Goal: Information Seeking & Learning: Learn about a topic

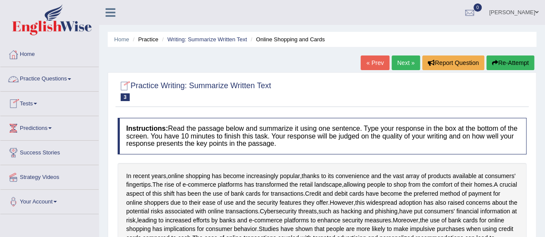
click at [57, 77] on link "Practice Questions" at bounding box center [49, 78] width 98 height 22
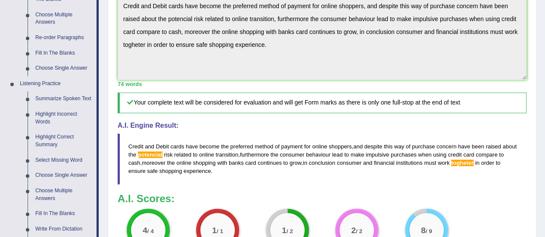
scroll to position [436, 0]
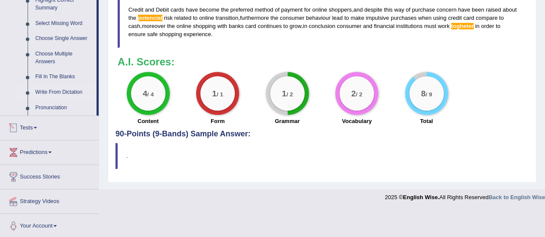
click at [73, 88] on link "Write From Dictation" at bounding box center [63, 93] width 65 height 16
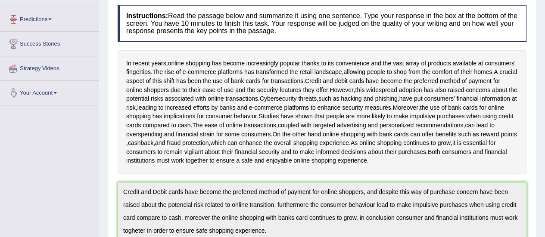
scroll to position [155, 0]
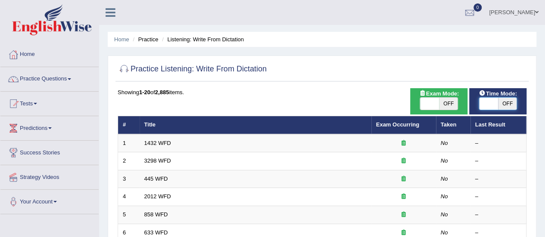
click at [489, 98] on span at bounding box center [488, 104] width 19 height 12
checkbox input "true"
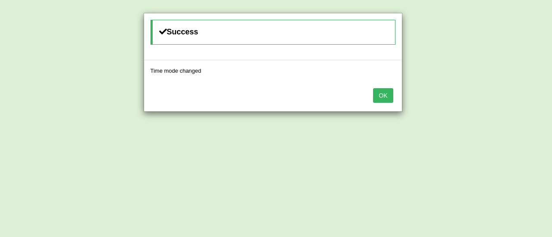
click at [385, 95] on button "OK" at bounding box center [383, 95] width 20 height 15
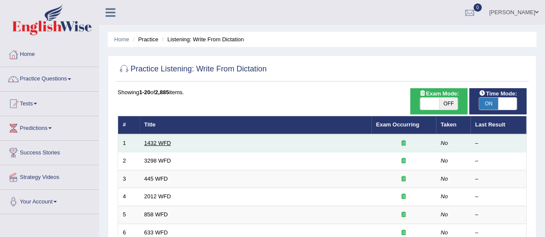
click at [170, 144] on link "1432 WFD" at bounding box center [157, 143] width 27 height 6
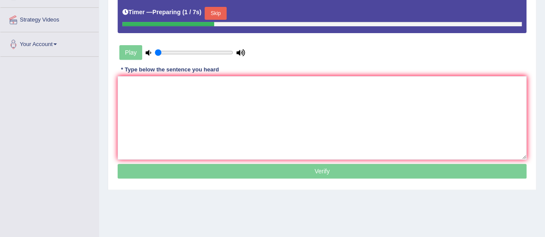
scroll to position [164, 0]
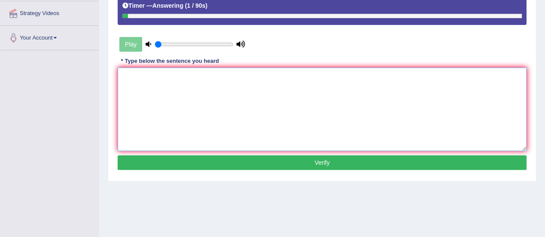
click at [297, 108] on textarea at bounding box center [322, 110] width 409 height 84
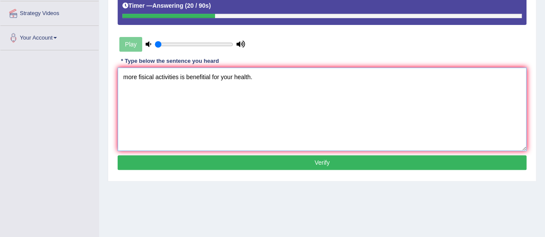
click at [128, 75] on textarea "more fisical activities is benefitial for your health." at bounding box center [322, 110] width 409 height 84
click at [137, 76] on textarea "More fisical activities is benefitial for your health." at bounding box center [322, 110] width 409 height 84
type textarea "More fisical activities is benefitial for your health."
click at [310, 160] on button "Verify" at bounding box center [322, 163] width 409 height 15
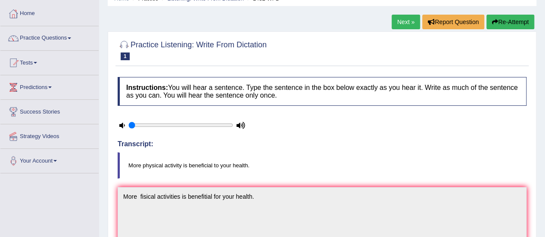
scroll to position [31, 0]
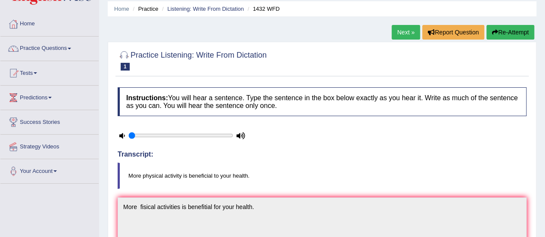
click at [412, 32] on link "Next »" at bounding box center [406, 32] width 28 height 15
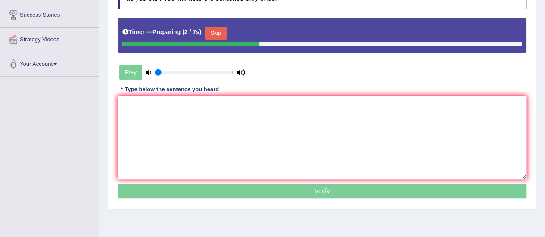
scroll to position [155, 0]
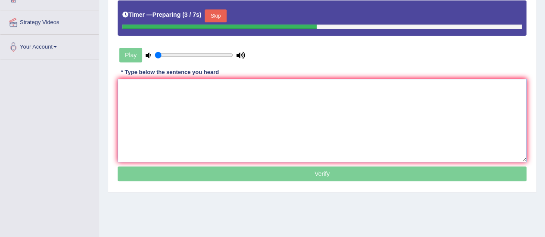
click at [291, 135] on textarea at bounding box center [322, 121] width 409 height 84
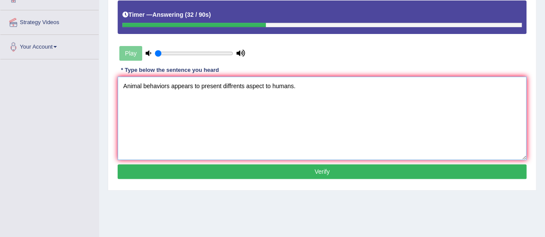
click at [164, 86] on textarea "Animal behaviors appears to present diffrents aspect to humans." at bounding box center [322, 119] width 409 height 84
click at [248, 85] on textarea "Animal behaviours appears to present diffrents aspect to humans." at bounding box center [322, 119] width 409 height 84
click at [290, 83] on textarea "Animal behaviours appears to present diffrents different aspect to humans." at bounding box center [322, 119] width 409 height 84
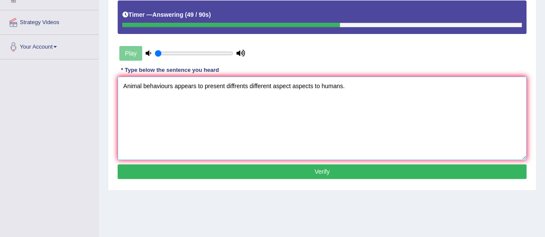
click at [143, 85] on textarea "Animal behaviours appears to present diffrents different aspect aspects to huma…" at bounding box center [322, 119] width 409 height 84
click at [166, 82] on textarea "Animal animals behaviours appears to present diffrents different aspect aspects…" at bounding box center [322, 119] width 409 height 84
type textarea "Animal behaviours appears to present diffrents different aspect aspects to huma…"
click at [190, 172] on button "Verify" at bounding box center [322, 172] width 409 height 15
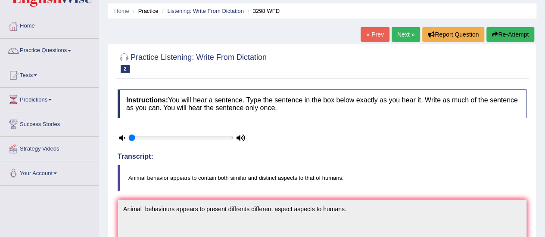
scroll to position [6, 0]
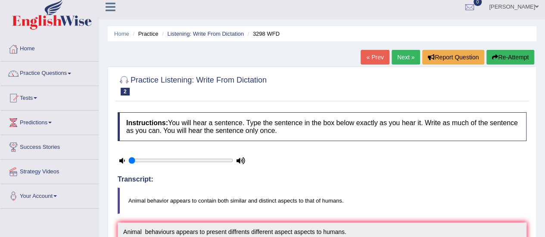
click at [411, 50] on link "Next »" at bounding box center [406, 57] width 28 height 15
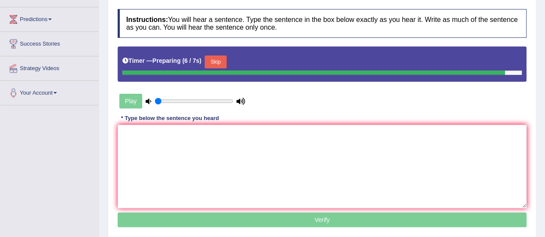
scroll to position [155, 0]
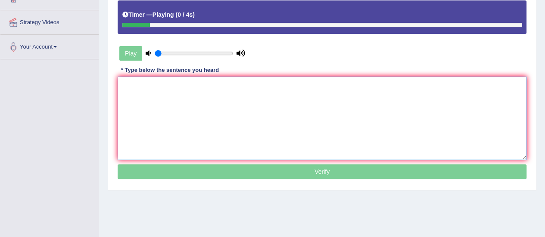
click at [374, 87] on textarea at bounding box center [322, 119] width 409 height 84
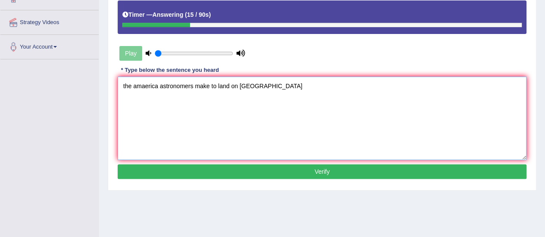
click at [124, 88] on textarea "the amaerica astronomers make to land on Mars" at bounding box center [322, 119] width 409 height 84
click at [212, 84] on textarea "The amaerica astronomers make to land on Mars" at bounding box center [322, 119] width 409 height 84
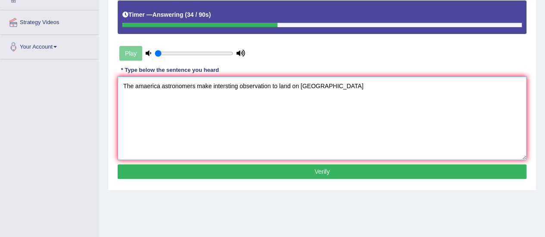
click at [314, 86] on textarea "The amaerica astronomers make intersting observation to land on Mars" at bounding box center [322, 119] width 409 height 84
click at [159, 85] on textarea "The amaerica astronomers make intersting observation to land on Mars." at bounding box center [322, 119] width 409 height 84
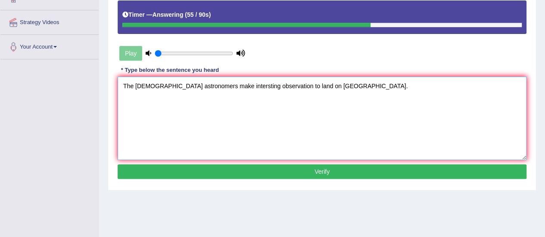
click at [237, 88] on textarea "The American astronomers make intersting observation to land on Mars." at bounding box center [322, 119] width 409 height 84
type textarea "The American astronomers make interesting observation to land on Mars."
click at [304, 173] on button "Verify" at bounding box center [322, 172] width 409 height 15
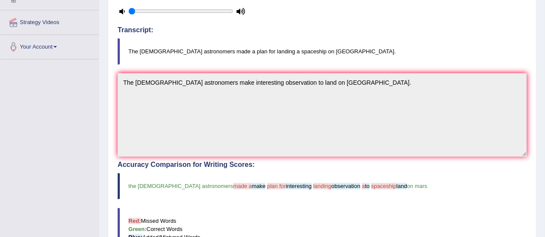
scroll to position [0, 0]
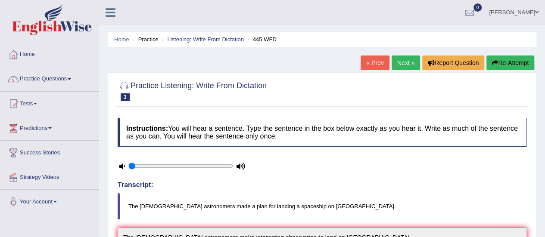
click at [400, 69] on link "Next »" at bounding box center [406, 63] width 28 height 15
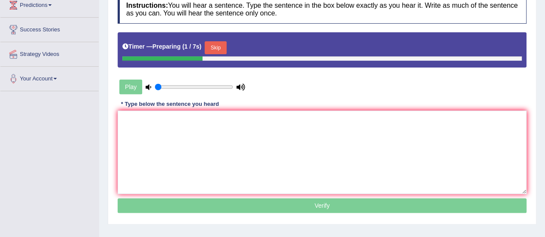
scroll to position [144, 0]
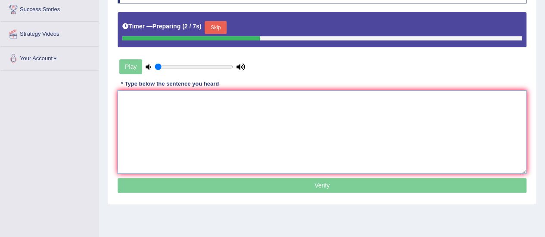
click at [491, 118] on textarea at bounding box center [322, 133] width 409 height 84
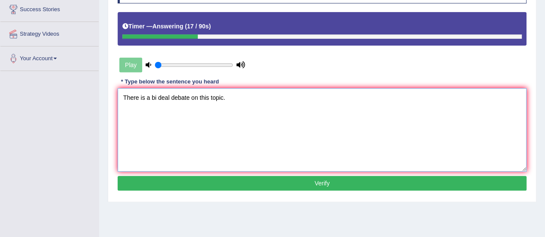
click at [156, 96] on textarea "There is a bi deal debate on this topic." at bounding box center [322, 130] width 409 height 84
type textarea "There is a big deal debate on this topic."
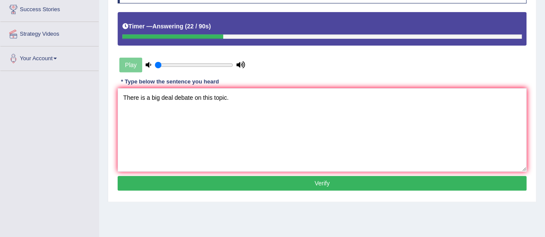
click at [256, 183] on button "Verify" at bounding box center [322, 183] width 409 height 15
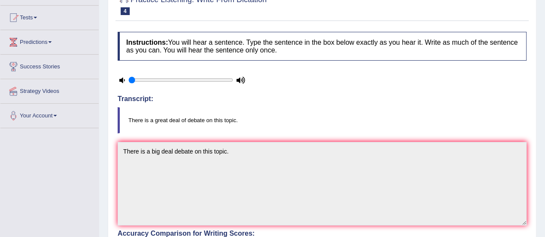
scroll to position [46, 0]
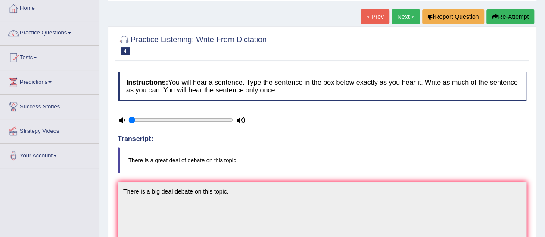
click at [402, 15] on link "Next »" at bounding box center [406, 16] width 28 height 15
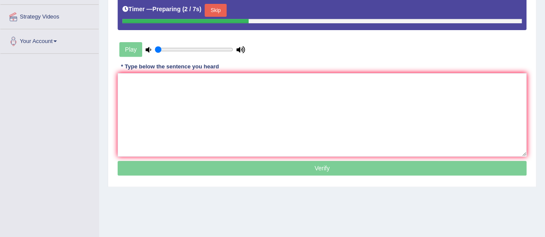
scroll to position [172, 0]
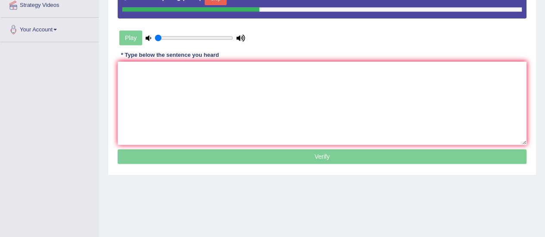
click at [350, 104] on textarea at bounding box center [322, 104] width 409 height 84
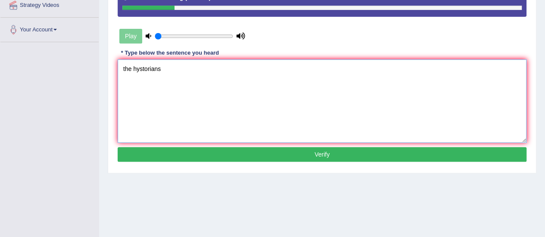
click at [131, 69] on textarea "the hystorians" at bounding box center [322, 101] width 409 height 84
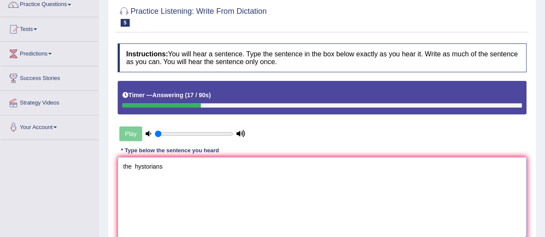
scroll to position [63, 0]
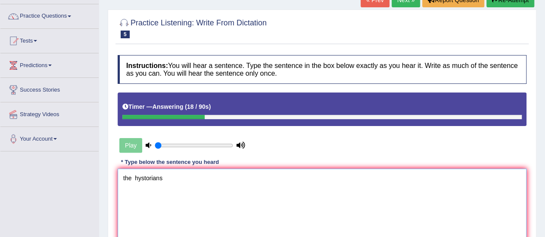
type textarea "the hystorians"
click at [514, 3] on button "Re-Attempt" at bounding box center [511, 0] width 48 height 15
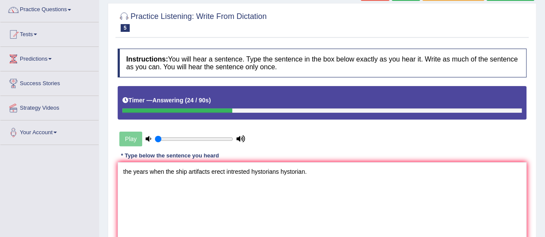
click at [125, 170] on textarea "the years when the ship artifacts erect intrested hystorians hystorian." at bounding box center [322, 204] width 409 height 84
click at [149, 174] on textarea "The years when the ship artifacts erect intrested hystorians hystorian." at bounding box center [322, 204] width 409 height 84
click at [225, 170] on textarea "The years year when the ship artifacts erect intrested hystorians hystorian." at bounding box center [322, 204] width 409 height 84
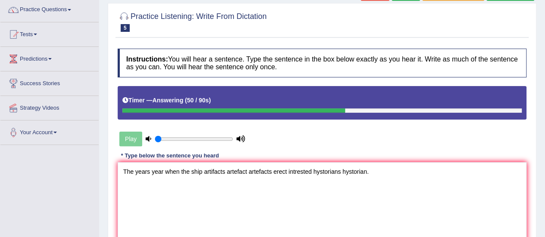
click at [311, 173] on textarea "The years year when the ship artifacts artefact artefacts erect intrested hysto…" at bounding box center [322, 204] width 409 height 84
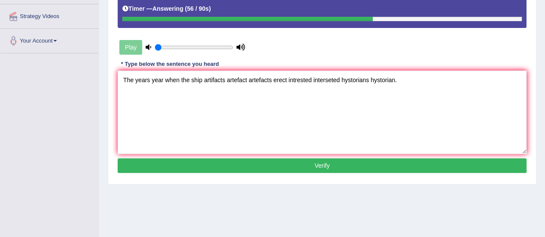
scroll to position [178, 0]
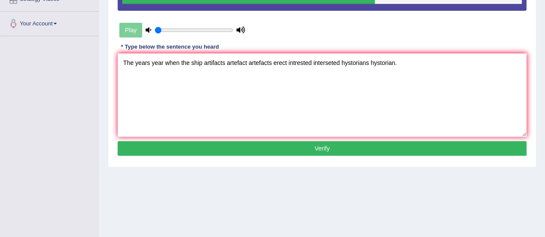
type textarea "The years year when the ship artifacts artefact artefacts erect intrested inter…"
click at [325, 145] on button "Verify" at bounding box center [322, 148] width 409 height 15
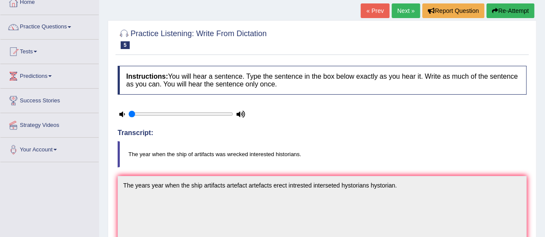
scroll to position [29, 0]
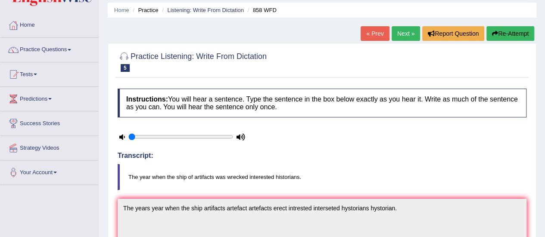
click at [409, 32] on link "Next »" at bounding box center [406, 33] width 28 height 15
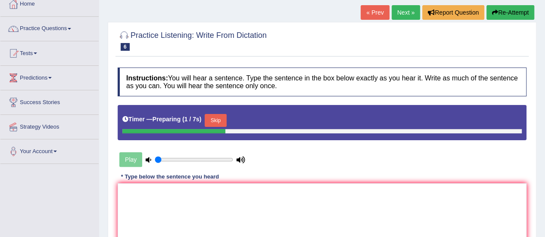
scroll to position [115, 0]
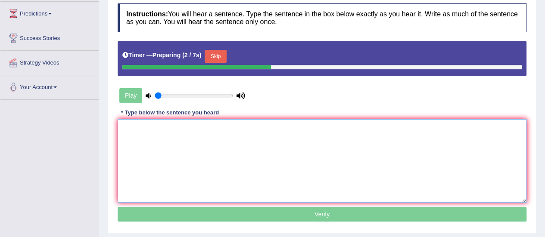
click at [477, 146] on textarea at bounding box center [322, 161] width 409 height 84
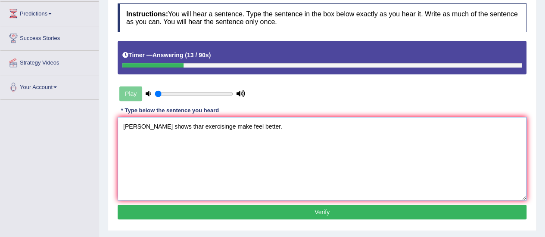
click at [135, 127] on textarea "reser shows thar exercisinge make feel better." at bounding box center [322, 159] width 409 height 84
click at [125, 125] on textarea "researchr shows thar exercisinge make feel better." at bounding box center [322, 159] width 409 height 84
click at [150, 127] on textarea "Researchr shows thar exercisinge make feel better." at bounding box center [322, 159] width 409 height 84
click at [181, 127] on textarea "Research shows thar exercisinge make feel better." at bounding box center [322, 159] width 409 height 84
click at [210, 126] on textarea "Research shows that exercisinge make feel better." at bounding box center [322, 159] width 409 height 84
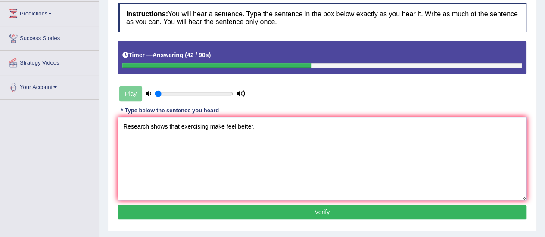
click at [225, 129] on textarea "Research shows that exercising make feel better." at bounding box center [322, 159] width 409 height 84
click at [257, 126] on textarea "Research shows that exercising makes make feel better." at bounding box center [322, 159] width 409 height 84
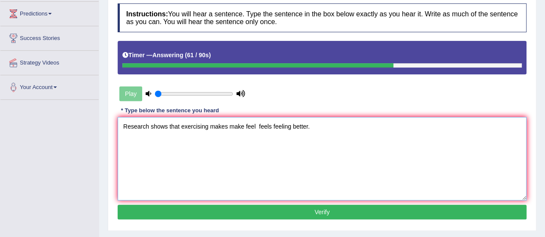
click at [259, 128] on textarea "Research shows that exercising makes make feel feels feeling better." at bounding box center [322, 159] width 409 height 84
type textarea "Research shows that exercising makes make feel feels feeling better."
click at [194, 210] on button "Verify" at bounding box center [322, 212] width 409 height 15
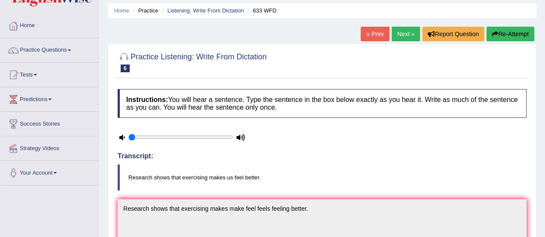
scroll to position [0, 0]
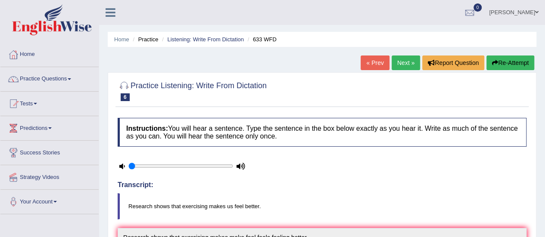
click at [410, 60] on link "Next »" at bounding box center [406, 63] width 28 height 15
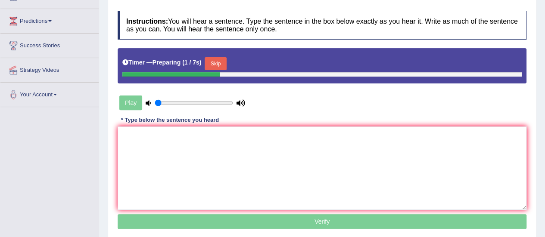
scroll to position [109, 0]
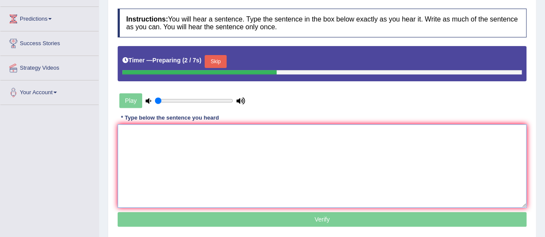
click at [444, 144] on textarea at bounding box center [322, 167] width 409 height 84
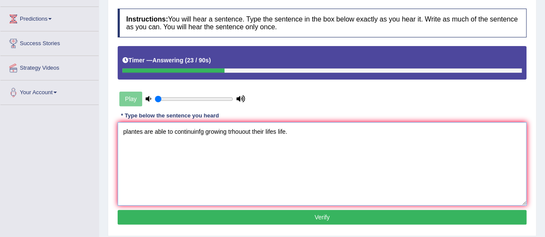
click at [124, 131] on textarea "plantes are able to continuinfg growing trhouout their lifes life." at bounding box center [322, 164] width 409 height 84
click at [125, 131] on textarea "plantes are able to continuinfg growing trhouout their lifes life." at bounding box center [322, 164] width 409 height 84
click at [203, 132] on textarea "Plantes are able to continuinfg growing trhouout their lifes life." at bounding box center [322, 164] width 409 height 84
click at [249, 131] on textarea "Plantes are able to continuing growing trhouout their lifes life." at bounding box center [322, 164] width 409 height 84
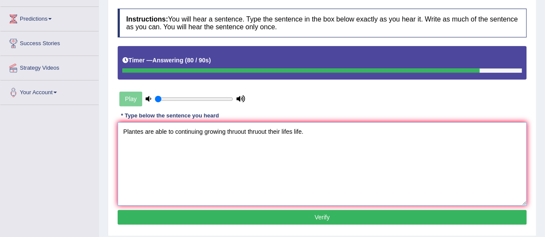
click at [246, 130] on textarea "Plantes are able to continuing growing thruout thruout their lifes life." at bounding box center [322, 164] width 409 height 84
type textarea "Plantes are able to continuing growing thruout their lifes life."
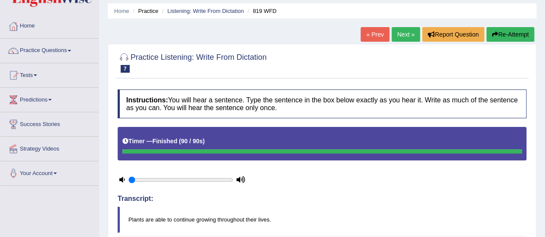
scroll to position [28, 0]
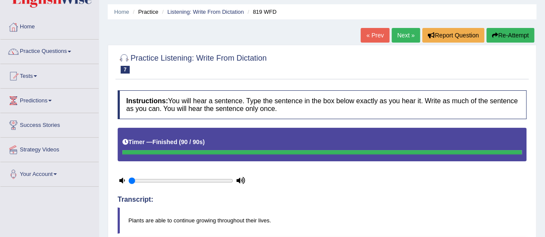
click at [409, 34] on link "Next »" at bounding box center [406, 35] width 28 height 15
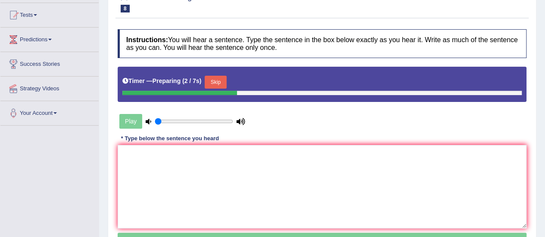
scroll to position [116, 0]
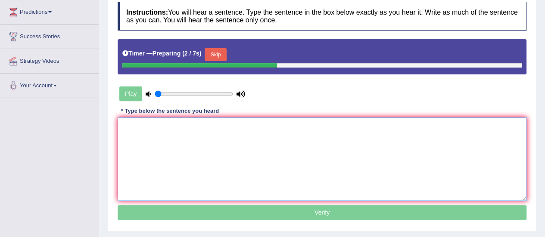
click at [435, 153] on textarea at bounding box center [322, 160] width 409 height 84
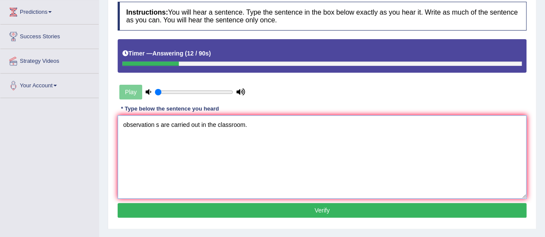
click at [121, 125] on textarea "observation s are carried out in the classroom." at bounding box center [322, 158] width 409 height 84
click at [190, 126] on textarea "A series of observation s are carried out in the classroom." at bounding box center [322, 158] width 409 height 84
click at [308, 126] on textarea "A series of observation observations are carried out in the classroom." at bounding box center [322, 158] width 409 height 84
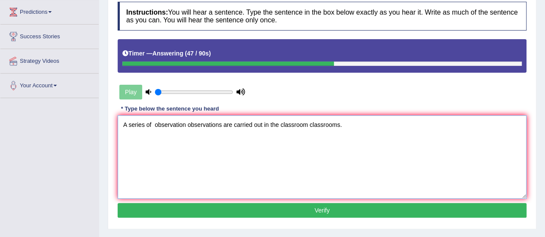
type textarea "A series of observation observations are carried out in the classroom classroom…"
click at [275, 210] on button "Verify" at bounding box center [322, 210] width 409 height 15
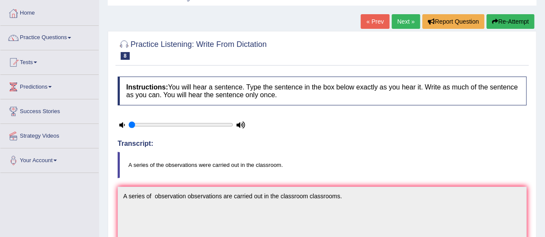
scroll to position [0, 0]
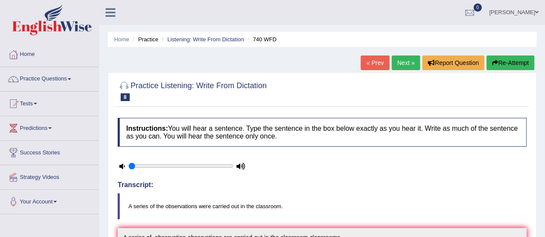
click at [414, 66] on link "Next »" at bounding box center [406, 63] width 28 height 15
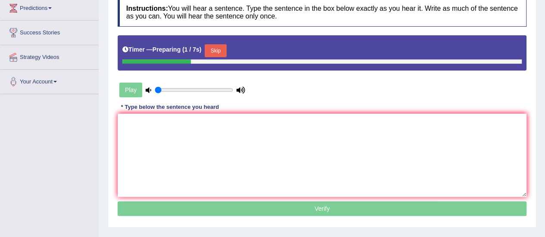
scroll to position [121, 0]
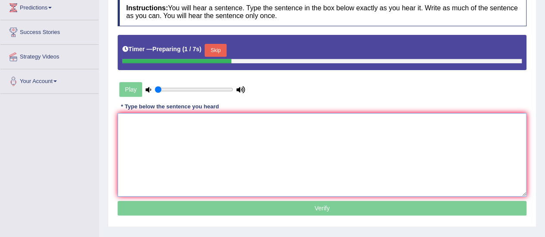
click at [404, 141] on textarea at bounding box center [322, 155] width 409 height 84
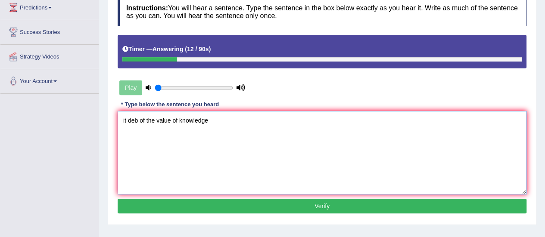
click at [127, 120] on textarea "it deb of the value of knowledge" at bounding box center [322, 153] width 409 height 84
click at [148, 120] on textarea "It is a deb of the value of knowledge" at bounding box center [322, 153] width 409 height 84
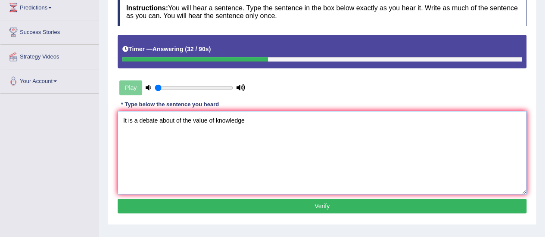
click at [246, 119] on textarea "It is a debate about of the value of knowledge" at bounding box center [322, 153] width 409 height 84
click at [243, 121] on textarea "It is a debate about of the value of knowledge." at bounding box center [322, 153] width 409 height 84
click at [258, 126] on textarea "It is a debate about of the value of knowledge." at bounding box center [322, 153] width 409 height 84
type textarea "It is a debate about of the value of knowledge."
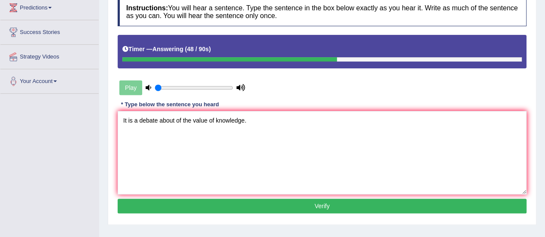
click at [250, 204] on button "Verify" at bounding box center [322, 206] width 409 height 15
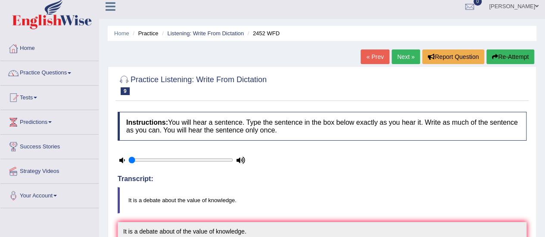
scroll to position [0, 0]
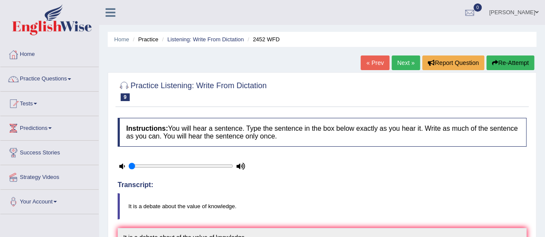
click at [405, 69] on link "Next »" at bounding box center [406, 63] width 28 height 15
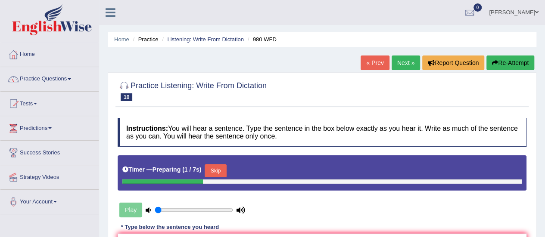
drag, startPoint x: 544, startPoint y: 71, endPoint x: 546, endPoint y: 87, distance: 16.5
click at [545, 87] on html "Toggle navigation Home Practice Questions Speaking Practice Read Aloud Repeat S…" at bounding box center [272, 118] width 545 height 237
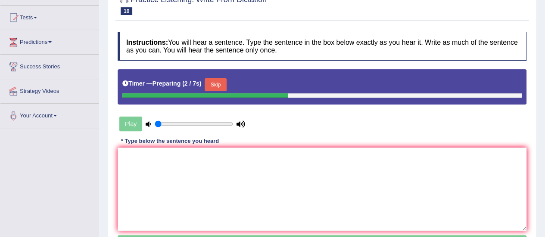
scroll to position [122, 0]
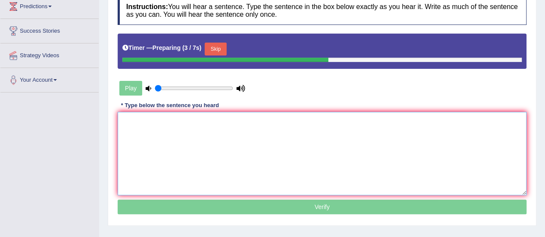
click at [492, 149] on textarea at bounding box center [322, 154] width 409 height 84
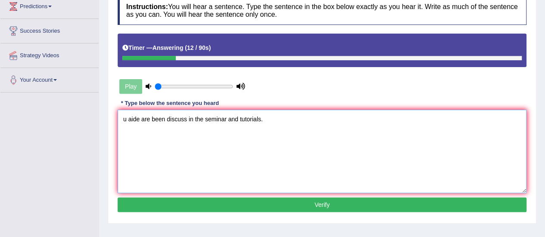
click at [122, 119] on textarea "u aide are been discuss in the seminar and tutorials." at bounding box center [322, 152] width 409 height 84
click at [127, 118] on textarea "u aide are been discuss in the seminar and tutorials." at bounding box center [322, 152] width 409 height 84
click at [127, 118] on textarea "u Your aide are been discuss in the seminar and tutorials." at bounding box center [322, 152] width 409 height 84
click at [148, 118] on textarea "Your aide are been discuss in the seminar and tutorials." at bounding box center [322, 152] width 409 height 84
click at [165, 117] on textarea "Your ideas are been discuss in the seminar and tutorials." at bounding box center [322, 152] width 409 height 84
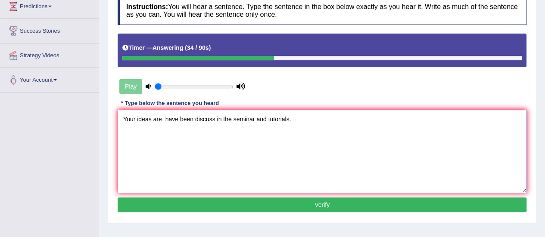
click at [165, 119] on textarea "Your ideas are have been discuss in the seminar and tutorials." at bounding box center [322, 152] width 409 height 84
click at [204, 119] on textarea "Your ideas have been discuss in the seminar and tutorials." at bounding box center [322, 152] width 409 height 84
click at [184, 117] on textarea "Your ideas have been discussed in the seminar and tutorials." at bounding box center [322, 152] width 409 height 84
click at [210, 119] on textarea "Your ideas have been discussed in the seminar and tutorials." at bounding box center [322, 152] width 409 height 84
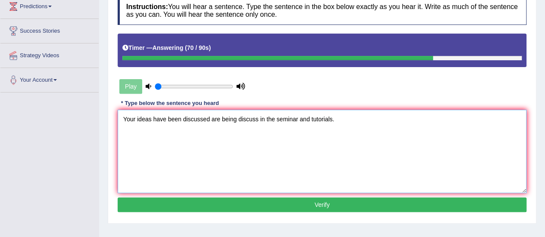
click at [334, 118] on textarea "Your ideas have been discussed are being discuss in the seminar and tutorials." at bounding box center [322, 152] width 409 height 84
click at [300, 119] on textarea "Your ideas have been discussed are being discuss in the seminar and tutorials t…" at bounding box center [322, 152] width 409 height 84
type textarea "Your ideas have been discussed are being discuss in the seminar seminars and tu…"
click at [299, 206] on button "Verify" at bounding box center [322, 205] width 409 height 15
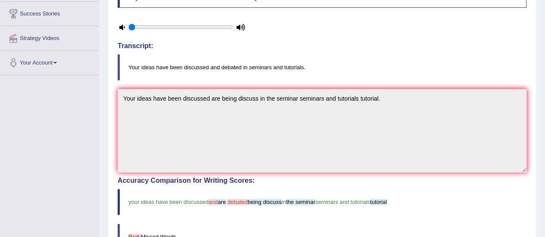
scroll to position [22, 0]
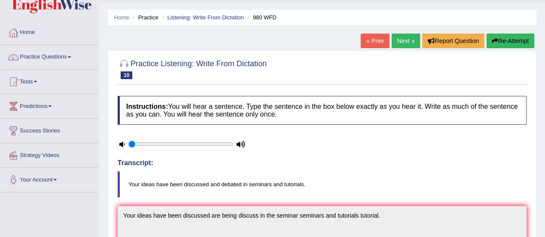
click at [404, 42] on link "Next »" at bounding box center [406, 41] width 28 height 15
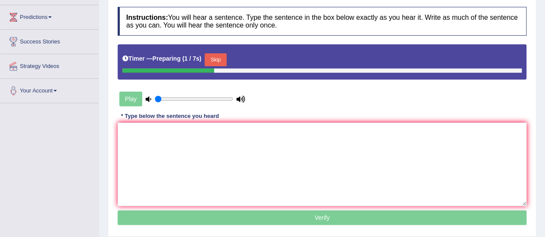
scroll to position [112, 0]
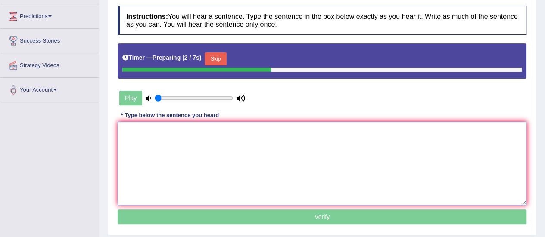
click at [448, 151] on textarea at bounding box center [322, 164] width 409 height 84
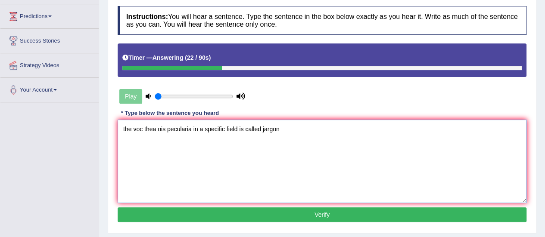
click at [124, 128] on textarea "the voc thea ois pecularia in a specific field is called jargon" at bounding box center [322, 162] width 409 height 84
click at [142, 130] on textarea "The voc thea ois pecularia in a specific field is called jargon" at bounding box center [322, 162] width 409 height 84
click at [143, 130] on textarea "The voc thea ois pecularia in a specific field is called jargon" at bounding box center [322, 162] width 409 height 84
click at [178, 128] on textarea "The vocabulary thea ois pecularia in a specific field is called jargon" at bounding box center [322, 162] width 409 height 84
click at [184, 129] on textarea "The vocabulary that ois pecularia in a specific field is called jargon" at bounding box center [322, 162] width 409 height 84
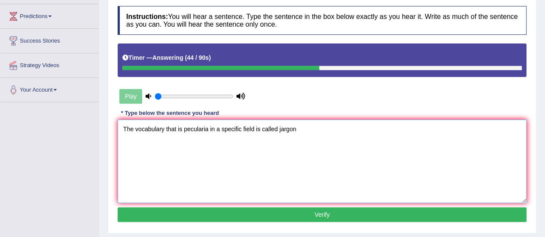
click at [208, 130] on textarea "The vocabulary that is pecularia in a specific field is called jargon" at bounding box center [322, 162] width 409 height 84
click at [292, 129] on textarea "The vocabulary that is peculiar in a specific field is called jargon" at bounding box center [322, 162] width 409 height 84
click at [164, 128] on textarea "The vocabulary that is peculiar in a specific field is called jargon." at bounding box center [322, 162] width 409 height 84
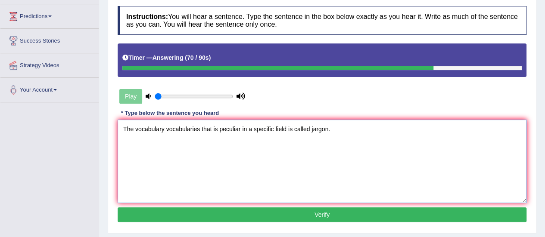
click at [292, 129] on textarea "The vocabulary vocabularies that is peculiar in a specific field is called jarg…" at bounding box center [322, 162] width 409 height 84
click at [315, 131] on textarea "The vocabulary vocabularies that is peculiar in a specific field is it called j…" at bounding box center [322, 162] width 409 height 84
type textarea "The vocabulary vocabularies that is peculiar in a specific field is it called g…"
click at [284, 212] on button "Verify" at bounding box center [322, 215] width 409 height 15
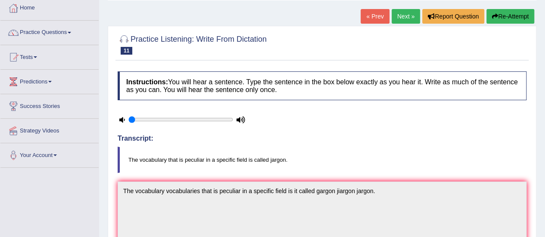
scroll to position [0, 0]
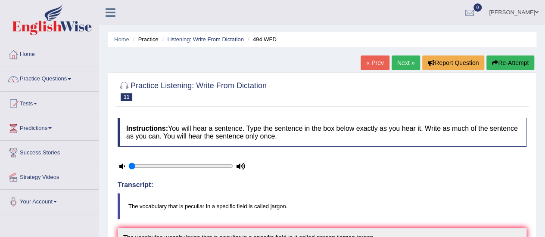
click at [396, 62] on link "Next »" at bounding box center [406, 63] width 28 height 15
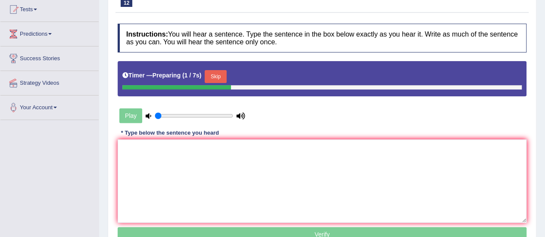
scroll to position [106, 0]
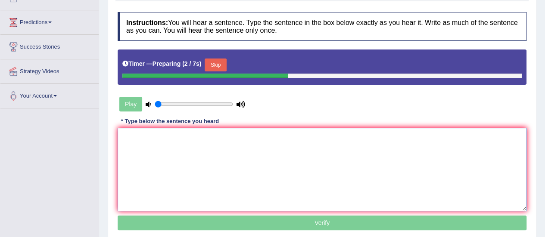
click at [368, 155] on textarea at bounding box center [322, 170] width 409 height 84
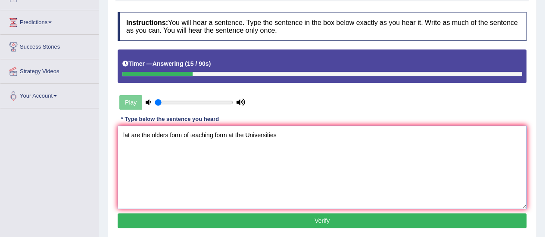
click at [124, 132] on textarea "lat are the olders form of teaching form at the Universities" at bounding box center [322, 168] width 409 height 84
click at [130, 136] on textarea "Lat are the olders form of teaching form at the Universities" at bounding box center [322, 168] width 409 height 84
click at [169, 135] on textarea "Lecture lecturest are the olders form of teaching form at the Universities" at bounding box center [322, 168] width 409 height 84
click at [204, 135] on textarea "Lecture lectures are the olders form of teaching form at the Universities" at bounding box center [322, 168] width 409 height 84
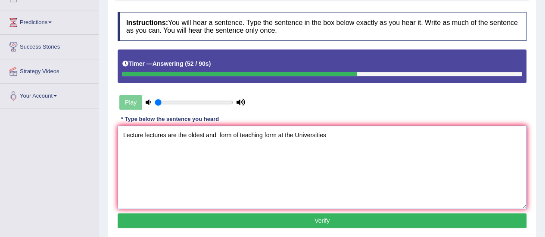
click at [233, 134] on textarea "Lecture lectures are the oldest and form of teaching form at the Universities" at bounding box center [322, 168] width 409 height 84
click at [316, 131] on textarea "Lecture lectures are the oldest and of teaching form at the Universities" at bounding box center [322, 168] width 409 height 84
click at [216, 134] on textarea "Lecture lectures are the oldest and of teaching form at the Universities." at bounding box center [322, 168] width 409 height 84
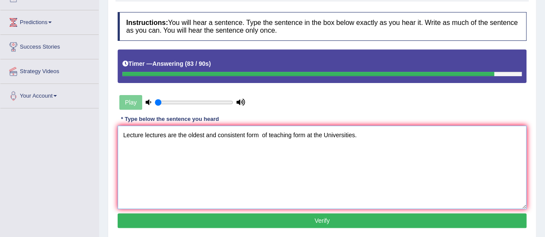
type textarea "Lecture lectures are the oldest and consistent form of teaching form at the Uni…"
click at [235, 223] on button "Verify" at bounding box center [322, 221] width 409 height 15
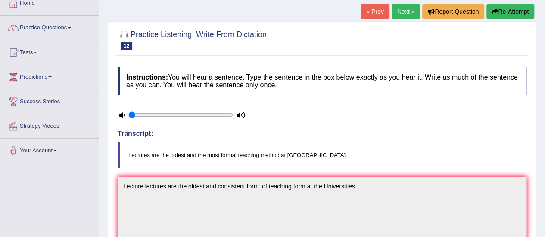
scroll to position [50, 0]
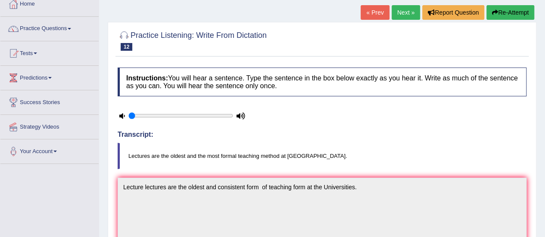
click at [405, 11] on link "Next »" at bounding box center [406, 12] width 28 height 15
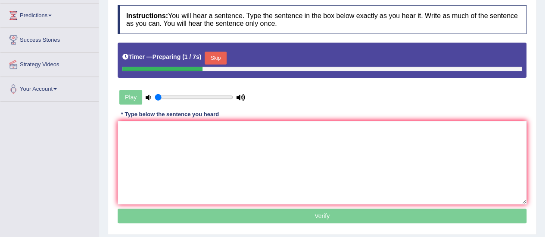
scroll to position [137, 0]
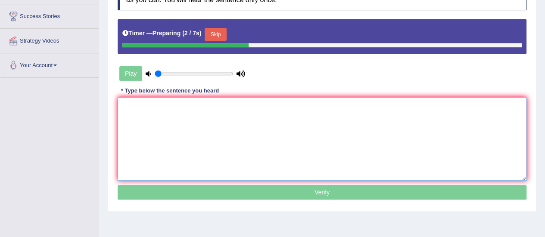
click at [384, 125] on textarea at bounding box center [322, 139] width 409 height 84
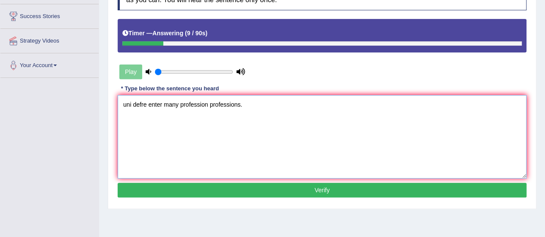
click at [122, 104] on textarea "uni defre enter many profession professions." at bounding box center [322, 137] width 409 height 84
click at [124, 104] on textarea "uni defre enter many profession professions." at bounding box center [322, 137] width 409 height 84
click at [126, 104] on textarea "uni defre enter many profession professions." at bounding box center [322, 137] width 409 height 84
click at [131, 104] on textarea "Uni defre enter many profession professions." at bounding box center [322, 137] width 409 height 84
click at [166, 103] on textarea "University defre enter many profession professions." at bounding box center [322, 137] width 409 height 84
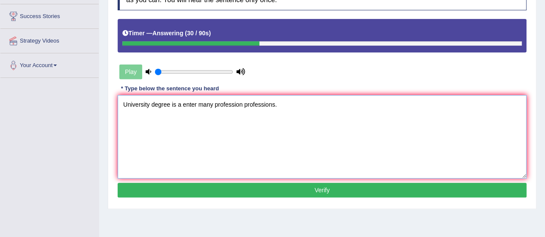
click at [196, 103] on textarea "University degree is a enter many profession professions." at bounding box center [322, 137] width 409 height 84
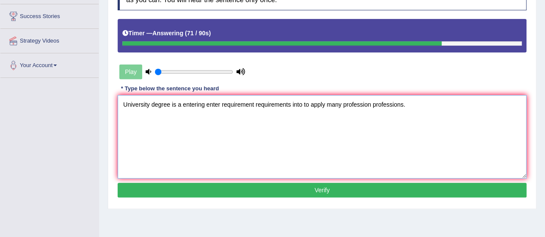
type textarea "University degree is a entering enter requirement requirements into to apply ma…"
click at [230, 191] on button "Verify" at bounding box center [322, 190] width 409 height 15
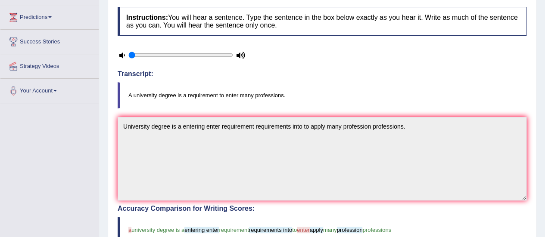
scroll to position [0, 0]
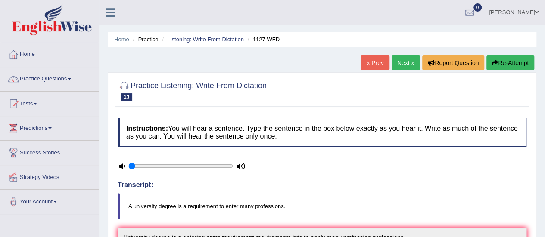
click at [409, 63] on link "Next »" at bounding box center [406, 63] width 28 height 15
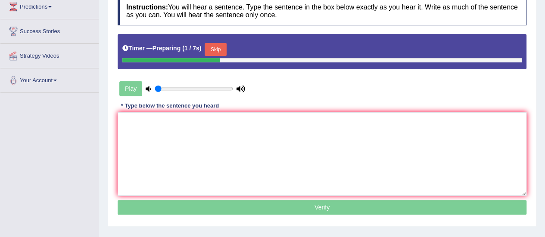
scroll to position [139, 0]
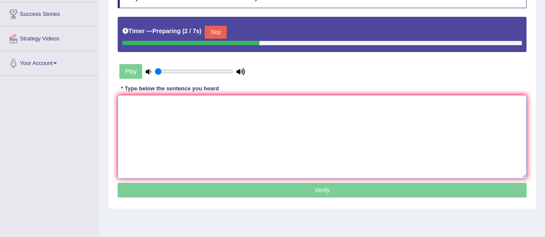
click at [440, 133] on textarea at bounding box center [322, 137] width 409 height 84
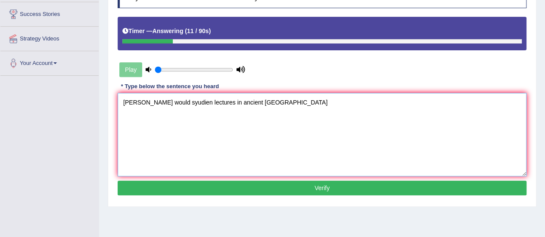
click at [132, 100] on textarea "stu would syudien lectures in ancient greece" at bounding box center [322, 135] width 409 height 84
click at [187, 100] on textarea "Students would syudien lectures in ancient greece" at bounding box center [322, 135] width 409 height 84
click at [238, 101] on textarea "Students would have studied study lectures in ancient greece" at bounding box center [322, 135] width 409 height 84
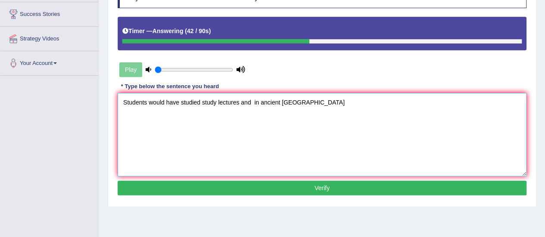
click at [301, 101] on textarea "Students would have studied study lectures and in ancient greece" at bounding box center [322, 135] width 409 height 84
click at [284, 102] on textarea "Students would have studied study lectures and in ancient greece." at bounding box center [322, 135] width 409 height 84
click at [251, 100] on textarea "Students would have studied study lectures and in ancient Greece." at bounding box center [322, 135] width 409 height 84
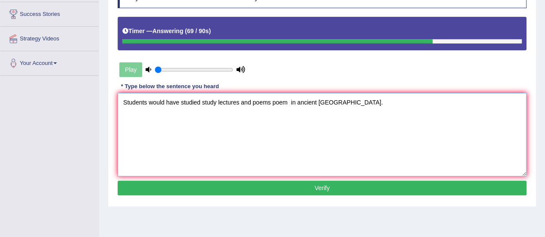
click at [201, 103] on textarea "Students would have studied study lectures and poems poem in ancient Greece." at bounding box center [322, 135] width 409 height 84
click at [200, 103] on textarea "Students would have studied be study lectures and poems poem in ancient Greece." at bounding box center [322, 135] width 409 height 84
type textarea "Students would have studied would be study lectures and poems poem in ancient G…"
click at [271, 184] on button "Verify" at bounding box center [322, 188] width 409 height 15
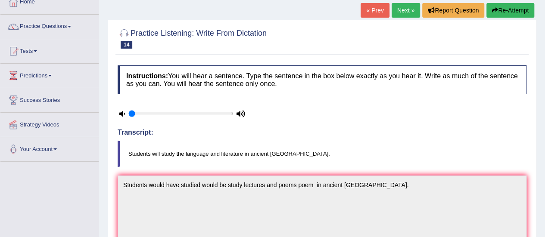
scroll to position [0, 0]
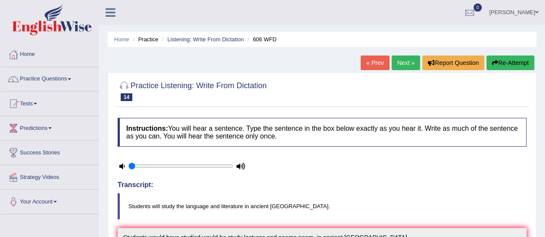
click at [409, 65] on link "Next »" at bounding box center [406, 63] width 28 height 15
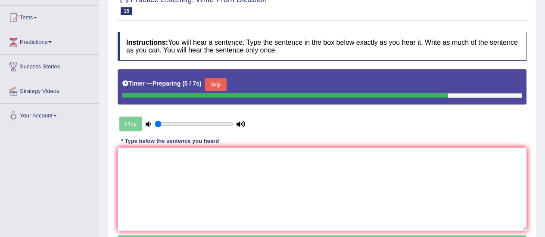
scroll to position [132, 0]
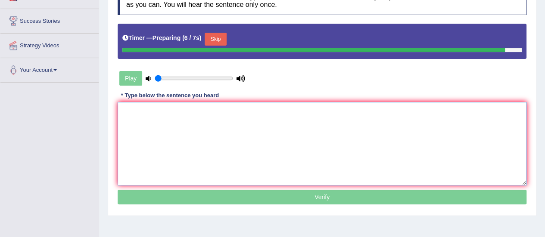
click at [428, 156] on textarea at bounding box center [322, 144] width 409 height 84
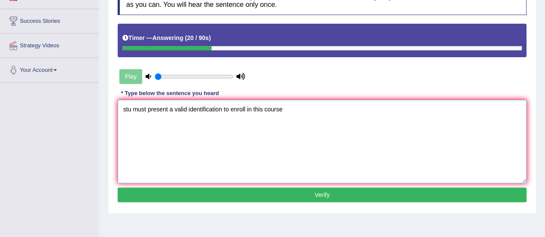
click at [127, 109] on textarea "stu must present a valid identification to enroll in this course" at bounding box center [322, 142] width 409 height 84
click at [131, 110] on textarea "Stu must present a valid identification to enroll in this course" at bounding box center [322, 142] width 409 height 84
click at [184, 110] on textarea "Students must present a valid identification to enroll in this course" at bounding box center [322, 142] width 409 height 84
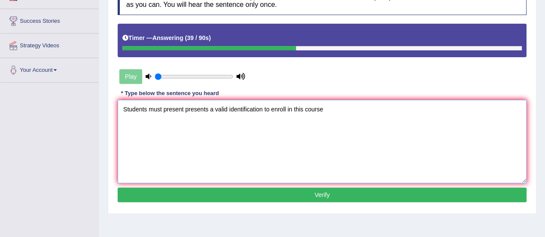
click at [322, 109] on textarea "Students must present presents a valid identification to enroll in this course" at bounding box center [322, 142] width 409 height 84
type textarea "Students must present presents a valid identification to enroll in this course."
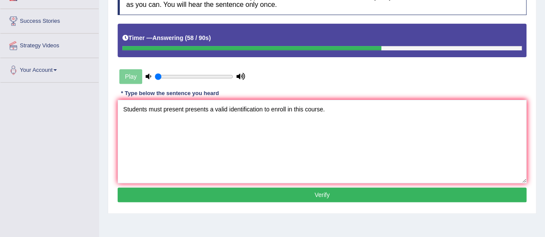
click at [309, 190] on button "Verify" at bounding box center [322, 195] width 409 height 15
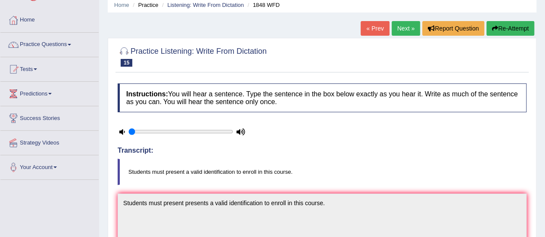
scroll to position [0, 0]
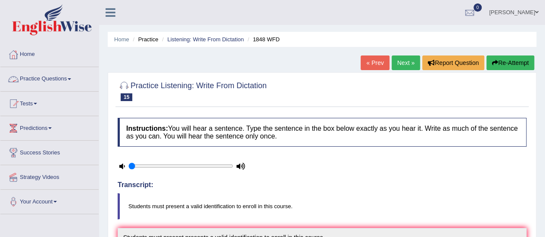
click at [66, 78] on link "Practice Questions" at bounding box center [49, 78] width 98 height 22
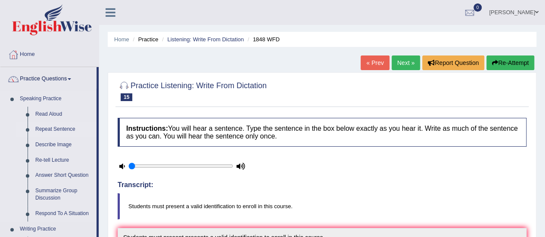
click at [61, 130] on link "Repeat Sentence" at bounding box center [63, 130] width 65 height 16
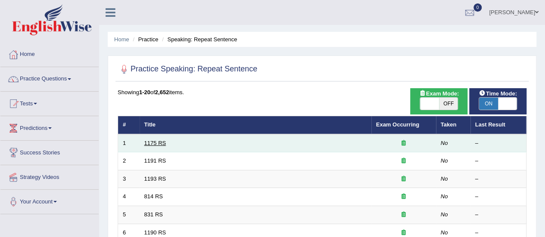
click at [153, 141] on link "1175 RS" at bounding box center [155, 143] width 22 height 6
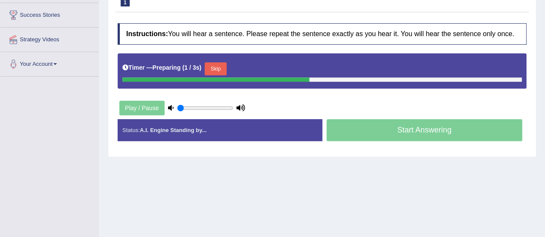
scroll to position [144, 0]
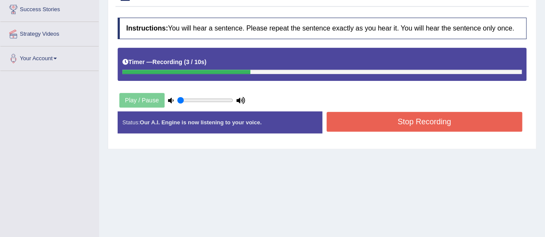
click at [432, 116] on button "Stop Recording" at bounding box center [425, 122] width 196 height 20
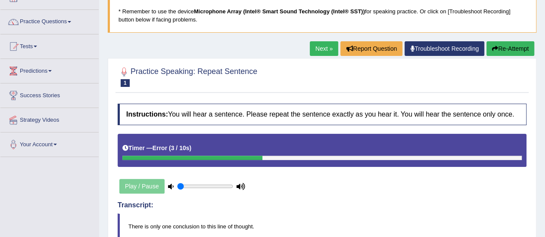
scroll to position [40, 0]
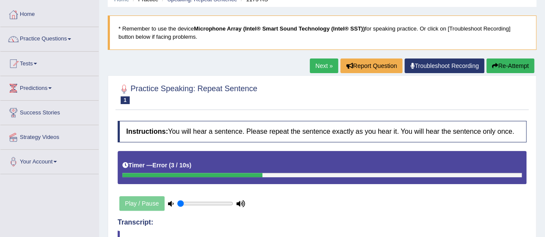
click at [320, 64] on link "Next »" at bounding box center [324, 66] width 28 height 15
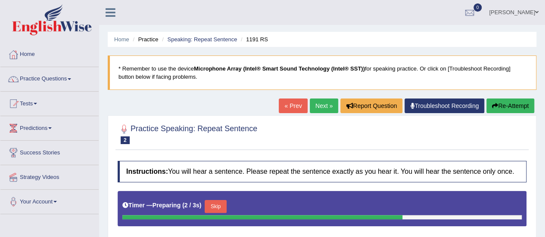
click at [545, 232] on html "Toggle navigation Home Practice Questions Speaking Practice Read Aloud Repeat S…" at bounding box center [272, 118] width 545 height 237
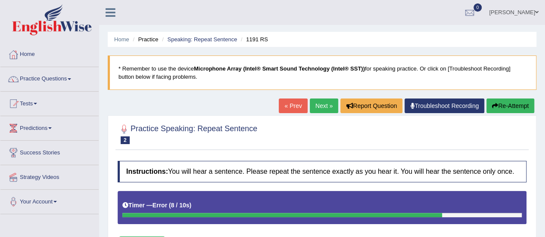
click at [314, 103] on link "Next »" at bounding box center [324, 106] width 28 height 15
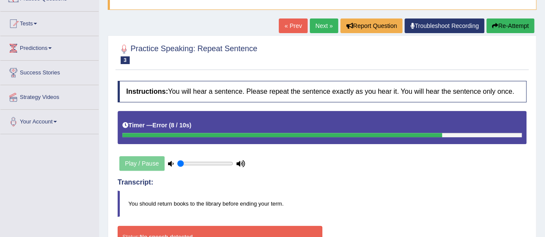
scroll to position [46, 0]
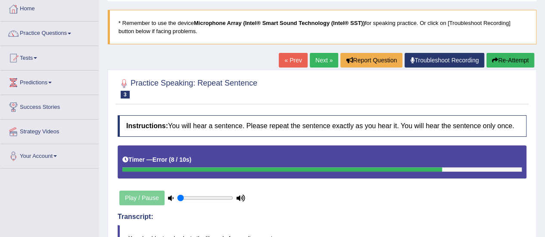
click at [317, 60] on link "Next »" at bounding box center [324, 60] width 28 height 15
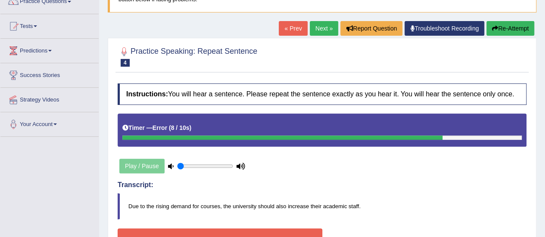
scroll to position [75, 0]
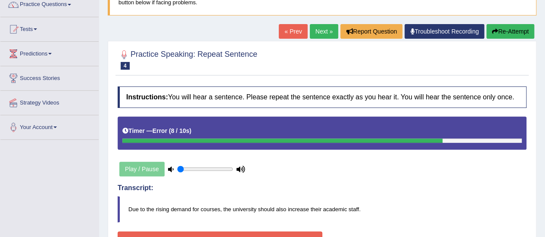
click at [497, 32] on button "Re-Attempt" at bounding box center [511, 31] width 48 height 15
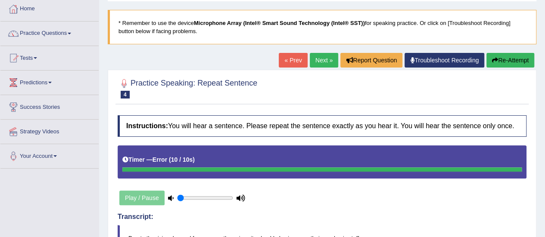
click at [325, 54] on link "Next »" at bounding box center [324, 60] width 28 height 15
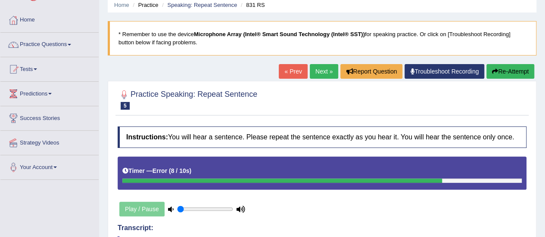
scroll to position [17, 0]
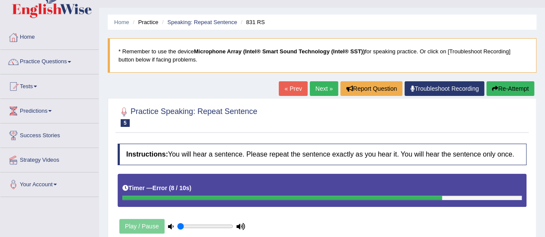
click at [320, 87] on link "Next »" at bounding box center [324, 88] width 28 height 15
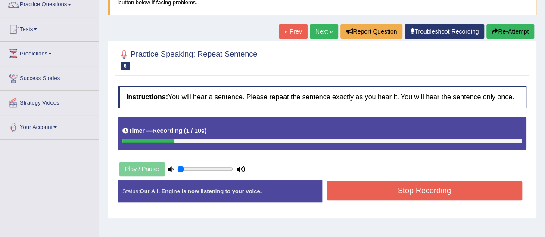
scroll to position [52, 0]
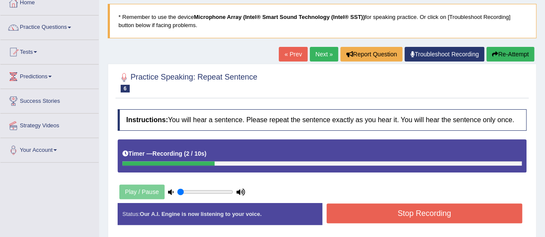
click at [500, 53] on button "Re-Attempt" at bounding box center [511, 54] width 48 height 15
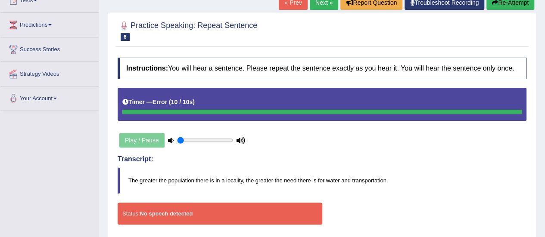
scroll to position [75, 0]
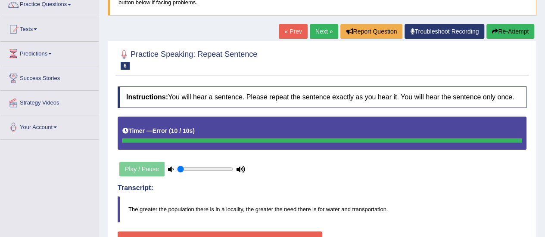
click at [497, 28] on button "Re-Attempt" at bounding box center [511, 31] width 48 height 15
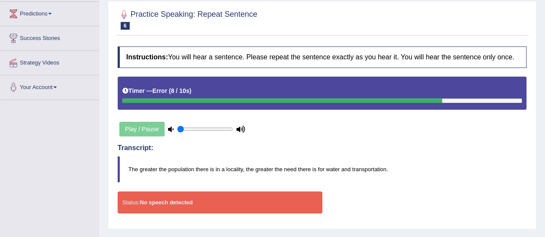
scroll to position [80, 0]
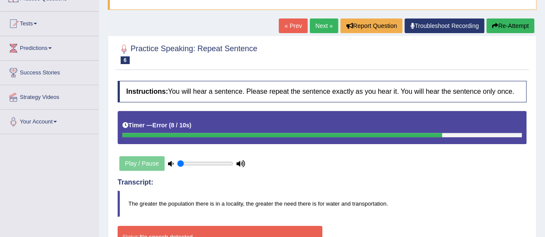
click at [317, 29] on link "Next »" at bounding box center [324, 26] width 28 height 15
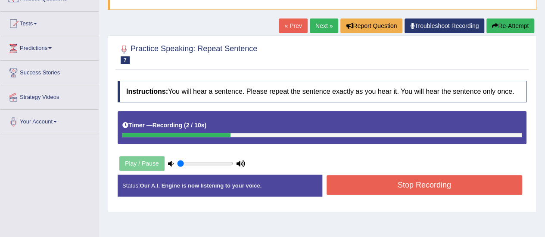
scroll to position [63, 0]
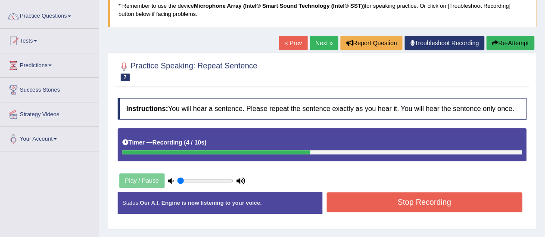
click at [497, 41] on button "Re-Attempt" at bounding box center [511, 43] width 48 height 15
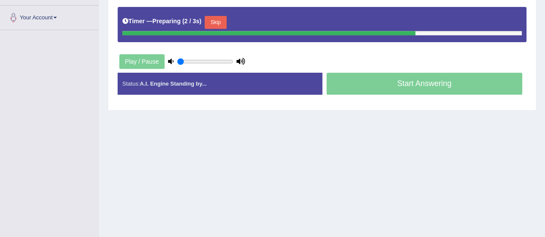
scroll to position [213, 0]
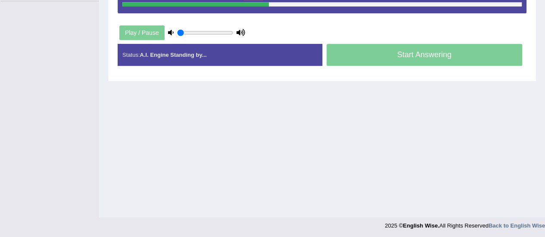
click at [374, 57] on div "Start Answering" at bounding box center [424, 56] width 205 height 24
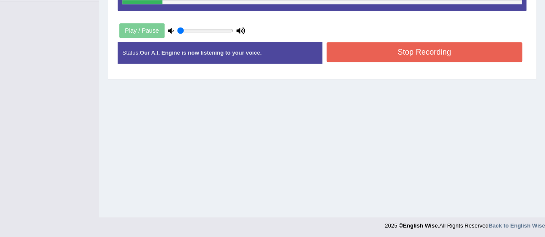
click at [374, 57] on button "Stop Recording" at bounding box center [425, 52] width 196 height 20
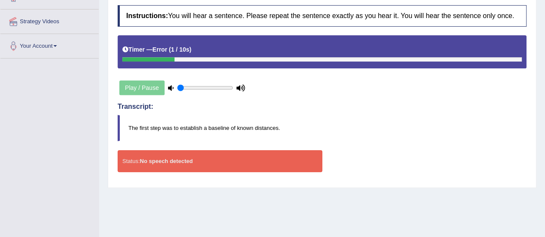
scroll to position [93, 0]
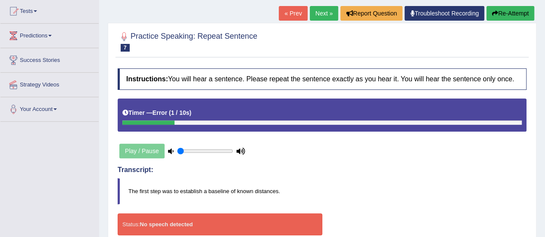
click at [325, 14] on link "Next »" at bounding box center [324, 13] width 28 height 15
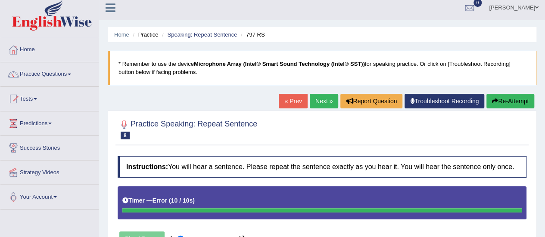
scroll to position [3, 0]
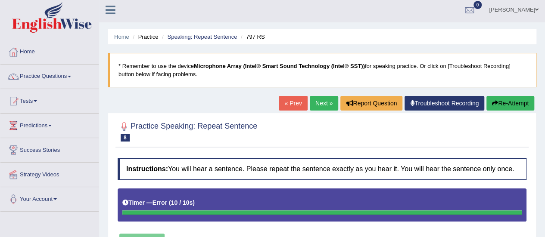
click at [328, 100] on link "Next »" at bounding box center [324, 103] width 28 height 15
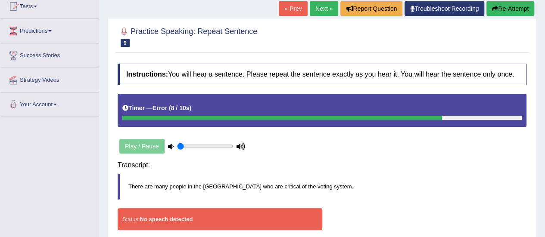
scroll to position [126, 0]
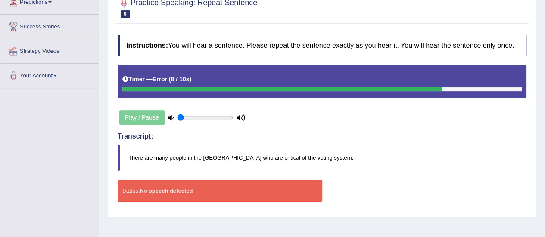
click at [191, 189] on strong "No speech detected" at bounding box center [166, 191] width 53 height 6
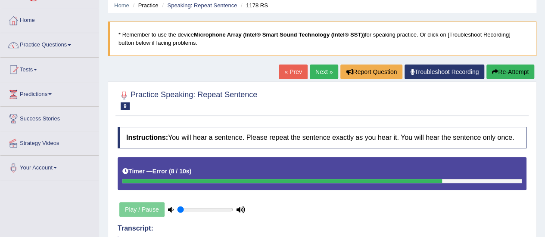
scroll to position [5, 0]
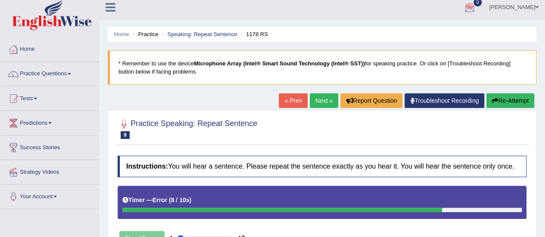
click at [324, 106] on link "Next »" at bounding box center [324, 101] width 28 height 15
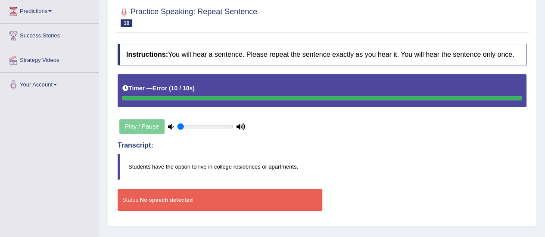
scroll to position [71, 0]
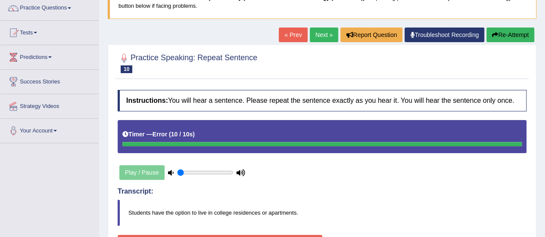
click at [315, 37] on link "Next »" at bounding box center [324, 35] width 28 height 15
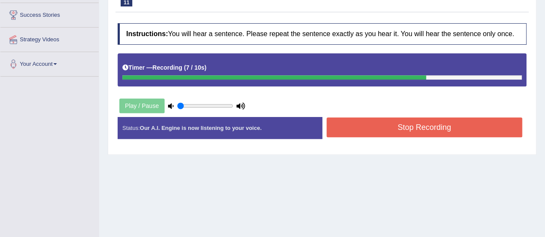
scroll to position [144, 0]
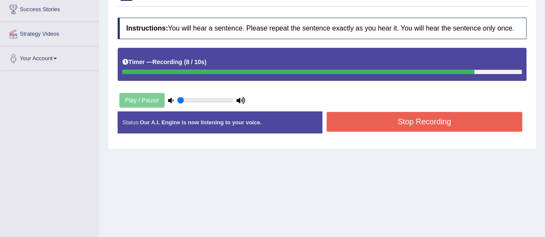
click at [402, 120] on button "Stop Recording" at bounding box center [425, 122] width 196 height 20
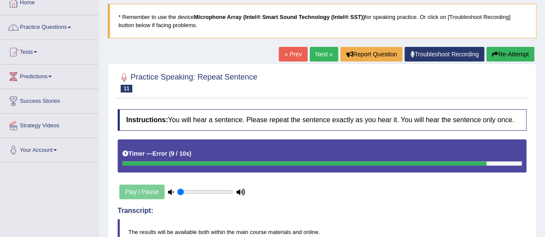
scroll to position [17, 0]
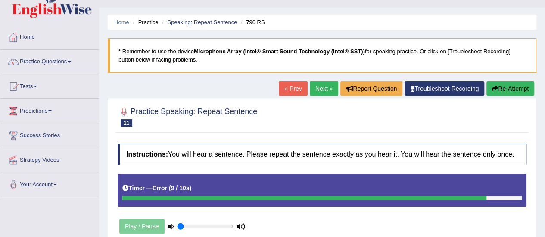
click at [314, 89] on link "Next »" at bounding box center [324, 88] width 28 height 15
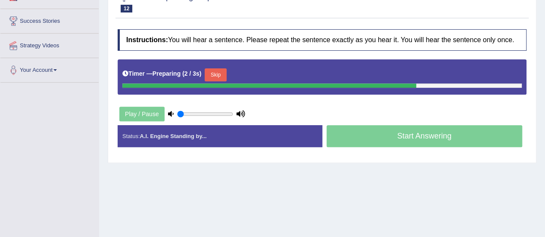
scroll to position [172, 0]
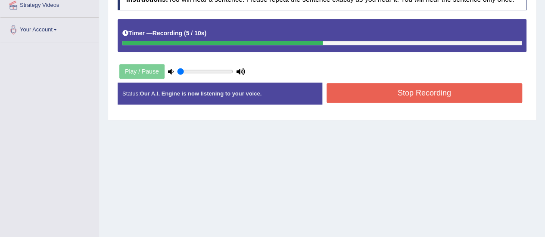
click at [470, 97] on button "Stop Recording" at bounding box center [425, 93] width 196 height 20
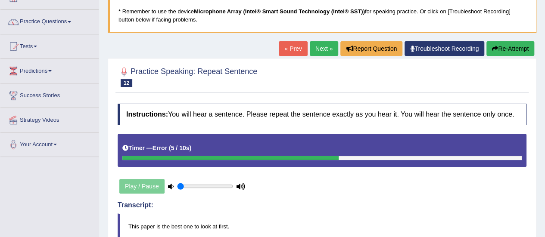
scroll to position [34, 0]
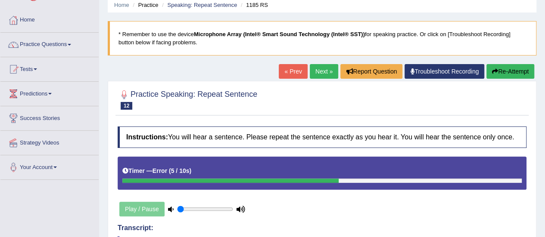
click at [324, 71] on link "Next »" at bounding box center [324, 71] width 28 height 15
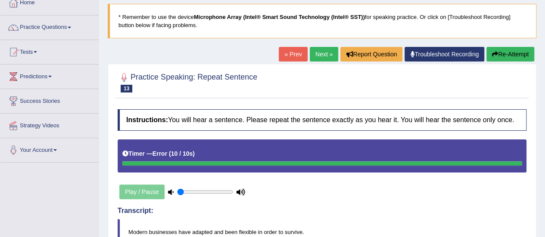
scroll to position [34, 0]
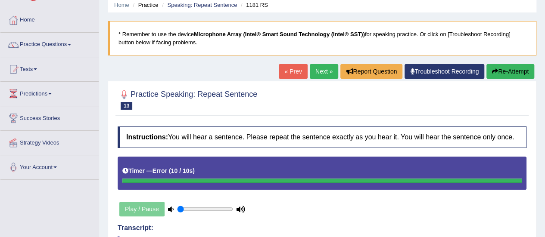
click at [325, 65] on link "Next »" at bounding box center [324, 71] width 28 height 15
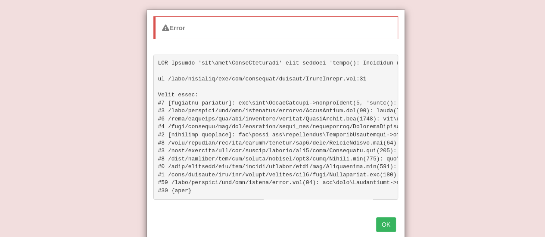
click at [388, 227] on button "OK" at bounding box center [386, 225] width 20 height 15
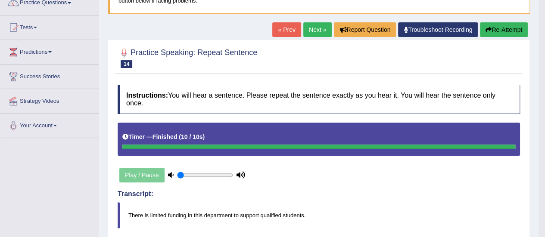
scroll to position [44, 0]
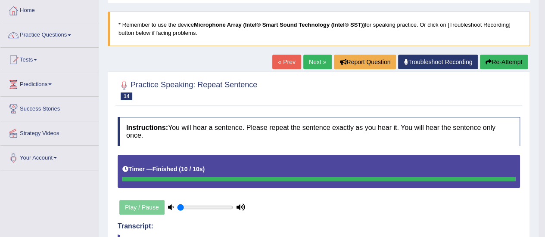
click at [319, 59] on link "Next »" at bounding box center [317, 62] width 28 height 15
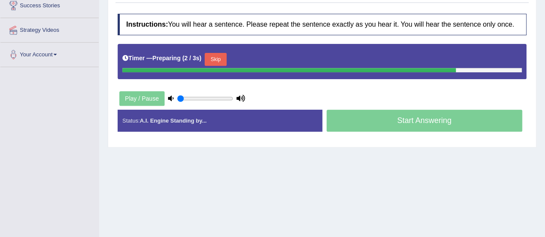
scroll to position [148, 0]
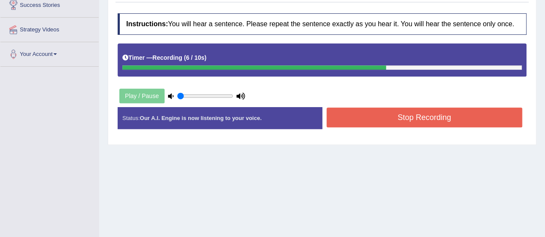
click at [482, 117] on button "Stop Recording" at bounding box center [425, 118] width 196 height 20
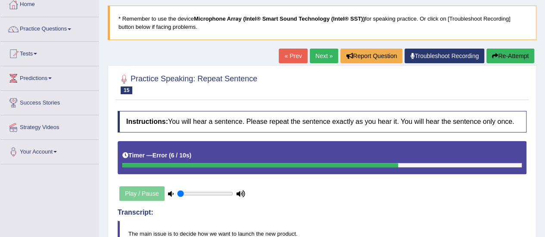
scroll to position [0, 0]
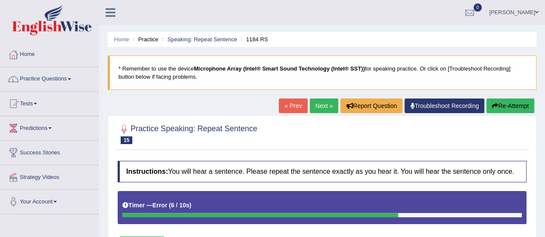
click at [319, 105] on link "Next »" at bounding box center [324, 106] width 28 height 15
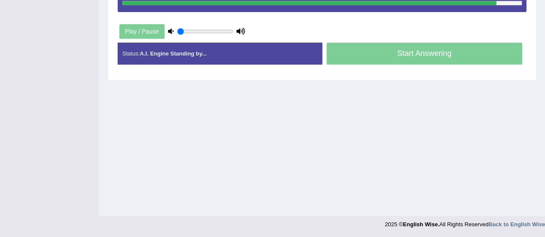
scroll to position [213, 0]
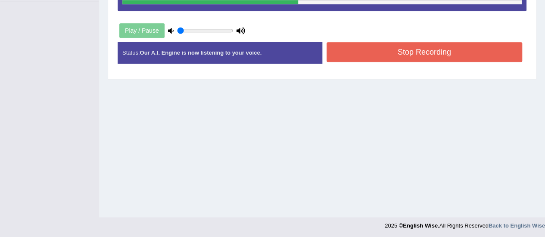
click at [376, 52] on button "Stop Recording" at bounding box center [425, 52] width 196 height 20
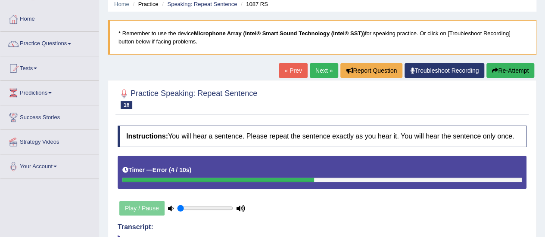
scroll to position [0, 0]
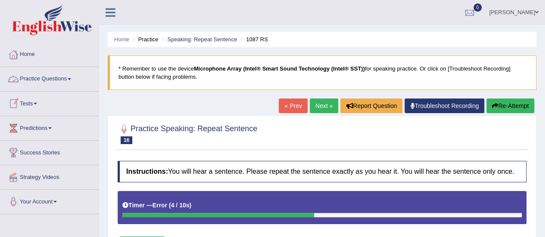
click at [60, 80] on link "Practice Questions" at bounding box center [49, 78] width 98 height 22
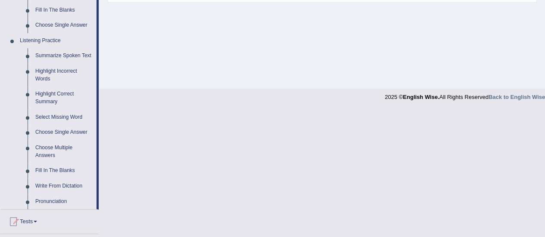
scroll to position [341, 0]
click at [64, 169] on link "Fill In The Blanks" at bounding box center [63, 172] width 65 height 16
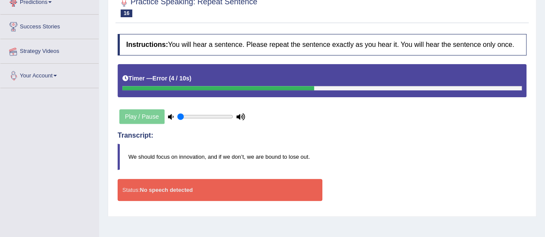
scroll to position [161, 0]
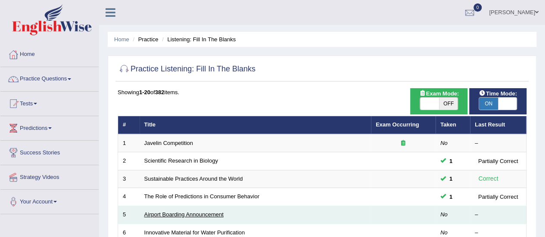
click at [211, 214] on link "Airport Boarding Announcement" at bounding box center [183, 215] width 79 height 6
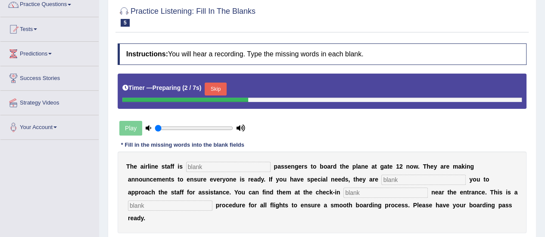
scroll to position [117, 0]
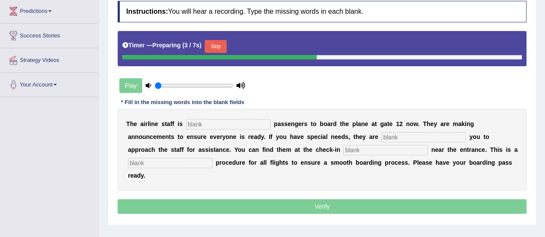
click at [225, 125] on input "text" at bounding box center [228, 124] width 84 height 10
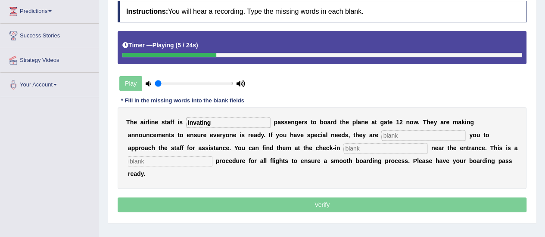
type input "invating"
click at [413, 135] on input "text" at bounding box center [423, 136] width 84 height 10
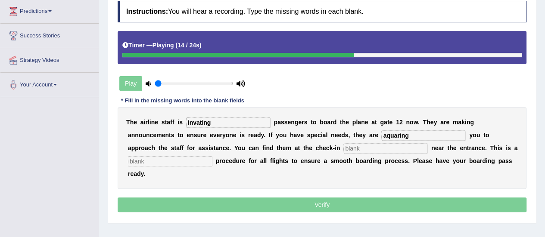
type input "aquaring"
click at [385, 148] on input "text" at bounding box center [386, 149] width 84 height 10
type input "near"
click at [196, 160] on input "text" at bounding box center [170, 161] width 84 height 10
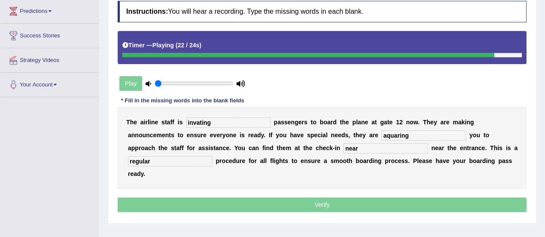
type input "regular"
click at [227, 119] on input "invating" at bounding box center [228, 123] width 84 height 10
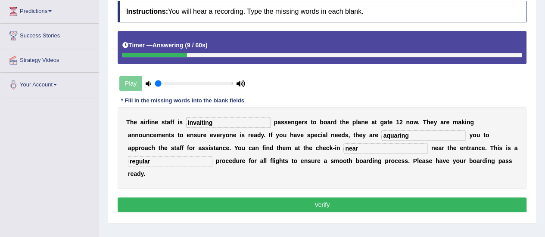
type input "invaiting"
click at [416, 134] on input "aquaring" at bounding box center [423, 136] width 84 height 10
click at [397, 134] on input "aquaring" at bounding box center [423, 136] width 84 height 10
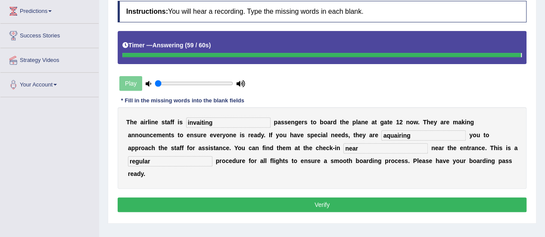
type input "aquairing"
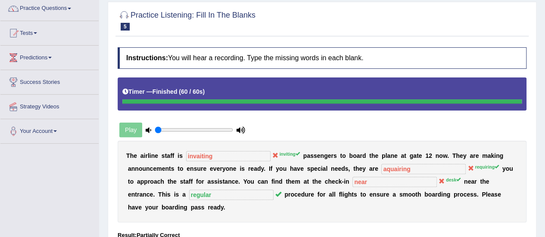
scroll to position [0, 0]
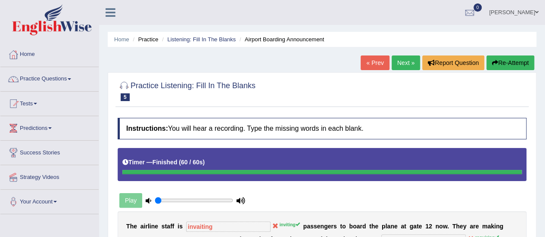
click at [400, 59] on link "Next »" at bounding box center [406, 63] width 28 height 15
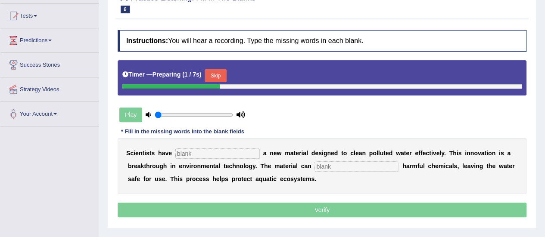
scroll to position [138, 0]
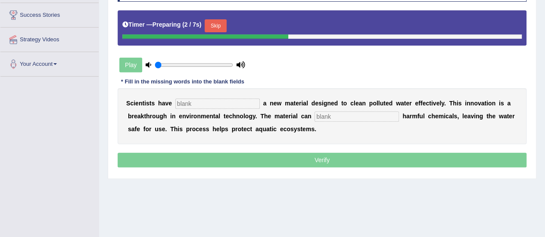
click at [224, 99] on input "text" at bounding box center [217, 104] width 84 height 10
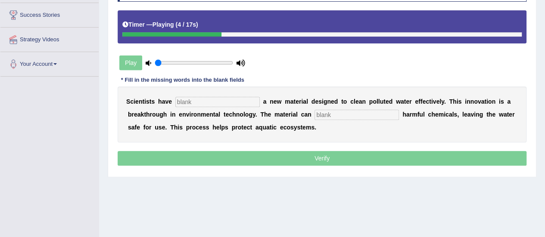
click at [348, 111] on input "text" at bounding box center [357, 115] width 84 height 10
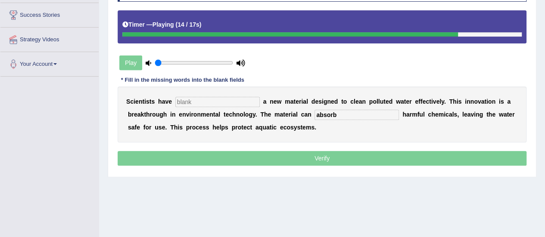
type input "absorb"
click at [211, 100] on input "text" at bounding box center [217, 102] width 84 height 10
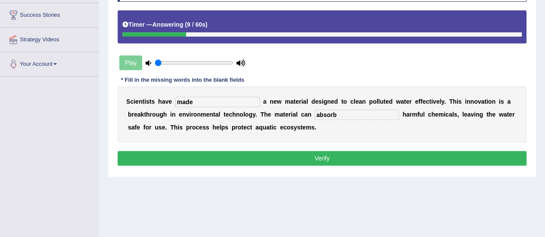
type input "made"
click at [253, 153] on button "Verify" at bounding box center [322, 158] width 409 height 15
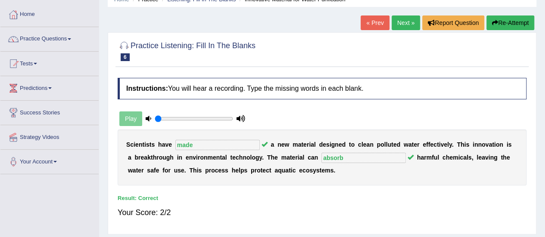
scroll to position [17, 0]
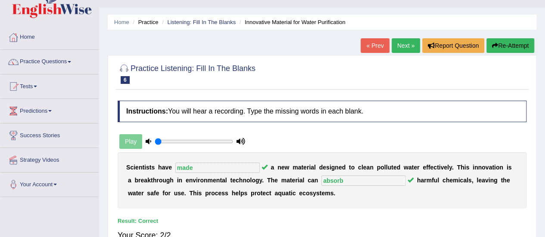
click at [412, 45] on link "Next »" at bounding box center [406, 45] width 28 height 15
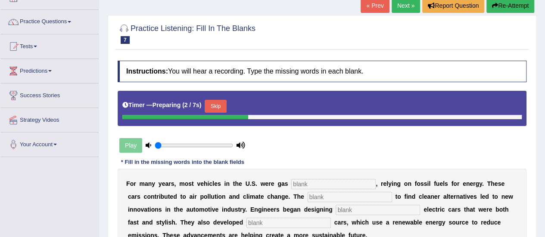
scroll to position [132, 0]
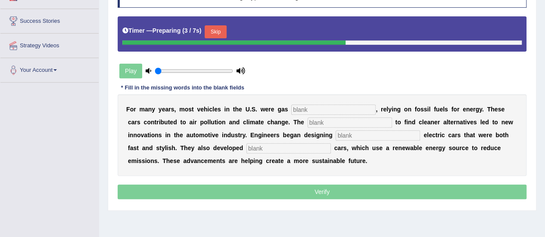
click at [337, 110] on input "text" at bounding box center [333, 110] width 84 height 10
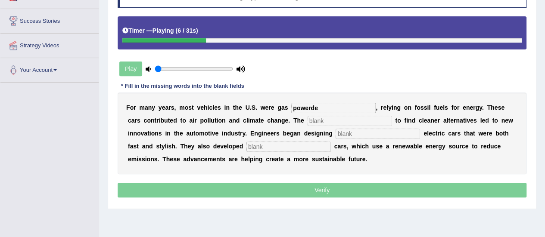
type input "powerde"
click at [334, 120] on input "text" at bounding box center [350, 121] width 84 height 10
type input "urgenci"
click at [351, 134] on input "text" at bounding box center [378, 134] width 84 height 10
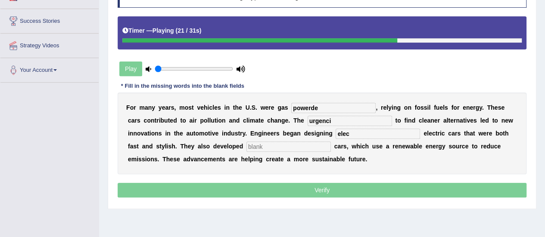
type input "elec"
click at [286, 143] on input "text" at bounding box center [289, 147] width 84 height 10
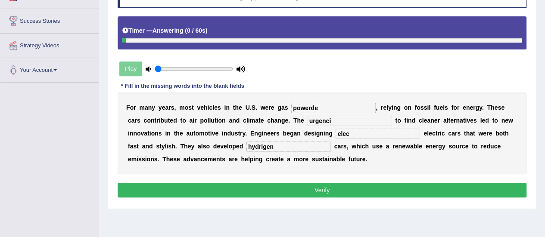
click at [263, 147] on input "hydrigen" at bounding box center [289, 147] width 84 height 10
type input "hydrogen"
click at [353, 131] on input "elec" at bounding box center [378, 134] width 84 height 10
type input "e"
click at [333, 104] on input "powerde" at bounding box center [333, 108] width 84 height 10
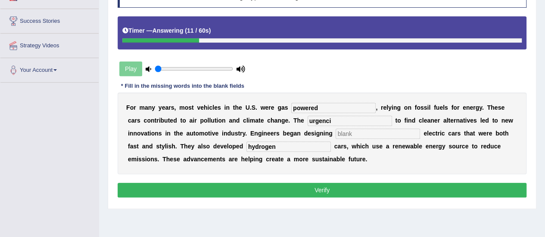
type input "powered"
click at [335, 125] on input "urgenci" at bounding box center [350, 121] width 84 height 10
drag, startPoint x: 335, startPoint y: 125, endPoint x: 428, endPoint y: 193, distance: 114.7
click at [428, 193] on div "Instructions: You will hear a recording. Type the missing words in each blank. …" at bounding box center [322, 93] width 413 height 222
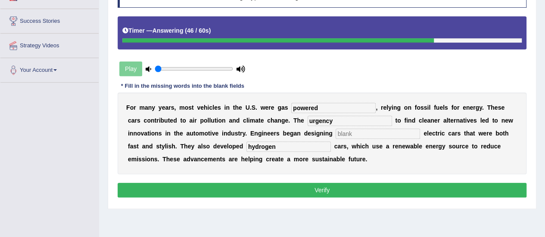
type input "urgency"
click at [373, 189] on button "Verify" at bounding box center [322, 190] width 409 height 15
click at [362, 131] on input "text" at bounding box center [378, 134] width 84 height 10
type input "modern"
click at [380, 191] on button "Verify" at bounding box center [322, 190] width 409 height 15
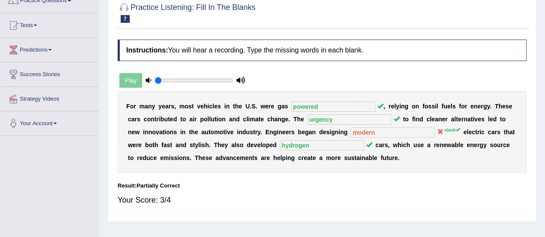
scroll to position [16, 0]
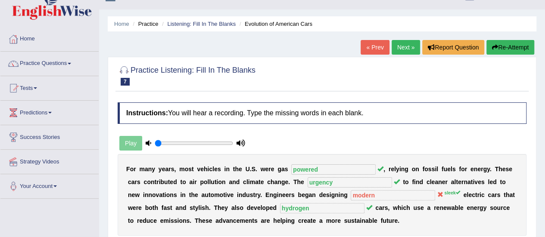
click at [401, 48] on link "Next »" at bounding box center [406, 47] width 28 height 15
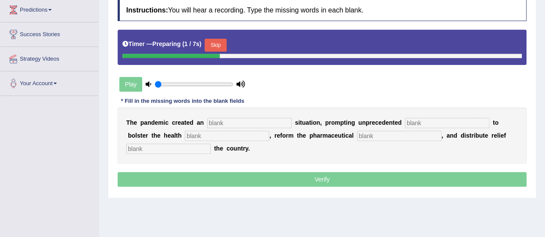
scroll to position [121, 0]
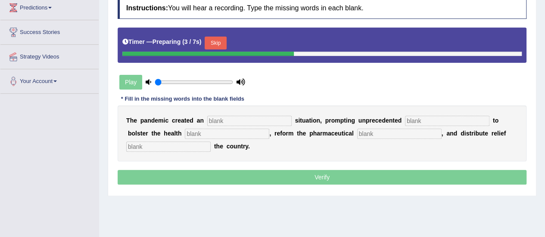
click at [259, 119] on input "text" at bounding box center [249, 121] width 84 height 10
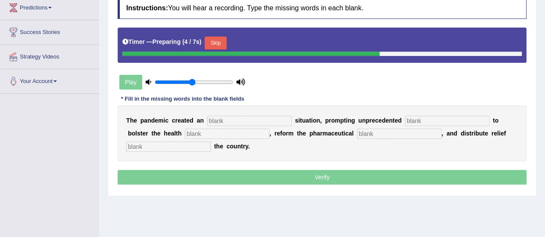
type input "0.5"
click at [193, 79] on input "range" at bounding box center [194, 82] width 78 height 7
click at [225, 119] on input "text" at bounding box center [249, 121] width 84 height 10
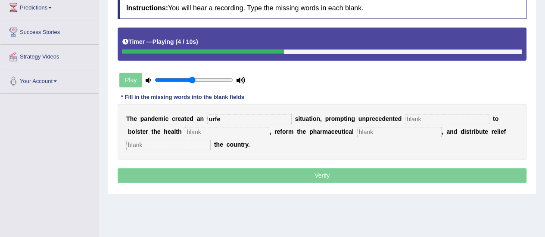
type input "urfe"
click at [447, 116] on input "text" at bounding box center [447, 119] width 84 height 10
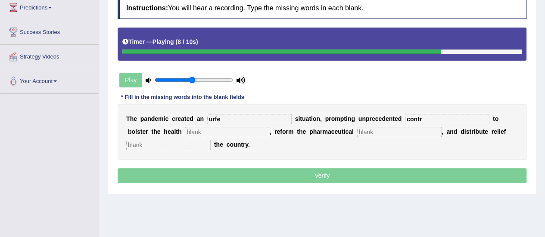
type input "contr"
click at [394, 130] on input "text" at bounding box center [399, 132] width 84 height 10
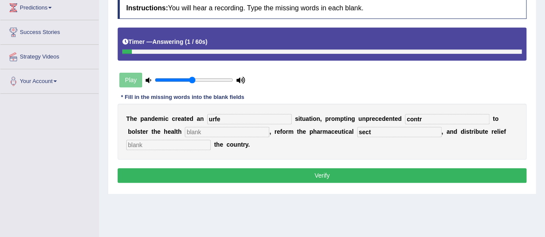
type input "sect"
click at [191, 142] on input "text" at bounding box center [168, 145] width 84 height 10
type input "across"
click at [223, 120] on input "urfe" at bounding box center [249, 119] width 84 height 10
type input "urgency"
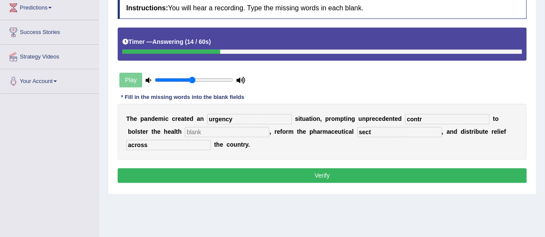
click at [393, 131] on input "sect" at bounding box center [399, 132] width 84 height 10
type input "sector"
click at [429, 118] on input "contr" at bounding box center [447, 119] width 84 height 10
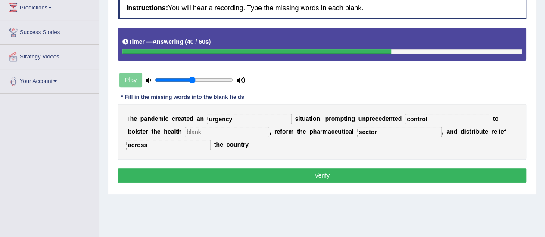
type input "control"
click at [231, 129] on input "text" at bounding box center [227, 132] width 84 height 10
click at [231, 129] on input "system" at bounding box center [227, 132] width 84 height 10
type input "system"
click at [253, 176] on button "Verify" at bounding box center [322, 176] width 409 height 15
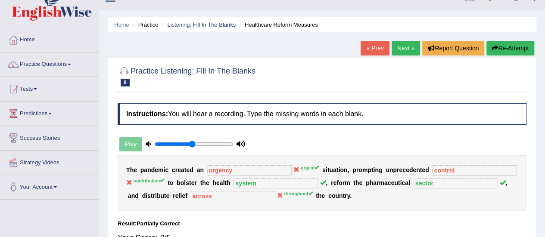
scroll to position [2, 0]
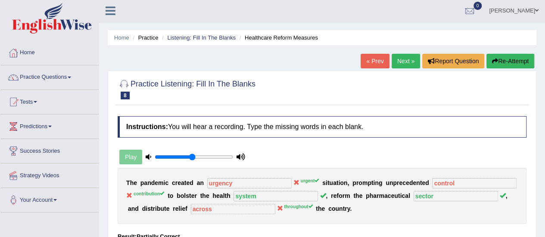
click at [400, 62] on link "Next »" at bounding box center [406, 61] width 28 height 15
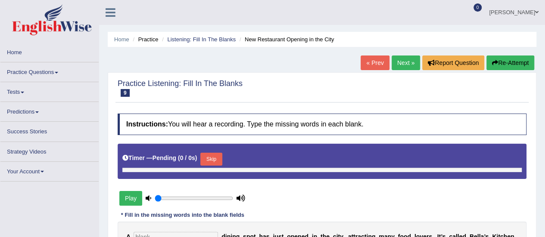
type input "0.5"
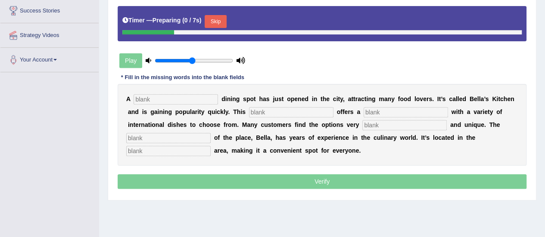
scroll to position [144, 0]
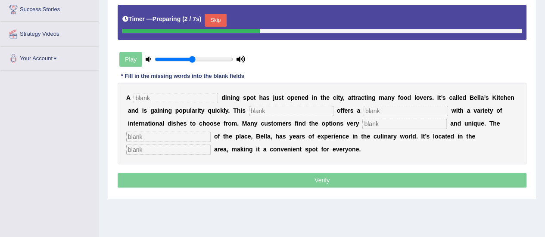
click at [212, 94] on input "text" at bounding box center [176, 98] width 84 height 10
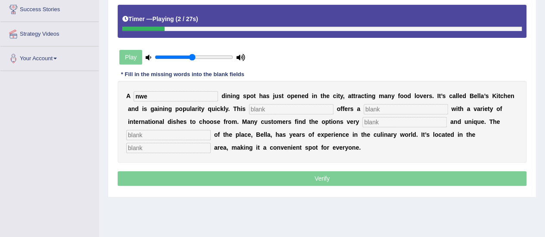
type input "nwe"
click at [292, 106] on input "text" at bounding box center [291, 109] width 84 height 10
type input "res"
click at [385, 108] on input "text" at bounding box center [406, 109] width 84 height 10
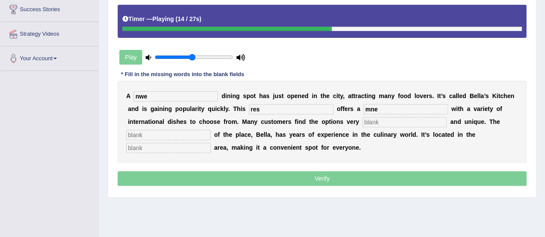
type input "mne"
click at [159, 131] on input "text" at bounding box center [168, 135] width 84 height 10
click at [418, 122] on input "text" at bounding box center [404, 122] width 84 height 10
type input "intre"
click at [193, 138] on input "text" at bounding box center [168, 135] width 84 height 10
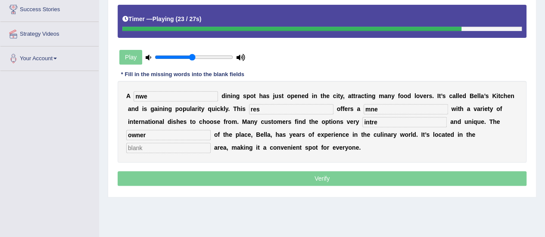
type input "owner"
click at [171, 144] on input "text" at bounding box center [168, 148] width 84 height 10
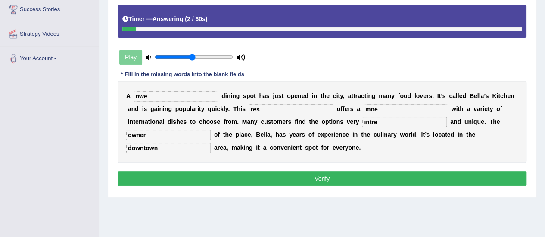
type input "downtown"
click at [150, 95] on input "nwe" at bounding box center [176, 96] width 84 height 10
type input "new"
click at [271, 106] on input "res" at bounding box center [291, 109] width 84 height 10
type input "restaurant"
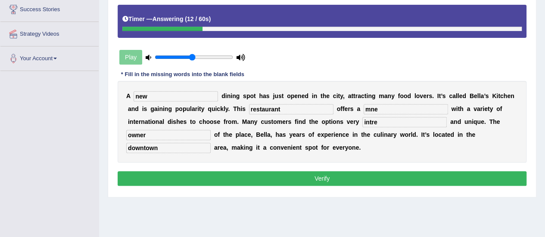
click at [383, 108] on input "mne" at bounding box center [406, 109] width 84 height 10
type input "menu"
click at [380, 122] on input "intre" at bounding box center [404, 122] width 84 height 10
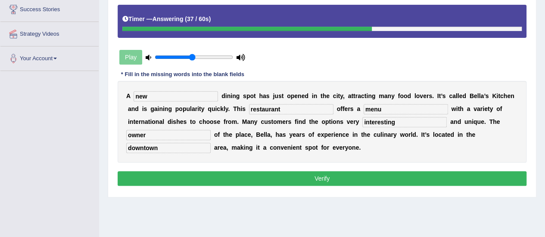
type input "interesting"
click at [414, 172] on button "Verify" at bounding box center [322, 179] width 409 height 15
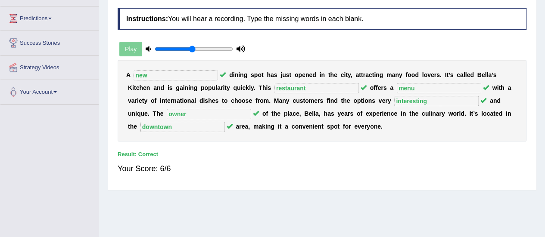
scroll to position [45, 0]
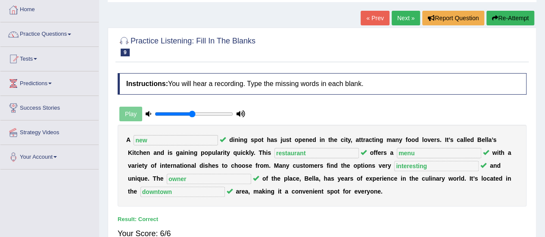
click at [410, 17] on link "Next »" at bounding box center [406, 18] width 28 height 15
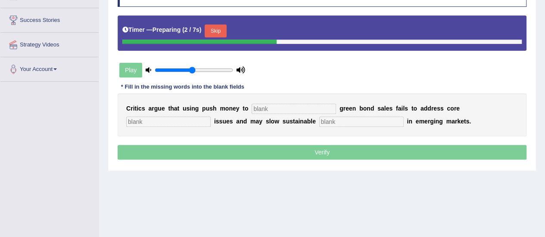
scroll to position [133, 0]
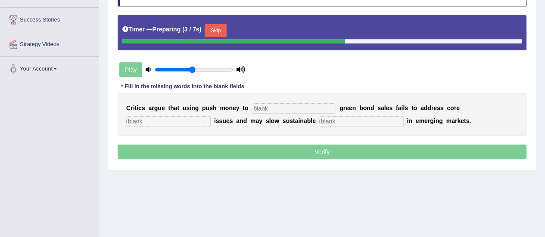
click at [281, 106] on input "text" at bounding box center [294, 108] width 84 height 10
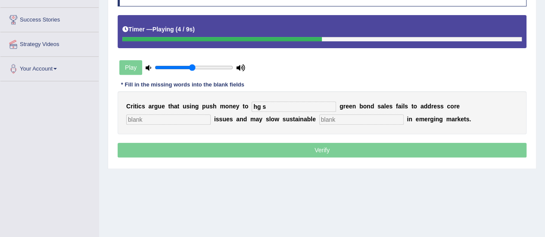
type input "hg s"
click at [162, 118] on input "text" at bounding box center [168, 120] width 84 height 10
click at [372, 119] on input "text" at bounding box center [361, 120] width 84 height 10
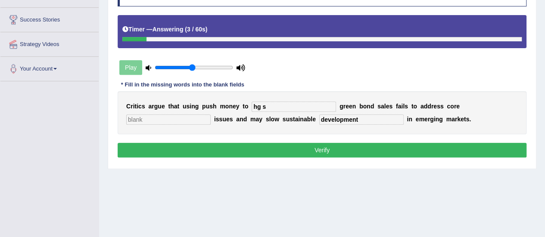
type input "development"
click at [269, 111] on div "C r i t i c s a r g u e t h a t u s i n g p u s h m o n e y t o [PERSON_NAME] b…" at bounding box center [322, 112] width 409 height 43
click at [272, 106] on input "hg s" at bounding box center [294, 107] width 84 height 10
type input "h"
type input "push"
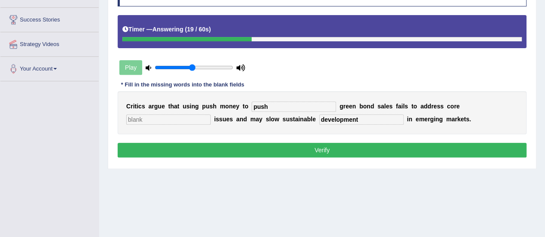
click at [195, 119] on input "text" at bounding box center [168, 120] width 84 height 10
type input "markets"
click at [218, 151] on button "Verify" at bounding box center [322, 150] width 409 height 15
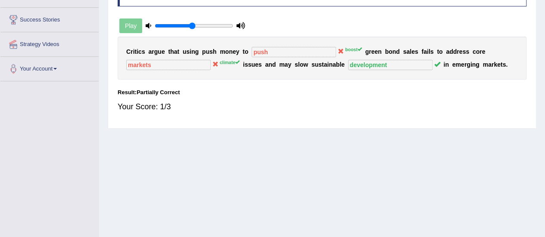
scroll to position [67, 0]
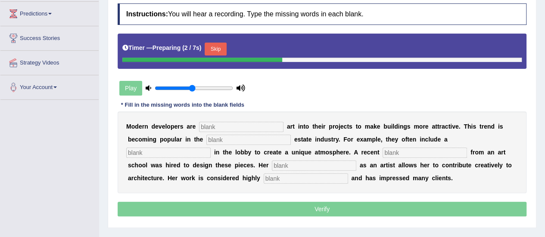
scroll to position [117, 0]
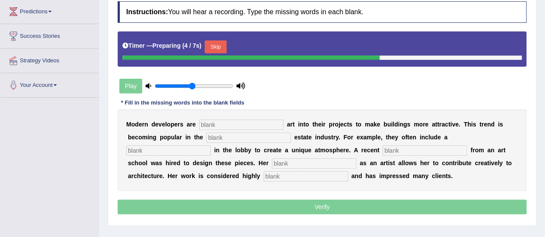
drag, startPoint x: 226, startPoint y: 129, endPoint x: 228, endPoint y: 124, distance: 6.0
click at [228, 124] on div "M o d e r n d e v e l o p e r s a r e a r t i n t o t h e i r p r o j e c t s t…" at bounding box center [322, 150] width 409 height 82
click at [228, 124] on input "text" at bounding box center [241, 125] width 84 height 10
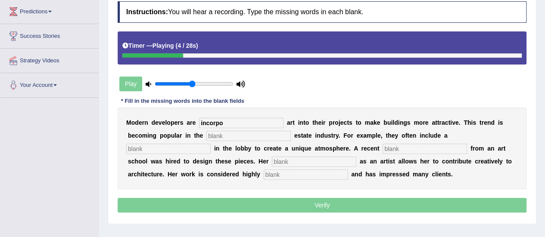
type input "incorpo"
click at [229, 135] on input "text" at bounding box center [248, 136] width 84 height 10
type input "realestate"
click at [185, 147] on input "text" at bounding box center [168, 149] width 84 height 10
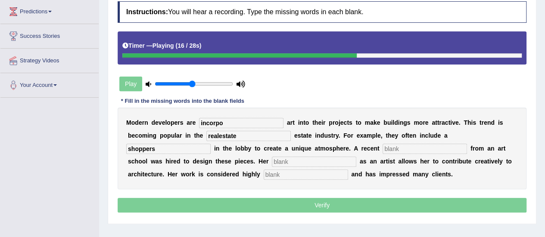
type input "shoppers"
click at [414, 148] on input "text" at bounding box center [425, 149] width 84 height 10
type input "grat"
click at [282, 162] on input "text" at bounding box center [314, 162] width 84 height 10
type input "profession"
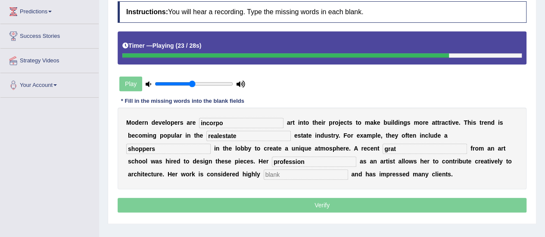
click at [302, 172] on input "text" at bounding box center [306, 175] width 84 height 10
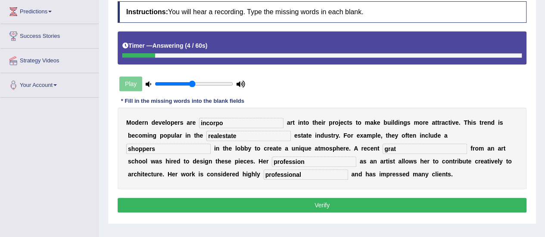
type input "professional"
click at [406, 148] on input "grat" at bounding box center [425, 149] width 84 height 10
type input "graduated"
click at [260, 125] on input "incorpo" at bounding box center [241, 123] width 84 height 10
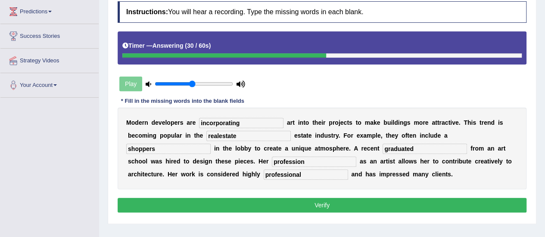
type input "incorporating"
click at [253, 134] on input "realestate" at bounding box center [248, 136] width 84 height 10
type input "real"
click at [271, 203] on button "Verify" at bounding box center [322, 205] width 409 height 15
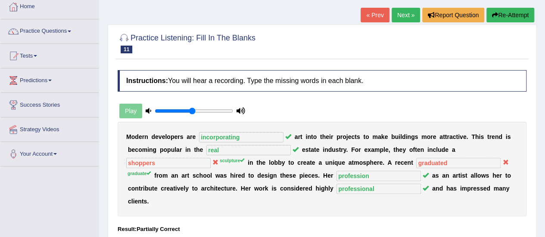
scroll to position [31, 0]
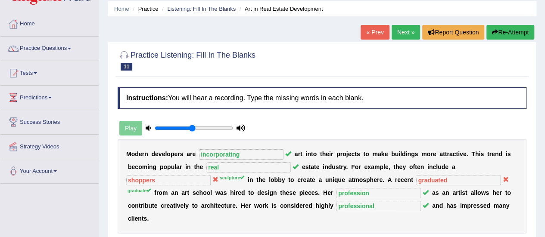
click at [509, 27] on button "Re-Attempt" at bounding box center [511, 32] width 48 height 15
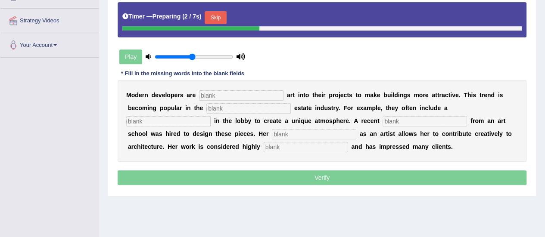
scroll to position [163, 0]
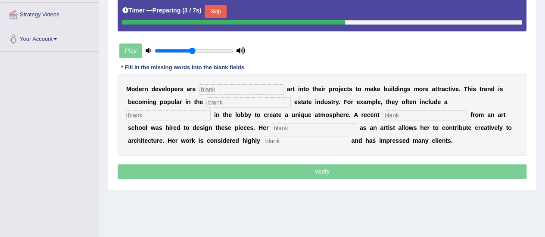
click at [267, 85] on input "text" at bounding box center [241, 89] width 84 height 10
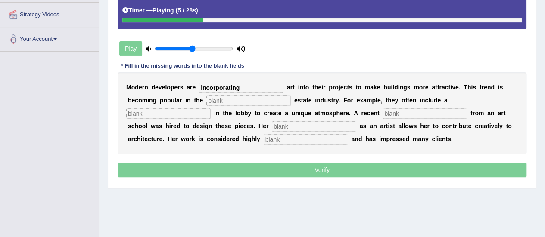
type input "incorporating"
click at [261, 105] on div "M o d e r n d e v e l o p e r s a r e incorporating a r t i n t o t h e i r p r…" at bounding box center [322, 113] width 409 height 82
click at [262, 101] on input "text" at bounding box center [248, 101] width 84 height 10
type input "real"
click at [206, 109] on input "text" at bounding box center [168, 114] width 84 height 10
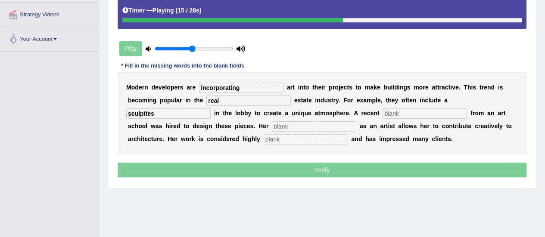
type input "sculpites"
click at [392, 112] on input "text" at bounding box center [425, 114] width 84 height 10
type input "graduate"
click at [297, 124] on input "text" at bounding box center [314, 127] width 84 height 10
type input "profession"
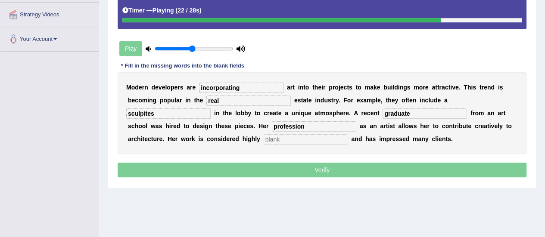
click at [297, 138] on input "text" at bounding box center [306, 139] width 84 height 10
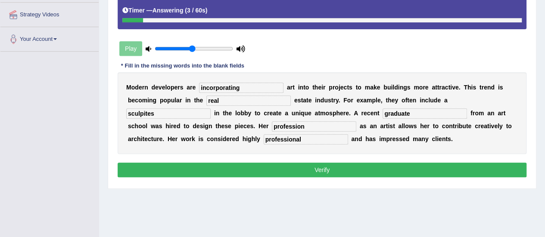
type input "professional"
click at [191, 111] on input "sculpites" at bounding box center [168, 114] width 84 height 10
type input "sculptures"
click at [280, 166] on button "Verify" at bounding box center [322, 170] width 409 height 15
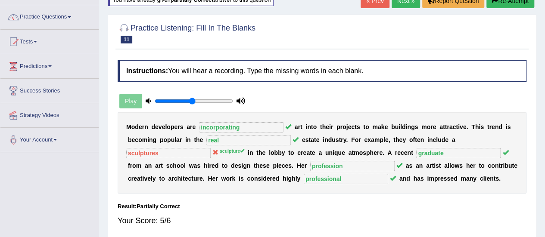
scroll to position [35, 0]
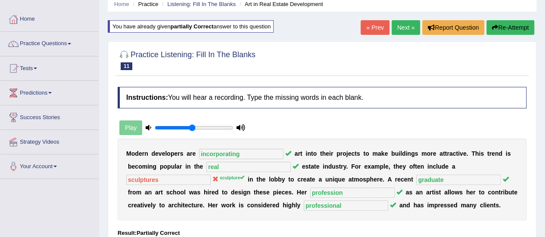
click at [400, 30] on link "Next »" at bounding box center [406, 27] width 28 height 15
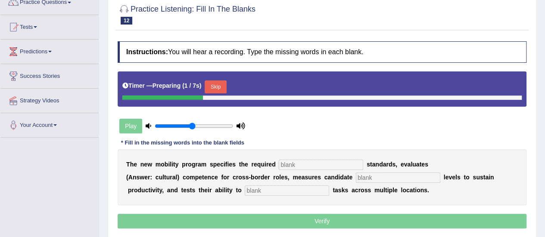
scroll to position [98, 0]
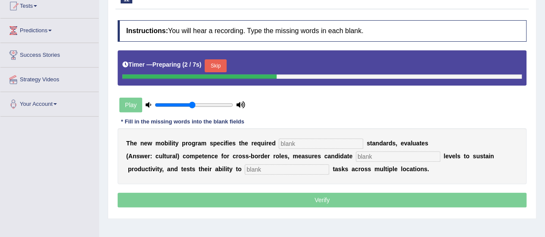
click at [327, 143] on input "text" at bounding box center [321, 144] width 84 height 10
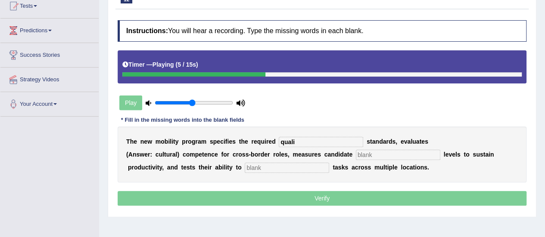
type input "quali"
click at [366, 153] on input "text" at bounding box center [398, 155] width 84 height 10
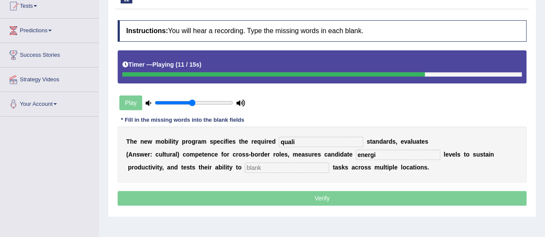
type input "energi"
click at [320, 165] on input "text" at bounding box center [287, 168] width 84 height 10
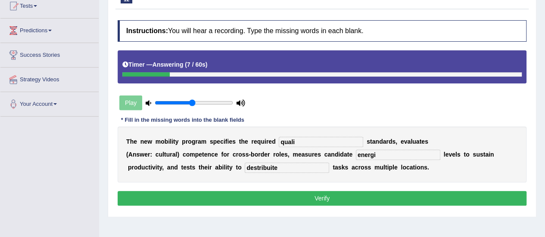
type input "destribuite"
click at [309, 142] on input "quali" at bounding box center [321, 142] width 84 height 10
type input "quality"
click at [385, 151] on input "energi" at bounding box center [398, 155] width 84 height 10
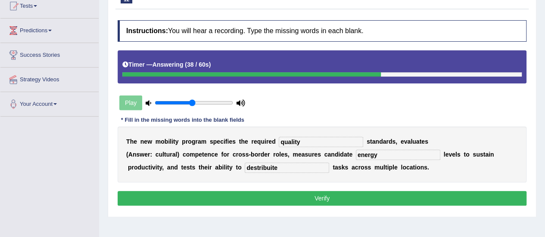
type input "energy"
click at [316, 163] on input "destribuite" at bounding box center [287, 168] width 84 height 10
type input "destribute"
click at [322, 197] on button "Verify" at bounding box center [322, 198] width 409 height 15
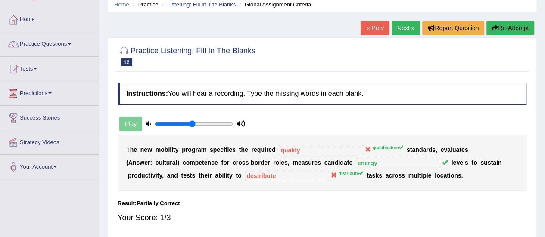
scroll to position [32, 0]
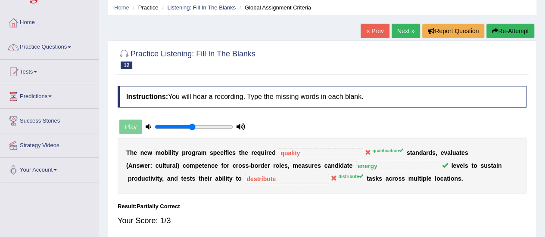
click at [405, 28] on link "Next »" at bounding box center [406, 31] width 28 height 15
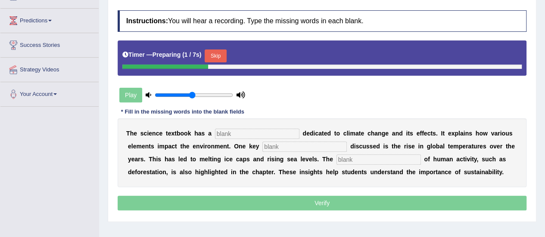
scroll to position [109, 0]
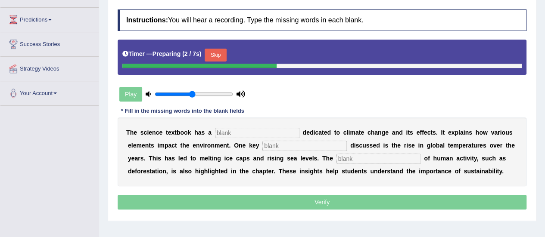
click at [223, 136] on input "text" at bounding box center [257, 133] width 84 height 10
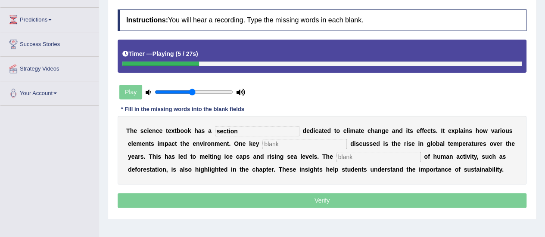
type input "section"
click at [283, 147] on input "text" at bounding box center [304, 144] width 84 height 10
type input "factor"
click at [359, 155] on input "text" at bounding box center [379, 157] width 84 height 10
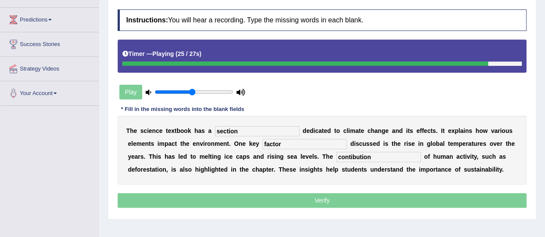
type input "contibution"
click at [340, 200] on p "Verify" at bounding box center [322, 201] width 409 height 15
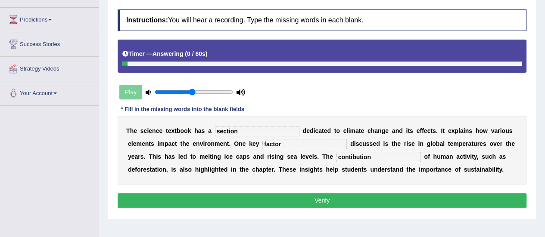
click at [340, 200] on button "Verify" at bounding box center [322, 201] width 409 height 15
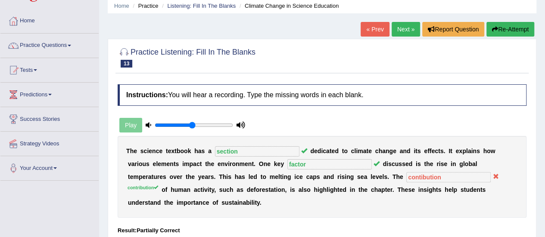
scroll to position [33, 0]
click at [404, 31] on link "Next »" at bounding box center [406, 29] width 28 height 15
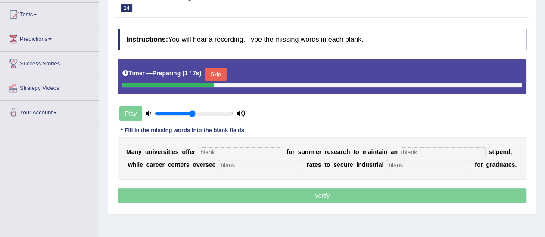
scroll to position [102, 0]
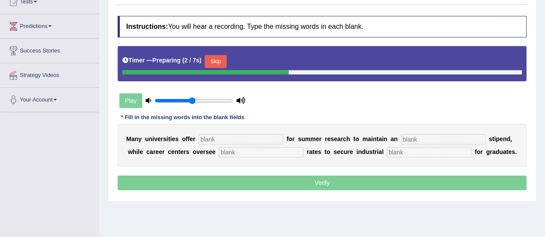
click at [232, 137] on input "text" at bounding box center [241, 139] width 84 height 10
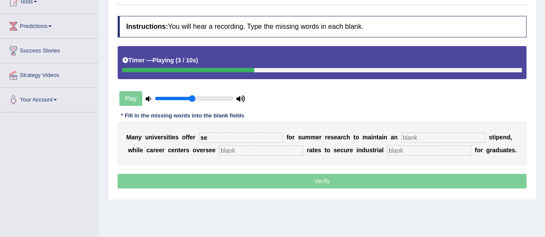
type input "se"
click at [412, 137] on input "text" at bounding box center [443, 138] width 84 height 10
type input "aver"
click at [294, 152] on input "text" at bounding box center [261, 151] width 84 height 10
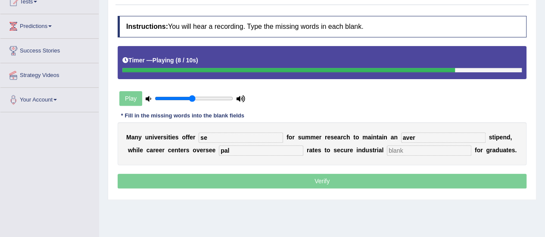
type input "pal"
click at [404, 151] on input "text" at bounding box center [429, 151] width 84 height 10
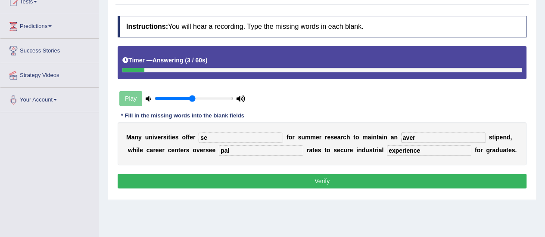
type input "experience"
click at [223, 138] on input "se" at bounding box center [241, 138] width 84 height 10
click at [420, 140] on input "aver" at bounding box center [443, 138] width 84 height 10
type input "average"
click at [277, 152] on input "pal" at bounding box center [261, 151] width 84 height 10
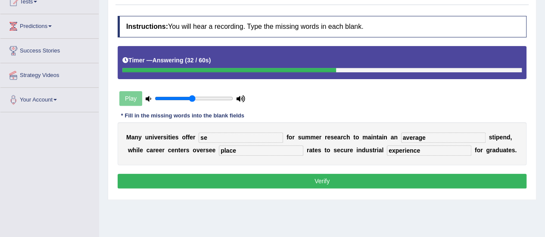
type input "place"
click at [424, 150] on input "experience" at bounding box center [429, 151] width 84 height 10
click at [228, 133] on input "se" at bounding box center [241, 138] width 84 height 10
type input "service"
click at [272, 181] on button "Verify" at bounding box center [322, 181] width 409 height 15
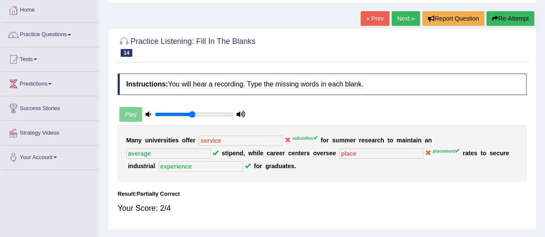
scroll to position [4, 0]
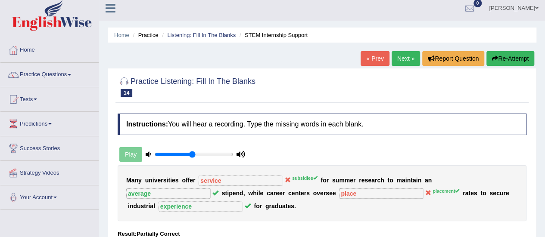
click at [505, 63] on button "Re-Attempt" at bounding box center [511, 58] width 48 height 15
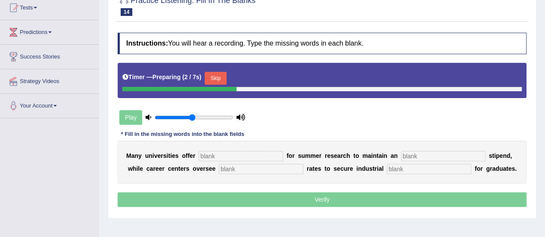
scroll to position [131, 0]
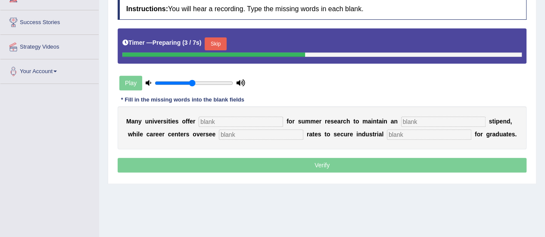
click at [250, 121] on input "text" at bounding box center [241, 122] width 84 height 10
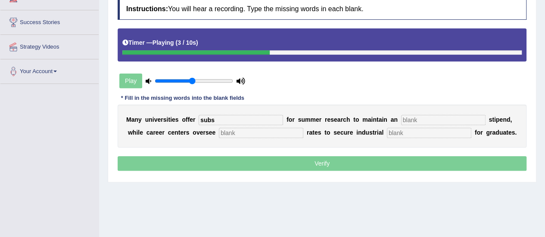
type input "subs"
click at [445, 117] on input "text" at bounding box center [443, 120] width 84 height 10
type input "varege"
click at [240, 131] on input "text" at bounding box center [261, 133] width 84 height 10
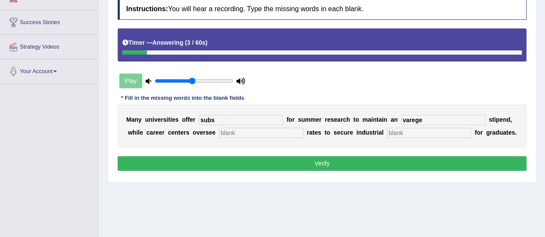
click at [416, 136] on input "text" at bounding box center [429, 133] width 84 height 10
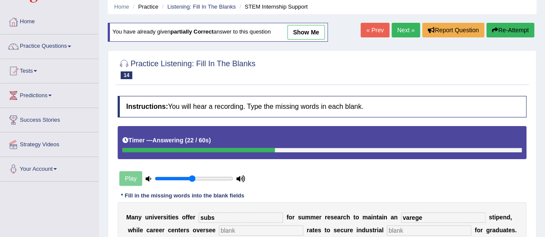
scroll to position [27, 0]
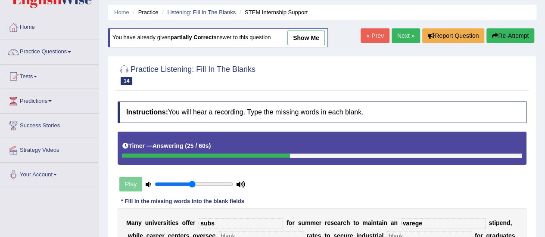
click at [501, 36] on button "Re-Attempt" at bounding box center [511, 35] width 48 height 15
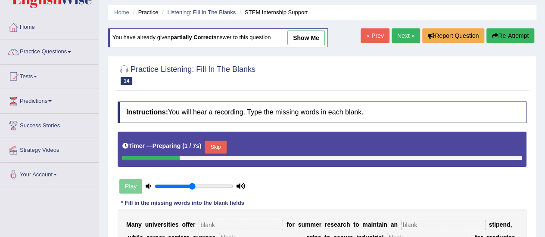
scroll to position [108, 0]
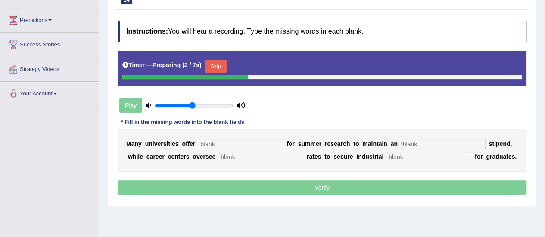
click at [220, 139] on input "text" at bounding box center [241, 144] width 84 height 10
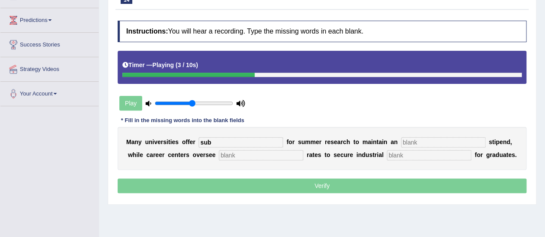
type input "sub"
click at [442, 142] on input "text" at bounding box center [443, 142] width 84 height 10
type input "ave"
click at [277, 154] on input "text" at bounding box center [261, 155] width 84 height 10
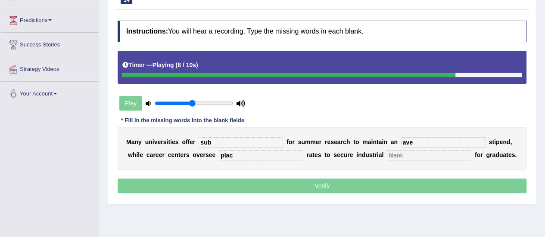
type input "plac"
click at [395, 152] on input "text" at bounding box center [429, 155] width 84 height 10
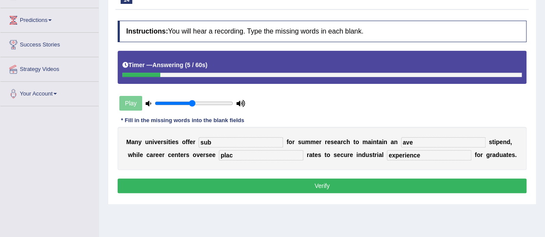
type input "experience"
click at [428, 140] on input "ave" at bounding box center [443, 142] width 84 height 10
type input "average"
click at [258, 151] on input "plac" at bounding box center [261, 155] width 84 height 10
type input "placement"
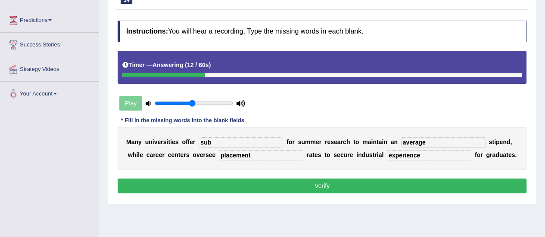
click at [241, 135] on div "M a n y u n i v e r s i t i e s o f f e r sub f o r s u m m e r r e s e a r c h…" at bounding box center [322, 148] width 409 height 43
click at [223, 141] on input "sub" at bounding box center [241, 142] width 84 height 10
type input "subsidies"
click at [276, 180] on button "Verify" at bounding box center [322, 186] width 409 height 15
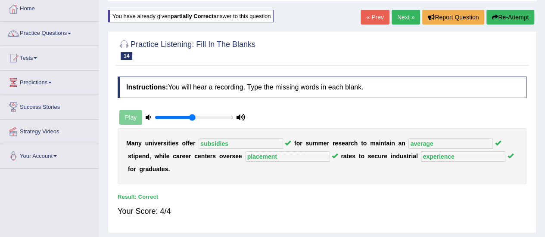
scroll to position [45, 0]
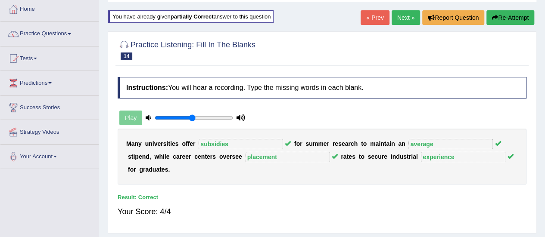
click at [403, 18] on link "Next »" at bounding box center [406, 17] width 28 height 15
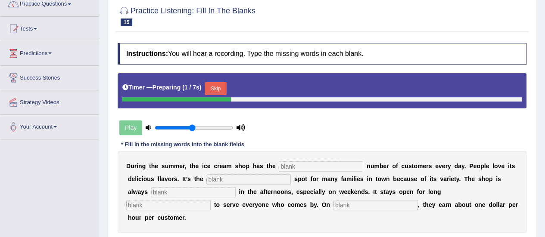
scroll to position [119, 0]
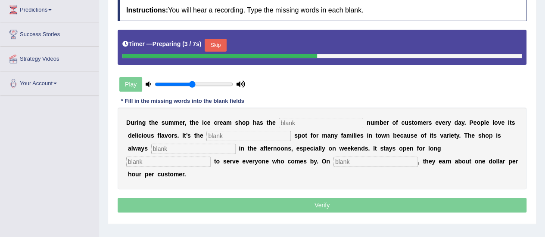
click at [303, 125] on input "text" at bounding box center [321, 123] width 84 height 10
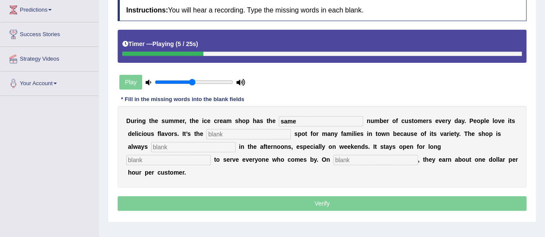
type input "same"
click at [252, 130] on input "text" at bounding box center [248, 134] width 84 height 10
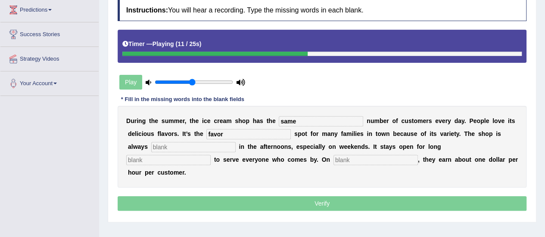
type input "favor"
click at [185, 147] on input "text" at bounding box center [193, 147] width 84 height 10
type input "busy"
click at [182, 159] on input "text" at bounding box center [168, 160] width 84 height 10
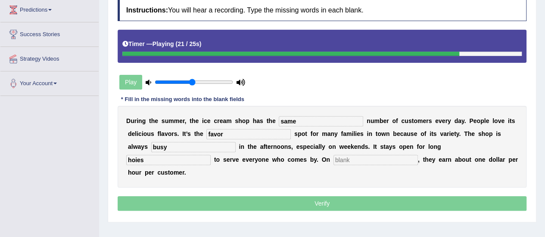
type input "hoies"
click at [353, 161] on input "text" at bounding box center [376, 160] width 84 height 10
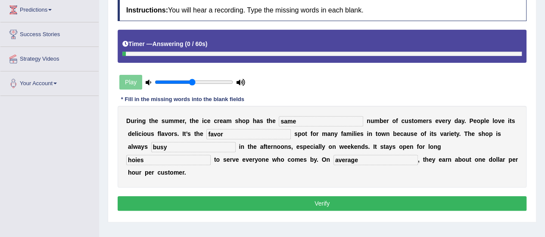
type input "average"
click at [183, 161] on input "hoies" at bounding box center [168, 160] width 84 height 10
type input "hours"
click at [237, 133] on input "favor" at bounding box center [248, 134] width 84 height 10
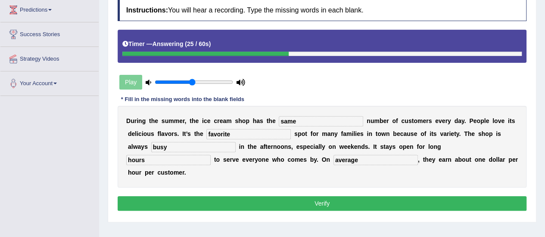
type input "favorite"
click at [402, 198] on button "Verify" at bounding box center [322, 204] width 409 height 15
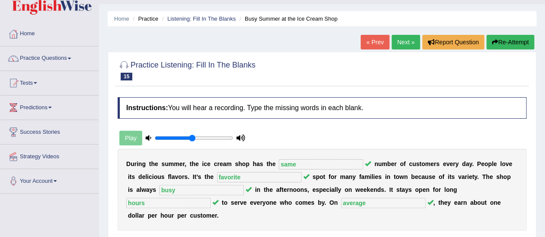
scroll to position [0, 0]
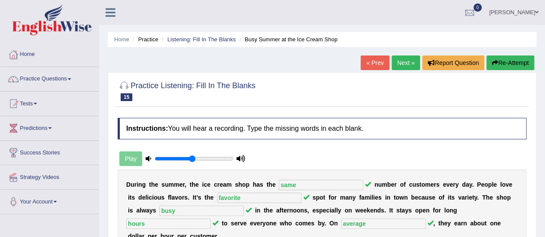
click at [403, 65] on link "Next »" at bounding box center [406, 63] width 28 height 15
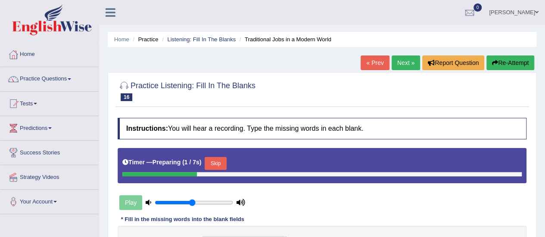
scroll to position [112, 0]
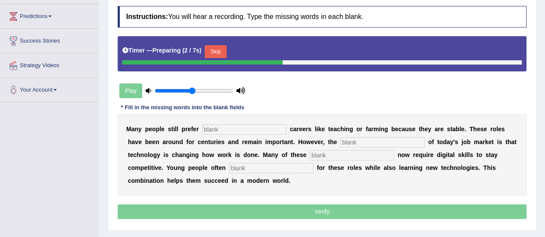
click at [249, 126] on input "text" at bounding box center [244, 130] width 84 height 10
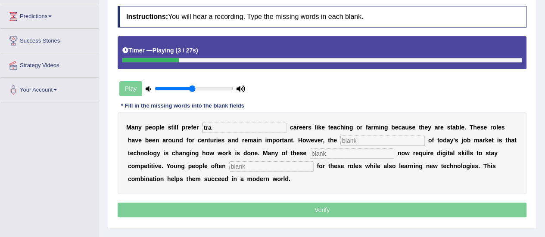
type input "tra"
click at [347, 139] on input "text" at bounding box center [383, 141] width 84 height 10
type input "reality"
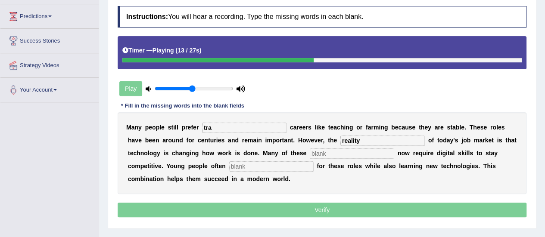
click at [350, 154] on input "text" at bounding box center [352, 154] width 84 height 10
type input "jobs"
click at [300, 169] on input "text" at bounding box center [271, 167] width 84 height 10
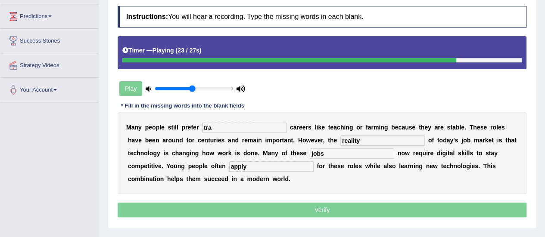
type input "apply"
click at [268, 120] on div "M a n y p e o p l e s t i l l p r e f e r tra c a r e e r s l i k e t e a c h i…" at bounding box center [322, 153] width 409 height 82
click at [212, 128] on input "tra" at bounding box center [244, 128] width 84 height 10
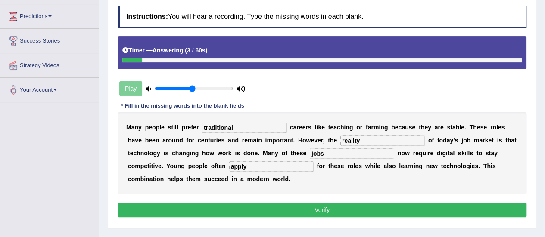
type input "traditional"
click at [290, 206] on button "Verify" at bounding box center [322, 210] width 409 height 15
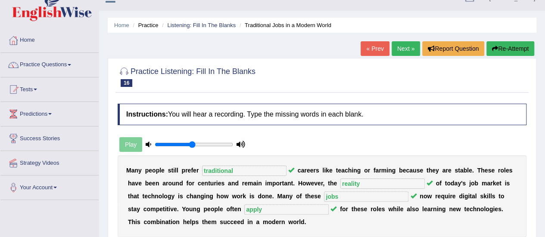
scroll to position [0, 0]
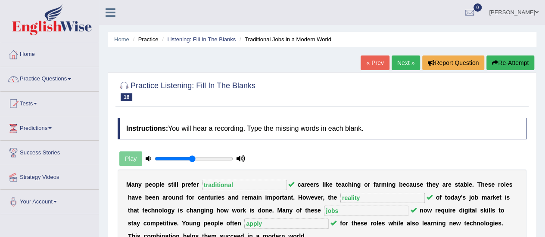
click at [413, 62] on link "Next »" at bounding box center [406, 63] width 28 height 15
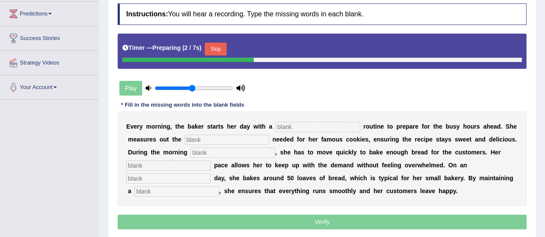
scroll to position [149, 0]
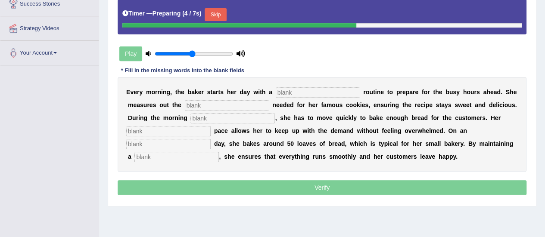
click at [315, 91] on input "text" at bounding box center [318, 92] width 84 height 10
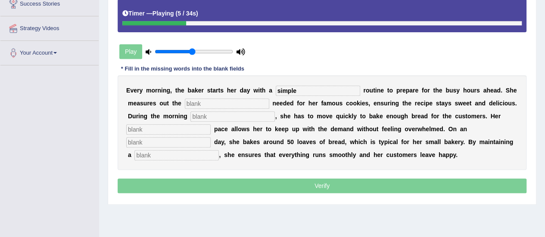
type input "simple"
click at [246, 105] on input "text" at bounding box center [227, 104] width 84 height 10
type input "sugar"
click at [245, 119] on input "text" at bounding box center [233, 117] width 84 height 10
type input "rush"
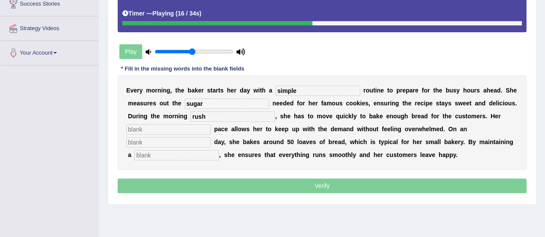
click at [197, 130] on input "text" at bounding box center [168, 130] width 84 height 10
type input "study"
click at [196, 141] on input "text" at bounding box center [168, 142] width 84 height 10
type input "avarege"
click at [195, 155] on input "text" at bounding box center [176, 155] width 84 height 10
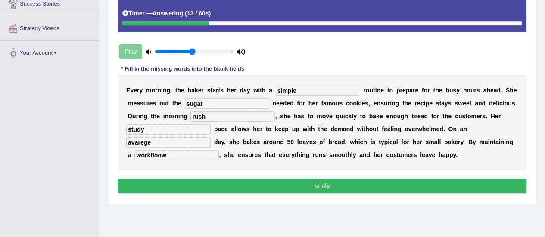
type input "workfloow"
click at [191, 130] on input "study" at bounding box center [168, 130] width 84 height 10
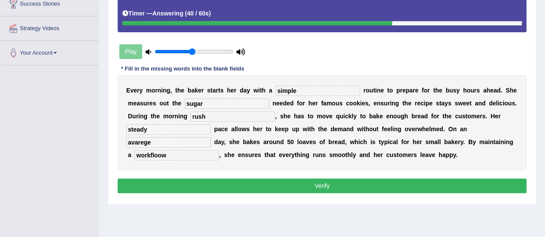
type input "steady"
click at [254, 183] on button "Verify" at bounding box center [322, 186] width 409 height 15
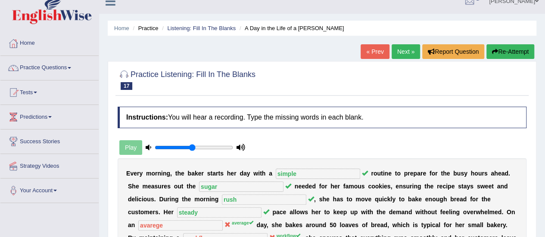
scroll to position [0, 0]
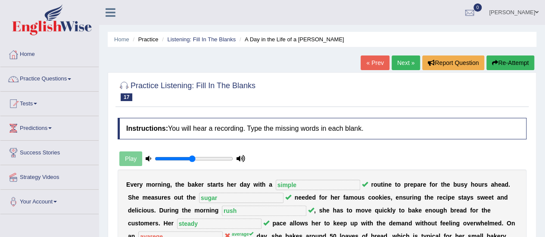
click at [404, 62] on link "Next »" at bounding box center [406, 63] width 28 height 15
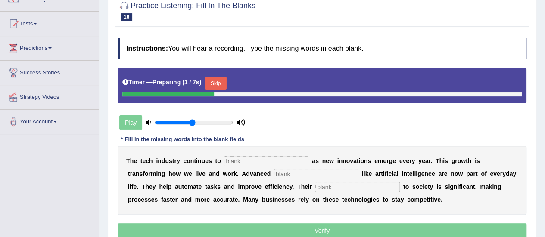
scroll to position [115, 0]
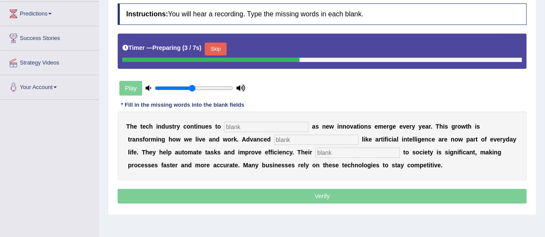
click at [273, 125] on input "text" at bounding box center [266, 127] width 84 height 10
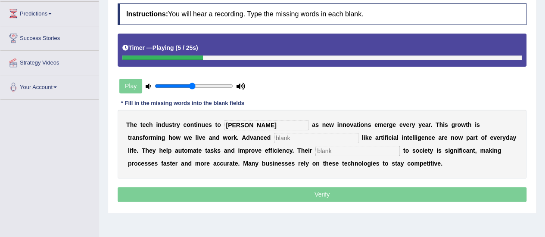
type input "burgin"
click at [299, 139] on input "text" at bounding box center [316, 138] width 84 height 10
type input "sisstems"
click at [327, 150] on input "text" at bounding box center [358, 151] width 84 height 10
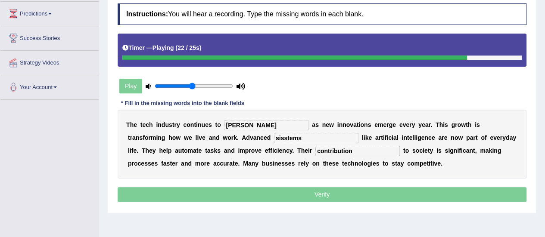
type input "contribution"
click at [249, 121] on input "burgin" at bounding box center [266, 125] width 84 height 10
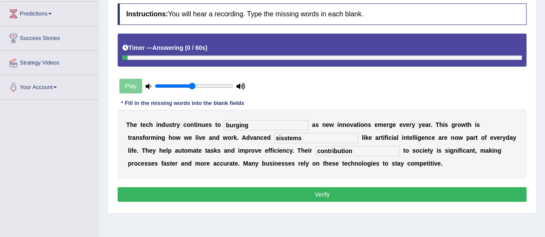
type input "burging"
click at [309, 137] on input "sisstems" at bounding box center [316, 138] width 84 height 10
click at [301, 137] on input "sisstems systems" at bounding box center [316, 138] width 84 height 10
type input "systems"
click at [338, 191] on button "Verify" at bounding box center [322, 194] width 409 height 15
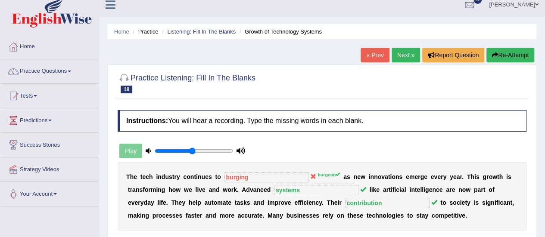
scroll to position [7, 0]
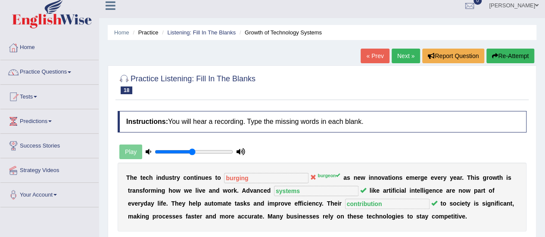
click at [403, 57] on link "Next »" at bounding box center [406, 56] width 28 height 15
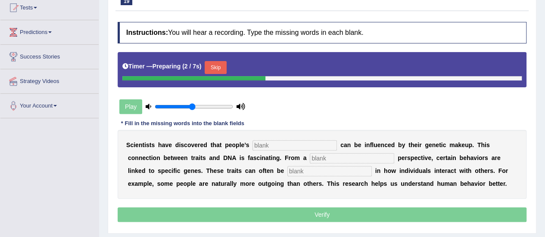
scroll to position [127, 0]
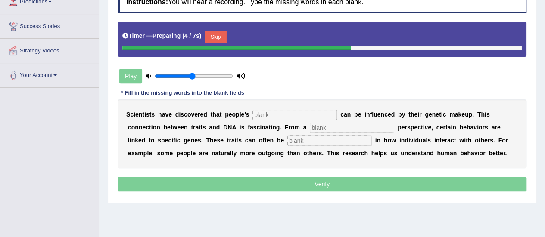
click at [280, 112] on input "text" at bounding box center [295, 115] width 84 height 10
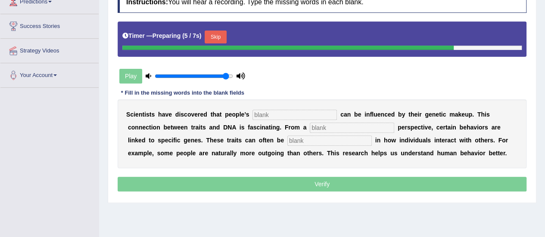
type input "0.95"
click at [226, 75] on input "range" at bounding box center [194, 76] width 78 height 7
click at [264, 112] on input "text" at bounding box center [295, 115] width 84 height 10
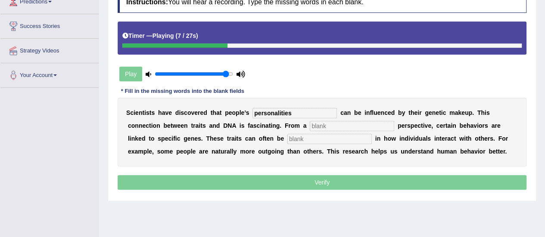
type input "personalities"
click at [320, 122] on input "text" at bounding box center [352, 126] width 84 height 10
type input "byologi"
click at [320, 143] on input "text" at bounding box center [329, 139] width 84 height 10
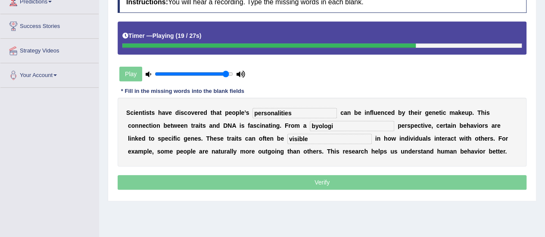
type input "visible"
click at [297, 113] on input "personalities" at bounding box center [295, 113] width 84 height 10
click at [341, 127] on input "byologi" at bounding box center [352, 126] width 84 height 10
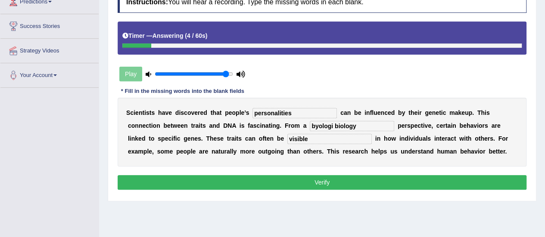
click at [333, 125] on input "byologi biology" at bounding box center [352, 126] width 84 height 10
type input "biology"
click at [362, 182] on button "Verify" at bounding box center [322, 182] width 409 height 15
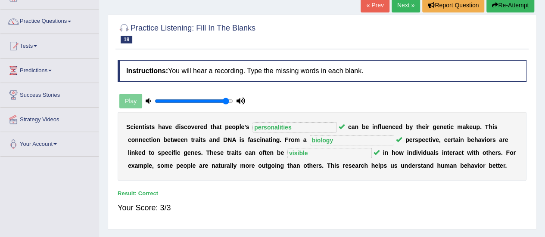
scroll to position [0, 0]
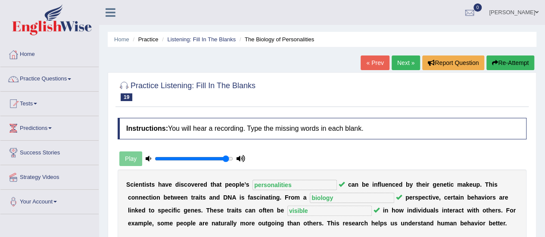
click at [407, 63] on link "Next »" at bounding box center [406, 63] width 28 height 15
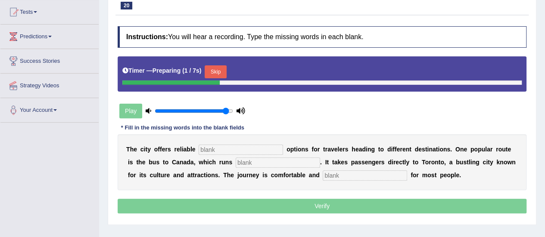
scroll to position [126, 0]
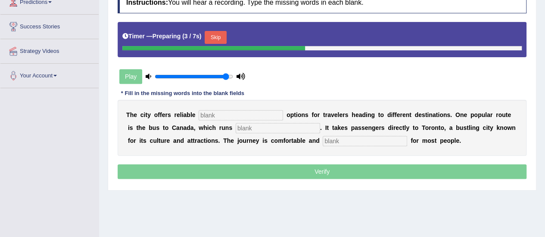
click at [248, 114] on input "text" at bounding box center [241, 115] width 84 height 10
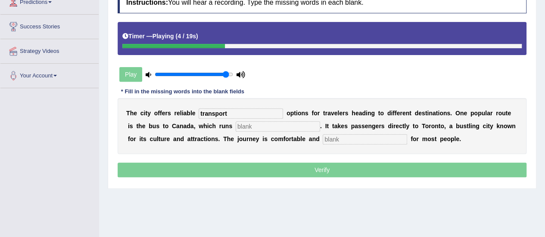
type input "transport"
click at [253, 126] on input "text" at bounding box center [278, 127] width 84 height 10
type input "daily"
click at [337, 136] on input "text" at bounding box center [365, 139] width 84 height 10
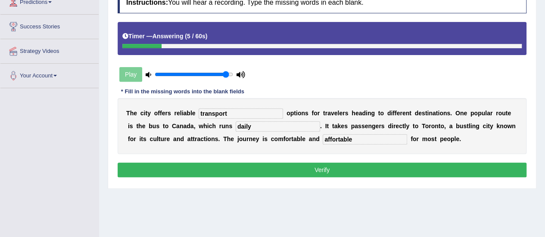
type input "affortable"
click at [276, 169] on button "Verify" at bounding box center [322, 170] width 409 height 15
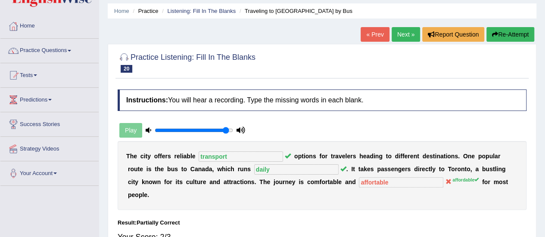
scroll to position [17, 0]
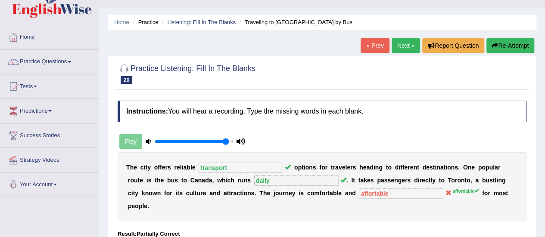
click at [400, 49] on link "Next »" at bounding box center [406, 45] width 28 height 15
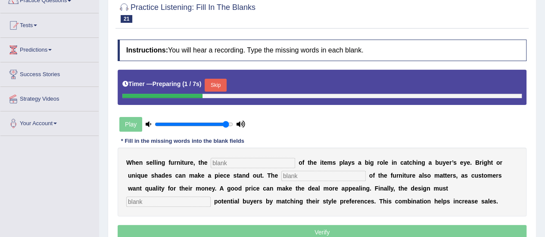
scroll to position [106, 0]
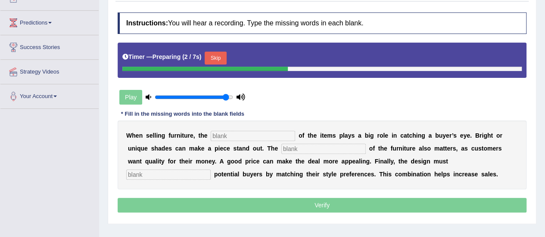
click at [286, 135] on input "text" at bounding box center [253, 136] width 84 height 10
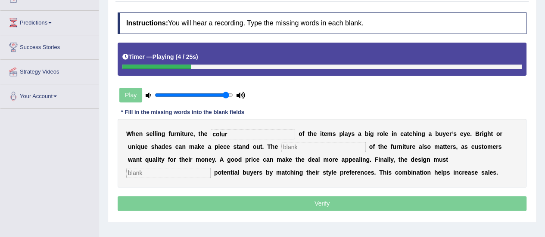
type input "colur"
click at [301, 148] on input "text" at bounding box center [323, 147] width 84 height 10
type input "value"
click at [158, 170] on input "text" at bounding box center [168, 173] width 84 height 10
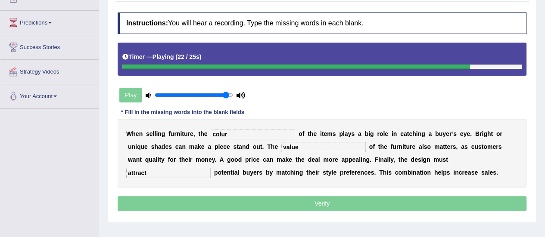
type input "attract"
click at [238, 132] on input "colur" at bounding box center [253, 134] width 84 height 10
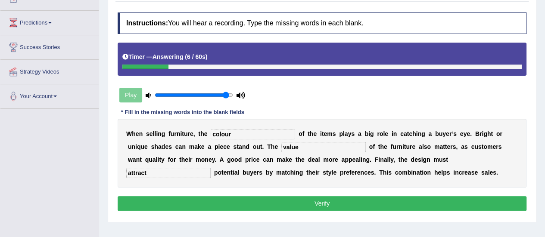
type input "colour"
click at [153, 173] on input "attract" at bounding box center [168, 173] width 84 height 10
click at [146, 174] on input "attract actract" at bounding box center [168, 173] width 84 height 10
type input "actract"
click at [186, 202] on button "Verify" at bounding box center [322, 204] width 409 height 15
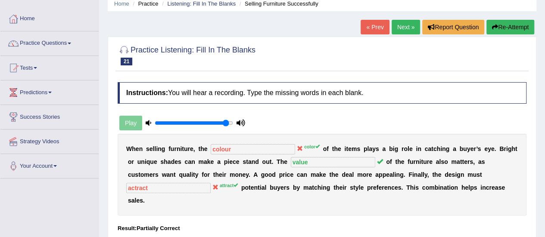
scroll to position [19, 0]
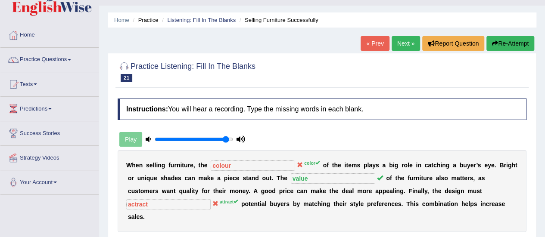
click at [411, 47] on link "Next »" at bounding box center [406, 43] width 28 height 15
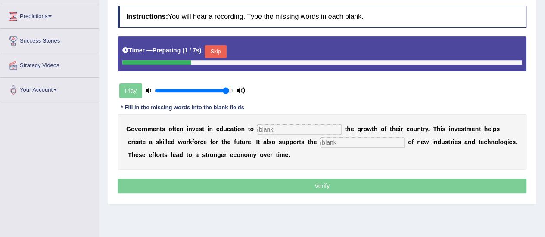
scroll to position [124, 0]
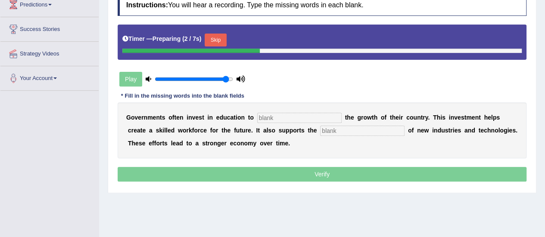
click at [324, 121] on input "text" at bounding box center [299, 118] width 84 height 10
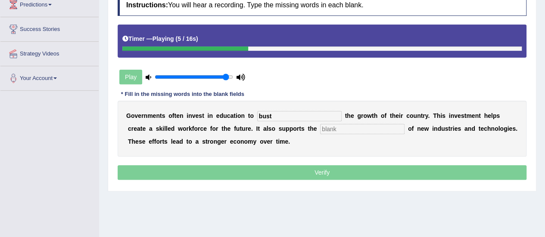
type input "bust"
click at [341, 128] on input "text" at bounding box center [362, 129] width 84 height 10
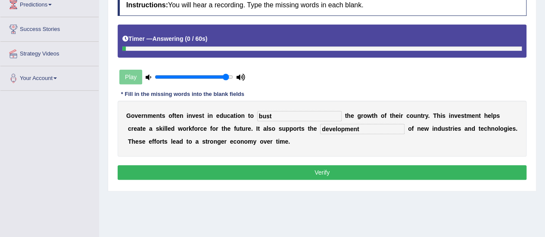
type input "development"
click at [338, 171] on button "Verify" at bounding box center [322, 173] width 409 height 15
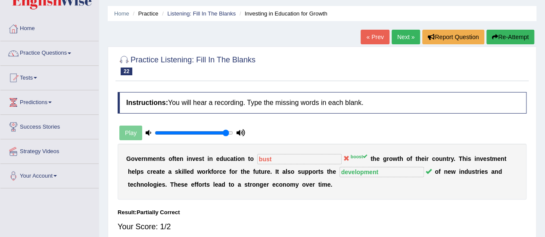
scroll to position [3, 0]
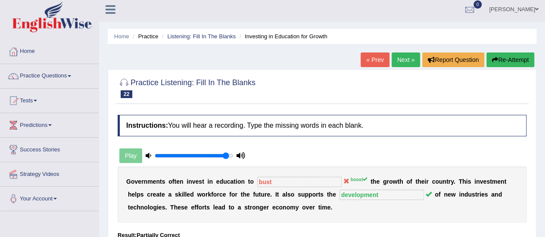
click at [405, 64] on link "Next »" at bounding box center [406, 60] width 28 height 15
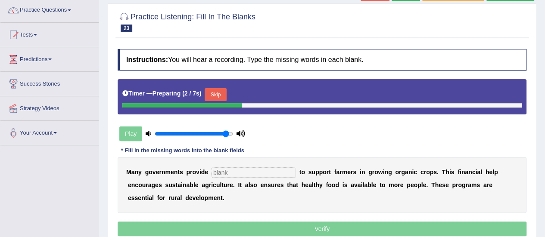
scroll to position [132, 0]
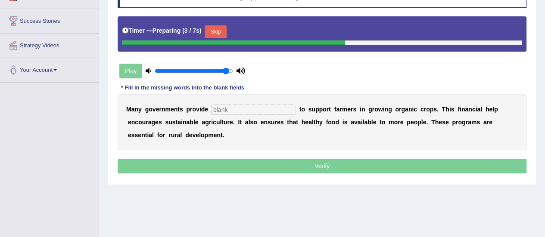
click at [252, 112] on input "text" at bounding box center [254, 110] width 84 height 10
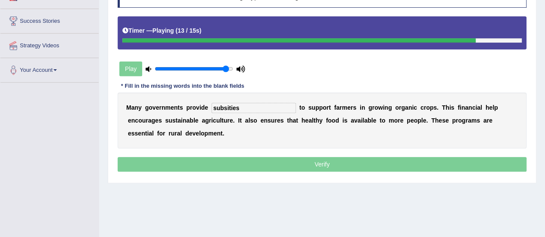
type input "subsities"
click at [284, 162] on p "Verify" at bounding box center [322, 164] width 409 height 15
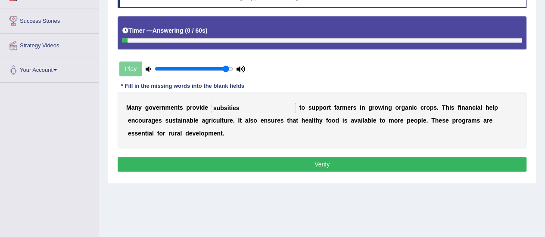
click at [284, 162] on button "Verify" at bounding box center [322, 164] width 409 height 15
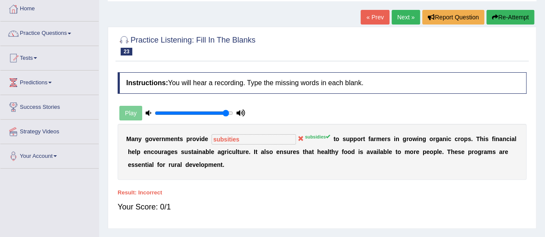
scroll to position [17, 0]
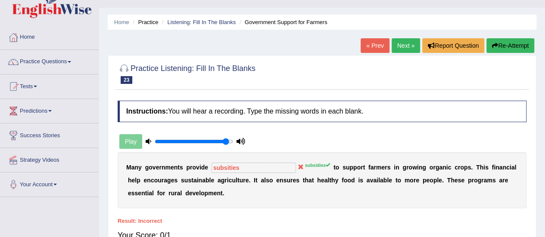
click at [406, 46] on link "Next »" at bounding box center [406, 45] width 28 height 15
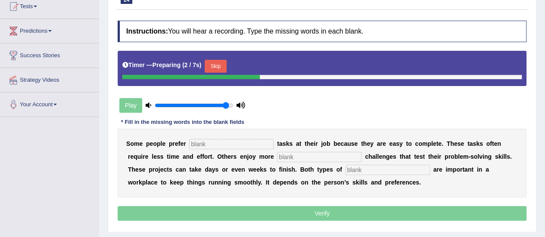
scroll to position [126, 0]
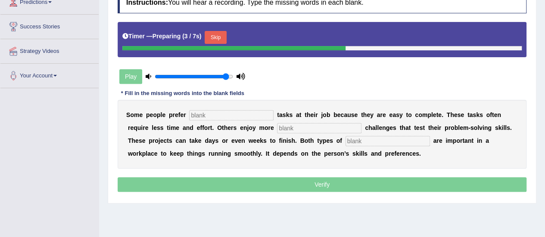
click at [212, 117] on input "text" at bounding box center [231, 115] width 84 height 10
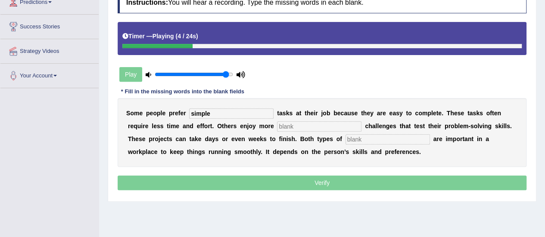
type input "simple"
click at [291, 125] on input "text" at bounding box center [319, 127] width 84 height 10
type input "complecx"
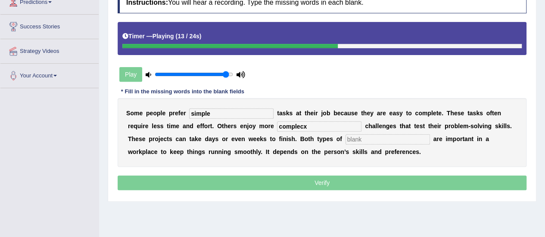
click at [379, 138] on input "text" at bounding box center [388, 139] width 84 height 10
type input "work"
click at [342, 123] on input "complecx" at bounding box center [319, 127] width 84 height 10
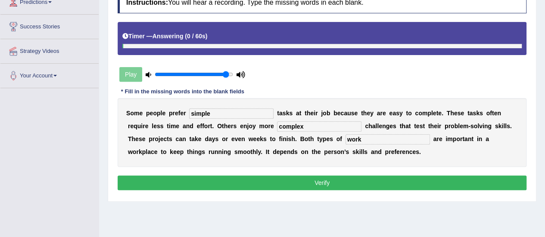
type input "complex"
click at [282, 184] on button "Verify" at bounding box center [322, 183] width 409 height 15
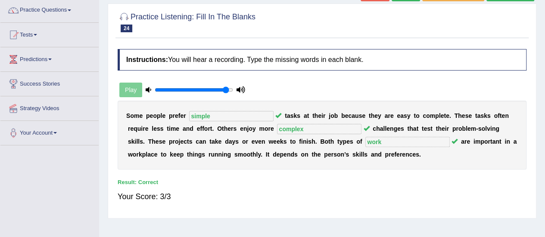
scroll to position [11, 0]
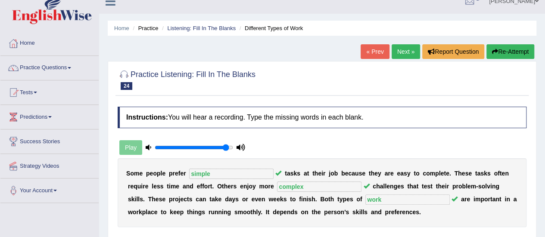
click at [401, 49] on link "Next »" at bounding box center [406, 51] width 28 height 15
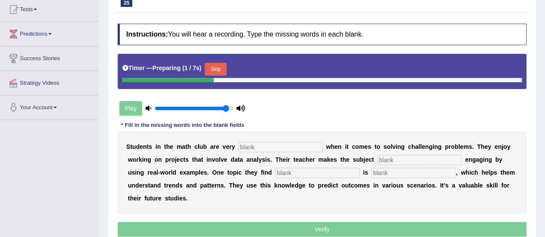
scroll to position [98, 0]
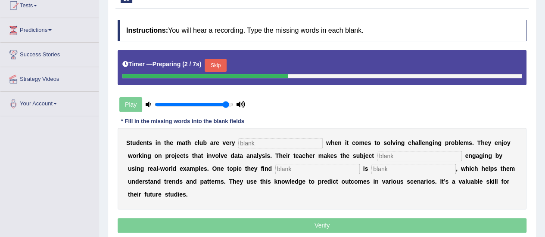
click at [310, 141] on input "text" at bounding box center [280, 143] width 84 height 10
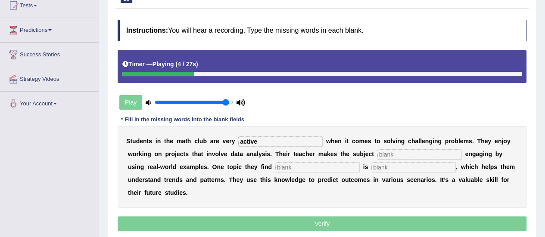
type input "active"
click at [389, 154] on input "text" at bounding box center [420, 155] width 84 height 10
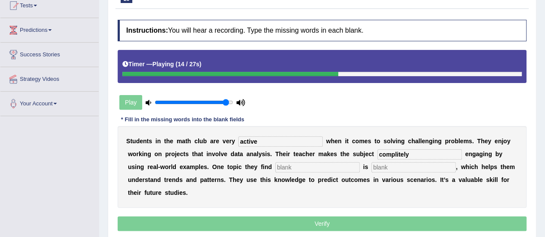
type input "complitely"
click at [344, 169] on input "text" at bounding box center [317, 167] width 84 height 10
type input "inte"
click at [381, 168] on input "text" at bounding box center [414, 167] width 84 height 10
type input "statistic"
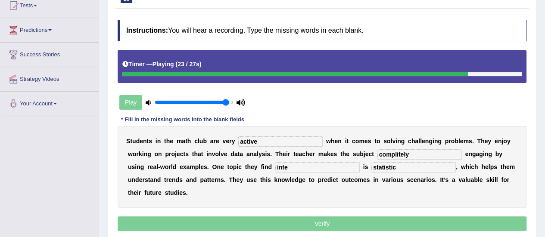
click at [410, 153] on input "complitely" at bounding box center [420, 155] width 84 height 10
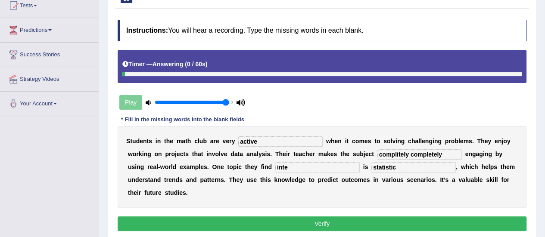
click at [410, 153] on input "complitely completely" at bounding box center [420, 155] width 84 height 10
type input "completely"
click at [299, 168] on input "inte" at bounding box center [317, 167] width 84 height 10
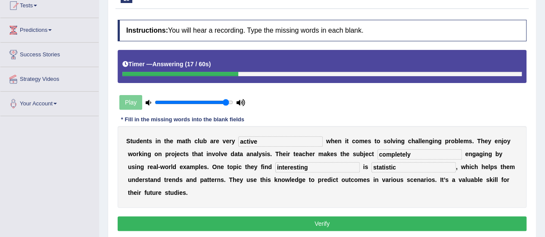
type input "interesting"
click at [399, 154] on input "completely" at bounding box center [420, 155] width 84 height 10
type input "complitely"
click at [425, 221] on button "Verify" at bounding box center [322, 224] width 409 height 15
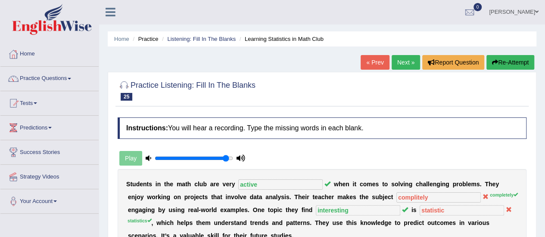
scroll to position [0, 0]
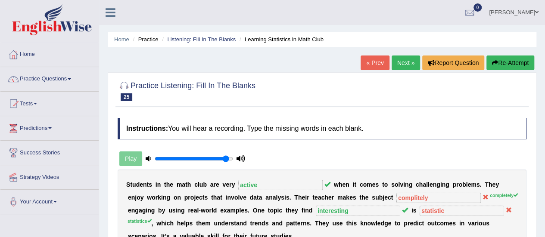
click at [405, 67] on link "Next »" at bounding box center [406, 63] width 28 height 15
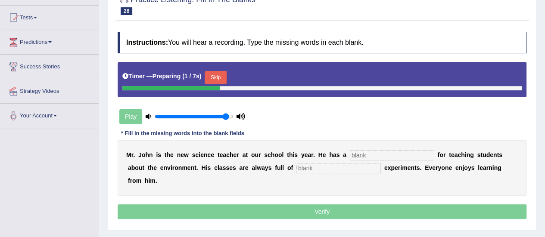
scroll to position [138, 0]
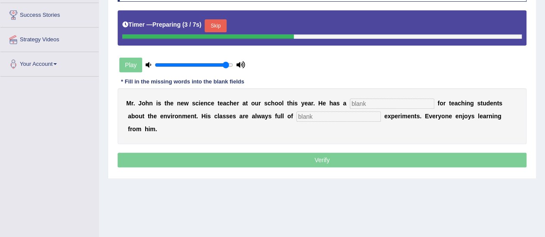
click at [376, 106] on input "text" at bounding box center [392, 104] width 84 height 10
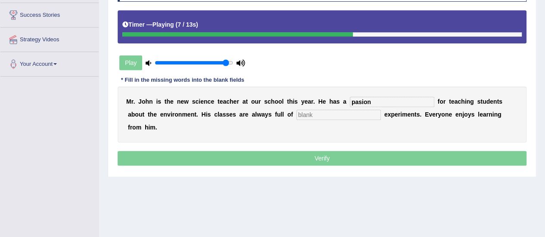
type input "pasion"
click at [359, 115] on input "text" at bounding box center [339, 115] width 84 height 10
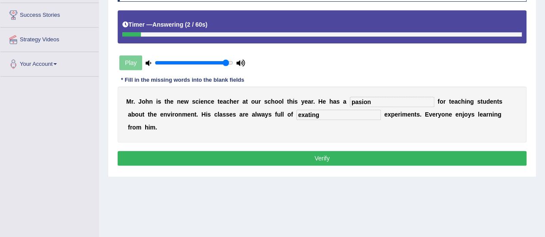
type input "exating"
click at [360, 101] on input "pasion" at bounding box center [392, 102] width 84 height 10
type input "passion"
click at [328, 116] on input "exating" at bounding box center [339, 115] width 84 height 10
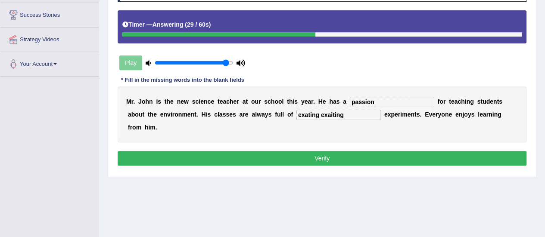
click at [307, 115] on input "exating exaiting" at bounding box center [339, 115] width 84 height 10
click at [347, 114] on input "exting exaiting" at bounding box center [339, 115] width 84 height 10
click at [304, 113] on input "exting" at bounding box center [339, 115] width 84 height 10
click at [347, 112] on input "exaiting" at bounding box center [339, 115] width 84 height 10
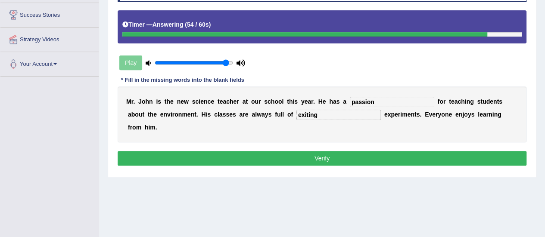
type input "exiting"
click at [347, 160] on button "Verify" at bounding box center [322, 158] width 409 height 15
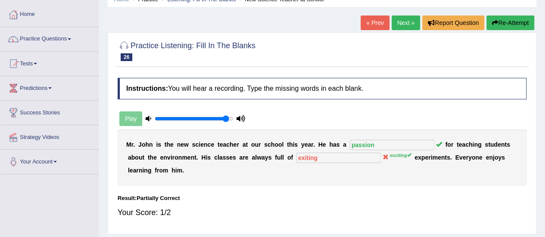
scroll to position [23, 0]
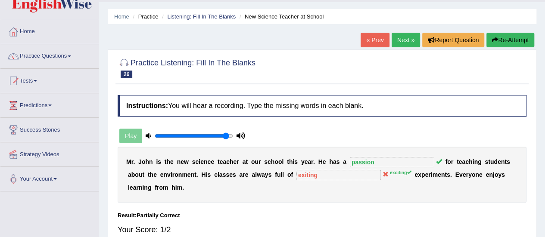
click at [409, 43] on link "Next »" at bounding box center [406, 40] width 28 height 15
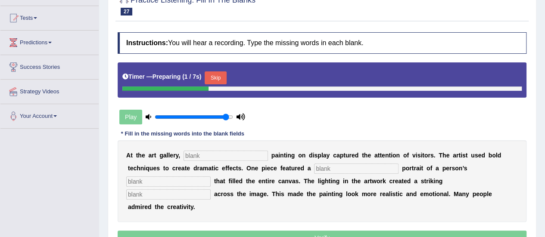
scroll to position [97, 0]
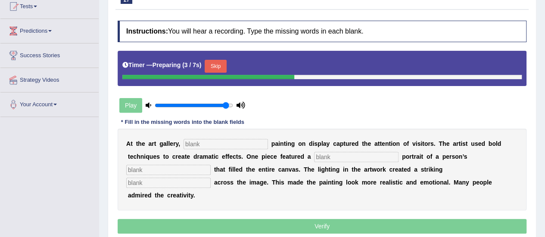
click at [261, 141] on input "text" at bounding box center [226, 144] width 84 height 10
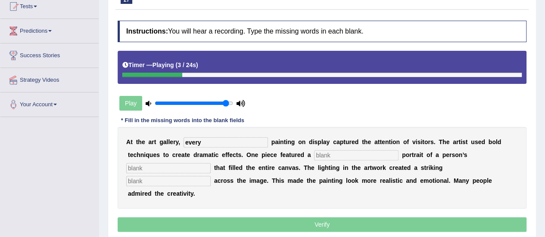
type input "every"
click at [359, 155] on input "text" at bounding box center [356, 155] width 84 height 10
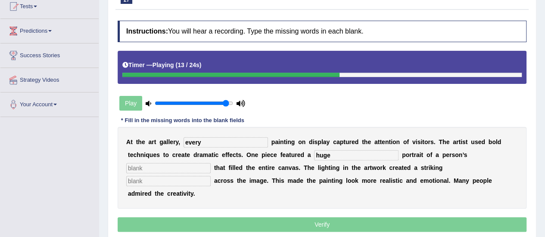
type input "huge"
click at [183, 170] on input "text" at bounding box center [168, 168] width 84 height 10
type input "face"
click at [172, 180] on input "text" at bounding box center [168, 181] width 84 height 10
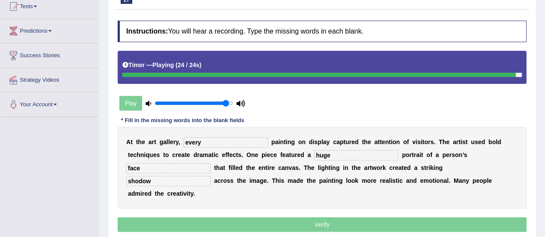
click at [138, 179] on input "shodow" at bounding box center [168, 181] width 84 height 10
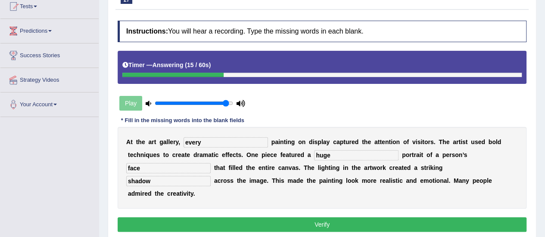
type input "shadow"
click at [192, 224] on button "Verify" at bounding box center [322, 225] width 409 height 15
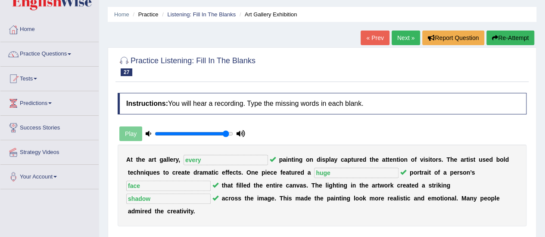
scroll to position [22, 0]
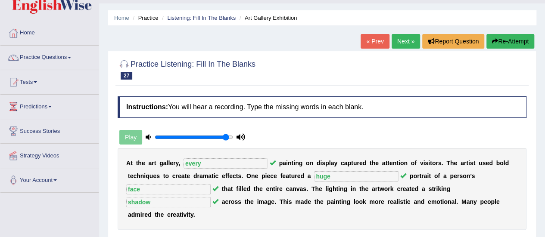
click at [402, 42] on link "Next »" at bounding box center [406, 41] width 28 height 15
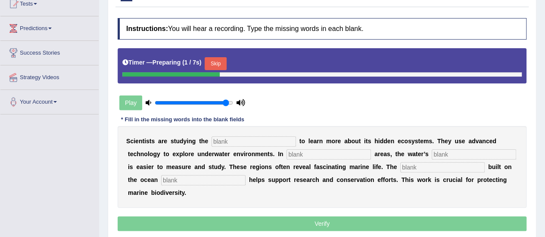
scroll to position [102, 0]
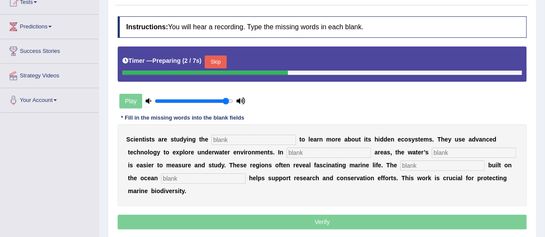
click at [272, 141] on input "text" at bounding box center [254, 140] width 84 height 10
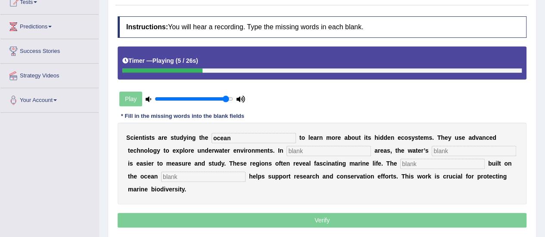
click at [279, 137] on input "ocean" at bounding box center [254, 138] width 84 height 10
type input "oceans"
click at [306, 153] on input "text" at bounding box center [329, 151] width 84 height 10
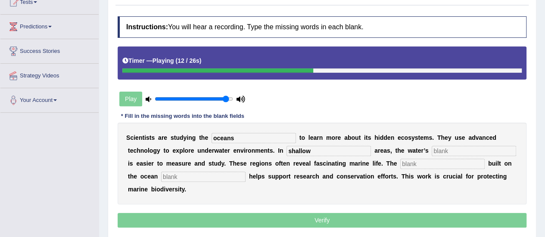
type input "shallow"
click at [445, 147] on input "text" at bounding box center [474, 151] width 84 height 10
click at [425, 163] on input "text" at bounding box center [442, 164] width 84 height 10
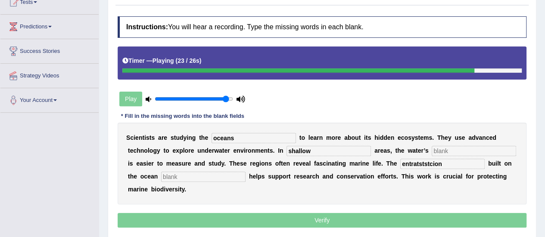
click at [228, 175] on input "text" at bounding box center [203, 177] width 84 height 10
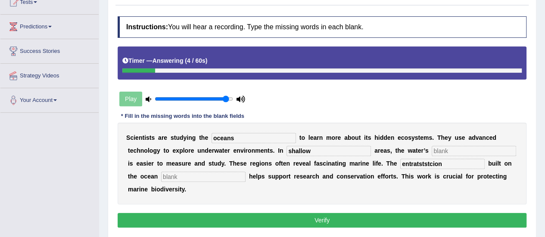
click at [451, 162] on input "entratststcion" at bounding box center [442, 164] width 84 height 10
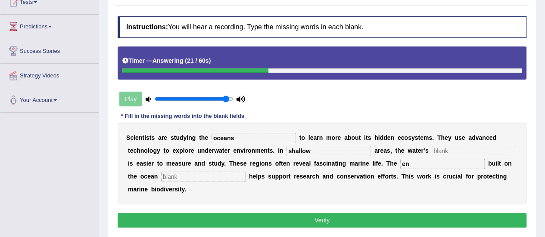
type input "e"
type input "intersection"
click at [226, 176] on input "text" at bounding box center [203, 177] width 84 height 10
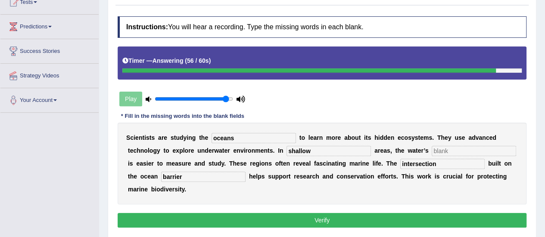
type input "barrier"
click at [447, 150] on input "text" at bounding box center [474, 151] width 84 height 10
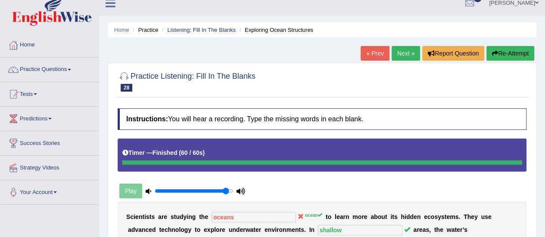
scroll to position [0, 0]
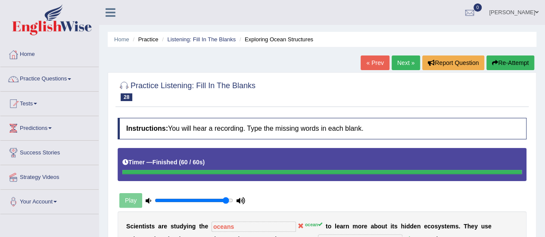
click at [410, 64] on link "Next »" at bounding box center [406, 63] width 28 height 15
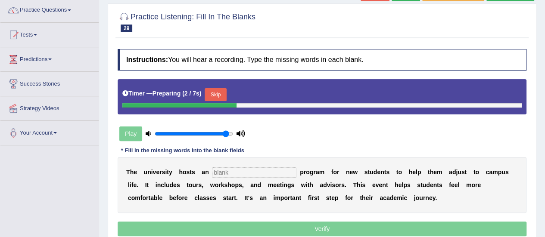
scroll to position [138, 0]
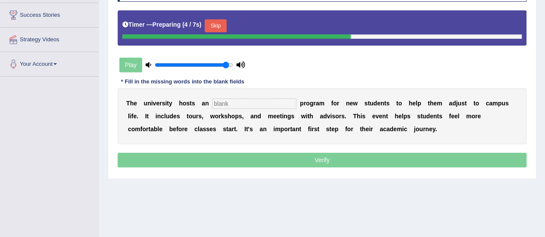
click at [264, 103] on input "text" at bounding box center [254, 104] width 84 height 10
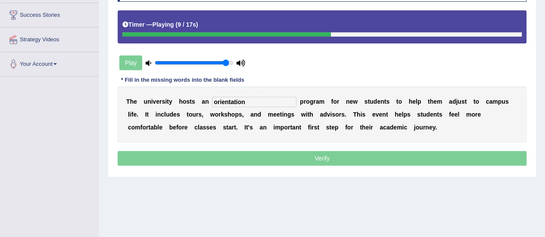
click at [215, 100] on input "orientation" at bounding box center [254, 102] width 84 height 10
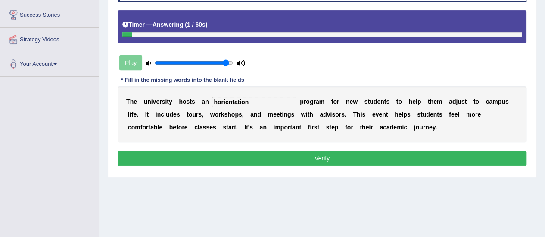
type input "horientation"
click at [268, 155] on button "Verify" at bounding box center [322, 158] width 409 height 15
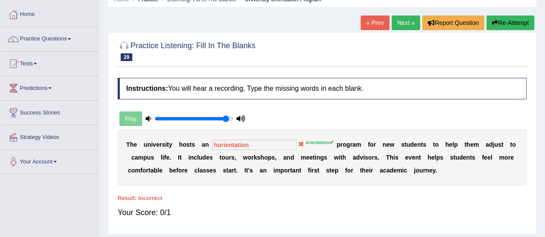
scroll to position [17, 0]
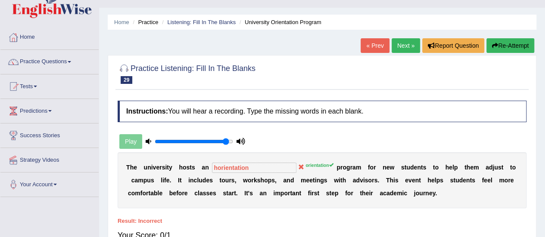
click at [403, 47] on link "Next »" at bounding box center [406, 45] width 28 height 15
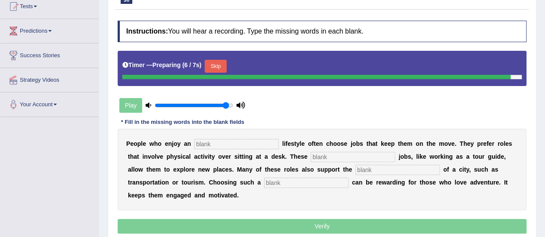
scroll to position [178, 0]
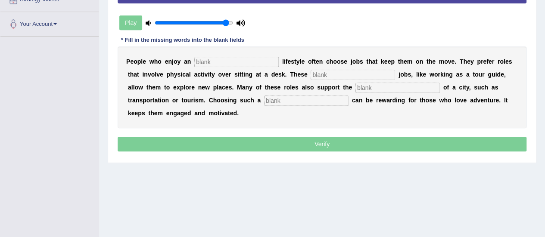
click at [228, 58] on input "text" at bounding box center [236, 62] width 84 height 10
type input "critve"
click at [322, 75] on input "text" at bounding box center [353, 75] width 84 height 10
type input "intresting"
click at [367, 88] on input "text" at bounding box center [398, 88] width 84 height 10
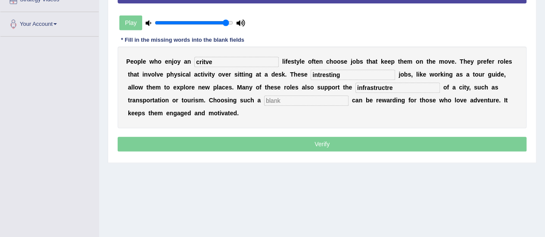
type input "infrastructre"
click at [300, 100] on input "text" at bounding box center [306, 101] width 84 height 10
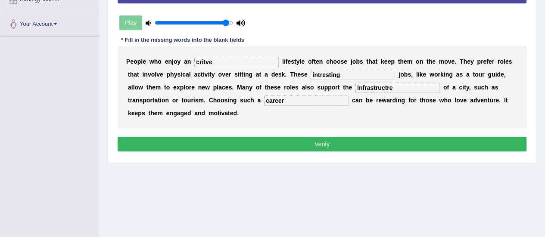
type input "career"
click at [232, 60] on input "critve" at bounding box center [236, 62] width 84 height 10
type input "c"
type input "active"
click at [351, 72] on input "intresting" at bounding box center [353, 75] width 84 height 10
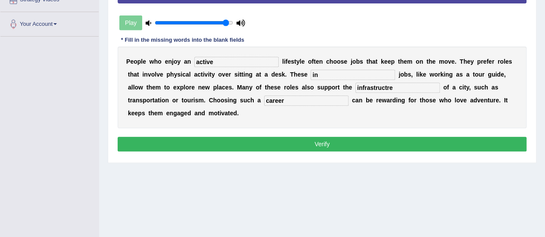
type input "i"
type input "interesting"
click at [411, 87] on input "infrastructre" at bounding box center [398, 88] width 84 height 10
type input "infrastructure"
click at [272, 100] on input "career" at bounding box center [306, 101] width 84 height 10
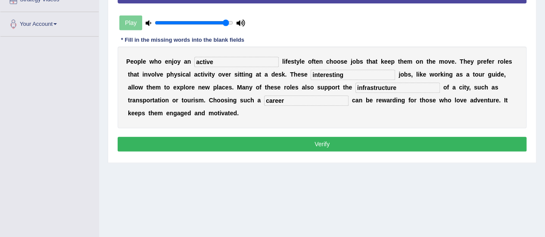
click at [272, 100] on input "career" at bounding box center [306, 101] width 84 height 10
type input "r"
click at [274, 98] on input "career" at bounding box center [306, 101] width 84 height 10
type input "career"
click at [327, 147] on button "Verify" at bounding box center [322, 144] width 409 height 15
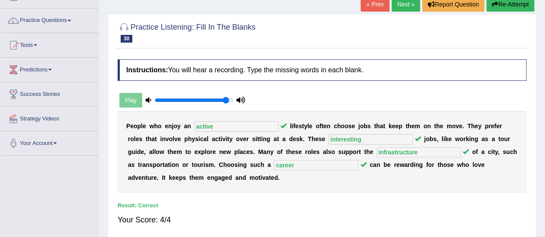
scroll to position [56, 0]
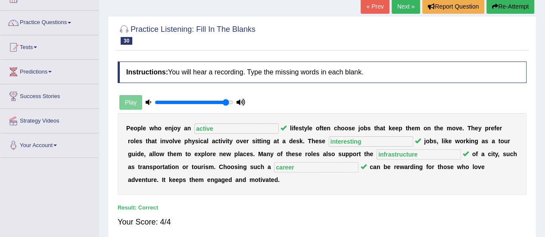
click at [409, 5] on link "Next »" at bounding box center [406, 6] width 28 height 15
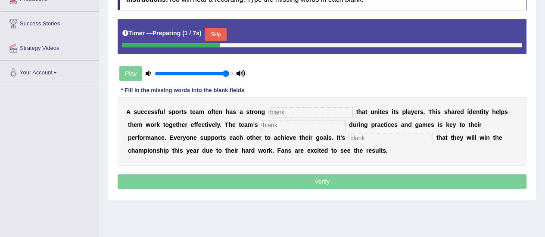
scroll to position [137, 0]
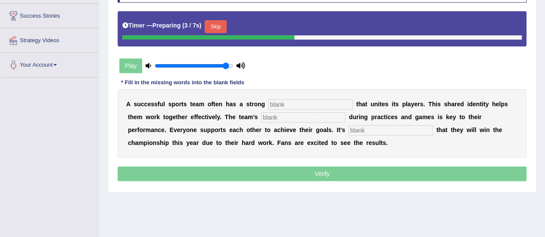
click at [338, 103] on input "text" at bounding box center [311, 105] width 84 height 10
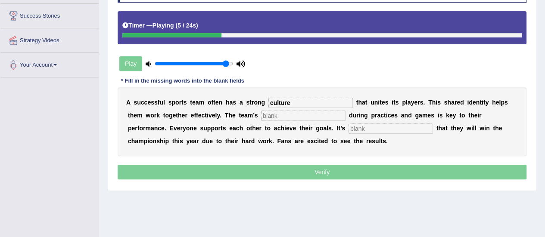
type input "culture"
drag, startPoint x: 326, startPoint y: 120, endPoint x: 326, endPoint y: 114, distance: 6.0
click at [326, 114] on div "A s u c c e s s f u l s p o r t s t e a m o f t e n h a s a s t r o n g culture…" at bounding box center [322, 121] width 409 height 69
click at [326, 114] on input "text" at bounding box center [303, 116] width 84 height 10
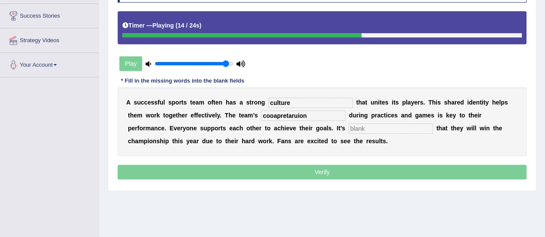
type input "cooapretaruion"
click at [359, 128] on input "text" at bounding box center [391, 129] width 84 height 10
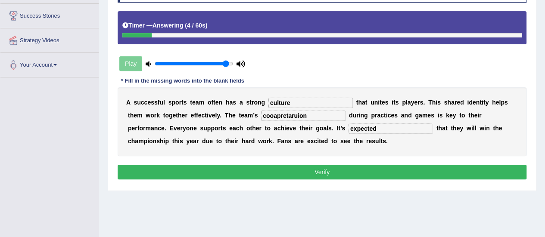
type input "expected"
click at [312, 116] on input "cooapretaruion" at bounding box center [303, 116] width 84 height 10
type input "c"
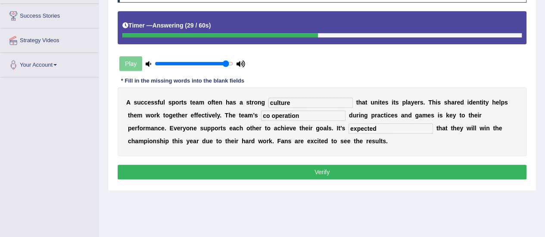
click at [271, 113] on input "co operation" at bounding box center [303, 116] width 84 height 10
type input "cooperation"
click at [332, 176] on button "Verify" at bounding box center [322, 172] width 409 height 15
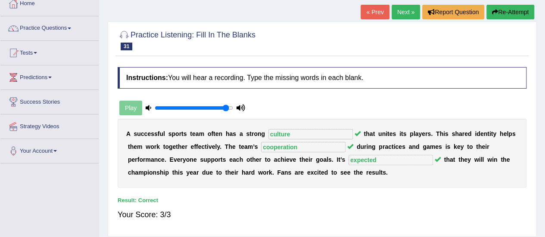
scroll to position [0, 0]
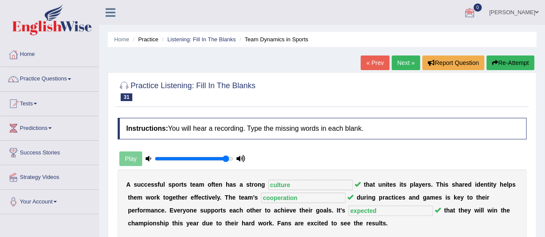
click at [400, 64] on link "Next »" at bounding box center [406, 63] width 28 height 15
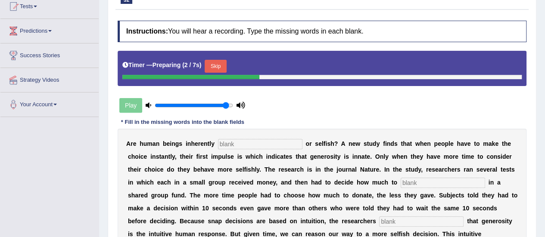
scroll to position [126, 0]
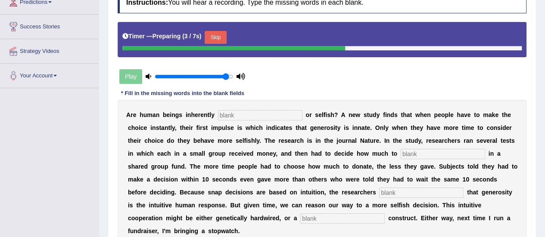
click at [273, 112] on input "text" at bounding box center [260, 115] width 84 height 10
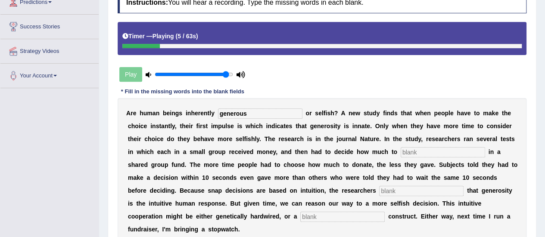
type input "generous"
click at [409, 147] on input "text" at bounding box center [443, 152] width 84 height 10
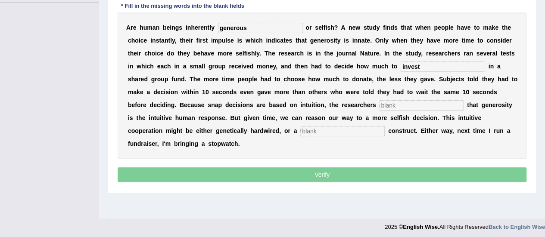
scroll to position [212, 0]
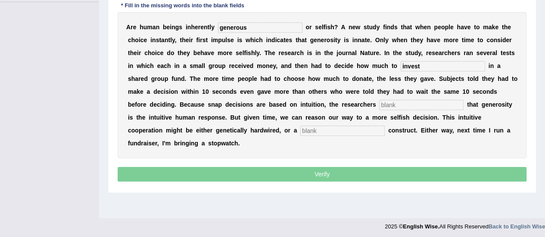
type input "invest"
click at [393, 106] on input "text" at bounding box center [421, 105] width 84 height 10
type input "concludede"
click at [360, 132] on input "text" at bounding box center [342, 131] width 84 height 10
type input "culture"
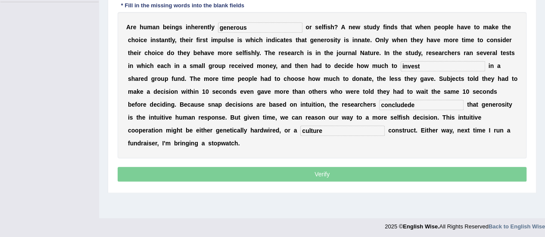
click at [427, 101] on input "concludede" at bounding box center [421, 105] width 84 height 10
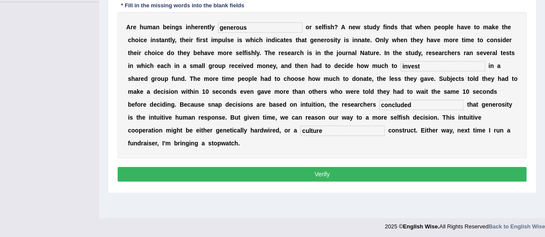
type input "concluded"
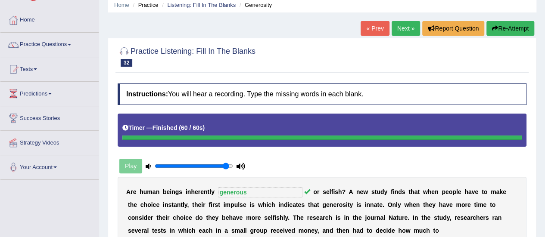
scroll to position [11, 0]
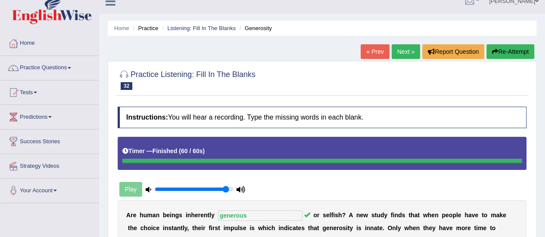
click at [394, 56] on link "Next »" at bounding box center [406, 51] width 28 height 15
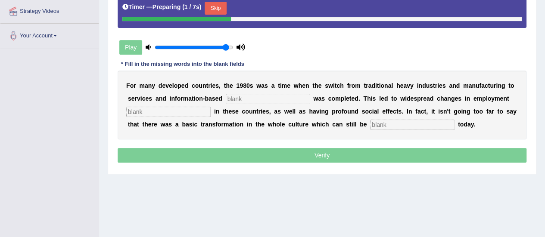
scroll to position [172, 0]
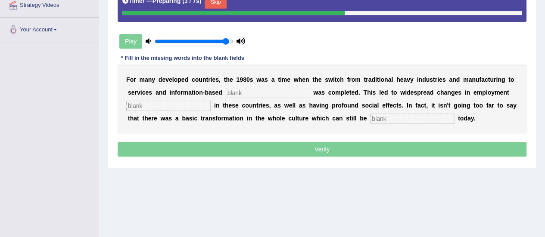
click at [274, 90] on input "text" at bounding box center [268, 93] width 84 height 10
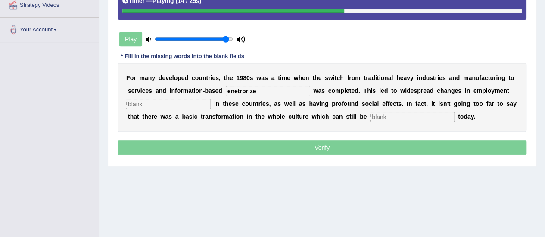
type input "enetrprize"
click at [173, 102] on input "text" at bounding box center [168, 104] width 84 height 10
type input "program"
click at [383, 113] on input "text" at bounding box center [412, 117] width 84 height 10
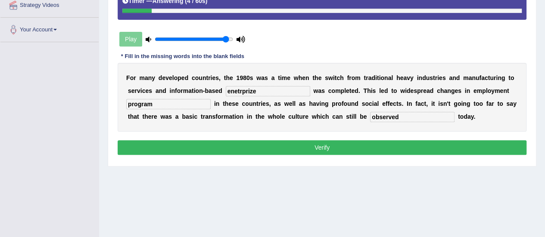
type input "observed"
click at [180, 100] on input "program" at bounding box center [168, 104] width 84 height 10
type input "program"
click at [264, 88] on input "enetrprize" at bounding box center [268, 91] width 84 height 10
click at [255, 87] on input "enetrprize enterprize" at bounding box center [268, 91] width 84 height 10
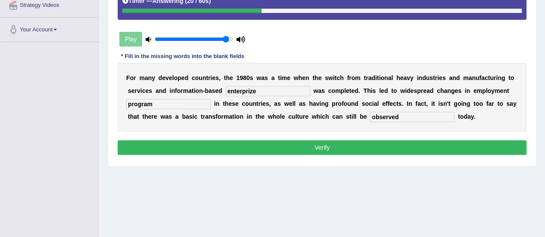
click at [255, 89] on input "enterprize" at bounding box center [268, 91] width 84 height 10
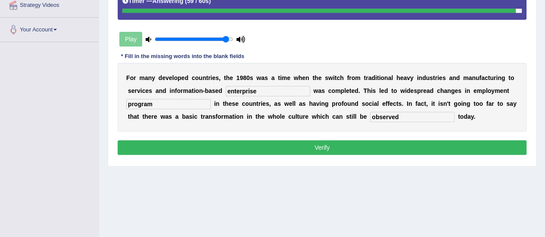
type input "enterprise"
click at [169, 104] on input "program" at bounding box center [168, 104] width 84 height 10
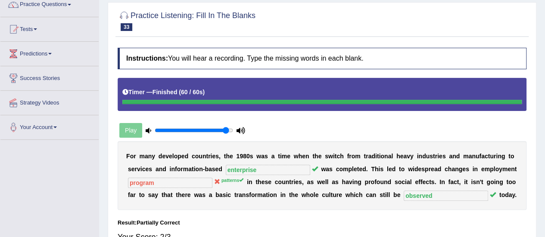
scroll to position [46, 0]
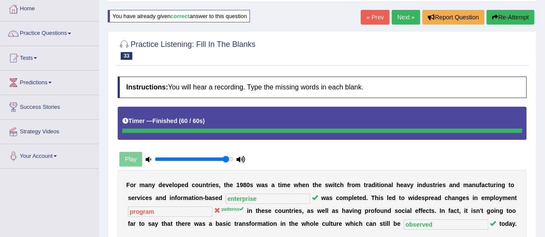
click at [408, 17] on link "Next »" at bounding box center [406, 17] width 28 height 15
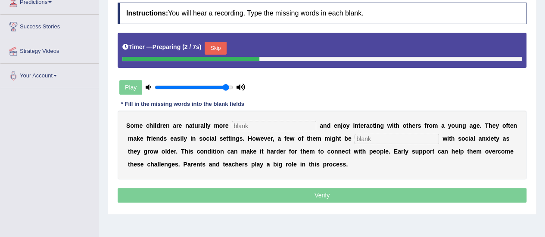
scroll to position [144, 0]
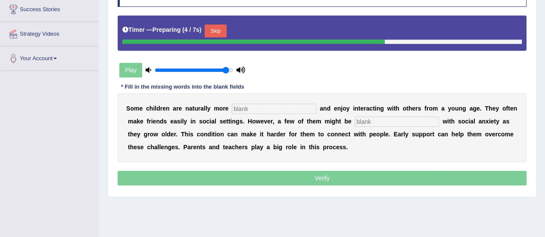
click at [307, 108] on input "text" at bounding box center [274, 109] width 84 height 10
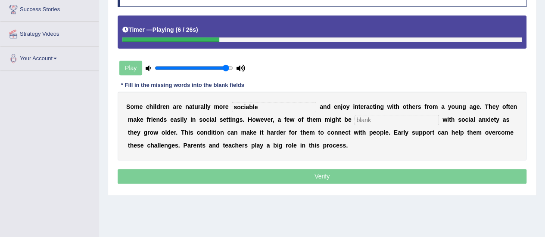
type input "sociable"
click at [369, 117] on input "text" at bounding box center [397, 120] width 84 height 10
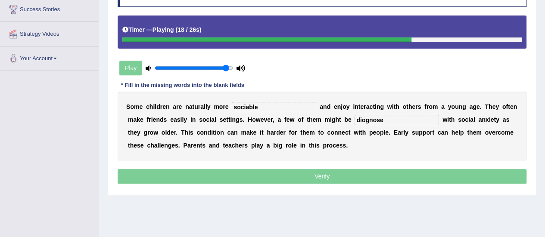
click at [389, 119] on input "diognose" at bounding box center [397, 120] width 84 height 10
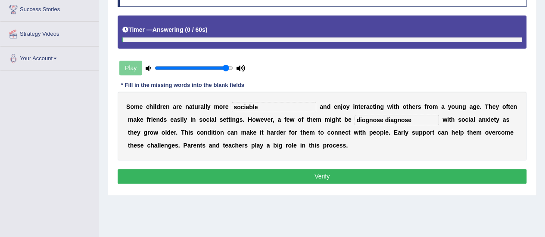
click at [382, 117] on input "diognose diagnose" at bounding box center [397, 120] width 84 height 10
type input "diagnose"
click at [264, 109] on input "sociable" at bounding box center [274, 107] width 84 height 10
click at [291, 172] on button "Verify" at bounding box center [322, 176] width 409 height 15
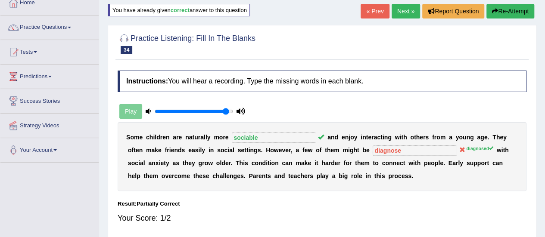
scroll to position [28, 0]
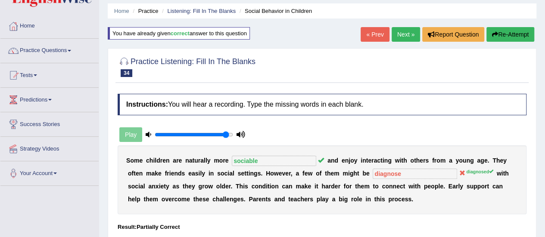
click at [401, 36] on link "Next »" at bounding box center [406, 34] width 28 height 15
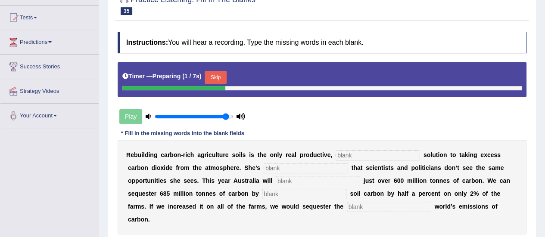
scroll to position [97, 0]
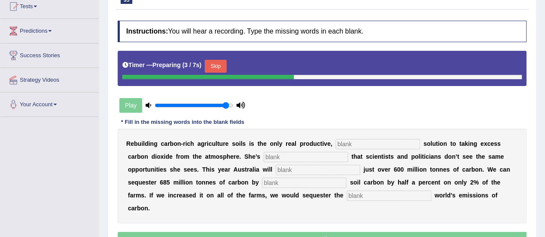
click at [395, 141] on input "text" at bounding box center [378, 144] width 84 height 10
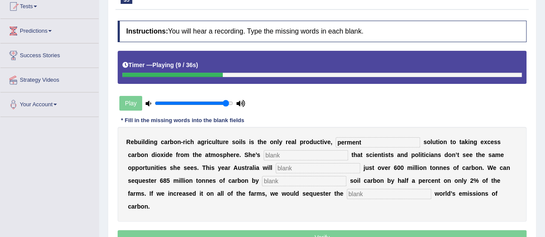
type input "perment"
click at [298, 159] on input "text" at bounding box center [306, 155] width 84 height 10
type input "frostreead"
click at [294, 173] on div "R e b u i l d i n g c a r b o n - r i c h a g r i c u l t u r e s o i l s i s t…" at bounding box center [322, 174] width 409 height 95
click at [296, 169] on input "text" at bounding box center [318, 168] width 84 height 10
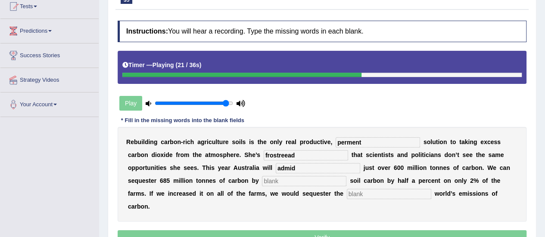
type input "admid"
click at [299, 182] on input "text" at bounding box center [304, 181] width 84 height 10
type input "increasing"
click at [361, 194] on input "text" at bounding box center [389, 194] width 84 height 10
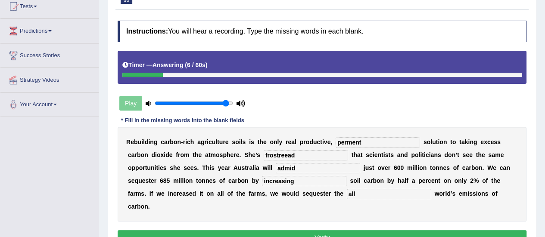
type input "all"
click at [376, 137] on input "perment" at bounding box center [378, 142] width 84 height 10
click at [371, 143] on input "perment" at bounding box center [378, 142] width 84 height 10
type input "permanent"
click at [321, 152] on input "frostreead" at bounding box center [306, 155] width 84 height 10
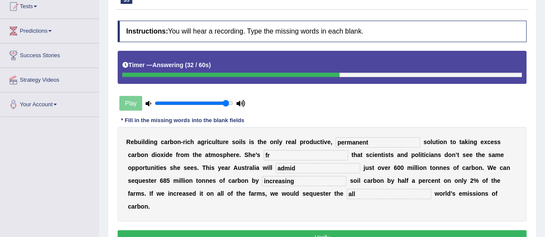
type input "f"
type input "fostered"
click at [316, 167] on input "admid" at bounding box center [318, 168] width 84 height 10
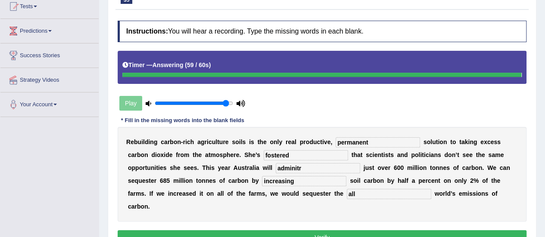
type input "adminitr"
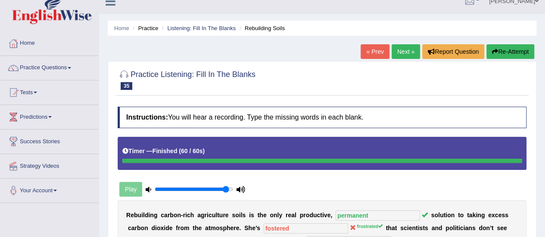
scroll to position [6, 0]
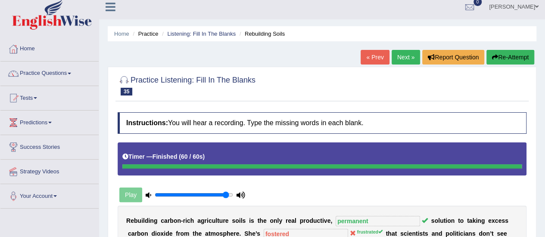
click at [408, 58] on link "Next »" at bounding box center [406, 57] width 28 height 15
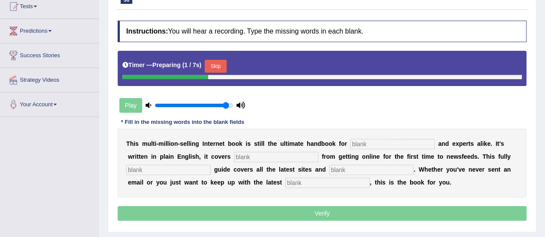
scroll to position [121, 0]
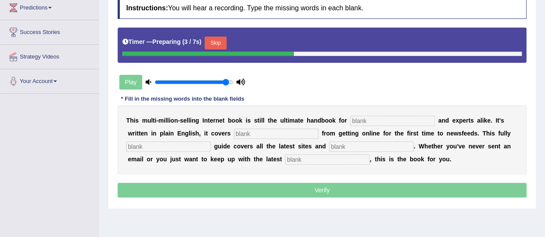
click at [367, 119] on input "text" at bounding box center [392, 121] width 84 height 10
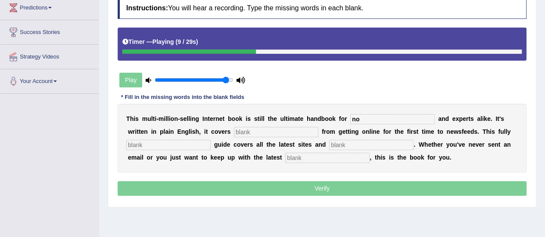
type input "no"
click at [256, 132] on input "text" at bounding box center [276, 132] width 84 height 10
type input "everitnf"
click at [190, 145] on input "text" at bounding box center [168, 145] width 84 height 10
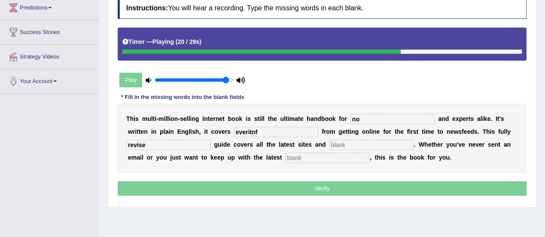
type input "revise"
click at [363, 144] on input "text" at bounding box center [371, 145] width 84 height 10
type input "crisse"
click at [356, 156] on input "text" at bounding box center [327, 158] width 84 height 10
click at [326, 159] on input "text" at bounding box center [327, 158] width 84 height 10
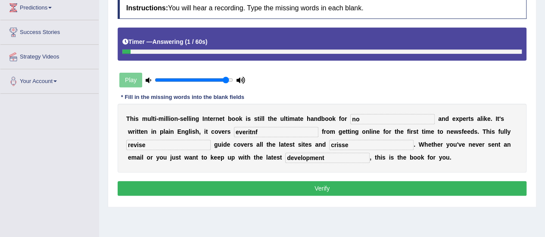
type input "development"
click at [359, 144] on input "crisse" at bounding box center [371, 145] width 84 height 10
type input "criticies"
click at [290, 129] on input "everitnf" at bounding box center [276, 132] width 84 height 10
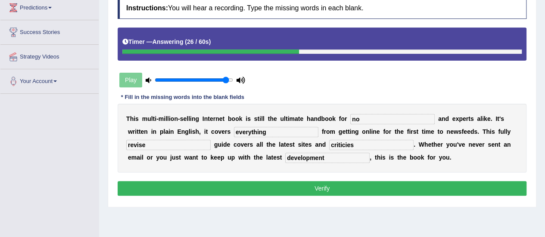
type input "everything"
click at [377, 117] on input "no" at bounding box center [392, 119] width 84 height 10
click at [359, 118] on input "nowel" at bounding box center [392, 119] width 84 height 10
click at [374, 119] on input "newel" at bounding box center [392, 119] width 84 height 10
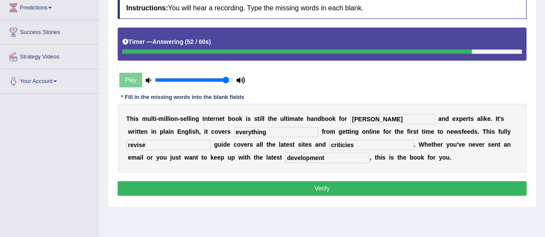
type input "newell"
click at [178, 143] on input "revise" at bounding box center [168, 145] width 84 height 10
click at [134, 144] on input "revise" at bounding box center [168, 145] width 84 height 10
click at [151, 144] on input "revise" at bounding box center [168, 145] width 84 height 10
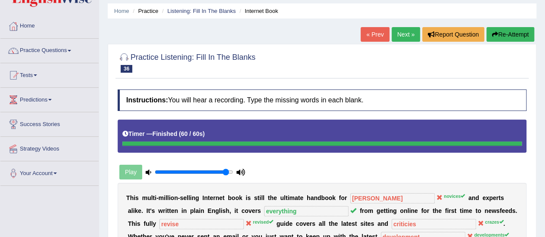
scroll to position [17, 0]
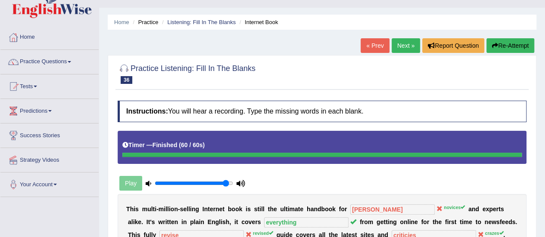
click at [403, 49] on link "Next »" at bounding box center [406, 45] width 28 height 15
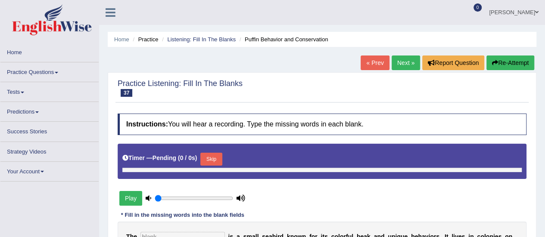
type input "0.95"
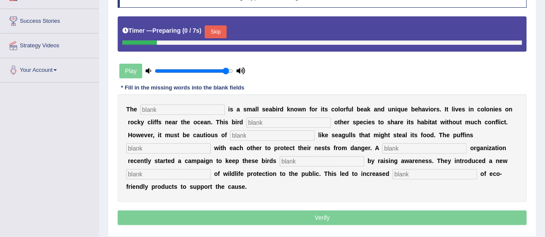
scroll to position [138, 0]
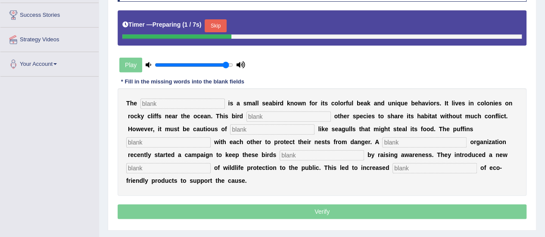
click at [182, 103] on input "text" at bounding box center [183, 104] width 84 height 10
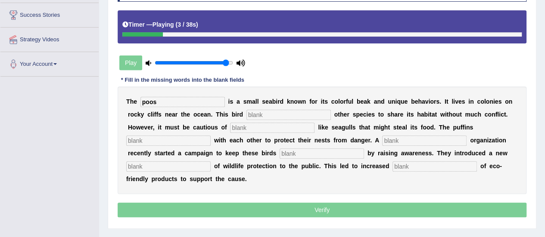
type input "poos"
click at [264, 114] on input "text" at bounding box center [289, 115] width 84 height 10
type input "allowed"
click at [267, 124] on input "text" at bounding box center [272, 128] width 84 height 10
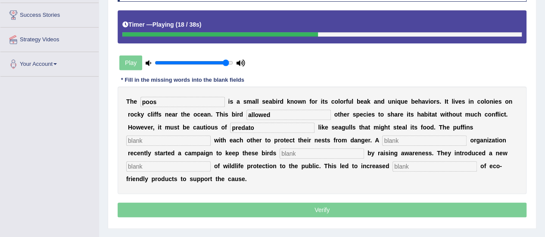
type input "predato"
click at [162, 142] on input "text" at bounding box center [168, 141] width 84 height 10
type input "collob"
click at [403, 141] on input "text" at bounding box center [424, 141] width 84 height 10
type input "coorporate"
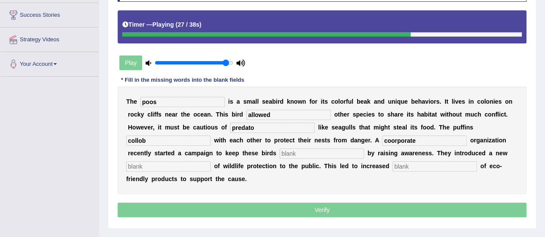
click at [351, 147] on div "T h e poos i s a s m a l l s e a b i r d k n o w n f o r i t s c o l o r f u l …" at bounding box center [322, 141] width 409 height 108
click at [344, 149] on input "text" at bounding box center [322, 154] width 84 height 10
type input "safe"
click at [164, 165] on input "text" at bounding box center [168, 167] width 84 height 10
type input "conse"
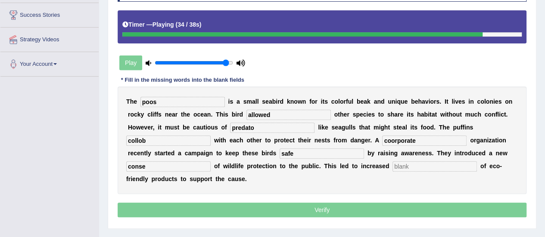
click at [426, 167] on input "text" at bounding box center [435, 167] width 84 height 10
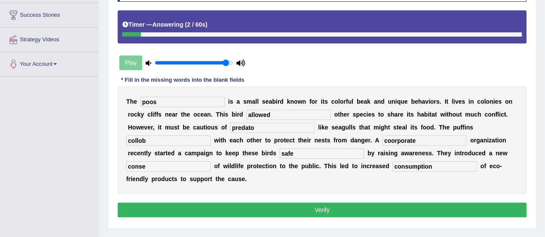
type input "consumption"
click at [134, 140] on input "collob" at bounding box center [168, 141] width 84 height 10
click at [153, 140] on input "coollob" at bounding box center [168, 141] width 84 height 10
type input "cool"
click at [169, 100] on input "poos" at bounding box center [183, 102] width 84 height 10
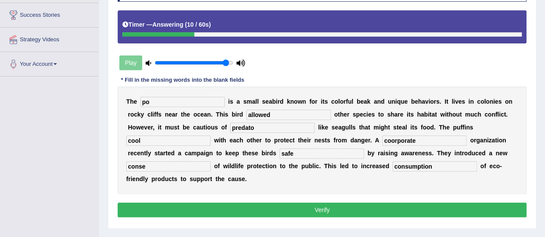
type input "p"
type input "puffin"
click at [259, 125] on input "predato" at bounding box center [272, 128] width 84 height 10
type input "predators"
click at [174, 137] on input "cool" at bounding box center [168, 141] width 84 height 10
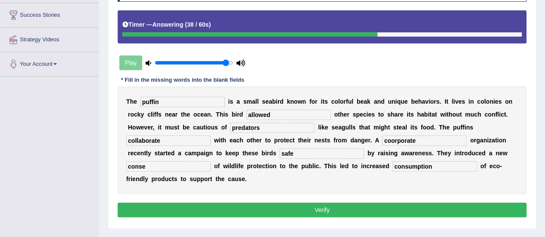
type input "collaborate"
click at [391, 140] on input "coorporate" at bounding box center [424, 141] width 84 height 10
type input "corporate"
click at [168, 166] on input "conse" at bounding box center [168, 167] width 84 height 10
type input "consence"
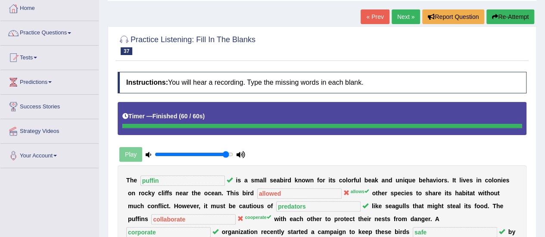
scroll to position [39, 0]
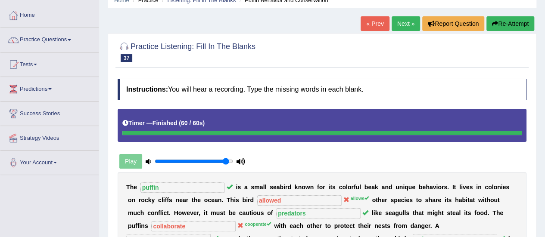
click at [410, 26] on link "Next »" at bounding box center [406, 23] width 28 height 15
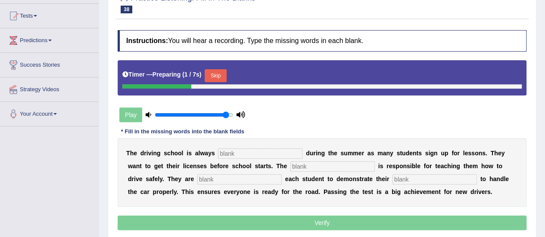
scroll to position [110, 0]
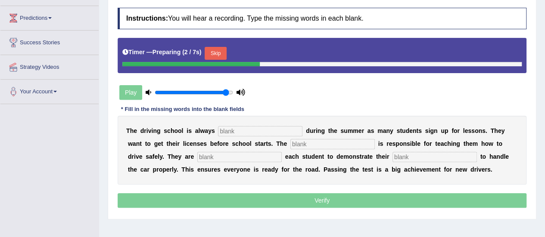
click at [273, 130] on input "text" at bounding box center [260, 131] width 84 height 10
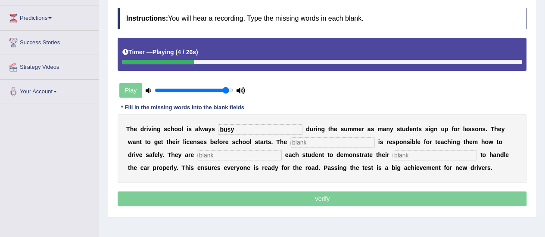
type input "busy"
click at [300, 141] on input "text" at bounding box center [333, 142] width 84 height 10
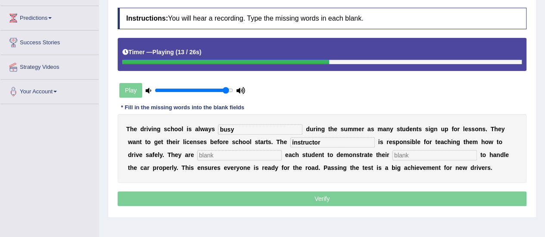
type input "instructor"
click at [258, 159] on input "text" at bounding box center [239, 155] width 84 height 10
type input "requit"
click at [431, 155] on input "text" at bounding box center [435, 155] width 84 height 10
type input "ability"
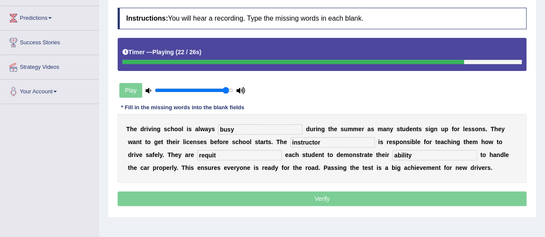
click at [233, 150] on input "requit" at bounding box center [239, 155] width 84 height 10
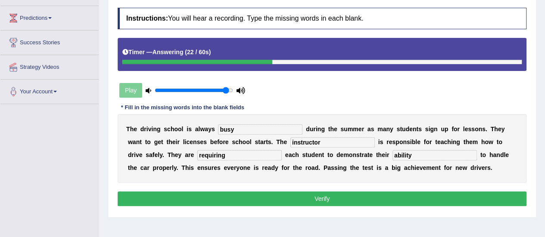
type input "requiring"
click at [414, 154] on input "ability" at bounding box center [435, 155] width 84 height 10
type input "abilities"
click at [200, 193] on button "Verify" at bounding box center [322, 199] width 409 height 15
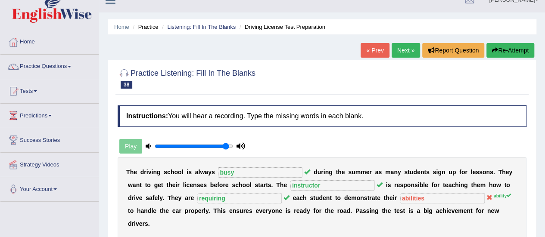
scroll to position [0, 0]
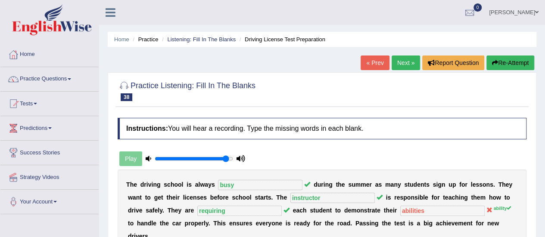
click at [64, 81] on link "Practice Questions" at bounding box center [49, 78] width 98 height 22
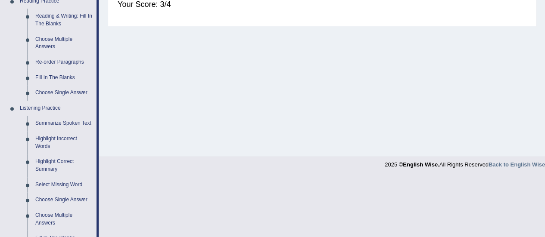
scroll to position [293, 0]
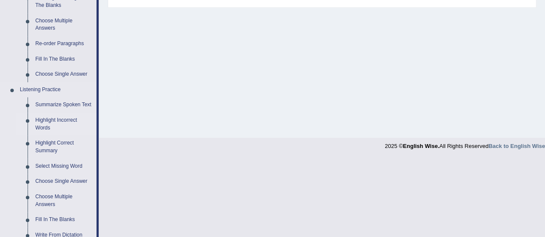
click at [63, 121] on link "Highlight Incorrect Words" at bounding box center [63, 124] width 65 height 23
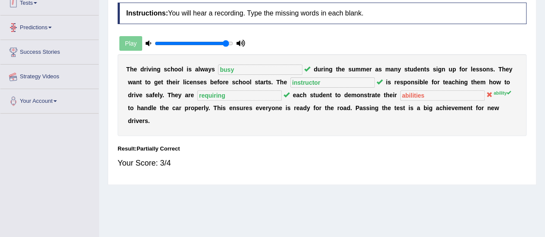
scroll to position [159, 0]
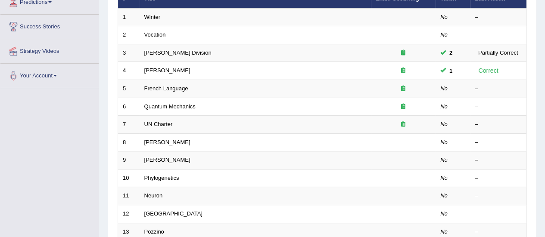
scroll to position [161, 0]
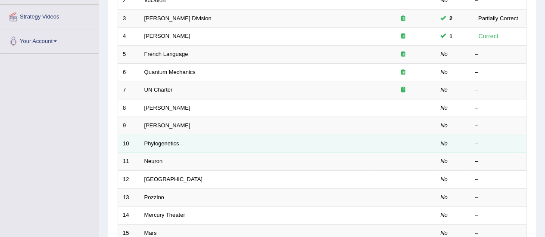
click at [143, 140] on td "Phylogenetics" at bounding box center [255, 144] width 231 height 18
click at [156, 141] on link "Phylogenetics" at bounding box center [161, 144] width 35 height 6
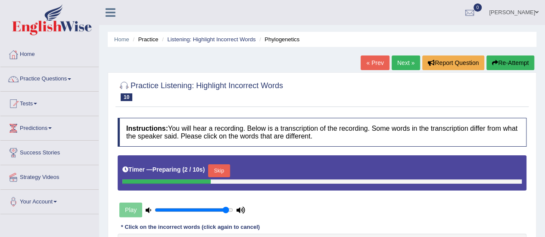
click at [545, 234] on div "Home Practice Listening: Highlight Incorrect Words Phylogenetics « Prev Next » …" at bounding box center [322, 215] width 446 height 431
click at [543, 235] on div "Home Practice Listening: Highlight Incorrect Words Phylogenetics « Prev Next » …" at bounding box center [322, 215] width 446 height 431
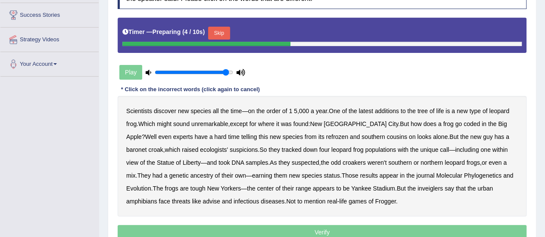
scroll to position [166, 0]
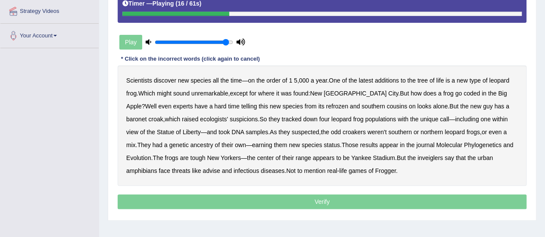
click at [464, 94] on b "coded" at bounding box center [472, 93] width 16 height 7
click at [326, 104] on b "refrozen" at bounding box center [337, 106] width 22 height 7
click at [147, 116] on b "baronet" at bounding box center [136, 119] width 20 height 7
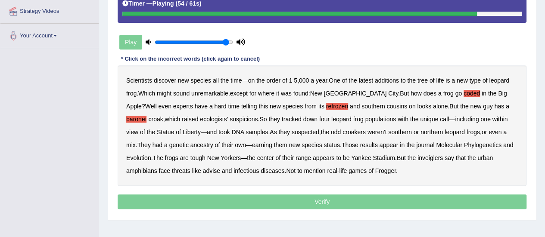
click at [418, 156] on b "inveiglers" at bounding box center [430, 158] width 25 height 7
click at [203, 170] on b "advise" at bounding box center [211, 171] width 17 height 7
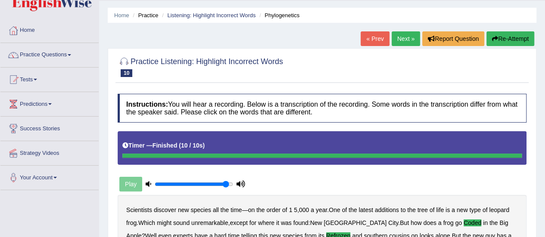
scroll to position [0, 0]
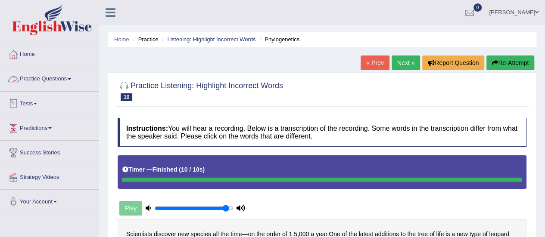
click at [59, 77] on link "Practice Questions" at bounding box center [49, 78] width 98 height 22
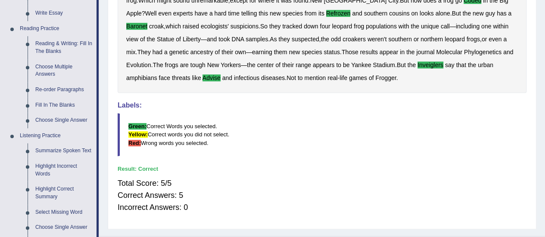
scroll to position [270, 0]
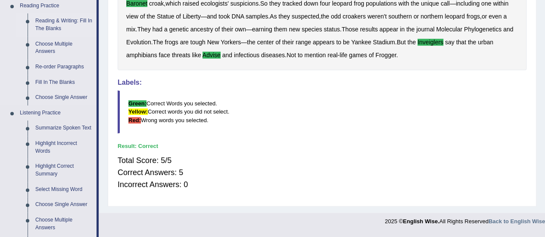
click at [60, 22] on link "Reading & Writing: Fill In The Blanks" at bounding box center [63, 24] width 65 height 23
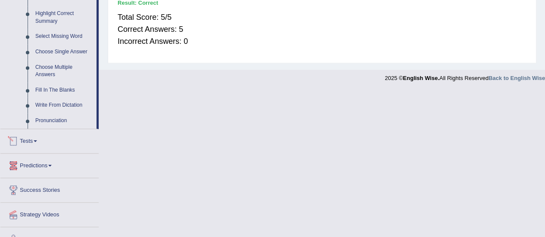
scroll to position [373, 0]
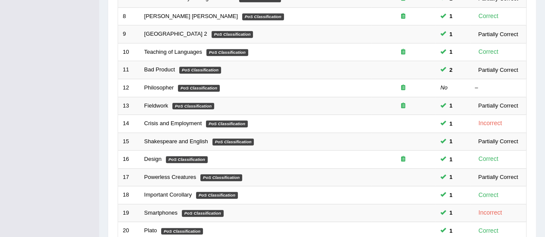
scroll to position [329, 0]
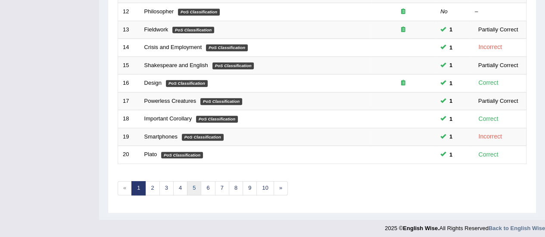
click at [192, 182] on link "5" at bounding box center [194, 188] width 14 height 14
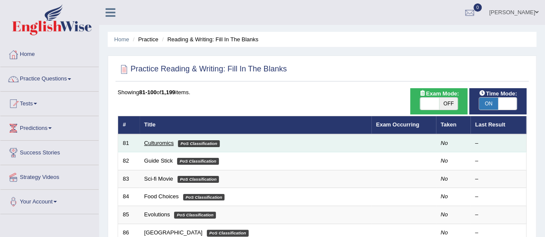
click at [164, 142] on link "Culturomics" at bounding box center [159, 143] width 30 height 6
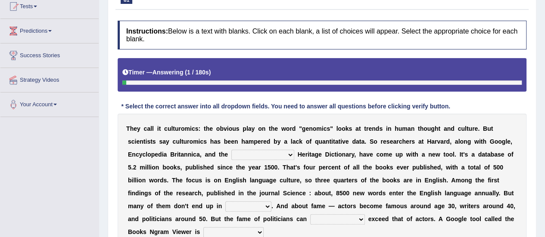
scroll to position [144, 0]
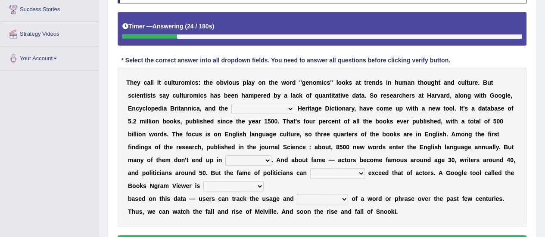
click at [285, 107] on select "Mettlesome Silicon Acetaminophen American" at bounding box center [262, 109] width 63 height 10
select select "American"
click at [231, 104] on select "Mettlesome Silicon Acetaminophen American" at bounding box center [262, 109] width 63 height 10
click at [263, 159] on select "veterinaries fairies dictionaries smithies" at bounding box center [248, 161] width 46 height 10
select select "dictionaries"
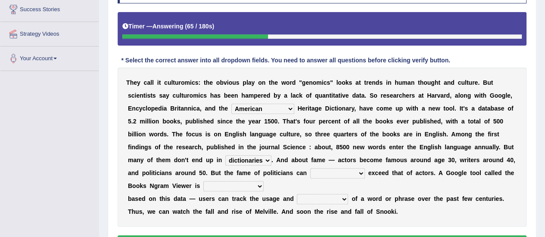
click at [225, 156] on select "veterinaries fairies dictionaries smithies" at bounding box center [248, 161] width 46 height 10
click at [361, 171] on select "intelligibly eventually venturesomely preferably" at bounding box center [337, 174] width 55 height 10
select select "eventually"
click at [310, 169] on select "intelligibly eventually venturesomely preferably" at bounding box center [337, 174] width 55 height 10
click at [256, 186] on select "nonoccupational nonbreakable trainable available" at bounding box center [233, 186] width 60 height 10
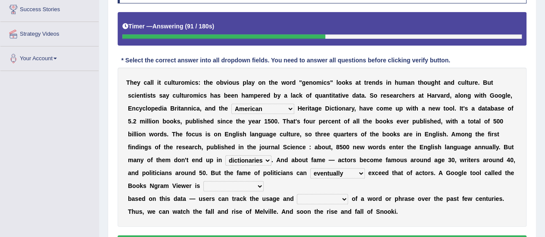
select select "available"
click at [203, 181] on select "nonoccupational nonbreakable trainable available" at bounding box center [233, 186] width 60 height 10
click at [342, 197] on select "frequency derisory drearily inappreciably" at bounding box center [322, 199] width 51 height 10
select select "frequency"
click at [297, 194] on select "frequency derisory drearily inappreciably" at bounding box center [322, 199] width 51 height 10
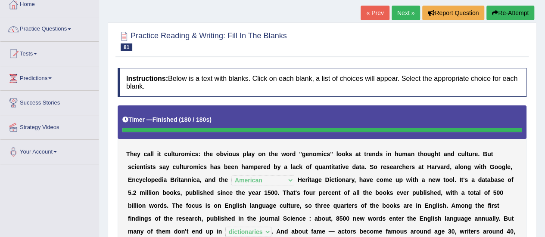
scroll to position [44, 0]
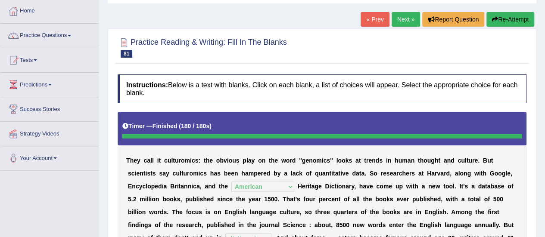
click at [403, 18] on link "Next »" at bounding box center [406, 19] width 28 height 15
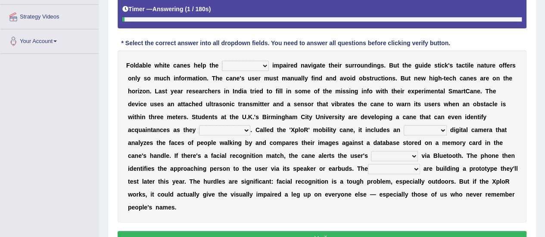
drag, startPoint x: 549, startPoint y: 55, endPoint x: 551, endPoint y: 141, distance: 86.2
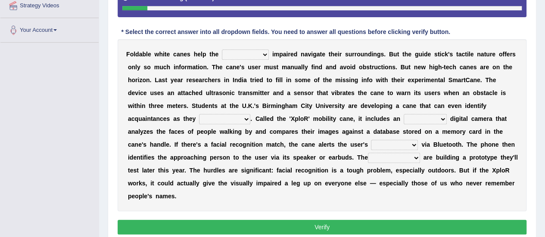
click at [262, 56] on select "felicity insensitivity visually malleability" at bounding box center [245, 55] width 47 height 10
select select "visually"
click at [222, 50] on select "felicity insensitivity visually malleability" at bounding box center [245, 55] width 47 height 10
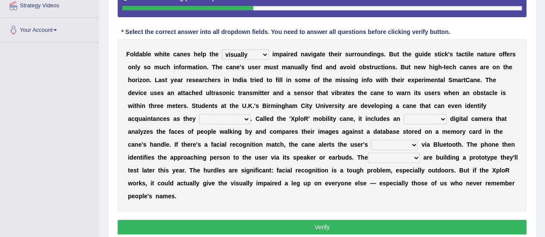
click at [200, 120] on select "likelihood throat northernmost approach" at bounding box center [224, 119] width 51 height 10
select select "approach"
click at [199, 114] on select "likelihood throat northernmost approach" at bounding box center [224, 119] width 51 height 10
click at [404, 119] on select "untested embedded deadest skinhead" at bounding box center [425, 119] width 43 height 10
select select "embedded"
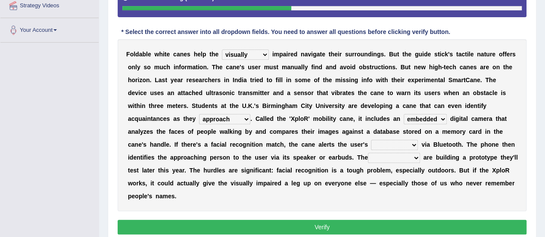
click at [404, 114] on select "untested embedded deadest skinhead" at bounding box center [425, 119] width 43 height 10
click at [371, 146] on select "waterborne alone smartphone postpone" at bounding box center [394, 145] width 47 height 10
select select "smartphone"
click at [371, 140] on select "waterborne alone smartphone postpone" at bounding box center [394, 145] width 47 height 10
click at [372, 159] on select "jurisprudence bootless students jukebox" at bounding box center [394, 158] width 52 height 10
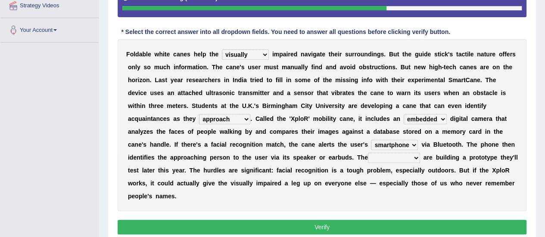
select select "students"
click at [368, 153] on select "jurisprudence bootless students jukebox" at bounding box center [394, 158] width 52 height 10
click at [324, 222] on button "Verify" at bounding box center [322, 227] width 409 height 15
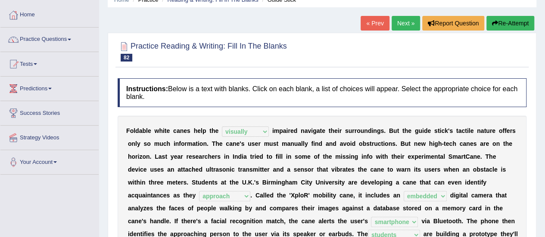
scroll to position [17, 0]
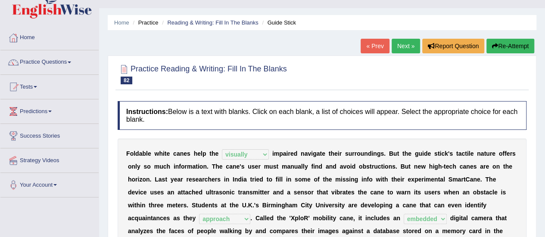
click at [410, 45] on link "Next »" at bounding box center [406, 46] width 28 height 15
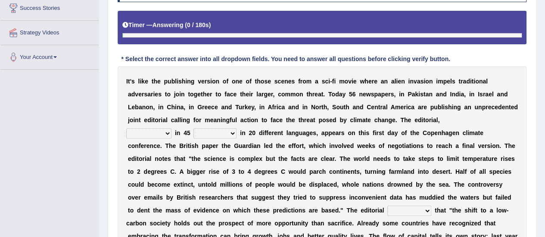
drag, startPoint x: 550, startPoint y: 66, endPoint x: 549, endPoint y: 129, distance: 63.4
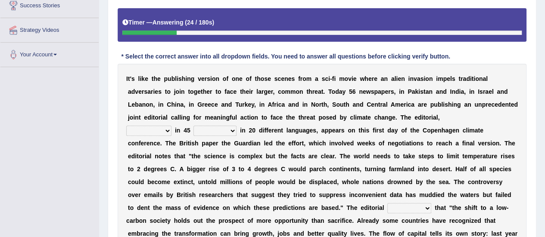
click at [165, 129] on select "published publicized burnished transmitted" at bounding box center [148, 131] width 45 height 10
select select "published"
click at [126, 126] on select "published publicized burnished transmitted" at bounding box center [148, 131] width 45 height 10
click at [232, 130] on select "clans countries continents terraces" at bounding box center [215, 131] width 43 height 10
select select "countries"
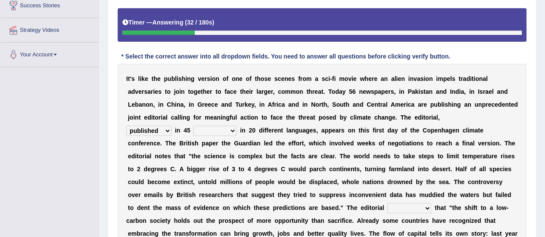
click at [194, 126] on select "clans countries continents terraces" at bounding box center [215, 131] width 43 height 10
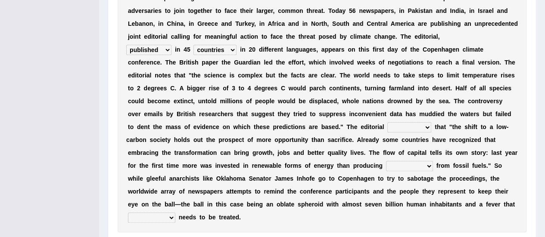
scroll to position [234, 0]
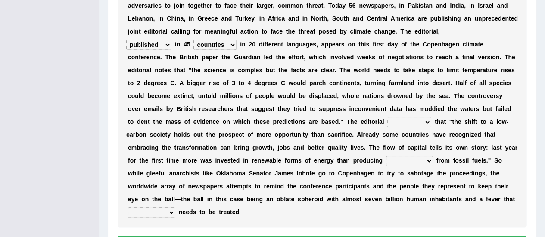
click at [421, 120] on select "modified protested recognized declined" at bounding box center [409, 122] width 44 height 10
select select "protested"
click at [387, 117] on select "modified protested recognized declined" at bounding box center [409, 122] width 44 height 10
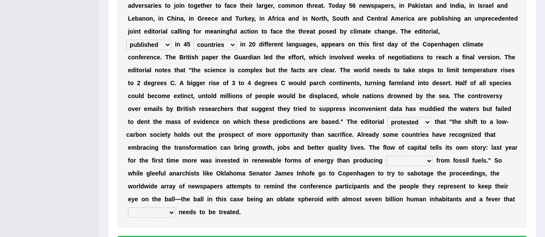
click at [428, 158] on select "electricity indivisibility negativity significance" at bounding box center [409, 161] width 47 height 10
select select "electricity"
click at [386, 156] on select "electricity indivisibility negativity significance" at bounding box center [409, 161] width 47 height 10
click at [167, 209] on select "solicitously desperately ephemerally peripherally" at bounding box center [151, 213] width 47 height 10
select select "desperately"
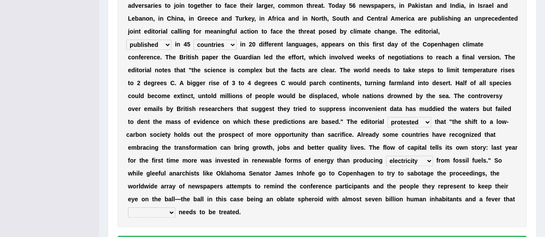
click at [128, 208] on select "solicitously desperately ephemerally peripherally" at bounding box center [151, 213] width 47 height 10
click at [419, 123] on select "modified protested recognized declined" at bounding box center [409, 122] width 44 height 10
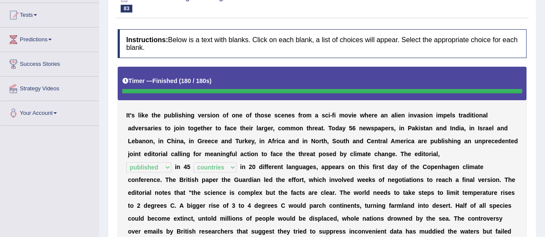
scroll to position [23, 0]
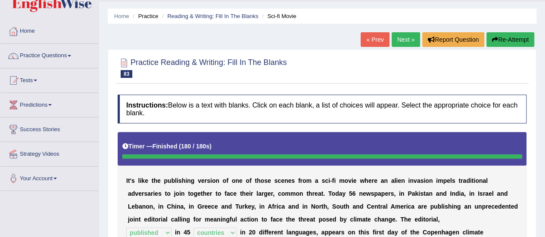
click at [398, 39] on link "Next »" at bounding box center [406, 39] width 28 height 15
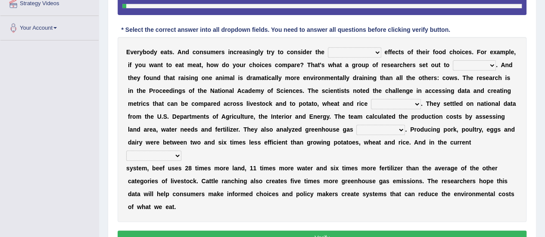
scroll to position [173, 0]
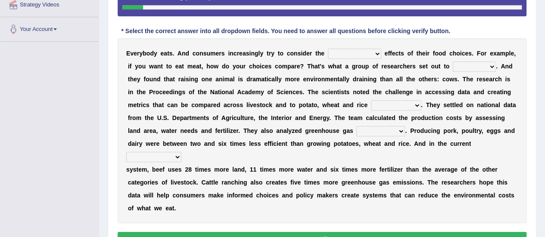
click at [375, 53] on select "spiritual economic environmental material" at bounding box center [354, 54] width 53 height 10
click at [424, 41] on div "E v e r y b o d y e a t s . A n d c o n s u m e r s i n c r e a s i n g l y t r…" at bounding box center [322, 130] width 409 height 185
click at [491, 65] on select "exemplify squander discover purchase" at bounding box center [474, 67] width 43 height 10
select select "discover"
click at [453, 62] on select "exemplify squander discover purchase" at bounding box center [474, 67] width 43 height 10
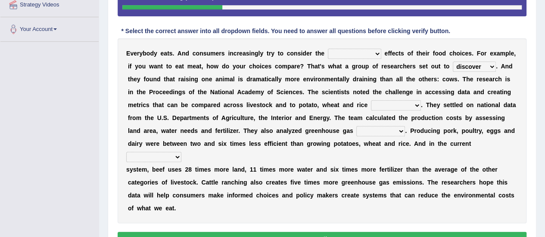
click at [377, 50] on select "spiritual economic environmental material" at bounding box center [354, 54] width 53 height 10
select select "environmental"
click at [328, 49] on select "spiritual economic environmental material" at bounding box center [354, 54] width 53 height 10
click at [414, 104] on select "production corruption consumption inventory" at bounding box center [396, 105] width 50 height 10
select select "consumption"
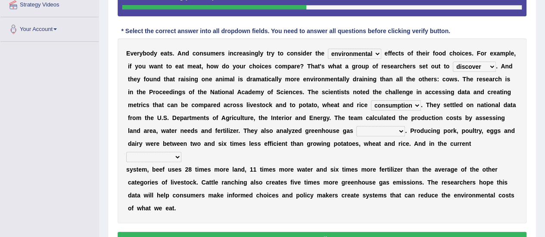
click at [371, 100] on select "production corruption consumption inventory" at bounding box center [396, 105] width 50 height 10
click at [402, 131] on select "conjectures manufacture emissions purification" at bounding box center [380, 131] width 49 height 10
select select "emissions"
click at [356, 126] on select "conjectures manufacture emissions purification" at bounding box center [380, 131] width 49 height 10
click at [414, 103] on select "production corruption consumption inventory" at bounding box center [396, 105] width 50 height 10
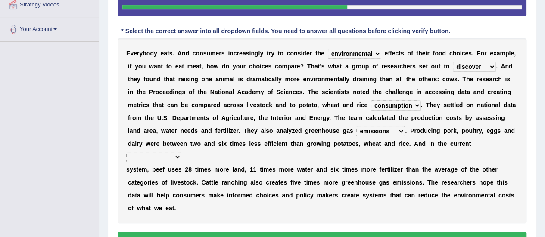
select select "production"
click at [371, 100] on select "production corruption consumption inventory" at bounding box center [396, 105] width 50 height 10
click at [177, 156] on select "agricultural impalpable ungrammatical terminal" at bounding box center [153, 157] width 55 height 10
select select "agricultural"
click at [126, 152] on select "agricultural impalpable ungrammatical terminal" at bounding box center [153, 157] width 55 height 10
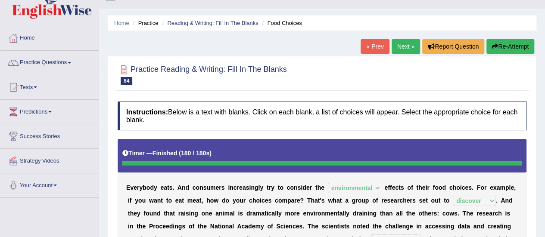
scroll to position [16, 0]
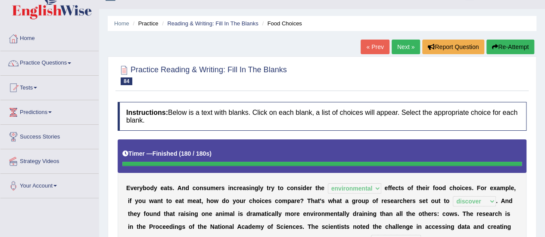
click at [397, 48] on link "Next »" at bounding box center [406, 47] width 28 height 15
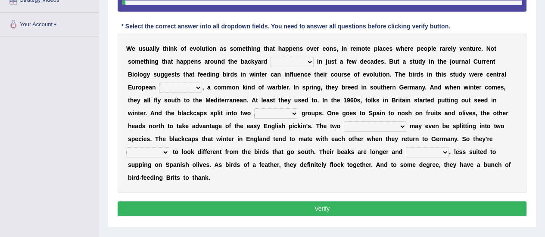
scroll to position [178, 0]
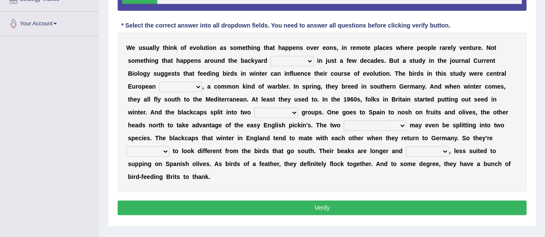
click at [310, 61] on select "beaver believer birdfeeder phonier" at bounding box center [292, 61] width 43 height 10
select select "birdfeeder"
click at [271, 56] on select "beaver believer birdfeeder phonier" at bounding box center [292, 61] width 43 height 10
click at [199, 82] on select "blackcaps pox flaps chats" at bounding box center [180, 87] width 43 height 10
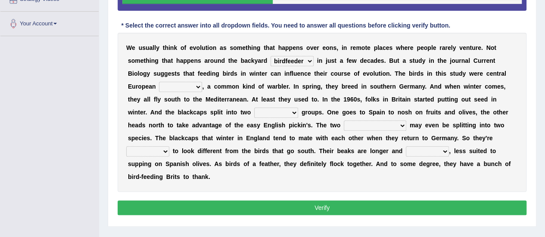
click at [295, 110] on select "distinct bit disconnect split" at bounding box center [276, 113] width 44 height 10
select select "distinct"
click at [254, 108] on select "distinct bit disconnect split" at bounding box center [276, 113] width 44 height 10
click at [400, 125] on select "elevators populations breakers contraindications" at bounding box center [375, 126] width 62 height 10
select select "breakers"
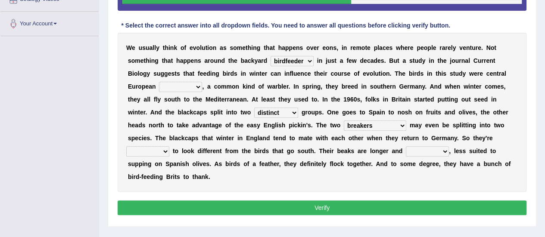
click at [344, 121] on select "elevators populations breakers contraindications" at bounding box center [375, 126] width 62 height 10
click at [159, 150] on select "starting blotting wanting padding" at bounding box center [147, 152] width 43 height 10
select select "starting"
click at [126, 147] on select "starting blotting wanting padding" at bounding box center [147, 152] width 43 height 10
click at [443, 150] on select "freshwater spillover scheduler narrower" at bounding box center [427, 152] width 43 height 10
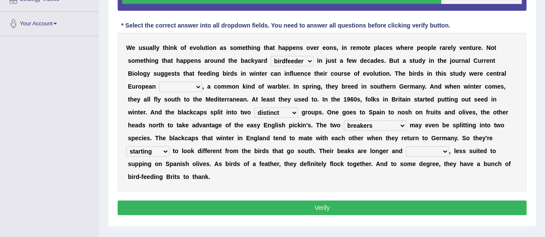
select select "narrower"
click at [406, 147] on select "freshwater spillover scheduler narrower" at bounding box center [427, 152] width 43 height 10
click at [197, 86] on select "blackcaps pox flaps chats" at bounding box center [180, 87] width 43 height 10
select select "blackcaps"
click at [159, 82] on select "blackcaps pox flaps chats" at bounding box center [180, 87] width 43 height 10
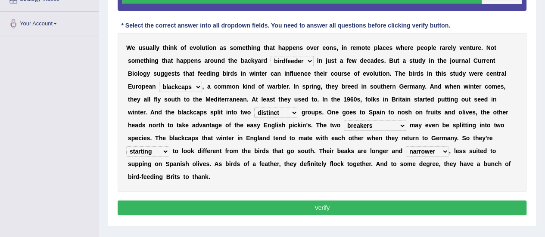
click at [400, 125] on select "elevators populations breakers contraindications" at bounding box center [375, 126] width 62 height 10
click at [344, 121] on select "elevators populations breakers contraindications" at bounding box center [375, 126] width 62 height 10
click at [361, 206] on button "Verify" at bounding box center [322, 208] width 409 height 15
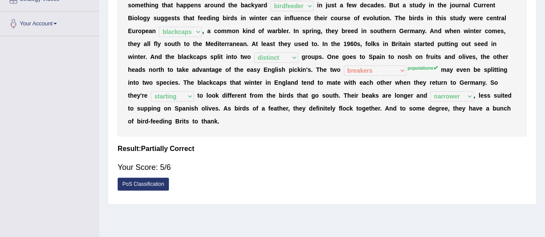
drag, startPoint x: 543, startPoint y: 147, endPoint x: 541, endPoint y: 104, distance: 43.1
click at [541, 104] on div "Home Practice Reading & Writing: Fill In The Blanks Evolutions « Prev Next » Re…" at bounding box center [322, 37] width 446 height 431
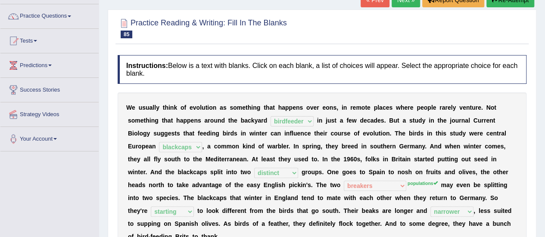
scroll to position [59, 0]
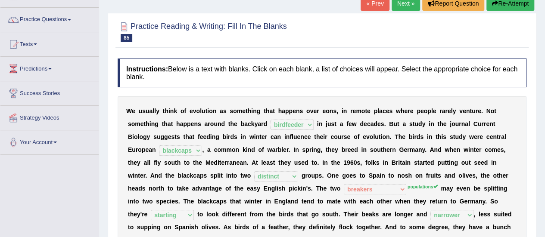
click at [400, 5] on link "Next »" at bounding box center [406, 3] width 28 height 15
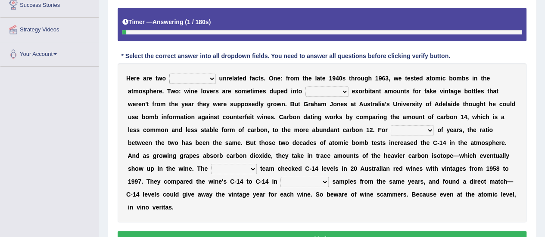
scroll to position [152, 0]
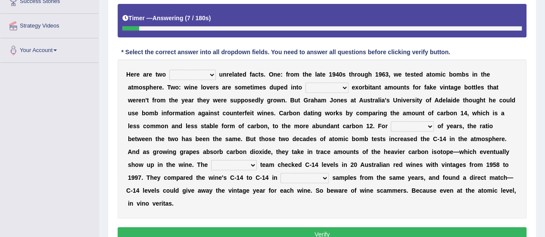
click at [210, 74] on select "seemingly feelingly endearingly entreatingly" at bounding box center [192, 75] width 47 height 10
click at [344, 87] on select "dipping trekking spending swinging" at bounding box center [327, 88] width 43 height 10
select select "spending"
click at [306, 83] on select "dipping trekking spending swinging" at bounding box center [327, 88] width 43 height 10
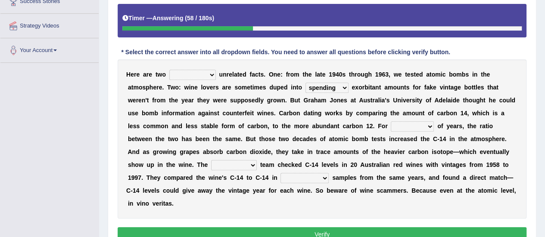
click at [429, 123] on select "couples much thousands numerous" at bounding box center [412, 127] width 43 height 10
select select "thousands"
click at [391, 122] on select "couples much thousands numerous" at bounding box center [412, 127] width 43 height 10
click at [253, 164] on select "research individual preparation strange" at bounding box center [234, 165] width 46 height 10
select select "research"
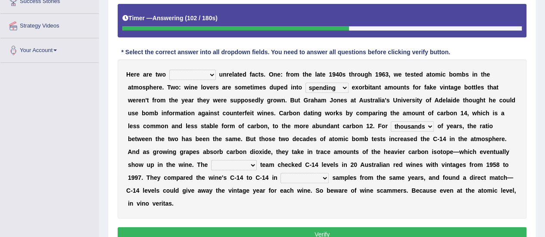
click at [211, 160] on select "research individual preparation strange" at bounding box center [234, 165] width 46 height 10
click at [324, 178] on select "physical atmospheric fluid solid" at bounding box center [305, 178] width 48 height 10
click at [281, 173] on select "physical atmospheric fluid solid" at bounding box center [305, 178] width 48 height 10
click at [322, 175] on select "physical atmospheric fluid solid" at bounding box center [305, 178] width 48 height 10
select select "solid"
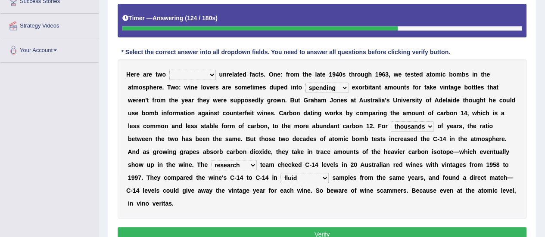
click at [281, 173] on select "physical atmospheric fluid solid" at bounding box center [305, 178] width 48 height 10
click at [216, 74] on b at bounding box center [217, 74] width 3 height 7
click at [212, 71] on select "seemingly feelingly endearingly entreatingly" at bounding box center [192, 75] width 47 height 10
select select "seemingly"
click at [169, 70] on select "seemingly feelingly endearingly entreatingly" at bounding box center [192, 75] width 47 height 10
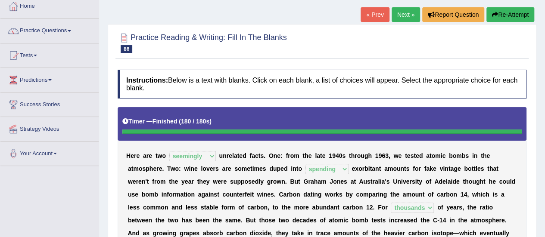
scroll to position [25, 0]
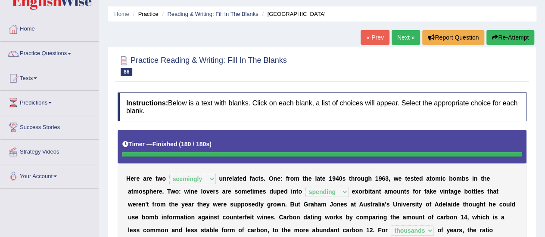
click at [397, 38] on link "Next »" at bounding box center [406, 37] width 28 height 15
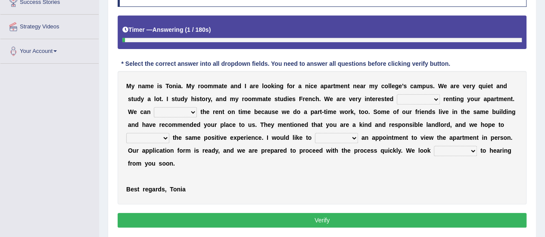
scroll to position [161, 0]
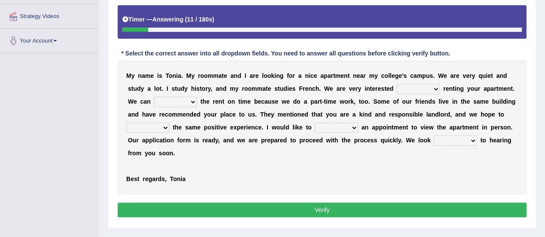
click at [434, 87] on select "for about at in" at bounding box center [418, 89] width 43 height 10
select select "in"
click at [397, 84] on select "for about at in" at bounding box center [418, 89] width 43 height 10
click at [191, 100] on select "afford get pay bring" at bounding box center [175, 102] width 43 height 10
select select "pay"
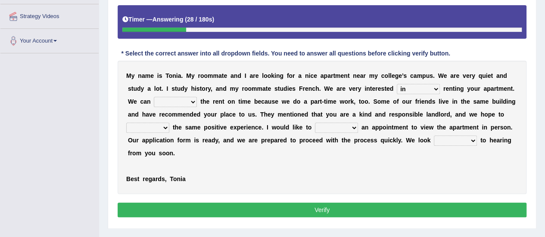
click at [154, 97] on select "afford get pay bring" at bounding box center [175, 102] width 43 height 10
click at [164, 131] on select "form meet have decide" at bounding box center [147, 128] width 43 height 10
select select "meet"
click at [126, 123] on select "form meet have decide" at bounding box center [147, 128] width 43 height 10
click at [356, 123] on select "own recall revise make" at bounding box center [336, 128] width 43 height 10
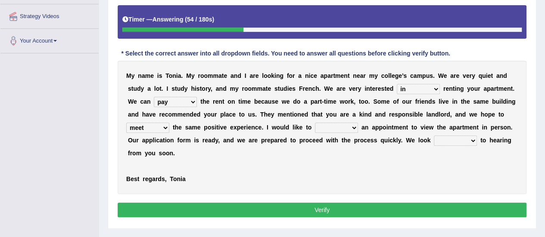
select select "make"
click at [315, 123] on select "own recall revise make" at bounding box center [336, 128] width 43 height 10
click at [473, 140] on select "around out in forward" at bounding box center [455, 141] width 43 height 10
select select "forward"
click at [434, 136] on select "around out in forward" at bounding box center [455, 141] width 43 height 10
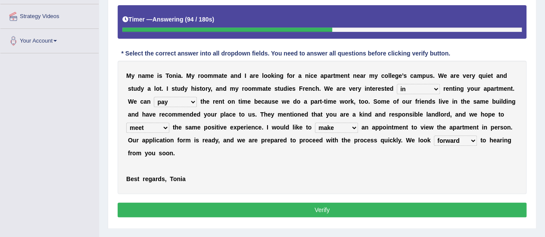
click at [409, 211] on button "Verify" at bounding box center [322, 210] width 409 height 15
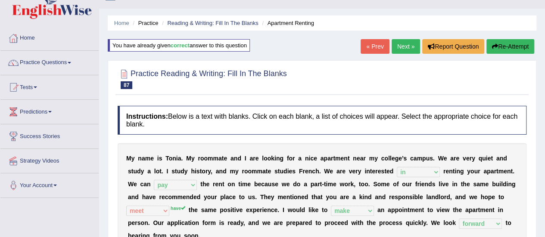
scroll to position [0, 0]
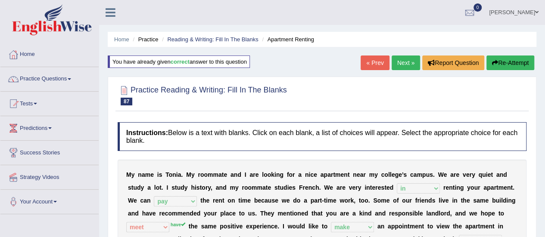
click at [408, 66] on link "Next »" at bounding box center [406, 63] width 28 height 15
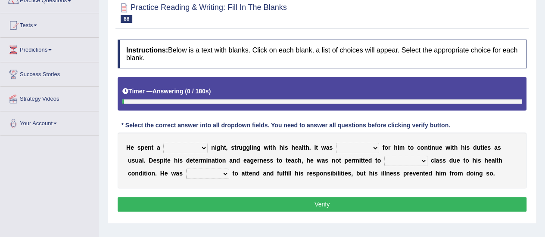
scroll to position [135, 0]
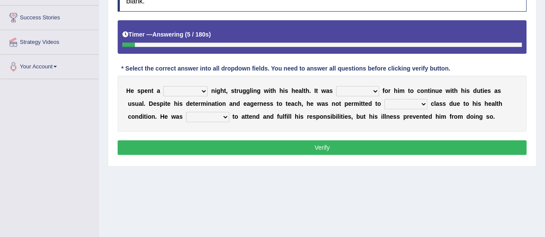
click at [202, 89] on select "cheerful restful meaningful painful" at bounding box center [185, 91] width 44 height 10
select select "painful"
click at [163, 86] on select "cheerful restful meaningful painful" at bounding box center [185, 91] width 44 height 10
click at [373, 91] on select "enjoyable simple difficult natural" at bounding box center [357, 91] width 43 height 10
select select "difficult"
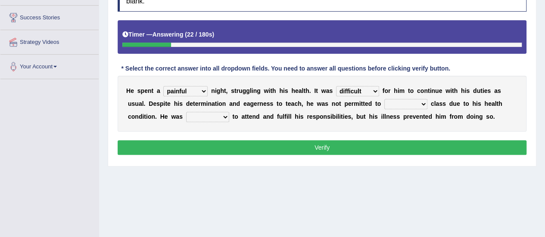
click at [336, 86] on select "enjoyable simple difficult natural" at bounding box center [357, 91] width 43 height 10
click at [422, 104] on select "teach leave cancel attend" at bounding box center [405, 104] width 43 height 10
select select "attend"
click at [384, 99] on select "teach leave cancel attend" at bounding box center [405, 104] width 43 height 10
click at [223, 119] on select "anxious forced lazy happy" at bounding box center [207, 117] width 43 height 10
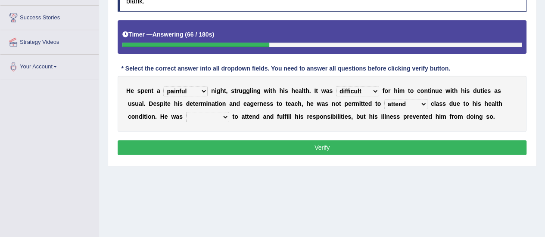
select select "happy"
click at [186, 112] on select "anxious forced lazy happy" at bounding box center [207, 117] width 43 height 10
click at [243, 151] on button "Verify" at bounding box center [322, 148] width 409 height 15
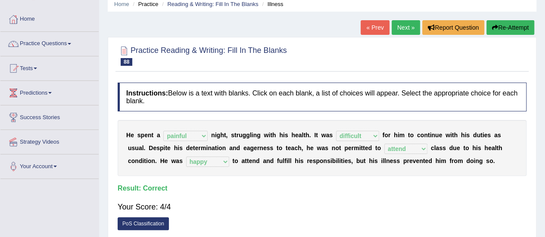
scroll to position [35, 0]
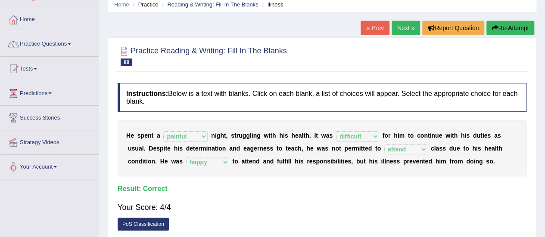
click at [403, 28] on link "Next »" at bounding box center [406, 28] width 28 height 15
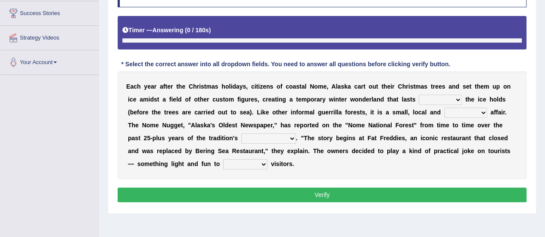
scroll to position [143, 0]
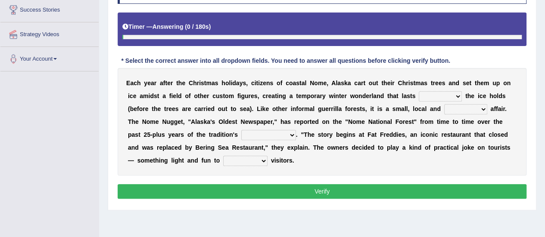
drag, startPoint x: 547, startPoint y: 61, endPoint x: 551, endPoint y: 131, distance: 70.8
click at [454, 97] on select "as long as before after although" at bounding box center [440, 96] width 43 height 10
select select "as long as"
click at [419, 91] on select "as long as before after although" at bounding box center [440, 96] width 43 height 10
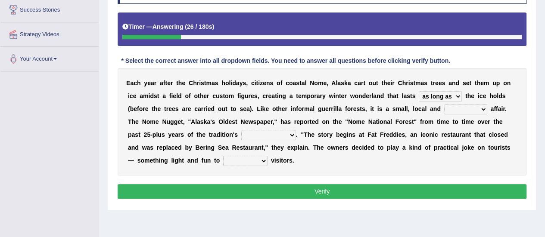
click at [485, 109] on select "nasty fuzzy cozy greasy" at bounding box center [465, 109] width 43 height 10
select select "cozy"
click at [444, 104] on select "nasty fuzzy cozy greasy" at bounding box center [465, 109] width 43 height 10
click at [277, 132] on select "life existence disappearance emotions" at bounding box center [268, 135] width 55 height 10
select select "existence"
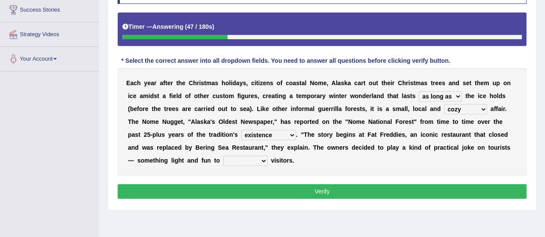
click at [241, 130] on select "life existence disappearance emotions" at bounding box center [268, 135] width 55 height 10
click at [255, 159] on select "purchase confound distinguish repel" at bounding box center [245, 161] width 44 height 10
select select "confound"
click at [223, 156] on select "purchase confound distinguish repel" at bounding box center [245, 161] width 44 height 10
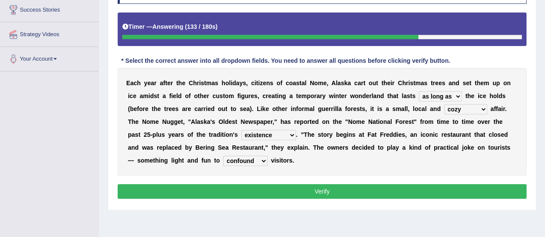
click at [484, 108] on select "nasty fuzzy cozy greasy" at bounding box center [465, 109] width 43 height 10
click at [239, 188] on button "Verify" at bounding box center [322, 191] width 409 height 15
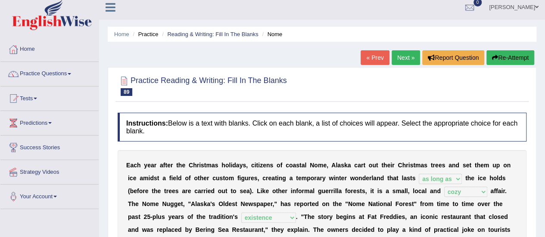
scroll to position [0, 0]
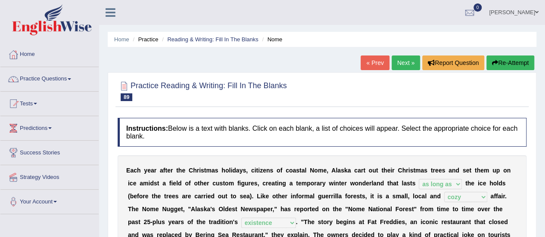
click at [403, 60] on link "Next »" at bounding box center [406, 63] width 28 height 15
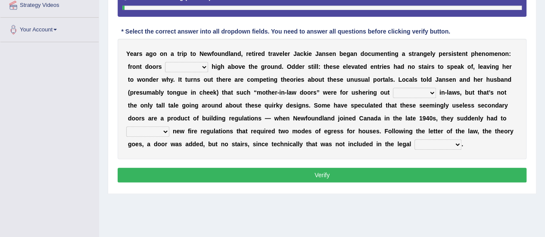
scroll to position [178, 0]
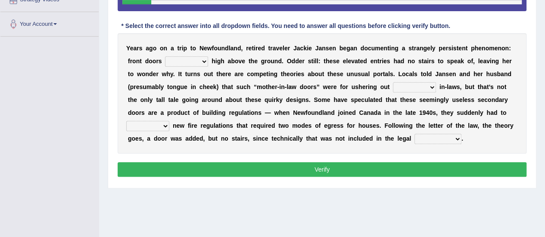
click at [207, 60] on select "raised visited painted lowered" at bounding box center [186, 61] width 43 height 10
select select "raised"
click at [165, 56] on select "raised visited painted lowered" at bounding box center [186, 61] width 43 height 10
click at [430, 87] on select "unbiased underlined unwanted united" at bounding box center [414, 87] width 43 height 10
select select "united"
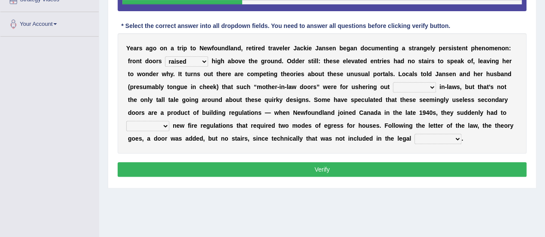
click at [393, 82] on select "unbiased underlined unwanted united" at bounding box center [414, 87] width 43 height 10
click at [164, 126] on select "illuminate appreciate match disobey" at bounding box center [147, 126] width 43 height 10
select select "match"
click at [126, 121] on select "illuminate appreciate match disobey" at bounding box center [147, 126] width 43 height 10
click at [453, 142] on select "religion paces manager requirement" at bounding box center [438, 139] width 47 height 10
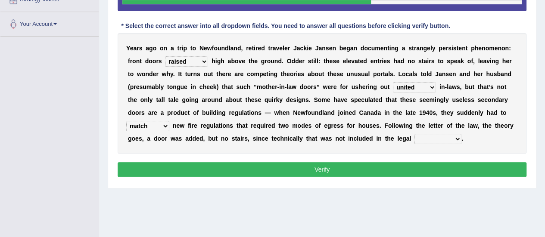
select select "requirement"
click at [415, 134] on select "religion paces manager requirement" at bounding box center [438, 139] width 47 height 10
click at [431, 87] on select "unbiased underlined unwanted united" at bounding box center [414, 87] width 43 height 10
select select "unwanted"
click at [393, 82] on select "unbiased underlined unwanted united" at bounding box center [414, 87] width 43 height 10
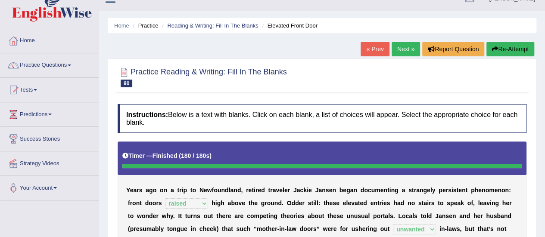
scroll to position [12, 0]
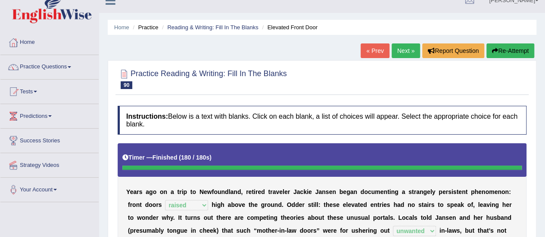
click at [411, 51] on link "Next »" at bounding box center [406, 51] width 28 height 15
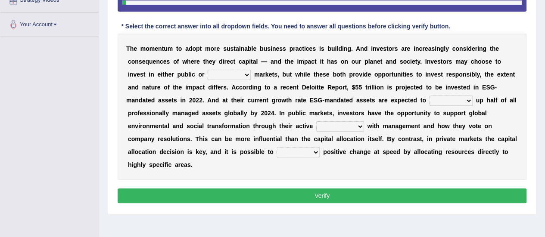
scroll to position [181, 0]
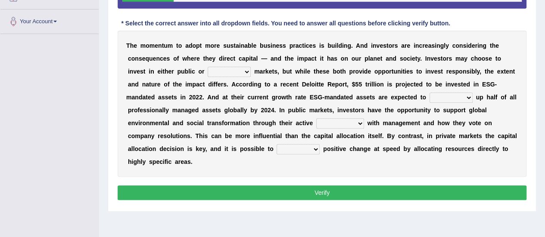
click at [246, 69] on select "financial material written private" at bounding box center [229, 72] width 43 height 10
select select "private"
click at [208, 67] on select "financial material written private" at bounding box center [229, 72] width 43 height 10
click at [466, 98] on select "build use make add" at bounding box center [451, 98] width 43 height 10
select select "build"
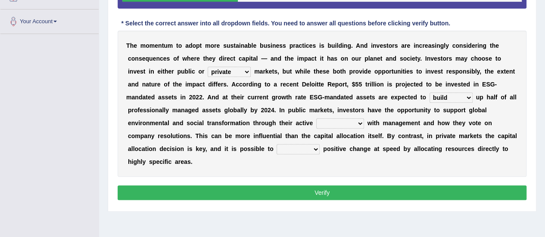
click at [430, 93] on select "build use make add" at bounding box center [451, 98] width 43 height 10
click at [359, 124] on select "engagement service squabble investment" at bounding box center [340, 124] width 48 height 10
select select "engagement"
click at [316, 119] on select "engagement service squabble investment" at bounding box center [340, 124] width 48 height 10
click at [315, 149] on select "prove collapse drive restore" at bounding box center [298, 149] width 43 height 10
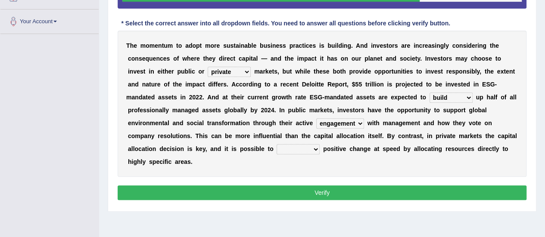
select select "drive"
click at [277, 144] on select "prove collapse drive restore" at bounding box center [298, 149] width 43 height 10
click at [467, 95] on select "build use make add" at bounding box center [451, 98] width 43 height 10
select select "add"
click at [430, 93] on select "build use make add" at bounding box center [451, 98] width 43 height 10
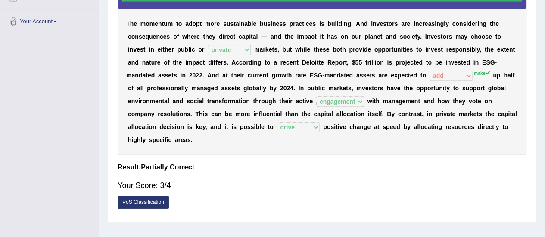
click at [543, 1] on div "Home Practice Reading & Writing: Fill In The Blanks Sustainable Business Practi…" at bounding box center [322, 34] width 446 height 431
drag, startPoint x: 543, startPoint y: 1, endPoint x: 547, endPoint y: 3, distance: 4.5
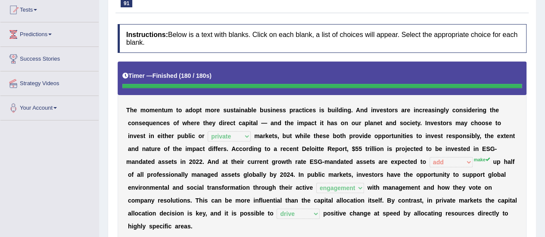
scroll to position [71, 0]
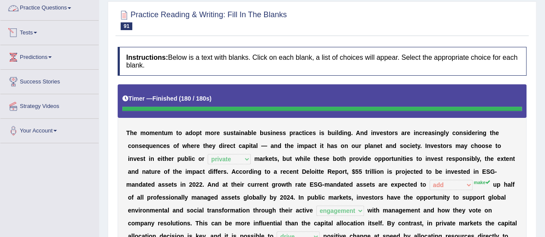
click at [68, 4] on link "Practice Questions" at bounding box center [49, 7] width 98 height 22
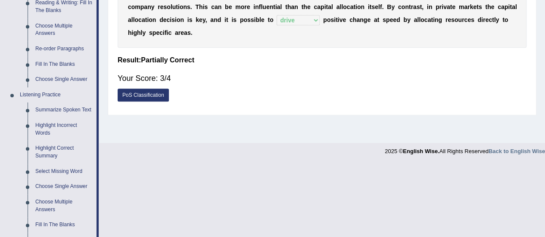
scroll to position [289, 0]
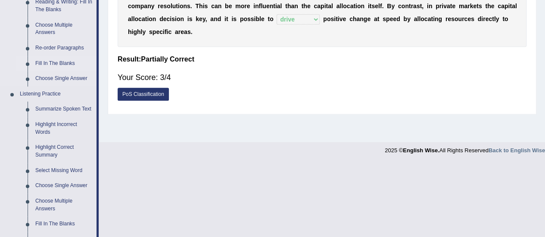
click at [65, 62] on link "Fill In The Blanks" at bounding box center [63, 64] width 65 height 16
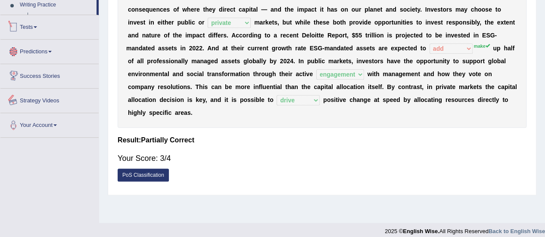
scroll to position [215, 0]
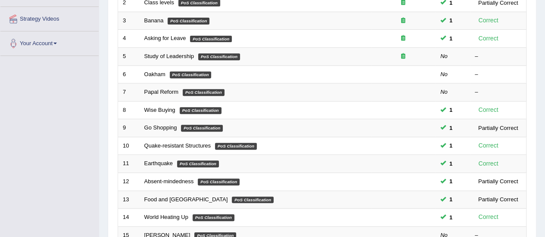
scroll to position [164, 0]
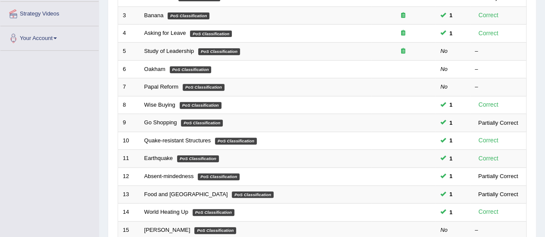
drag, startPoint x: 544, startPoint y: 157, endPoint x: 544, endPoint y: 222, distance: 65.1
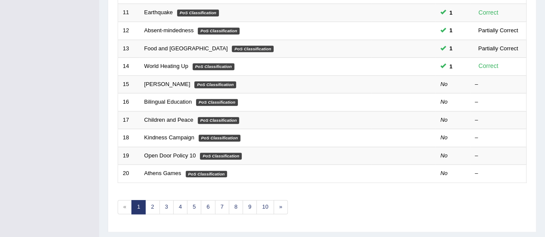
scroll to position [329, 0]
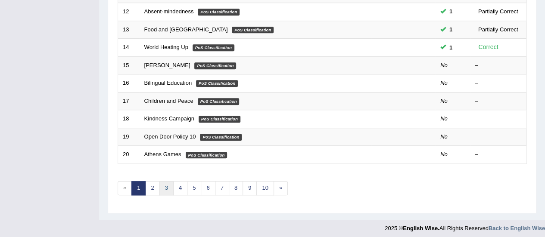
click at [164, 182] on link "3" at bounding box center [166, 188] width 14 height 14
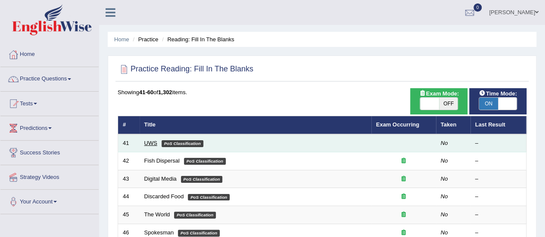
click at [153, 144] on link "UWS" at bounding box center [150, 143] width 13 height 6
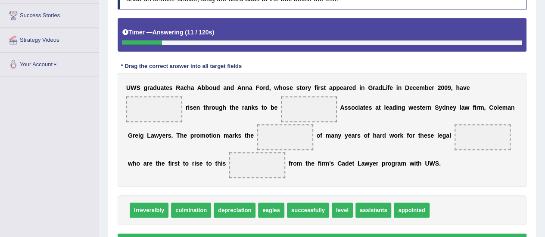
scroll to position [141, 0]
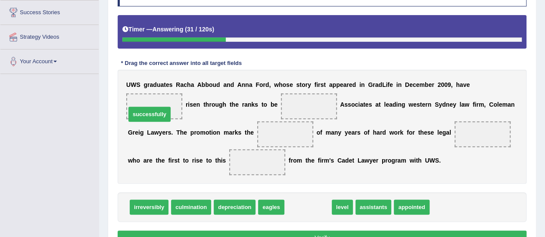
drag, startPoint x: 303, startPoint y: 209, endPoint x: 144, endPoint y: 116, distance: 183.9
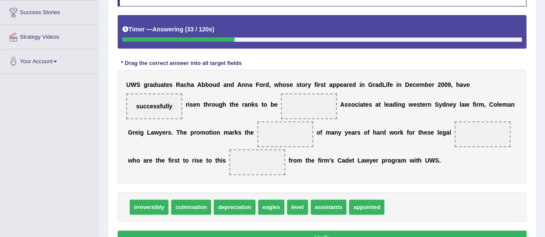
click at [232, 154] on span at bounding box center [257, 163] width 56 height 26
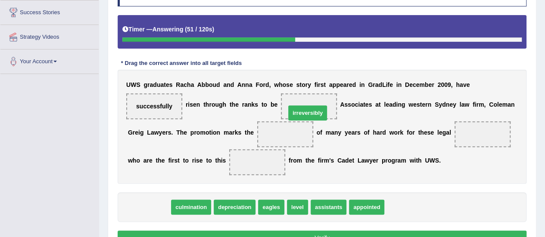
drag, startPoint x: 147, startPoint y: 207, endPoint x: 306, endPoint y: 112, distance: 185.2
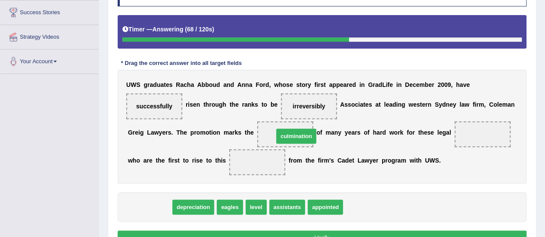
drag, startPoint x: 158, startPoint y: 206, endPoint x: 303, endPoint y: 135, distance: 161.3
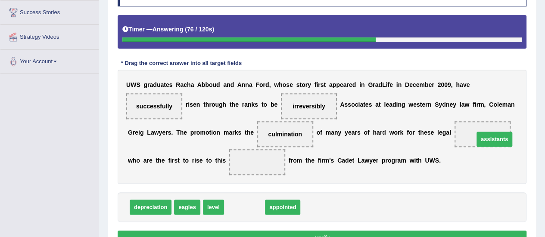
drag, startPoint x: 252, startPoint y: 207, endPoint x: 502, endPoint y: 139, distance: 259.1
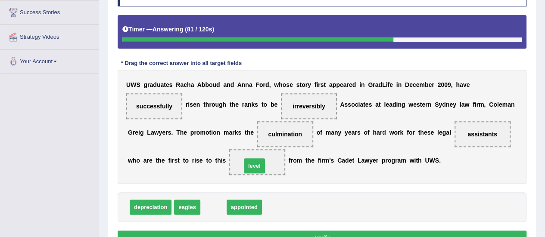
drag, startPoint x: 214, startPoint y: 207, endPoint x: 255, endPoint y: 166, distance: 58.2
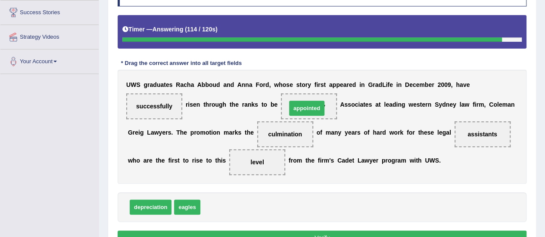
drag, startPoint x: 228, startPoint y: 206, endPoint x: 314, endPoint y: 107, distance: 131.4
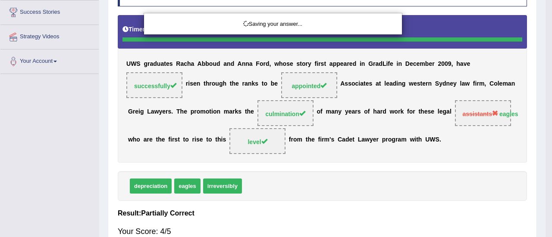
click at [231, 210] on div "Saving your answer..." at bounding box center [276, 118] width 552 height 237
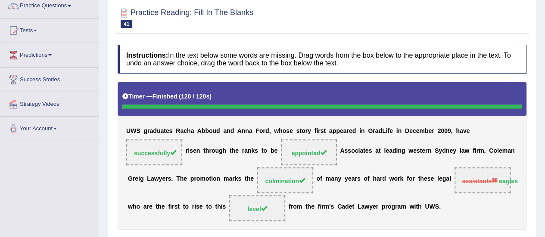
scroll to position [72, 0]
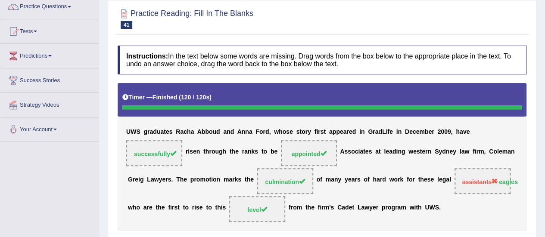
drag, startPoint x: 544, startPoint y: 123, endPoint x: 551, endPoint y: 86, distance: 38.2
click at [545, 86] on html "Toggle navigation Home Practice Questions Speaking Practice Read Aloud Repeat S…" at bounding box center [272, 46] width 545 height 237
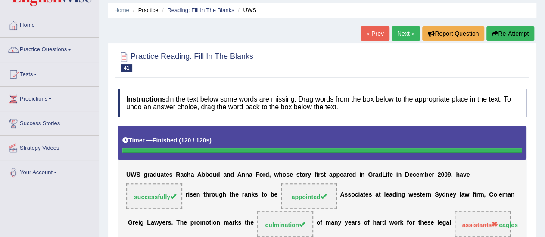
scroll to position [20, 0]
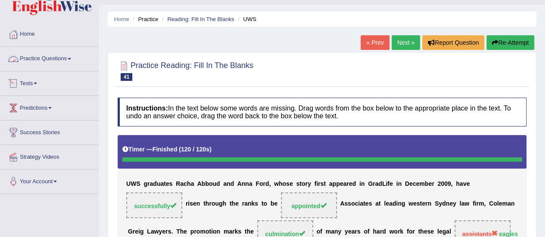
click at [57, 56] on link "Practice Questions" at bounding box center [49, 58] width 98 height 22
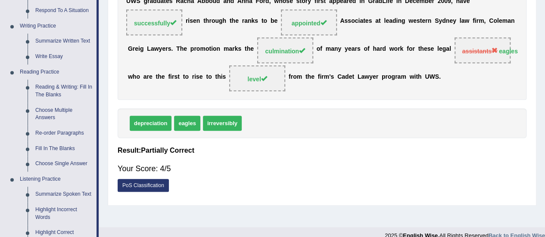
scroll to position [204, 0]
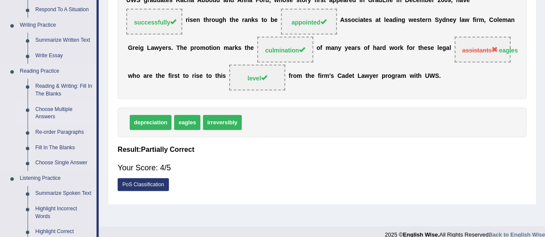
click at [50, 117] on link "Choose Multiple Answers" at bounding box center [63, 113] width 65 height 23
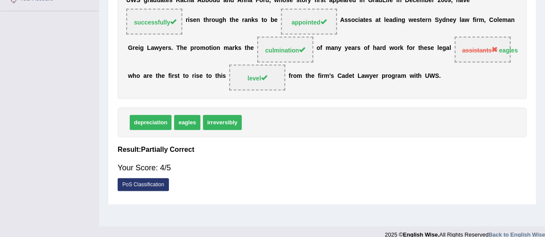
scroll to position [215, 0]
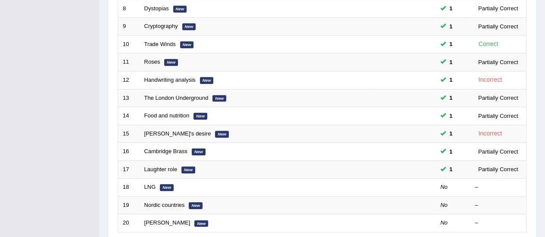
scroll to position [265, 0]
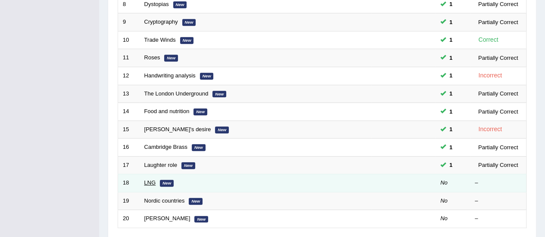
click at [148, 182] on link "LNG" at bounding box center [150, 183] width 12 height 6
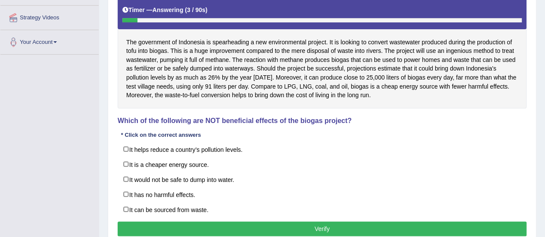
scroll to position [168, 0]
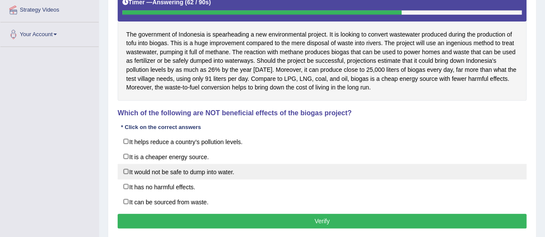
click at [125, 169] on label "It would not be safe to dump into water." at bounding box center [322, 172] width 409 height 16
checkbox input "true"
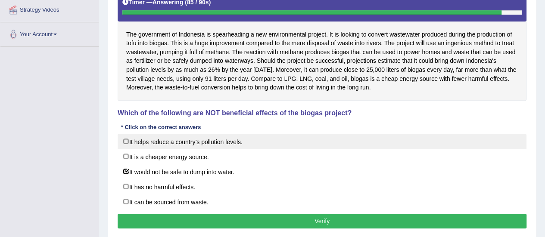
click at [128, 141] on label "It helps reduce a country’s pollution levels." at bounding box center [322, 142] width 409 height 16
checkbox input "true"
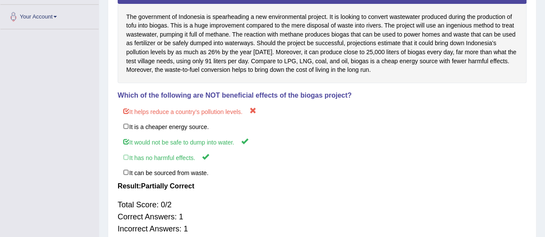
scroll to position [3, 0]
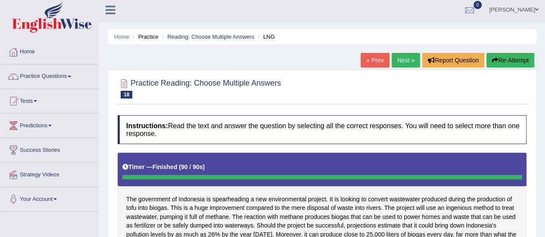
click at [406, 61] on link "Next »" at bounding box center [406, 60] width 28 height 15
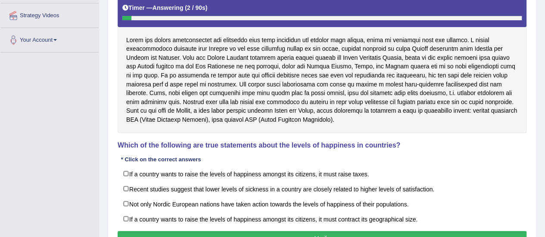
scroll to position [190, 0]
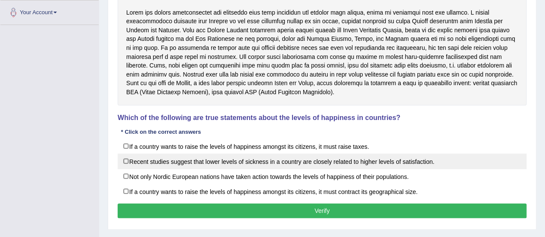
click at [128, 159] on label "Recent studies suggest that lower levels of sickness in a country are closely r…" at bounding box center [322, 162] width 409 height 16
checkbox input "true"
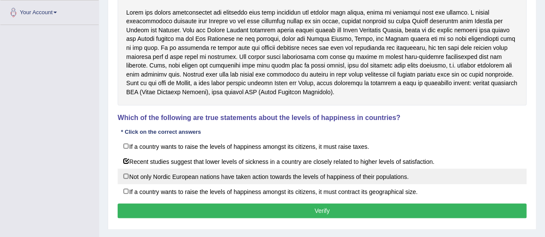
click at [128, 174] on label "Not only Nordic European nations have taken action towards the levels of happin…" at bounding box center [322, 177] width 409 height 16
checkbox input "true"
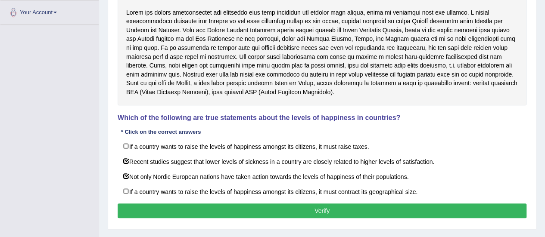
click at [177, 212] on button "Verify" at bounding box center [322, 211] width 409 height 15
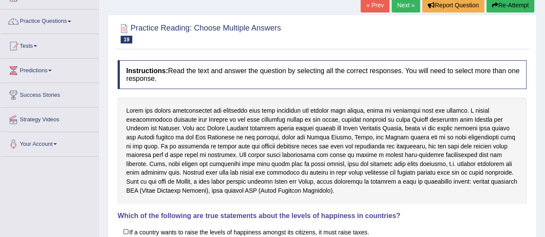
scroll to position [34, 0]
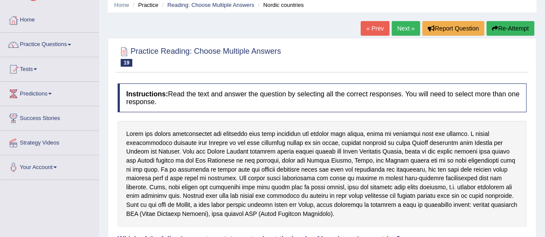
click at [412, 28] on link "Next »" at bounding box center [406, 28] width 28 height 15
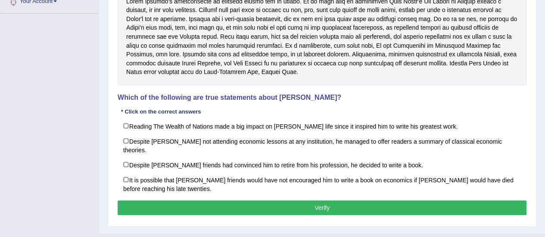
scroll to position [207, 0]
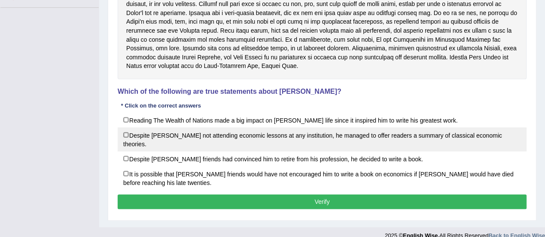
click at [125, 132] on label "Despite David Ricardo not attending economic lessons at any institution, he man…" at bounding box center [322, 140] width 409 height 24
checkbox input "true"
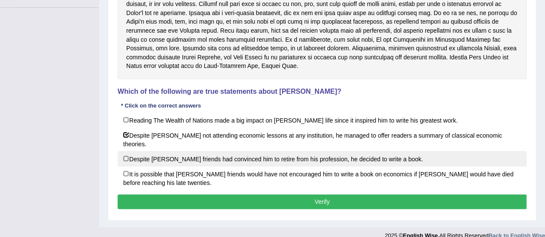
click at [128, 151] on label "Despite David Ricardo’s friends had convinced him to retire from his profession…" at bounding box center [322, 159] width 409 height 16
checkbox input "true"
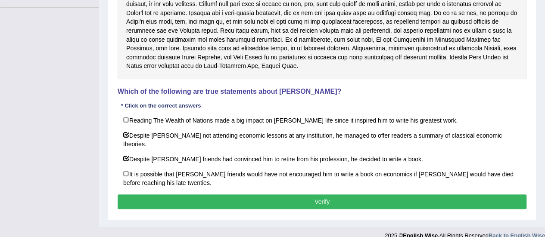
click at [137, 195] on button "Verify" at bounding box center [322, 202] width 409 height 15
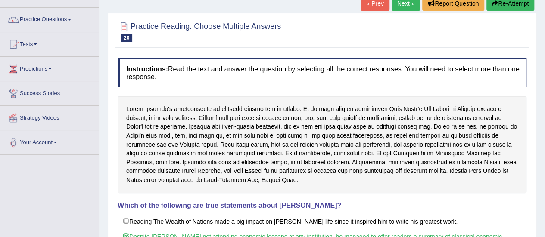
scroll to position [53, 0]
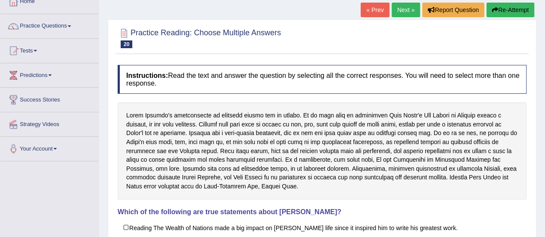
click at [404, 11] on link "Next »" at bounding box center [406, 10] width 28 height 15
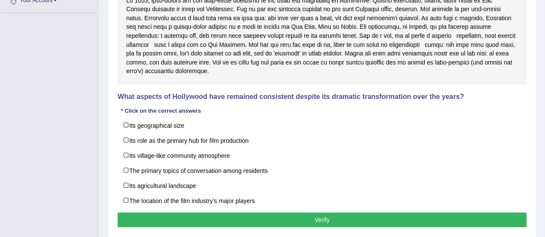
scroll to position [218, 0]
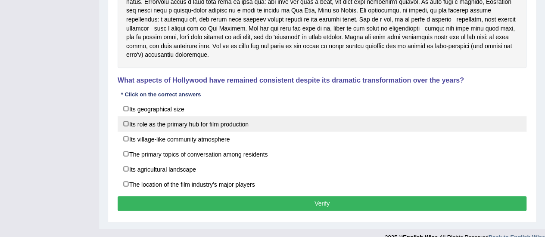
click at [125, 121] on label "Its role as the primary hub for film production" at bounding box center [322, 124] width 409 height 16
checkbox input "true"
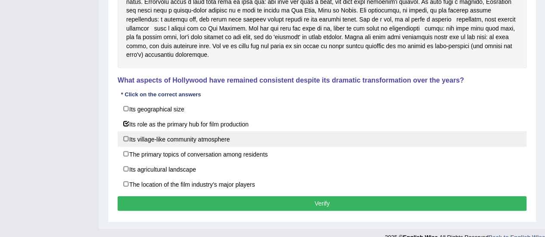
click at [129, 140] on label "Its village-like community atmosphere" at bounding box center [322, 139] width 409 height 16
checkbox input "true"
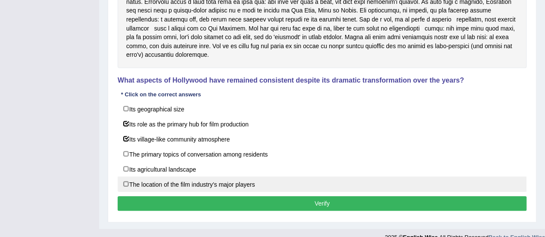
click at [125, 184] on label "The location of the film industry’s major players" at bounding box center [322, 185] width 409 height 16
checkbox input "true"
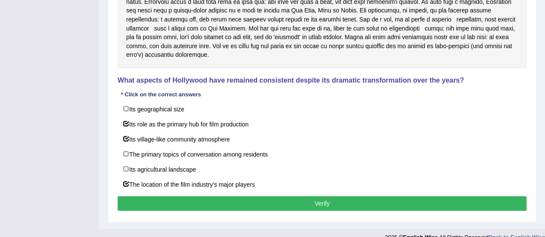
click at [49, 103] on div "Toggle navigation Home Practice Questions Speaking Practice Read Aloud Repeat S…" at bounding box center [272, 14] width 545 height 465
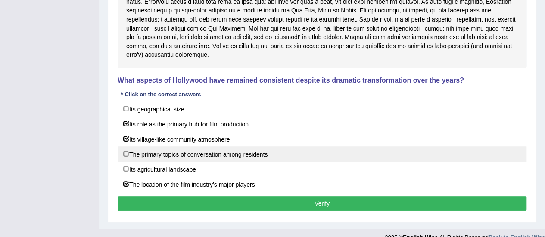
click at [123, 152] on label "The primary topics of conversation among residents" at bounding box center [322, 155] width 409 height 16
checkbox input "true"
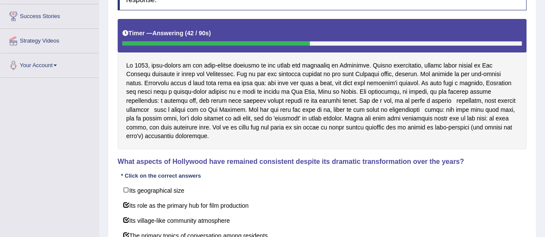
scroll to position [228, 0]
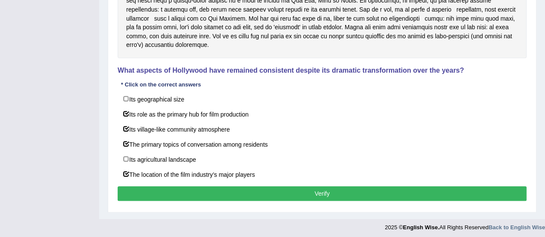
click at [256, 187] on button "Verify" at bounding box center [322, 194] width 409 height 15
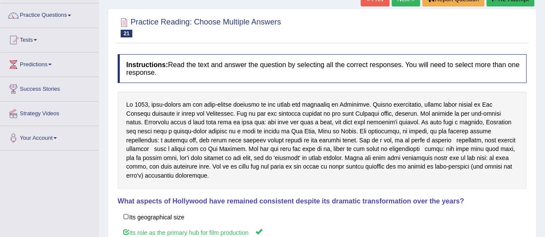
scroll to position [20, 0]
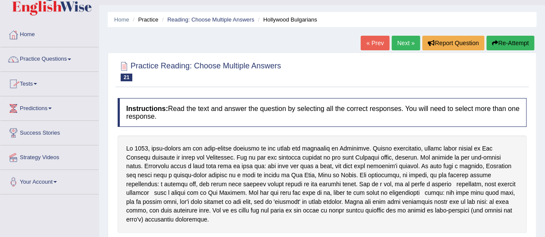
click at [61, 60] on link "Practice Questions" at bounding box center [49, 58] width 98 height 22
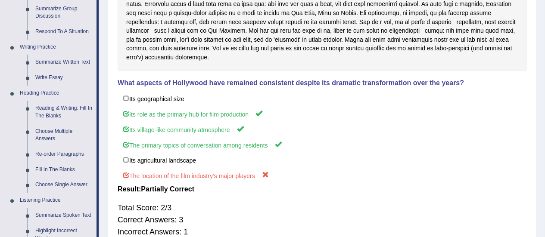
scroll to position [162, 0]
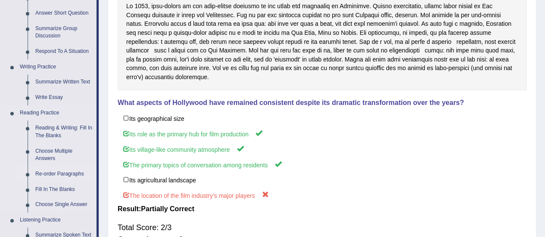
click at [56, 171] on link "Re-order Paragraphs" at bounding box center [63, 175] width 65 height 16
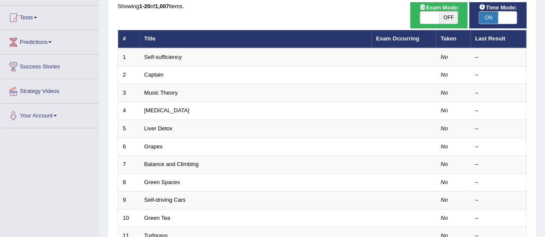
scroll to position [87, 0]
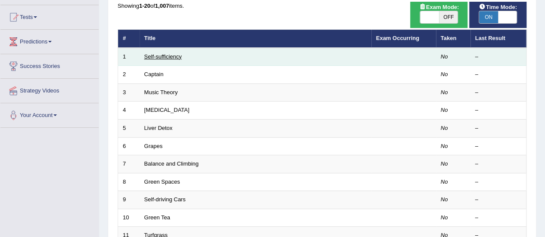
click at [149, 56] on link "Self-sufficiency" at bounding box center [162, 56] width 37 height 6
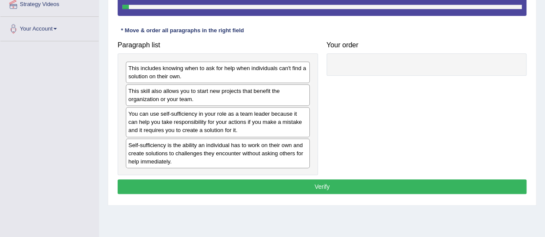
scroll to position [177, 0]
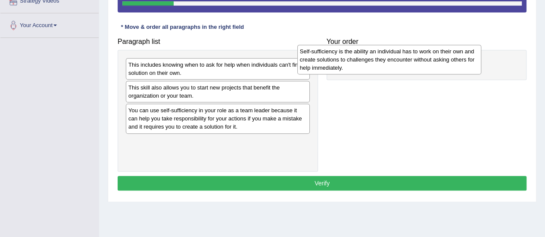
drag, startPoint x: 287, startPoint y: 141, endPoint x: 459, endPoint y: 52, distance: 193.9
click at [459, 52] on div "Self-sufficiency is the ability an individual has to work on their own and crea…" at bounding box center [389, 60] width 184 height 30
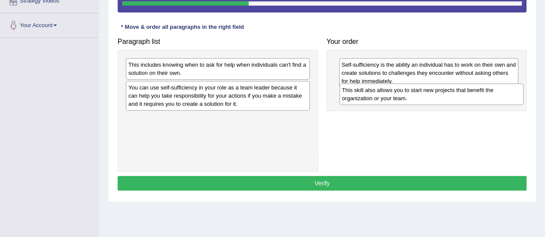
drag, startPoint x: 189, startPoint y: 96, endPoint x: 402, endPoint y: 99, distance: 212.9
click at [402, 99] on div "This skill also allows you to start new projects that benefit the organization …" at bounding box center [432, 95] width 184 height 22
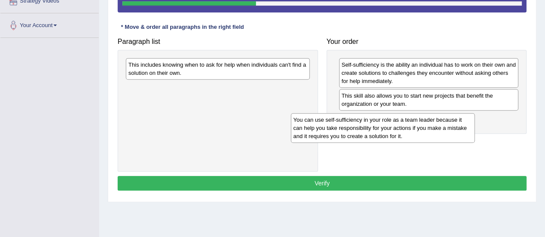
drag, startPoint x: 261, startPoint y: 105, endPoint x: 428, endPoint y: 134, distance: 169.8
click at [428, 134] on div "You can use self-sufficiency in your role as a team leader because it can help …" at bounding box center [383, 128] width 184 height 30
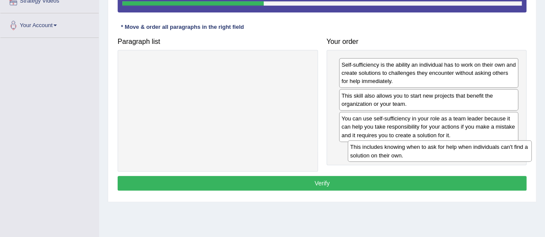
drag, startPoint x: 208, startPoint y: 69, endPoint x: 430, endPoint y: 152, distance: 236.9
click at [430, 152] on div "This includes knowing when to ask for help when individuals can't find a soluti…" at bounding box center [440, 152] width 184 height 22
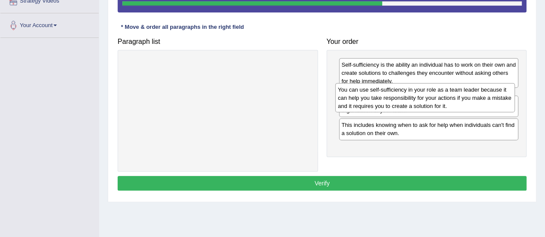
drag, startPoint x: 399, startPoint y: 119, endPoint x: 396, endPoint y: 90, distance: 28.7
click at [396, 90] on div "You can use self-sufficiency in your role as a team leader because it can help …" at bounding box center [425, 98] width 180 height 30
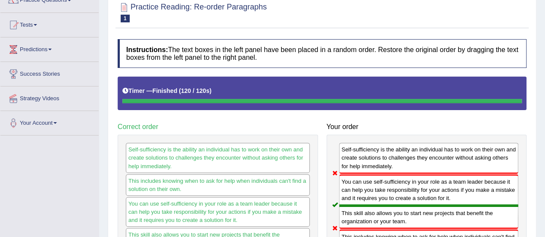
scroll to position [39, 0]
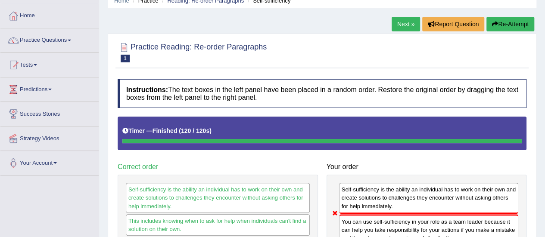
click at [398, 25] on link "Next »" at bounding box center [406, 24] width 28 height 15
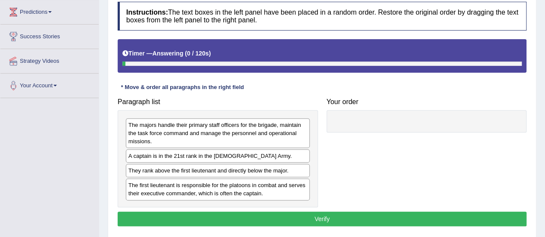
scroll to position [207, 0]
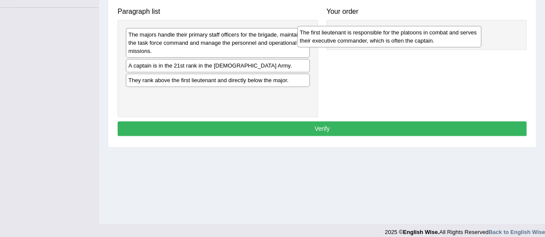
drag, startPoint x: 259, startPoint y: 100, endPoint x: 431, endPoint y: 38, distance: 182.7
click at [431, 38] on div "The first lieutenant is responsible for the platoons in combat and serves their…" at bounding box center [389, 37] width 184 height 22
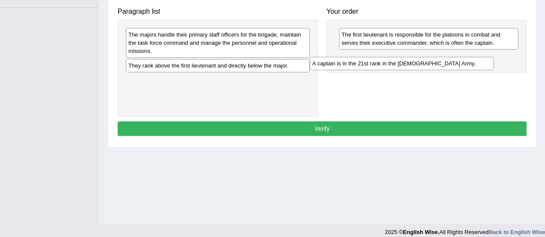
drag, startPoint x: 239, startPoint y: 68, endPoint x: 423, endPoint y: 65, distance: 184.5
click at [423, 65] on div "A captain is in the 21st rank in the [DEMOGRAPHIC_DATA] Army." at bounding box center [402, 63] width 184 height 13
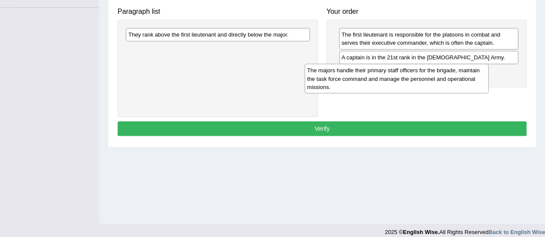
drag, startPoint x: 248, startPoint y: 41, endPoint x: 428, endPoint y: 78, distance: 183.3
click at [428, 78] on div "The majors handle their primary staff officers for the brigade, maintain the ta…" at bounding box center [397, 79] width 184 height 30
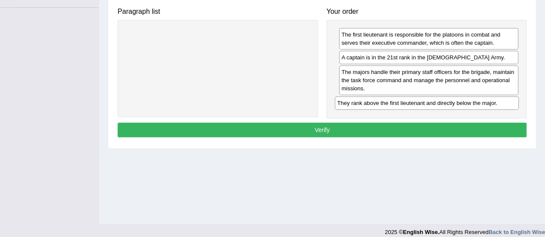
drag, startPoint x: 274, startPoint y: 35, endPoint x: 483, endPoint y: 104, distance: 220.1
click at [483, 104] on div "They rank above the first lieutenant and directly below the major." at bounding box center [427, 103] width 184 height 13
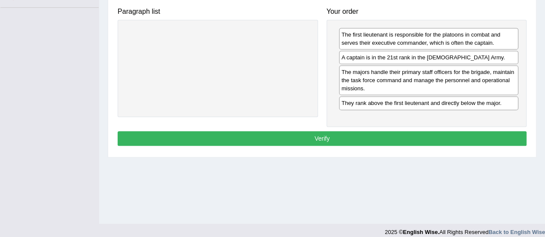
click at [326, 139] on button "Verify" at bounding box center [322, 138] width 409 height 15
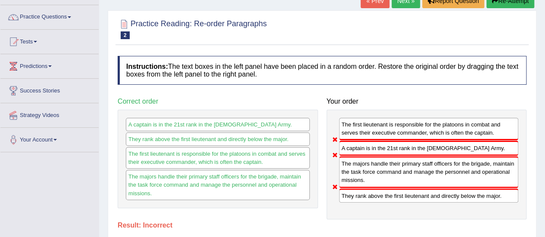
scroll to position [60, 0]
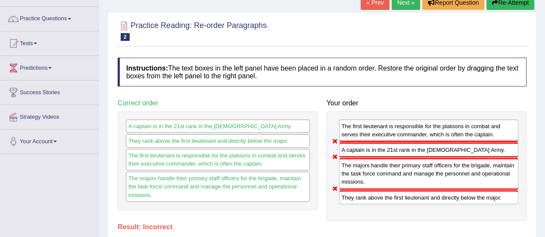
click at [403, 6] on link "Next »" at bounding box center [406, 2] width 28 height 15
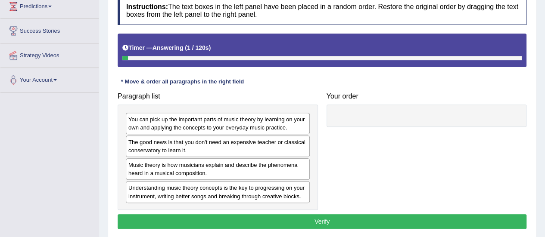
scroll to position [166, 0]
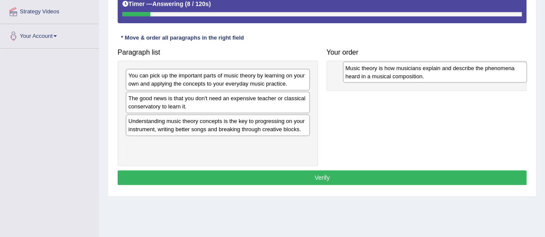
drag, startPoint x: 166, startPoint y: 125, endPoint x: 384, endPoint y: 73, distance: 223.5
click at [384, 73] on div "Music theory is how musicians explain and describe the phenomena heard in a mus…" at bounding box center [435, 73] width 184 height 22
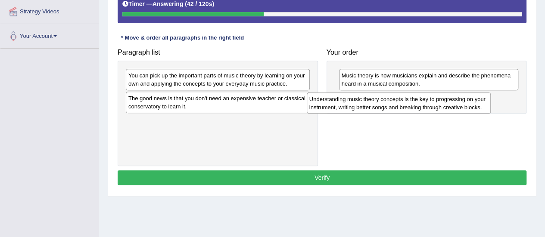
drag, startPoint x: 262, startPoint y: 125, endPoint x: 444, endPoint y: 104, distance: 183.1
click at [444, 104] on div "Understanding music theory concepts is the key to progressing on your instrumen…" at bounding box center [399, 104] width 184 height 22
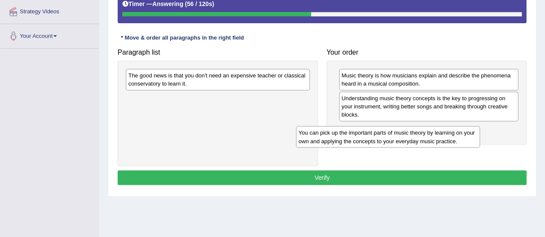
drag, startPoint x: 274, startPoint y: 80, endPoint x: 449, endPoint y: 127, distance: 181.1
click at [449, 127] on div "You can pick up the important parts of music theory by learning on your own and…" at bounding box center [388, 137] width 184 height 22
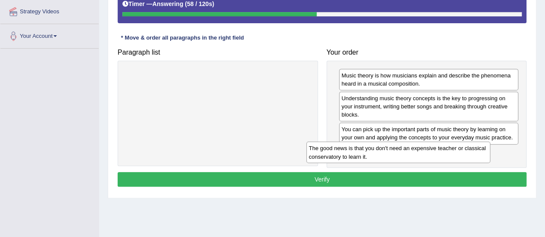
drag, startPoint x: 284, startPoint y: 80, endPoint x: 465, endPoint y: 153, distance: 195.1
click at [465, 153] on div "The good news is that you don't need an expensive teacher or classical conserva…" at bounding box center [398, 153] width 184 height 22
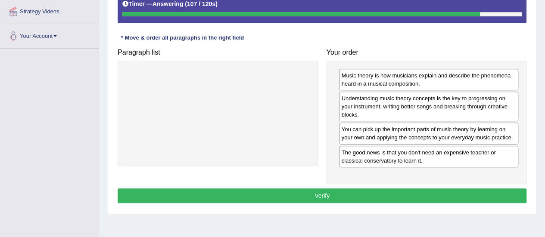
click at [297, 194] on button "Verify" at bounding box center [322, 196] width 409 height 15
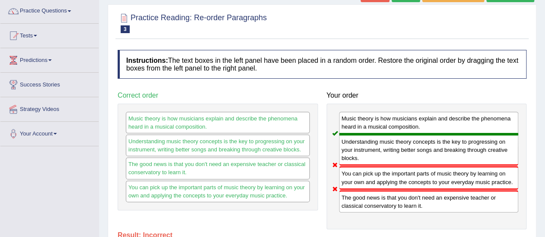
scroll to position [45, 0]
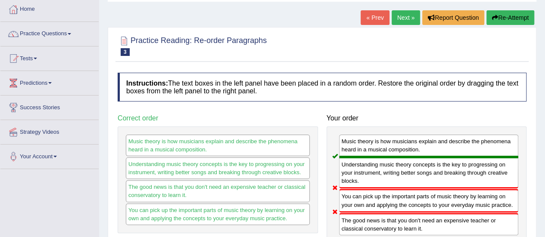
click at [397, 15] on link "Next »" at bounding box center [406, 17] width 28 height 15
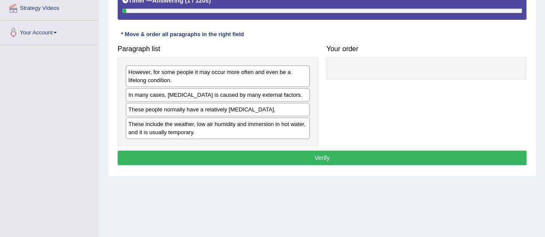
scroll to position [172, 0]
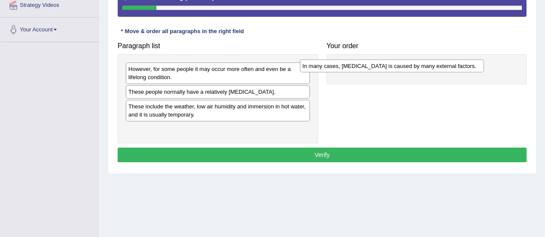
drag, startPoint x: 231, startPoint y: 93, endPoint x: 406, endPoint y: 68, distance: 176.3
click at [406, 68] on div "In many cases, dry skin is caused by many external factors." at bounding box center [392, 65] width 184 height 13
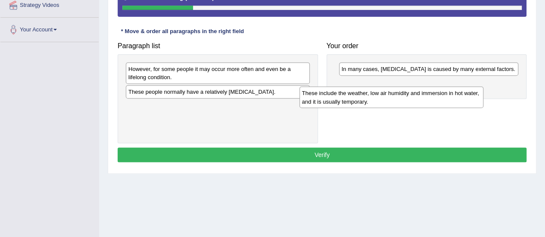
drag, startPoint x: 206, startPoint y: 114, endPoint x: 385, endPoint y: 95, distance: 179.9
click at [385, 95] on div "These include the weather, low air humidity and immersion in hot water, and it …" at bounding box center [392, 98] width 184 height 22
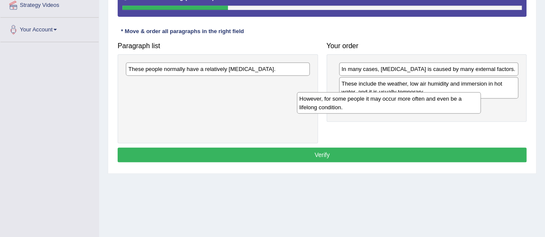
drag, startPoint x: 221, startPoint y: 67, endPoint x: 397, endPoint y: 100, distance: 179.0
click at [397, 100] on div "However, for some people it may occur more often and even be a lifelong conditi…" at bounding box center [389, 103] width 184 height 22
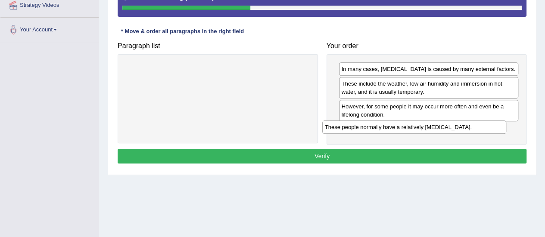
drag, startPoint x: 209, startPoint y: 70, endPoint x: 406, endPoint y: 129, distance: 205.5
click at [406, 129] on div "These people normally have a relatively sensitive skin." at bounding box center [414, 127] width 184 height 13
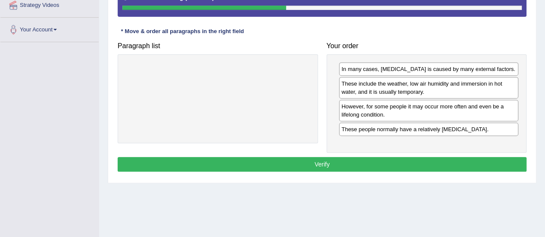
click at [258, 157] on button "Verify" at bounding box center [322, 164] width 409 height 15
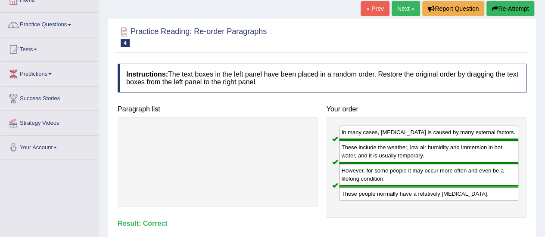
scroll to position [27, 0]
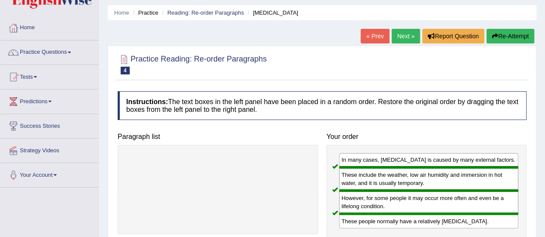
click at [407, 34] on link "Next »" at bounding box center [406, 36] width 28 height 15
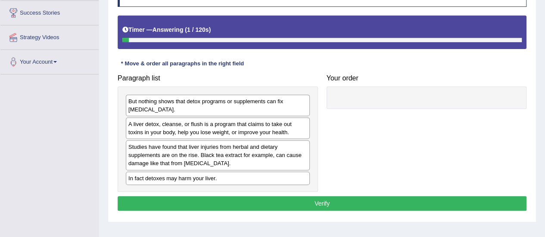
scroll to position [147, 0]
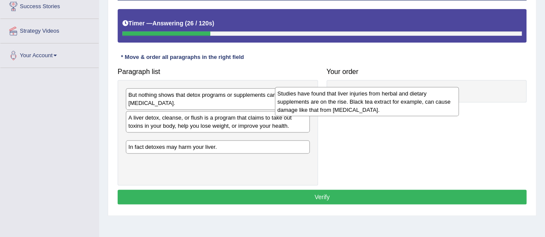
drag, startPoint x: 239, startPoint y: 149, endPoint x: 415, endPoint y: 97, distance: 183.6
click at [415, 97] on div "Studies have found that liver injuries from herbal and dietary supplements are …" at bounding box center [367, 102] width 184 height 30
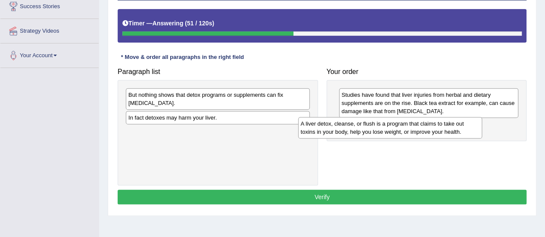
drag, startPoint x: 237, startPoint y: 114, endPoint x: 411, endPoint y: 120, distance: 174.3
click at [411, 120] on div "A liver detox, cleanse, or flush is a program that claims to take out toxins in…" at bounding box center [390, 128] width 184 height 22
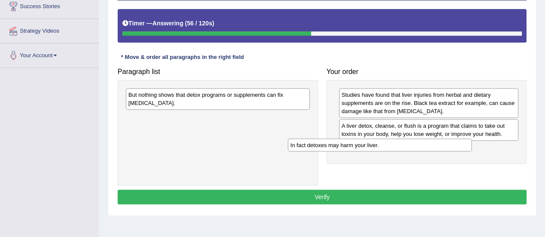
drag, startPoint x: 246, startPoint y: 119, endPoint x: 413, endPoint y: 148, distance: 169.8
click at [413, 148] on div "In fact detoxes may harm your liver." at bounding box center [380, 145] width 184 height 13
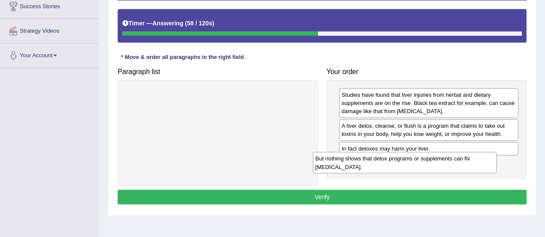
drag, startPoint x: 283, startPoint y: 102, endPoint x: 470, endPoint y: 166, distance: 197.6
click at [470, 166] on div "But nothing shows that detox programs or supplements can fix liver damage." at bounding box center [405, 163] width 184 height 22
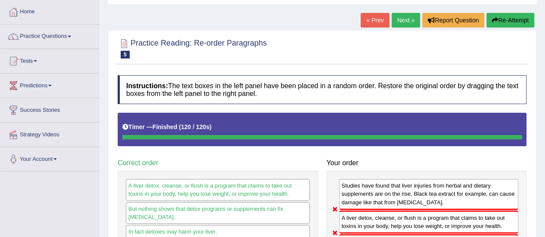
scroll to position [37, 0]
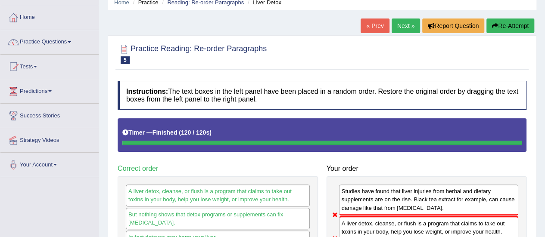
click at [406, 27] on link "Next »" at bounding box center [406, 26] width 28 height 15
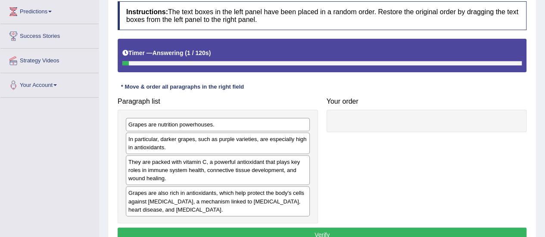
scroll to position [160, 0]
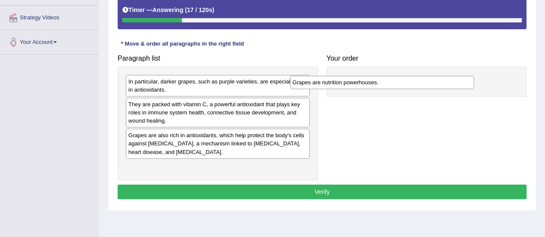
drag, startPoint x: 238, startPoint y: 81, endPoint x: 406, endPoint y: 82, distance: 167.7
click at [406, 82] on div "Grapes are nutrition powerhouses." at bounding box center [382, 82] width 184 height 13
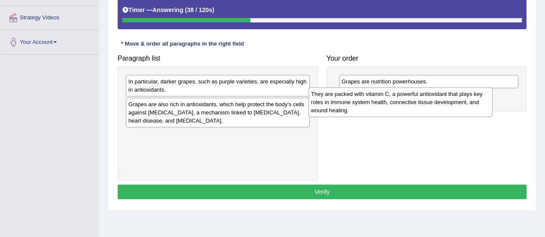
drag, startPoint x: 203, startPoint y: 119, endPoint x: 387, endPoint y: 108, distance: 184.8
click at [387, 108] on div "They are packed with vitamin C, a powerful antioxidant that plays key roles in …" at bounding box center [401, 102] width 184 height 30
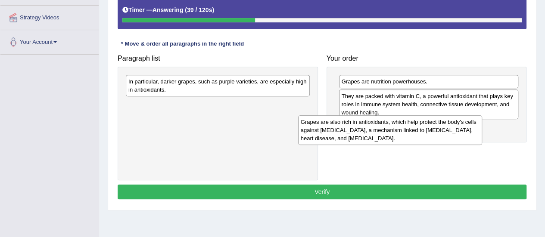
drag, startPoint x: 232, startPoint y: 116, endPoint x: 406, endPoint y: 135, distance: 175.5
click at [406, 135] on div "Grapes are also rich in antioxidants, which help protect the body's cells again…" at bounding box center [390, 131] width 184 height 30
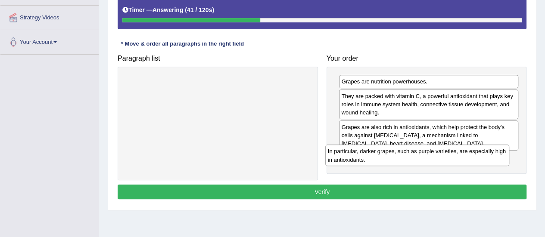
drag, startPoint x: 244, startPoint y: 80, endPoint x: 445, endPoint y: 152, distance: 214.3
click at [445, 152] on div "In particular, darker grapes, such as purple varieties, are especially high in …" at bounding box center [417, 156] width 184 height 22
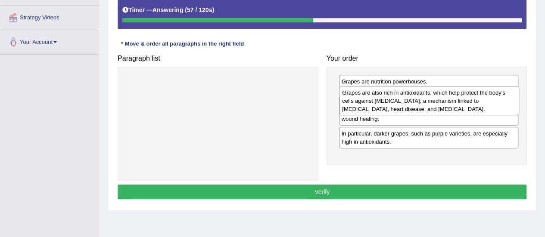
drag, startPoint x: 363, startPoint y: 129, endPoint x: 364, endPoint y: 94, distance: 34.5
click at [364, 94] on div "Grapes are also rich in antioxidants, which help protect the body's cells again…" at bounding box center [430, 101] width 180 height 30
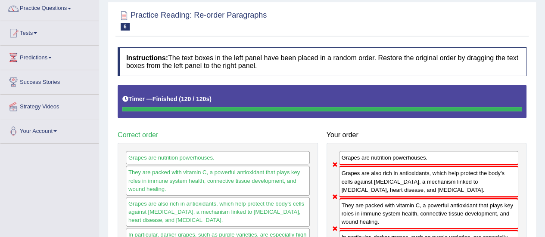
scroll to position [27, 0]
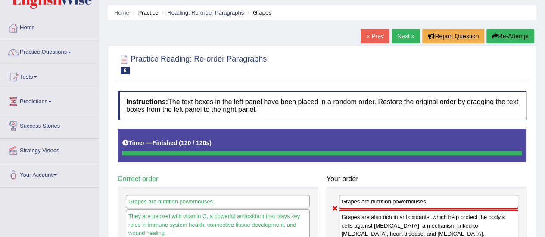
click at [404, 34] on link "Next »" at bounding box center [406, 36] width 28 height 15
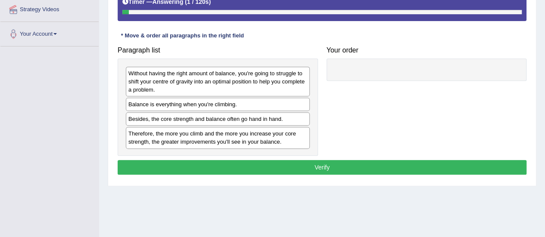
scroll to position [170, 0]
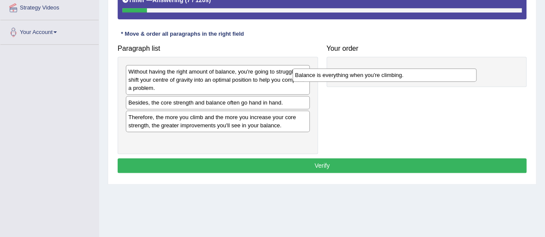
drag, startPoint x: 227, startPoint y: 101, endPoint x: 406, endPoint y: 69, distance: 181.2
click at [406, 69] on div "Balance is everything when you're climbing." at bounding box center [385, 75] width 184 height 13
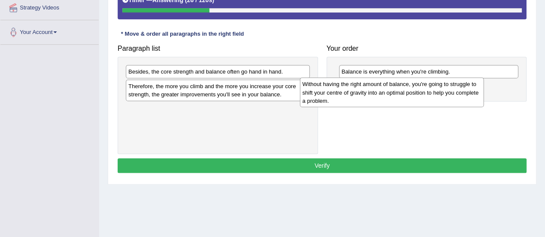
drag, startPoint x: 171, startPoint y: 81, endPoint x: 345, endPoint y: 93, distance: 174.6
click at [345, 93] on div "Without having the right amount of balance, you're going to struggle to shift y…" at bounding box center [392, 93] width 184 height 30
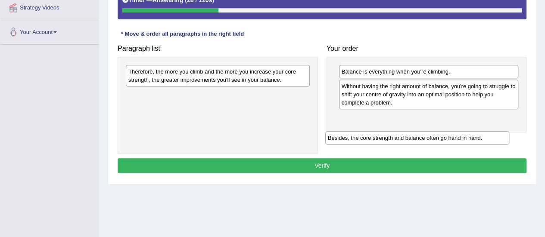
drag, startPoint x: 178, startPoint y: 73, endPoint x: 393, endPoint y: 136, distance: 223.7
click at [393, 136] on div "Besides, the core strength and balance often go hand in hand." at bounding box center [417, 137] width 184 height 13
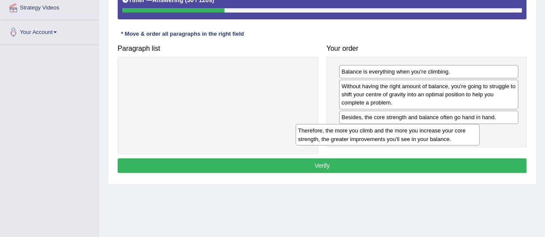
drag, startPoint x: 263, startPoint y: 72, endPoint x: 433, endPoint y: 131, distance: 179.8
click at [433, 131] on div "Therefore, the more you climb and the more you increase your core strength, the…" at bounding box center [388, 135] width 184 height 22
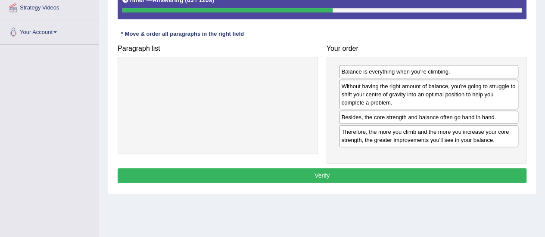
click at [296, 171] on button "Verify" at bounding box center [322, 176] width 409 height 15
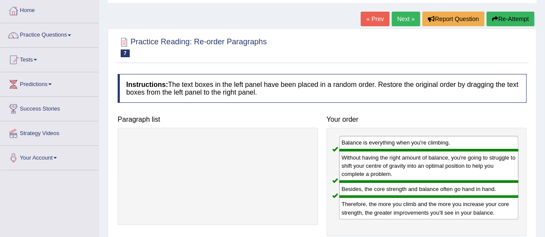
scroll to position [40, 0]
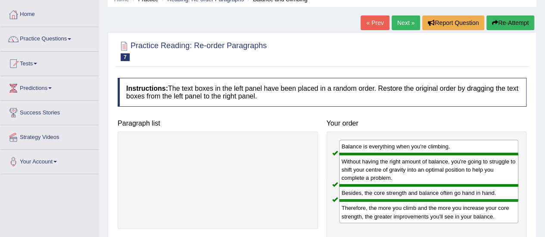
click at [407, 24] on link "Next »" at bounding box center [406, 23] width 28 height 15
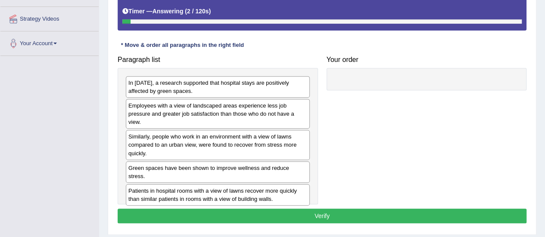
scroll to position [160, 0]
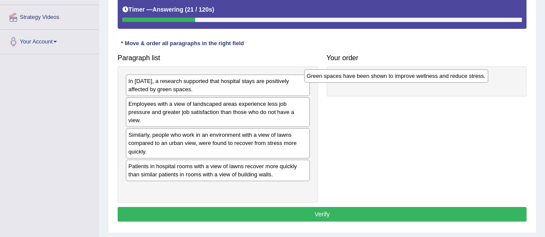
drag, startPoint x: 271, startPoint y: 165, endPoint x: 450, endPoint y: 76, distance: 199.9
click at [450, 76] on div "Green spaces have been shown to improve wellness and reduce stress." at bounding box center [396, 75] width 184 height 13
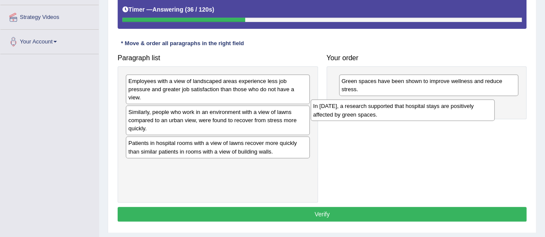
drag, startPoint x: 226, startPoint y: 83, endPoint x: 411, endPoint y: 108, distance: 186.6
click at [411, 108] on div "In 2002, a research supported that hospital stays are positively affected by gr…" at bounding box center [403, 111] width 184 height 22
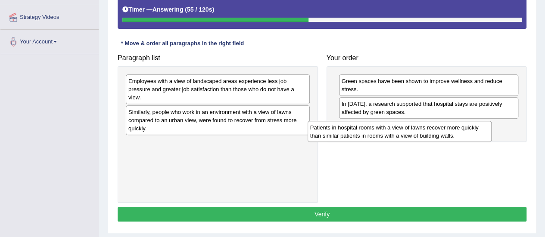
drag, startPoint x: 275, startPoint y: 154, endPoint x: 457, endPoint y: 139, distance: 182.5
click at [457, 139] on div "Patients in hospital rooms with a view of lawns recover more quickly than simil…" at bounding box center [400, 132] width 184 height 22
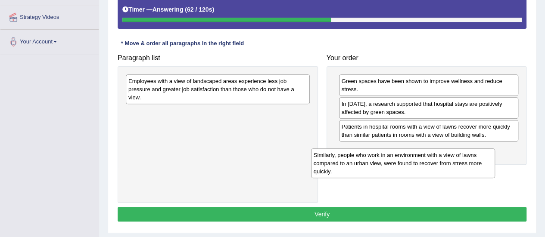
drag, startPoint x: 234, startPoint y: 119, endPoint x: 434, endPoint y: 167, distance: 206.0
click at [434, 167] on div "Similarly, people who work in an environment with a view of lawns compared to a…" at bounding box center [403, 164] width 184 height 30
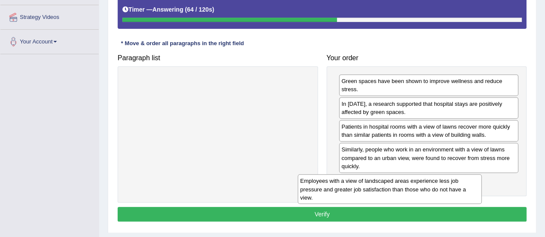
drag, startPoint x: 367, startPoint y: 173, endPoint x: 449, endPoint y: 203, distance: 87.0
click at [449, 203] on div "Employees with a view of landscaped areas experience less job pressure and grea…" at bounding box center [390, 190] width 184 height 30
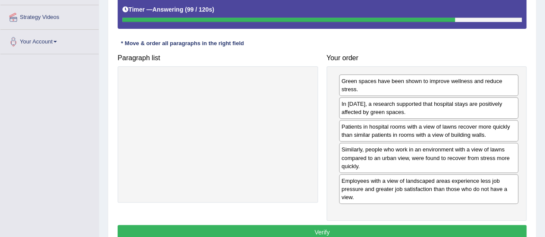
click at [298, 229] on button "Verify" at bounding box center [322, 232] width 409 height 15
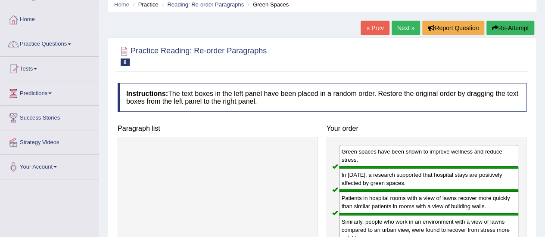
scroll to position [0, 0]
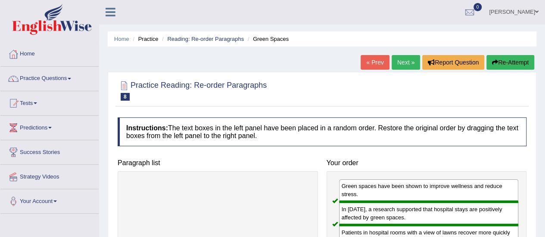
click at [409, 59] on link "Next »" at bounding box center [406, 62] width 28 height 15
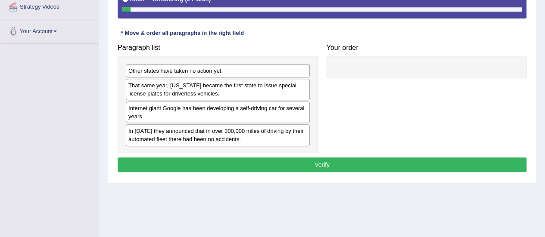
scroll to position [172, 0]
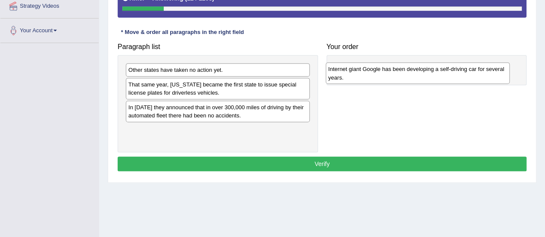
drag, startPoint x: 215, startPoint y: 111, endPoint x: 429, endPoint y: 71, distance: 218.3
click at [429, 71] on div "Internet giant Google has been developing a self-driving car for several years." at bounding box center [418, 73] width 184 height 22
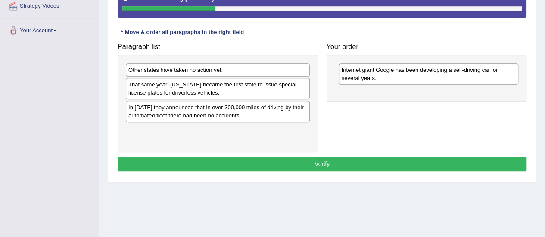
click at [226, 104] on div "In [DATE] they announced that in over 300,000 miles of driving by their automat…" at bounding box center [218, 112] width 184 height 22
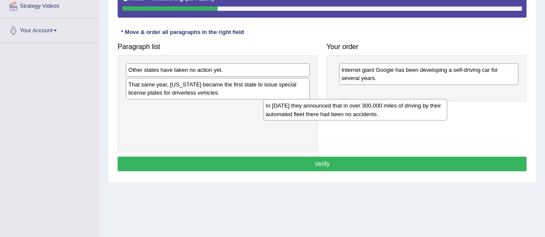
drag, startPoint x: 224, startPoint y: 106, endPoint x: 383, endPoint y: 102, distance: 159.1
click at [383, 102] on div "In [DATE] they announced that in over 300,000 miles of driving by their automat…" at bounding box center [355, 110] width 184 height 22
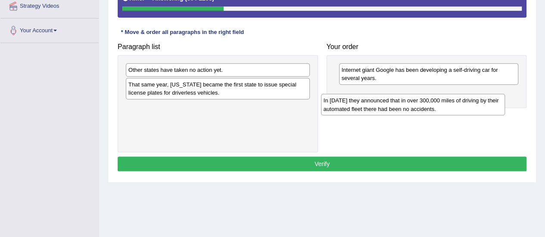
drag, startPoint x: 276, startPoint y: 108, endPoint x: 472, endPoint y: 102, distance: 195.3
click at [472, 102] on div "In [DATE] they announced that in over 300,000 miles of driving by their automat…" at bounding box center [413, 105] width 184 height 22
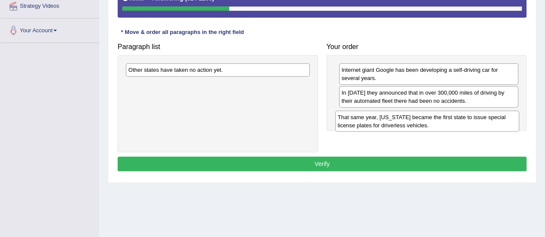
drag, startPoint x: 294, startPoint y: 91, endPoint x: 504, endPoint y: 125, distance: 212.9
click at [504, 125] on div "That same year, [US_STATE] became the first state to issue special license plat…" at bounding box center [427, 122] width 184 height 22
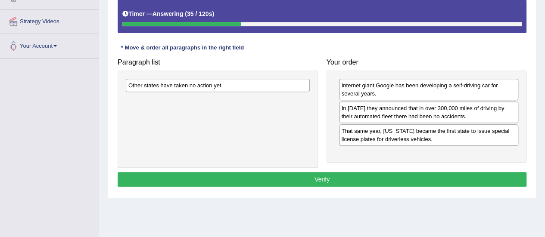
scroll to position [159, 0]
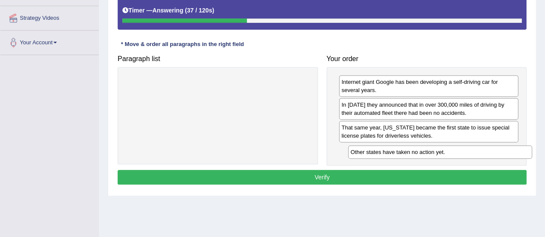
drag, startPoint x: 244, startPoint y: 77, endPoint x: 464, endPoint y: 147, distance: 230.9
click at [464, 147] on div "Other states have taken no action yet." at bounding box center [440, 152] width 184 height 13
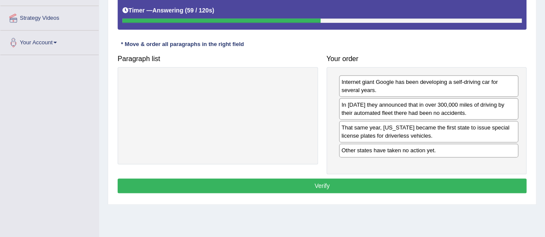
click at [291, 183] on button "Verify" at bounding box center [322, 186] width 409 height 15
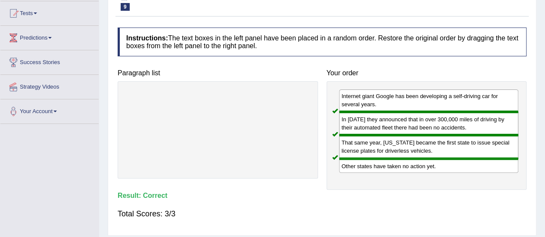
scroll to position [27, 0]
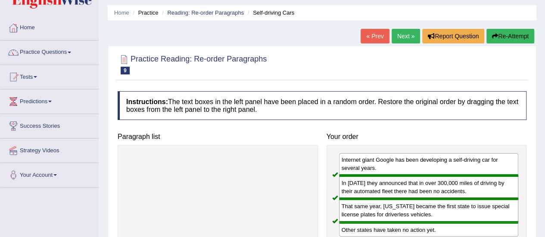
click at [406, 42] on link "Next »" at bounding box center [406, 36] width 28 height 15
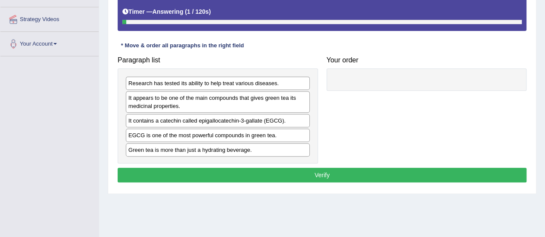
scroll to position [160, 0]
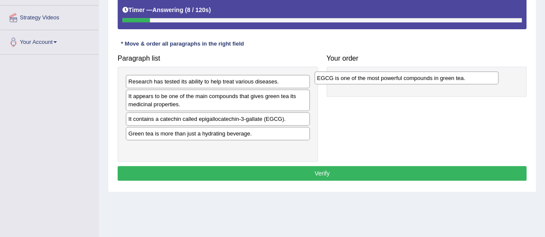
drag, startPoint x: 234, startPoint y: 135, endPoint x: 429, endPoint y: 84, distance: 200.8
click at [429, 84] on div "EGCG is one of the most powerful compounds in green tea." at bounding box center [407, 78] width 184 height 13
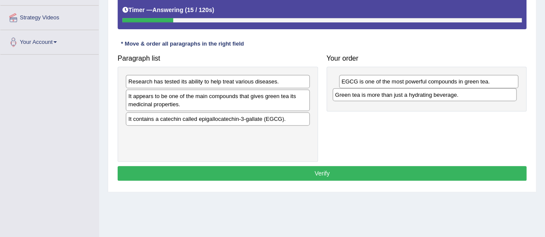
drag, startPoint x: 247, startPoint y: 133, endPoint x: 454, endPoint y: 98, distance: 209.9
click at [454, 98] on div "Green tea is more than just a hydrating beverage." at bounding box center [425, 94] width 184 height 13
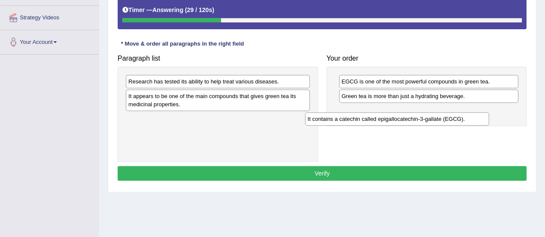
drag, startPoint x: 223, startPoint y: 120, endPoint x: 406, endPoint y: 118, distance: 183.2
click at [406, 118] on div "It contains a catechin called epigallocatechin-3-gallate (EGCG)." at bounding box center [397, 118] width 184 height 13
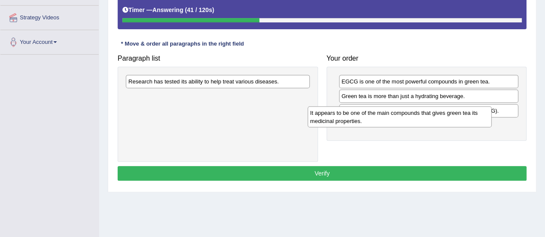
drag, startPoint x: 226, startPoint y: 98, endPoint x: 415, endPoint y: 120, distance: 189.6
click at [415, 120] on div "It appears to be one of the main compounds that gives green tea its medicinal p…" at bounding box center [400, 117] width 184 height 22
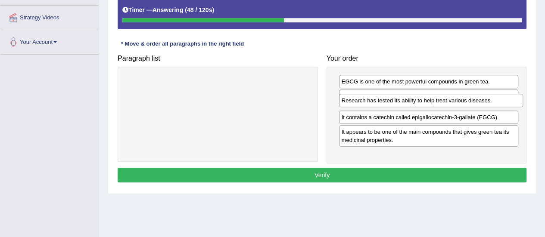
drag, startPoint x: 212, startPoint y: 83, endPoint x: 425, endPoint y: 103, distance: 214.3
click at [425, 103] on div "Research has tested its ability to help treat various diseases." at bounding box center [431, 100] width 184 height 13
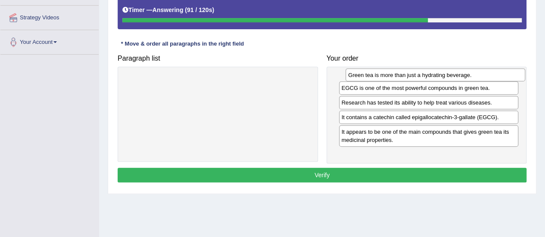
drag, startPoint x: 373, startPoint y: 97, endPoint x: 380, endPoint y: 75, distance: 22.2
click at [380, 75] on div "Green tea is more than just a hydrating beverage." at bounding box center [436, 75] width 180 height 13
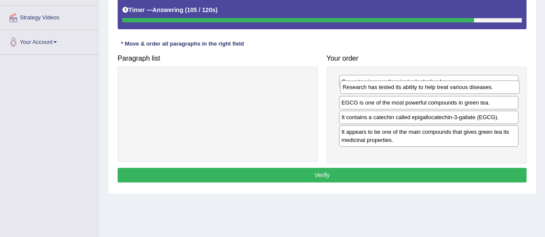
drag, startPoint x: 401, startPoint y: 114, endPoint x: 402, endPoint y: 93, distance: 20.7
click at [402, 93] on div "Research has tested its ability to help treat various diseases." at bounding box center [430, 87] width 180 height 13
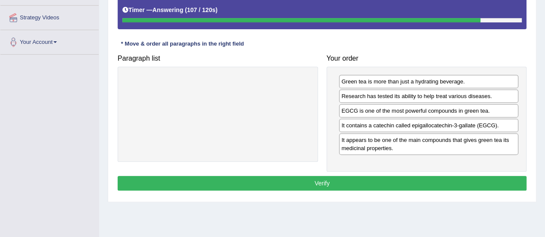
drag, startPoint x: 399, startPoint y: 131, endPoint x: 399, endPoint y: 125, distance: 6.0
click at [399, 125] on div "Green tea is more than just a hydrating beverage. Research has tested its abili…" at bounding box center [427, 120] width 200 height 106
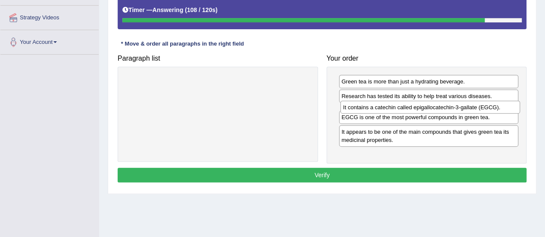
drag, startPoint x: 399, startPoint y: 125, endPoint x: 401, endPoint y: 108, distance: 16.9
click at [401, 108] on div "It contains a catechin called epigallocatechin-3-gallate (EGCG)." at bounding box center [431, 107] width 180 height 13
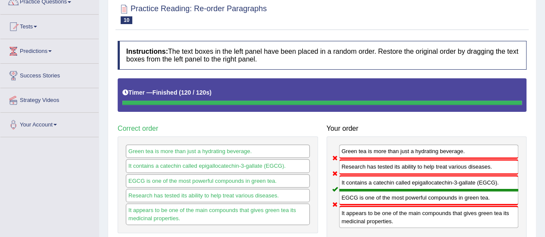
scroll to position [0, 0]
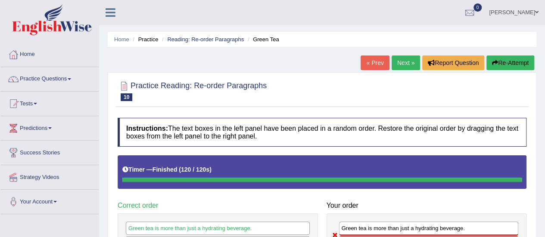
click at [403, 63] on link "Next »" at bounding box center [406, 63] width 28 height 15
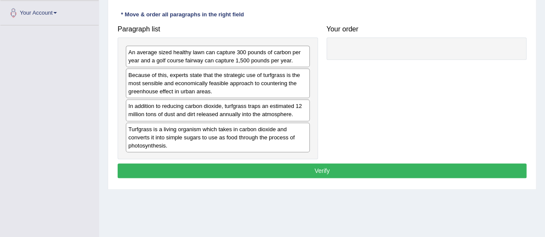
scroll to position [190, 0]
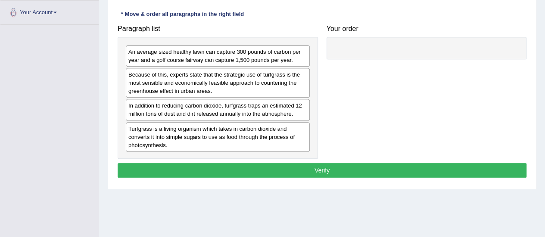
drag, startPoint x: 282, startPoint y: 42, endPoint x: 291, endPoint y: 47, distance: 10.1
click at [291, 47] on div "An average sized healthy lawn can capture 300 pounds of carbon per year and a g…" at bounding box center [218, 98] width 200 height 122
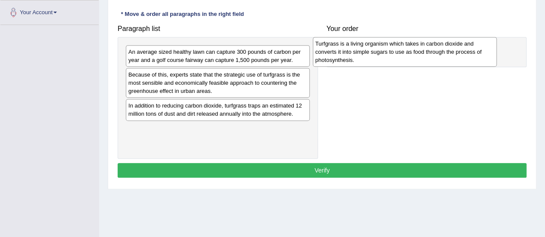
drag, startPoint x: 208, startPoint y: 128, endPoint x: 395, endPoint y: 44, distance: 205.3
click at [395, 44] on div "Turfgrass is a living organism which takes in carbon dioxide and converts it in…" at bounding box center [405, 52] width 184 height 30
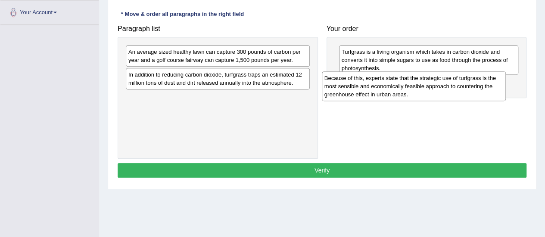
drag, startPoint x: 245, startPoint y: 80, endPoint x: 441, endPoint y: 83, distance: 196.6
click at [441, 83] on div "Because of this, experts state that the strategic use of turfgrass is the most …" at bounding box center [414, 87] width 184 height 30
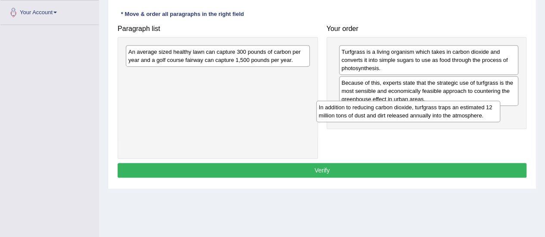
drag, startPoint x: 259, startPoint y: 81, endPoint x: 449, endPoint y: 113, distance: 193.2
click at [449, 113] on div "In addition to reducing carbon dioxide, turfgrass traps an estimated 12 million…" at bounding box center [408, 112] width 184 height 22
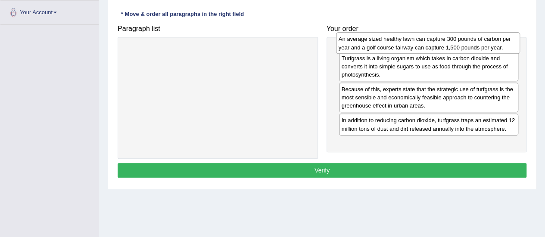
drag, startPoint x: 249, startPoint y: 55, endPoint x: 460, endPoint y: 43, distance: 211.5
click at [460, 43] on div "An average sized healthy lawn can capture 300 pounds of carbon per year and a g…" at bounding box center [428, 43] width 184 height 22
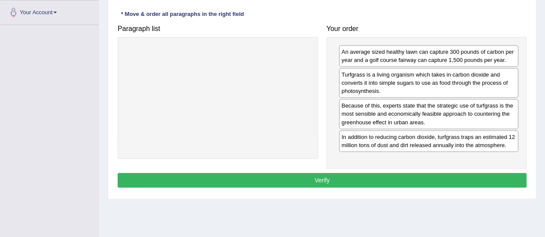
click at [310, 174] on button "Verify" at bounding box center [322, 180] width 409 height 15
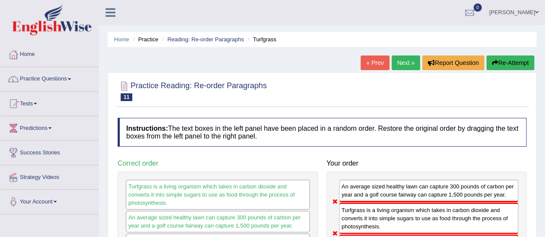
scroll to position [0, 0]
click at [409, 61] on link "Next »" at bounding box center [406, 63] width 28 height 15
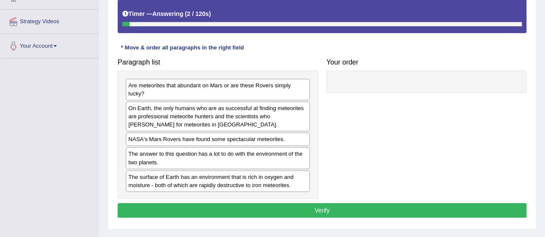
scroll to position [171, 0]
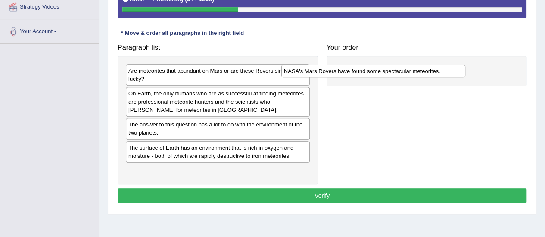
drag, startPoint x: 204, startPoint y: 124, endPoint x: 360, endPoint y: 71, distance: 164.8
click at [360, 71] on div "NASA's Mars Rovers have found some spectacular meteorites." at bounding box center [373, 71] width 184 height 13
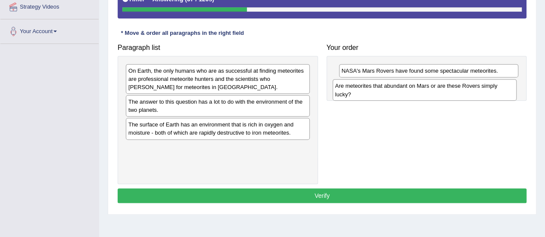
drag, startPoint x: 184, startPoint y: 74, endPoint x: 391, endPoint y: 89, distance: 207.4
click at [391, 89] on div "Are meteorites that abundant on Mars or are these Rovers simply lucky?" at bounding box center [425, 90] width 184 height 22
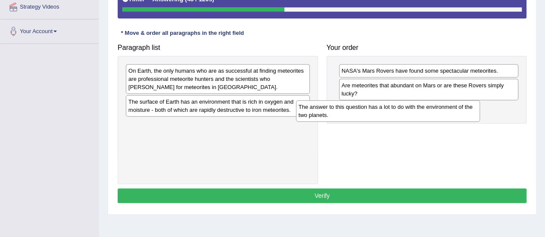
drag, startPoint x: 251, startPoint y: 103, endPoint x: 421, endPoint y: 109, distance: 170.3
click at [421, 109] on div "The answer to this question has a lot to do with the environment of the two pla…" at bounding box center [388, 111] width 184 height 22
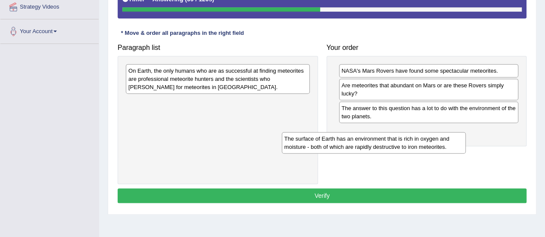
drag, startPoint x: 268, startPoint y: 108, endPoint x: 425, endPoint y: 146, distance: 161.7
click at [425, 146] on div "The surface of Earth has an environment that is rich in oxygen and moisture - b…" at bounding box center [374, 143] width 184 height 22
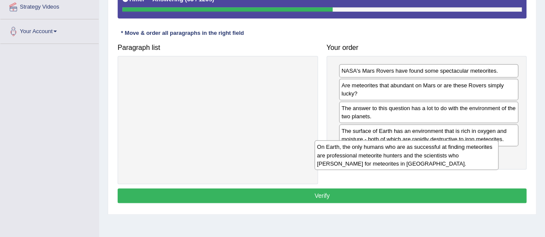
drag, startPoint x: 222, startPoint y: 77, endPoint x: 413, endPoint y: 156, distance: 206.4
click at [413, 156] on div "On Earth, the only humans who are as successful at finding meteorites are profe…" at bounding box center [407, 156] width 184 height 30
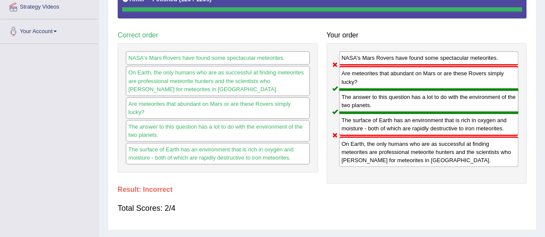
scroll to position [0, 0]
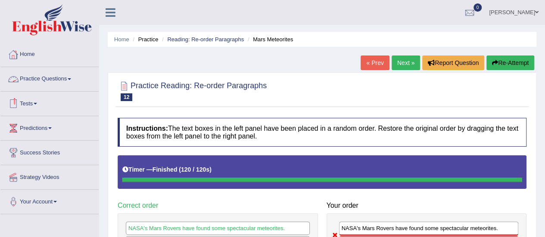
click at [53, 78] on link "Practice Questions" at bounding box center [49, 78] width 98 height 22
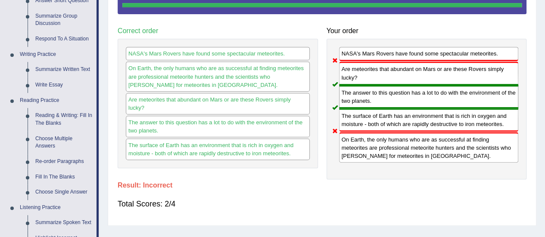
scroll to position [183, 0]
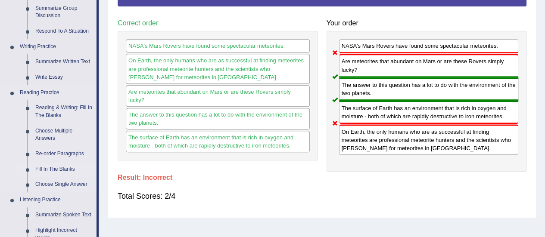
click at [67, 169] on link "Fill In The Blanks" at bounding box center [63, 170] width 65 height 16
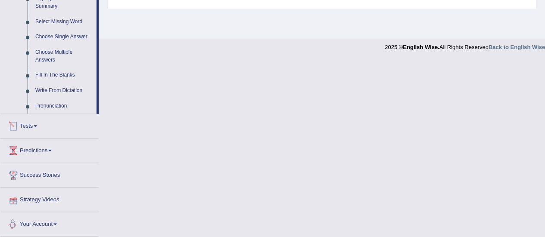
scroll to position [378, 0]
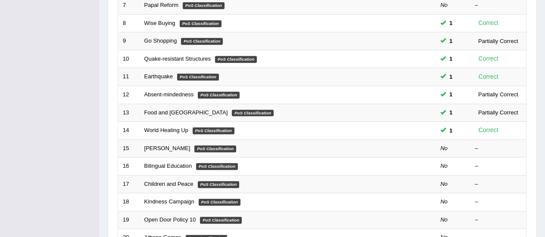
scroll to position [329, 0]
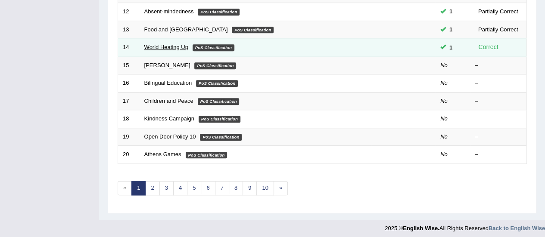
click at [167, 45] on link "World Heating Up" at bounding box center [166, 47] width 44 height 6
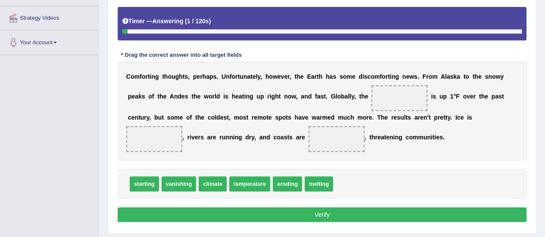
scroll to position [162, 0]
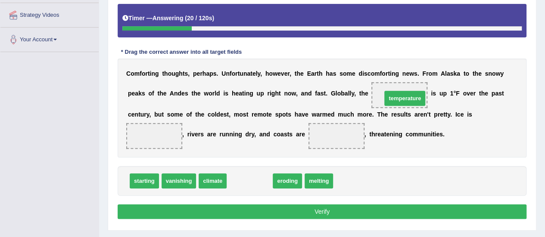
drag, startPoint x: 256, startPoint y: 181, endPoint x: 411, endPoint y: 98, distance: 175.9
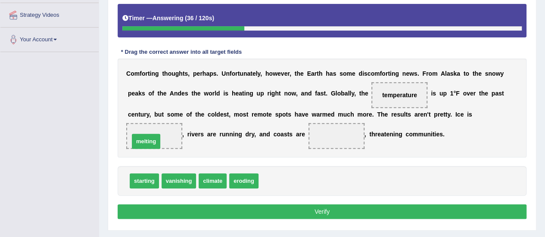
drag, startPoint x: 283, startPoint y: 177, endPoint x: 153, endPoint y: 137, distance: 135.3
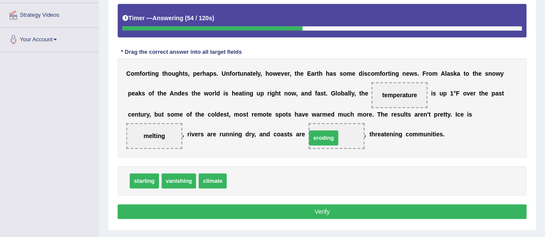
drag, startPoint x: 245, startPoint y: 180, endPoint x: 325, endPoint y: 137, distance: 90.6
click at [339, 208] on button "Verify" at bounding box center [322, 212] width 409 height 15
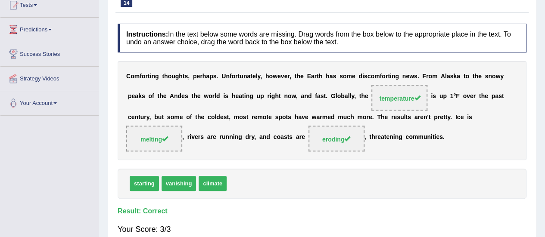
scroll to position [37, 0]
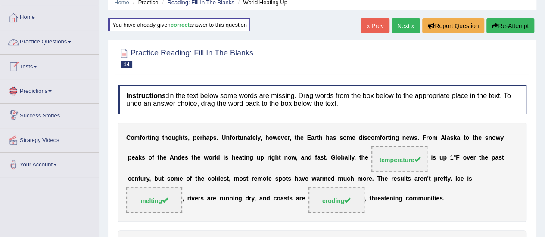
click at [36, 41] on link "Practice Questions" at bounding box center [49, 41] width 98 height 22
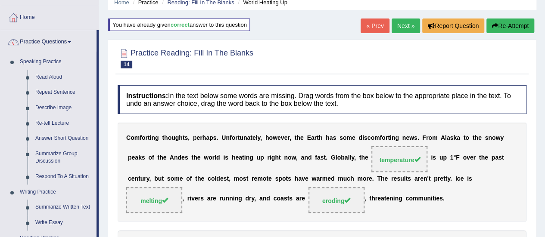
scroll to position [134, 0]
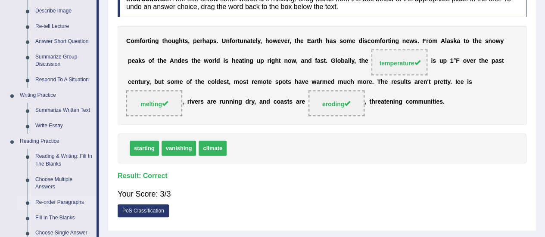
click at [72, 202] on link "Re-order Paragraphs" at bounding box center [63, 203] width 65 height 16
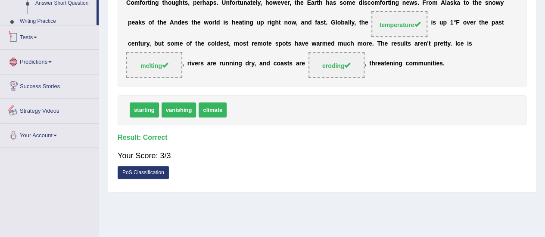
scroll to position [215, 0]
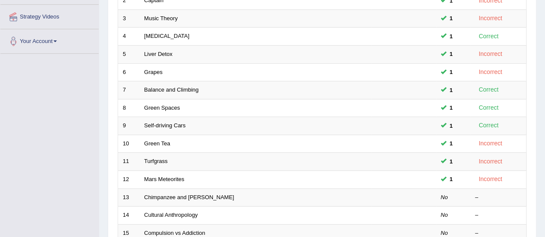
scroll to position [206, 0]
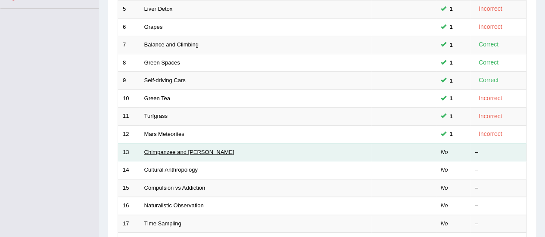
click at [172, 149] on link "Chimpanzee and [PERSON_NAME]" at bounding box center [189, 152] width 90 height 6
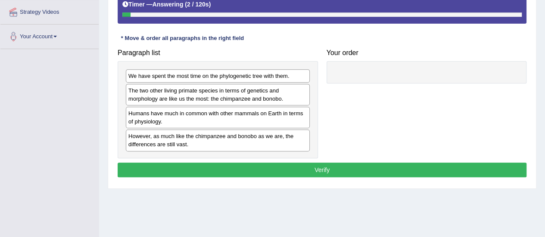
scroll to position [167, 0]
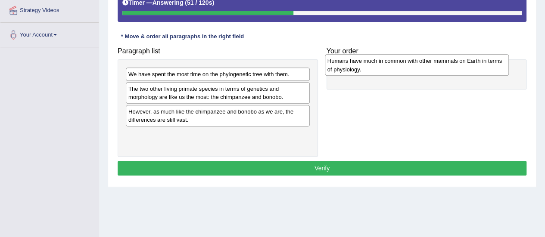
drag, startPoint x: 213, startPoint y: 112, endPoint x: 412, endPoint y: 62, distance: 205.7
click at [412, 62] on div "Humans have much in common with other mammals on Earth in terms of physiology." at bounding box center [417, 65] width 184 height 22
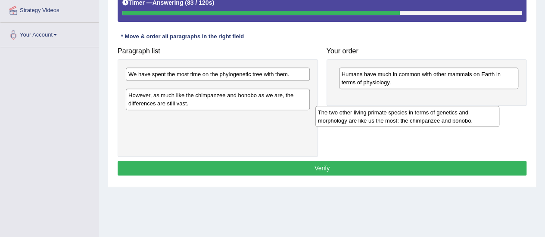
drag, startPoint x: 197, startPoint y: 90, endPoint x: 388, endPoint y: 114, distance: 192.0
click at [388, 114] on div "The two other living primate species in terms of genetics and morphology are li…" at bounding box center [408, 117] width 184 height 22
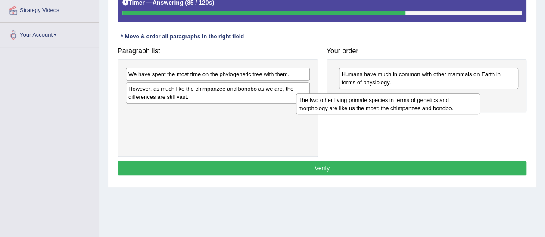
drag, startPoint x: 272, startPoint y: 96, endPoint x: 429, endPoint y: 105, distance: 157.6
click at [429, 105] on div "The two other living primate species in terms of genetics and morphology are li…" at bounding box center [388, 105] width 184 height 22
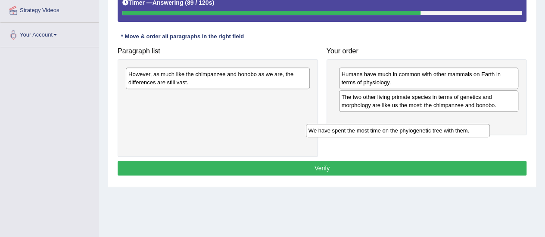
drag, startPoint x: 216, startPoint y: 76, endPoint x: 396, endPoint y: 133, distance: 188.9
click at [396, 133] on div "We have spent the most time on the phylogenetic tree with them." at bounding box center [398, 130] width 184 height 13
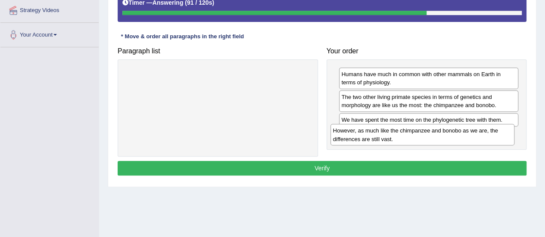
drag, startPoint x: 249, startPoint y: 75, endPoint x: 454, endPoint y: 132, distance: 212.9
click at [454, 132] on div "However, as much like the chimpanzee and bonobo as we are, the differences are …" at bounding box center [423, 135] width 184 height 22
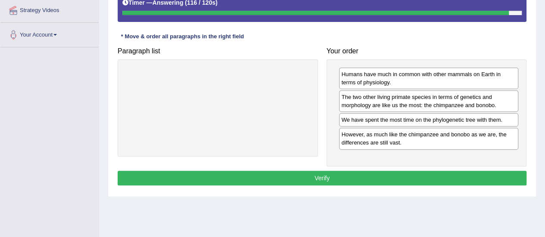
click at [289, 176] on button "Verify" at bounding box center [322, 178] width 409 height 15
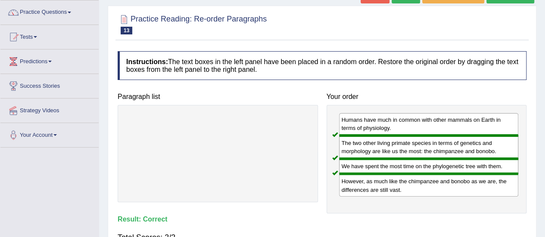
scroll to position [2, 0]
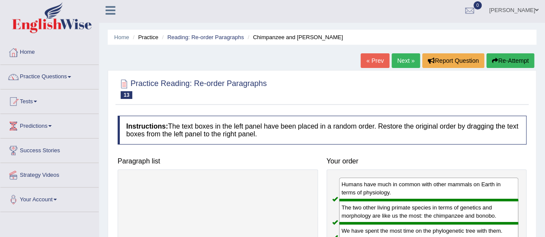
click at [403, 63] on link "Next »" at bounding box center [406, 60] width 28 height 15
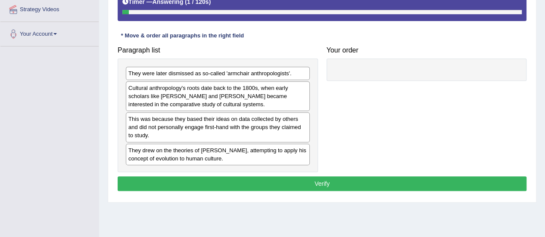
drag, startPoint x: 550, startPoint y: 75, endPoint x: 551, endPoint y: 159, distance: 84.1
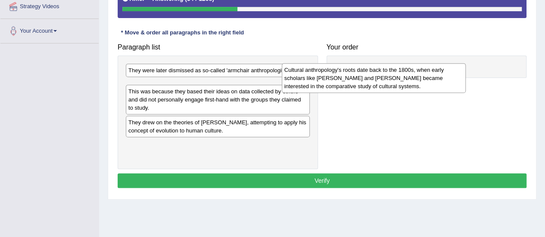
drag, startPoint x: 253, startPoint y: 96, endPoint x: 409, endPoint y: 82, distance: 156.7
click at [409, 82] on div "Cultural anthropology's roots date back to the 1800s, when early scholars like …" at bounding box center [374, 78] width 184 height 30
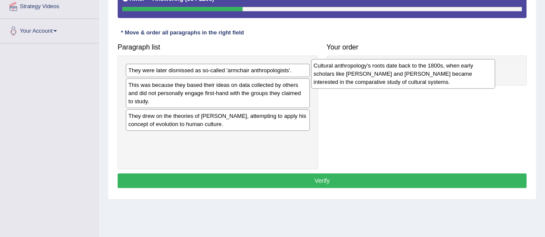
drag, startPoint x: 250, startPoint y: 96, endPoint x: 433, endPoint y: 78, distance: 183.2
click at [433, 78] on div "Cultural anthropology's roots date back to the 1800s, when early scholars like …" at bounding box center [403, 74] width 184 height 30
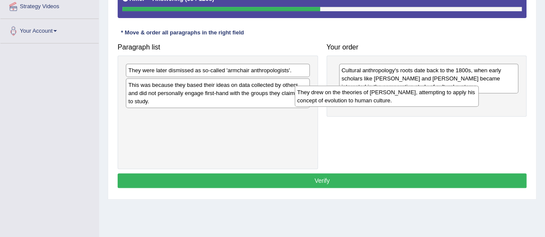
drag, startPoint x: 242, startPoint y: 118, endPoint x: 423, endPoint y: 96, distance: 182.3
click at [423, 96] on div "They drew on the theories of [PERSON_NAME], attempting to apply his concept of …" at bounding box center [387, 97] width 184 height 22
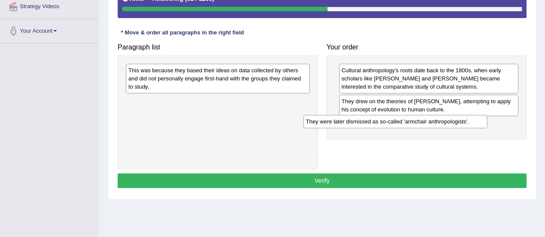
drag, startPoint x: 257, startPoint y: 72, endPoint x: 435, endPoint y: 122, distance: 185.5
click at [435, 122] on div "They were later dismissed as so-called 'armchair anthropologists'." at bounding box center [395, 121] width 184 height 13
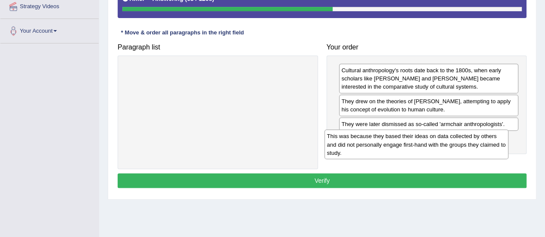
drag, startPoint x: 245, startPoint y: 79, endPoint x: 450, endPoint y: 154, distance: 218.3
click at [450, 154] on div "This was because they based their ideas on data collected by others and did not…" at bounding box center [417, 145] width 184 height 30
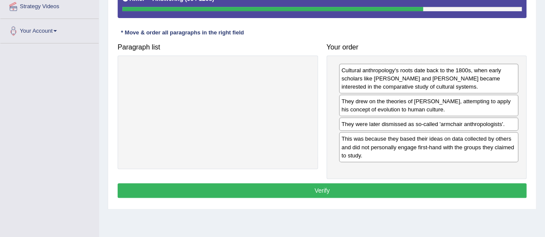
click at [292, 188] on button "Verify" at bounding box center [322, 191] width 409 height 15
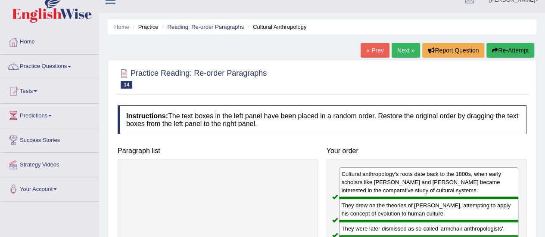
scroll to position [11, 0]
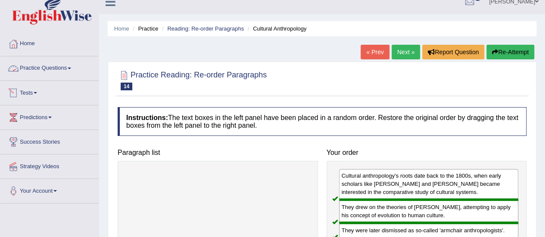
click at [53, 66] on link "Practice Questions" at bounding box center [49, 67] width 98 height 22
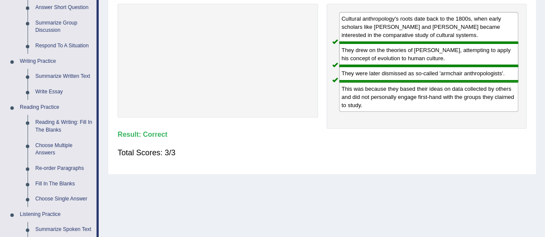
scroll to position [170, 0]
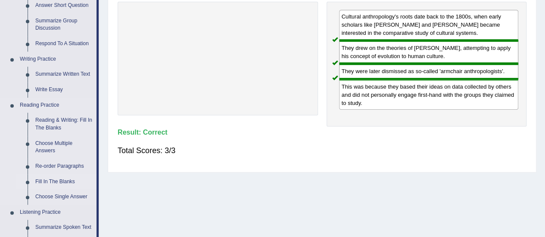
click at [63, 181] on link "Fill In The Blanks" at bounding box center [63, 183] width 65 height 16
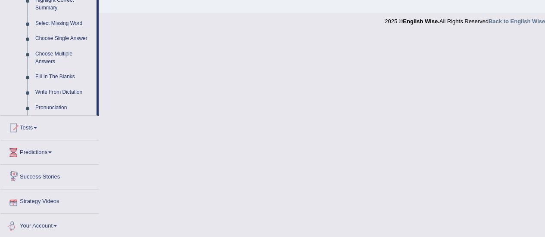
scroll to position [378, 0]
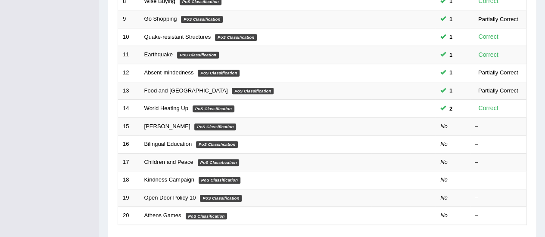
scroll to position [269, 0]
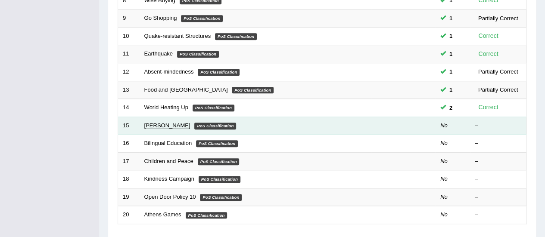
click at [150, 123] on link "[PERSON_NAME]" at bounding box center [167, 125] width 46 height 6
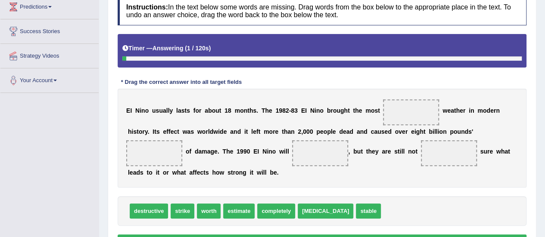
scroll to position [124, 0]
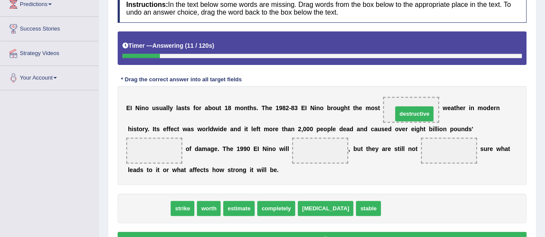
drag, startPoint x: 138, startPoint y: 208, endPoint x: 404, endPoint y: 113, distance: 281.9
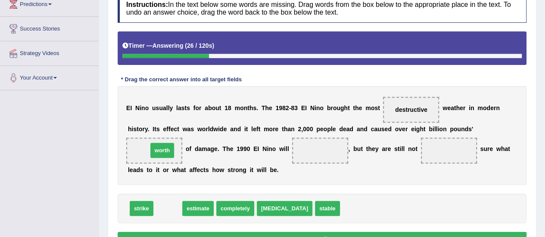
drag, startPoint x: 166, startPoint y: 210, endPoint x: 160, endPoint y: 152, distance: 58.5
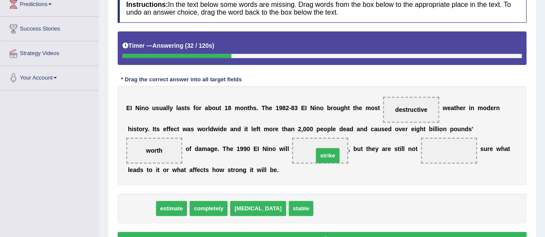
drag, startPoint x: 142, startPoint y: 206, endPoint x: 330, endPoint y: 152, distance: 195.5
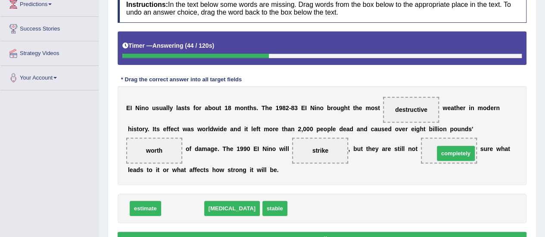
drag, startPoint x: 187, startPoint y: 209, endPoint x: 460, endPoint y: 153, distance: 278.8
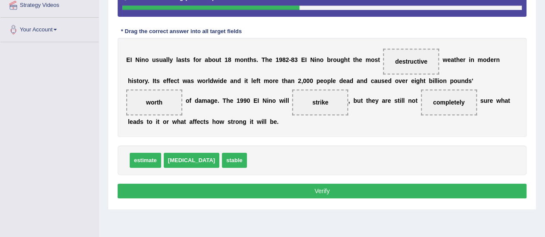
scroll to position [175, 0]
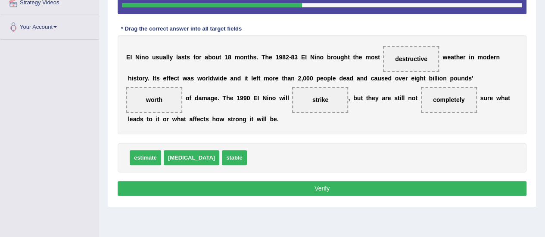
click at [462, 187] on button "Verify" at bounding box center [322, 188] width 409 height 15
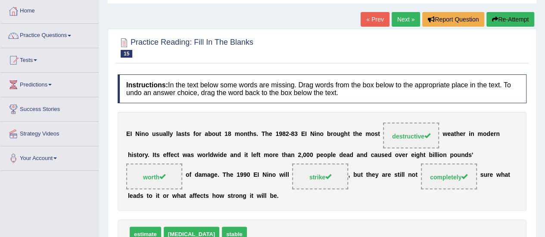
scroll to position [41, 0]
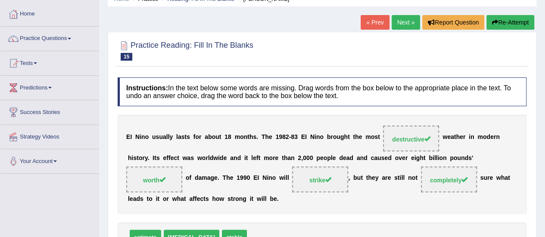
click at [407, 18] on link "Next »" at bounding box center [406, 22] width 28 height 15
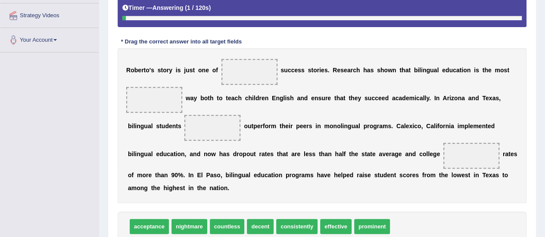
scroll to position [182, 0]
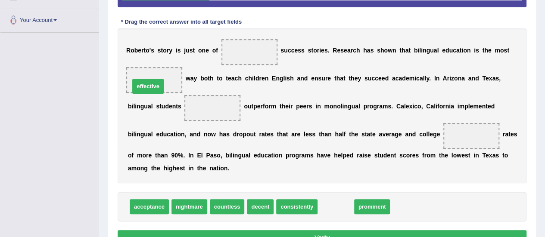
drag, startPoint x: 330, startPoint y: 207, endPoint x: 142, endPoint y: 86, distance: 223.6
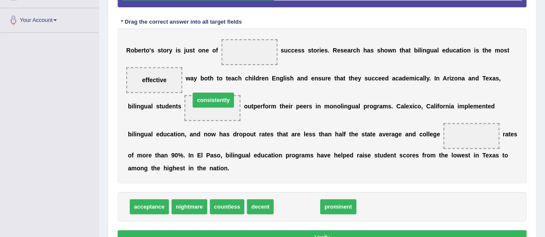
drag, startPoint x: 300, startPoint y: 208, endPoint x: 216, endPoint y: 101, distance: 135.4
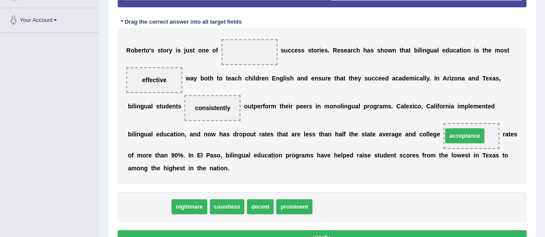
drag, startPoint x: 151, startPoint y: 203, endPoint x: 466, endPoint y: 131, distance: 323.4
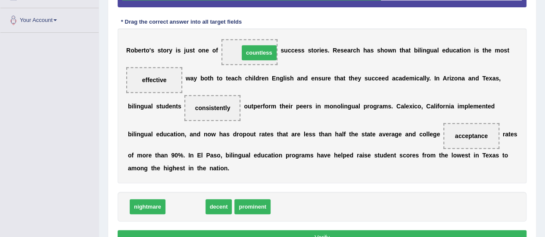
drag, startPoint x: 176, startPoint y: 209, endPoint x: 250, endPoint y: 56, distance: 170.6
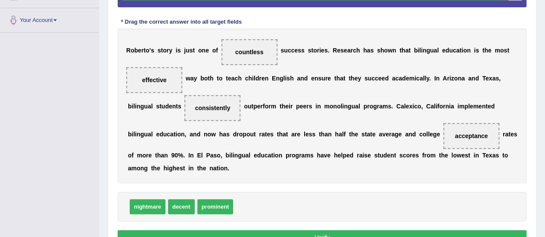
click at [316, 232] on button "Verify" at bounding box center [322, 238] width 409 height 15
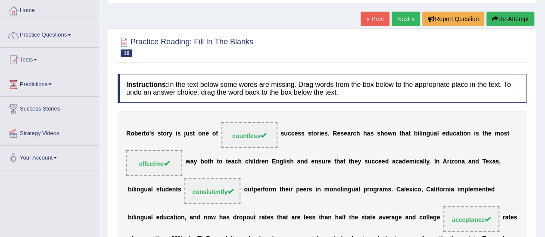
scroll to position [17, 0]
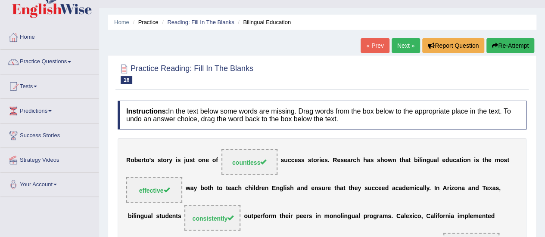
click at [409, 44] on link "Next »" at bounding box center [406, 45] width 28 height 15
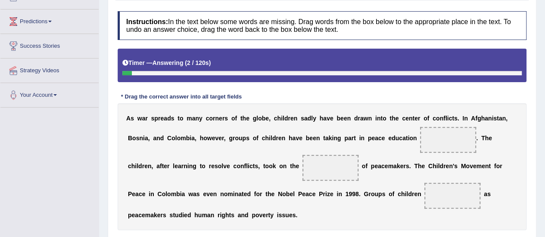
scroll to position [147, 0]
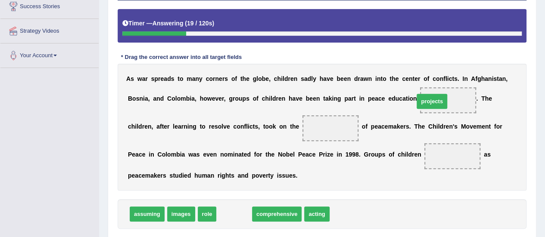
drag, startPoint x: 258, startPoint y: 203, endPoint x: 452, endPoint y: 100, distance: 219.0
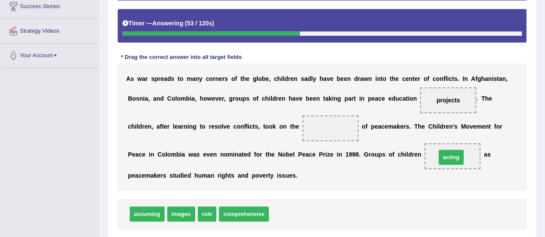
drag, startPoint x: 281, startPoint y: 214, endPoint x: 459, endPoint y: 157, distance: 186.9
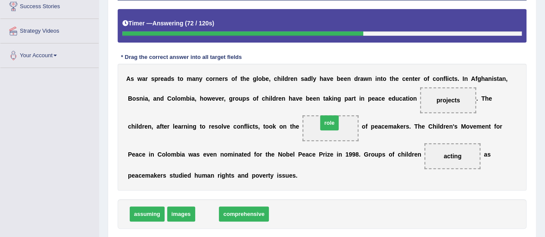
drag, startPoint x: 209, startPoint y: 211, endPoint x: 331, endPoint y: 119, distance: 152.8
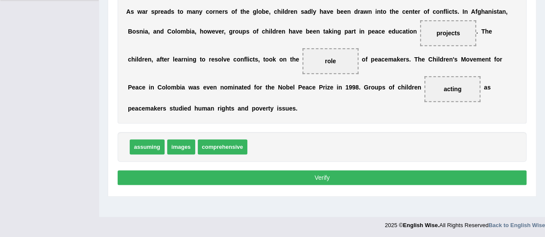
scroll to position [215, 0]
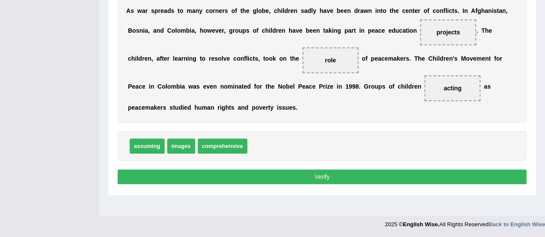
click at [394, 172] on button "Verify" at bounding box center [322, 177] width 409 height 15
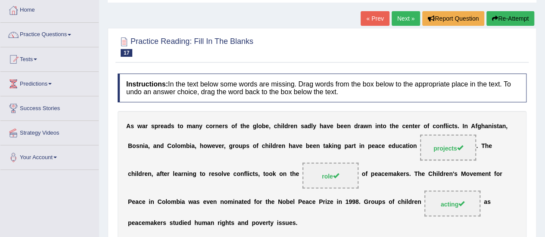
scroll to position [36, 0]
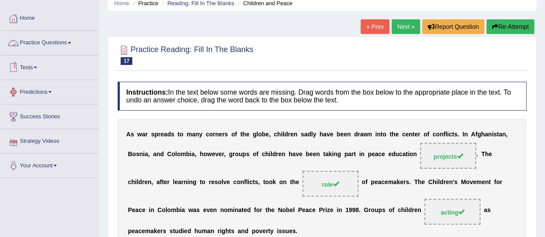
click at [54, 41] on link "Practice Questions" at bounding box center [49, 42] width 98 height 22
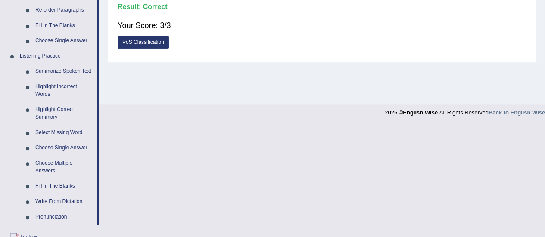
scroll to position [328, 0]
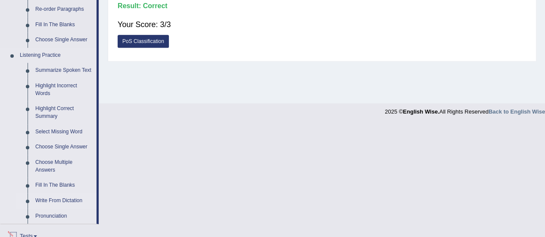
click at [57, 200] on link "Write From Dictation" at bounding box center [63, 202] width 65 height 16
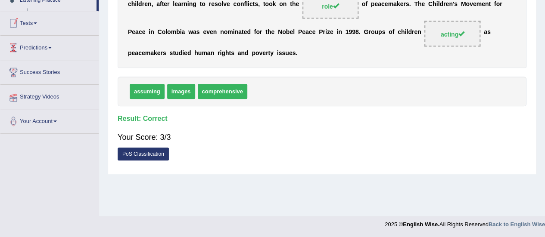
scroll to position [171, 0]
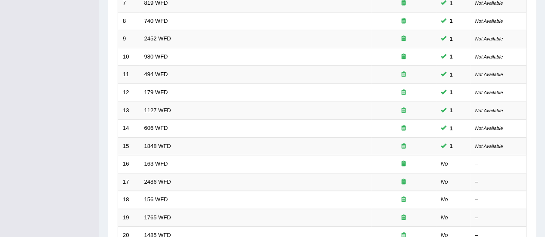
scroll to position [250, 0]
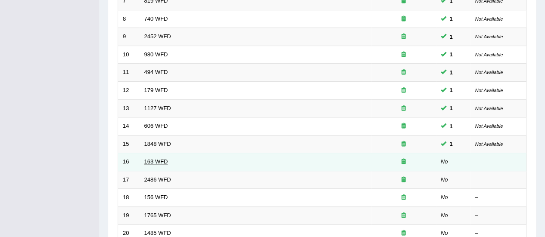
click at [160, 161] on link "163 WFD" at bounding box center [156, 162] width 24 height 6
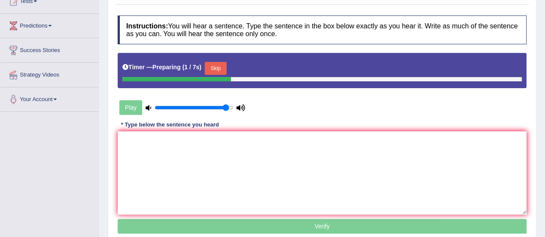
scroll to position [103, 0]
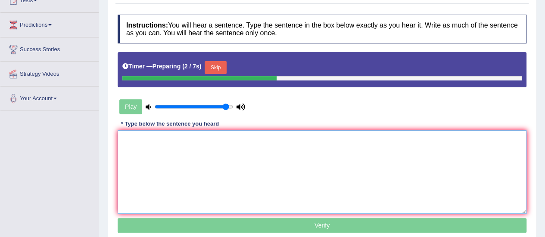
click at [434, 164] on textarea at bounding box center [322, 173] width 409 height 84
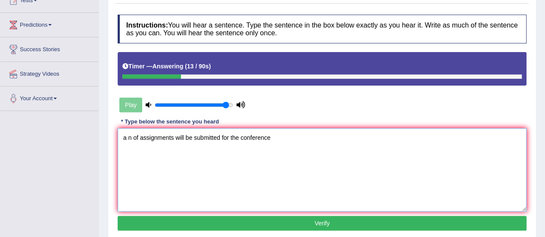
click at [126, 138] on textarea "a n of assignments will be submitted for the conference" at bounding box center [322, 170] width 409 height 84
click at [132, 138] on textarea "A n of assignments will be submitted for the conference" at bounding box center [322, 170] width 409 height 84
click at [159, 138] on textarea "A numbers nember of assignments will be submitted for the conference" at bounding box center [322, 170] width 409 height 84
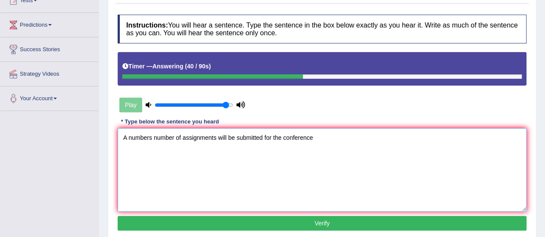
click at [312, 138] on textarea "A numbers number of assignments will be submitted for the conference" at bounding box center [322, 170] width 409 height 84
type textarea "A numbers number of assignments will be submitted for the conference."
click at [231, 225] on button "Verify" at bounding box center [322, 223] width 409 height 15
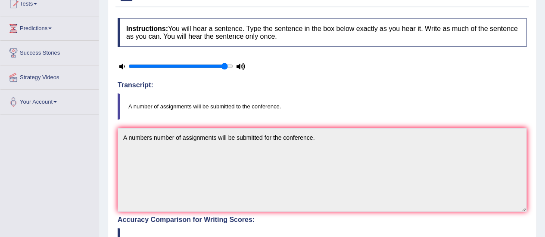
scroll to position [20, 0]
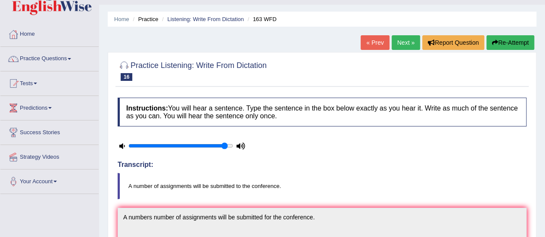
click at [413, 43] on link "Next »" at bounding box center [406, 42] width 28 height 15
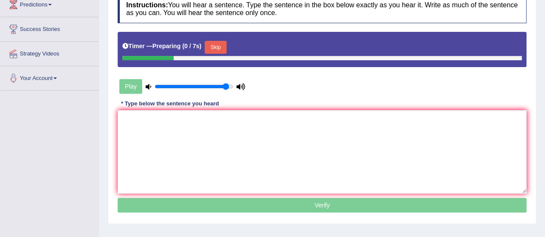
scroll to position [127, 0]
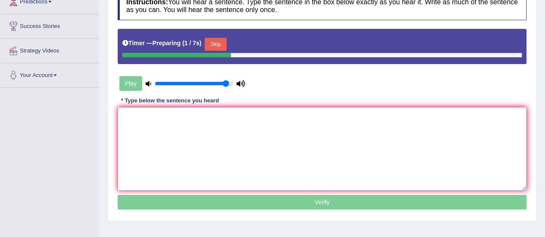
click at [407, 135] on textarea at bounding box center [322, 149] width 409 height 84
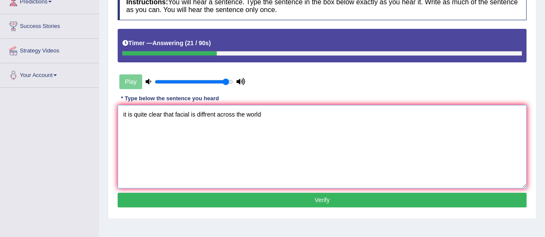
click at [124, 113] on textarea "it is quite clear that facial is diffrent across the world" at bounding box center [322, 147] width 409 height 84
click at [189, 112] on textarea "It is quite clear that facial is diffrent across the world" at bounding box center [322, 147] width 409 height 84
click at [285, 112] on textarea "It is quite clear that facial features is diffrent across the world" at bounding box center [322, 147] width 409 height 84
type textarea "It is quite clear that facial features is diffrent across the world."
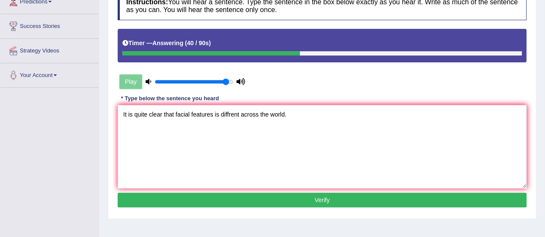
click at [286, 201] on button "Verify" at bounding box center [322, 200] width 409 height 15
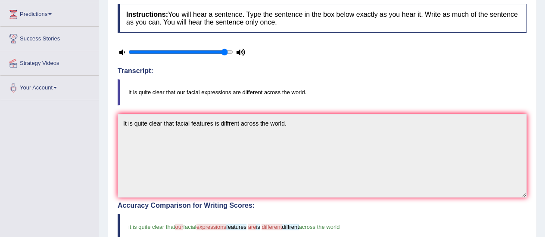
scroll to position [28, 0]
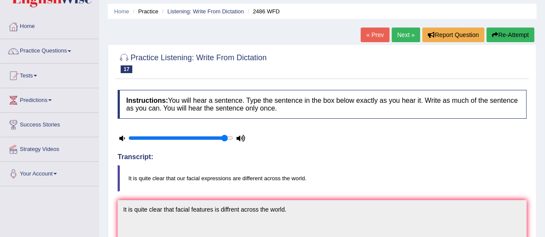
click at [398, 28] on link "Next »" at bounding box center [406, 35] width 28 height 15
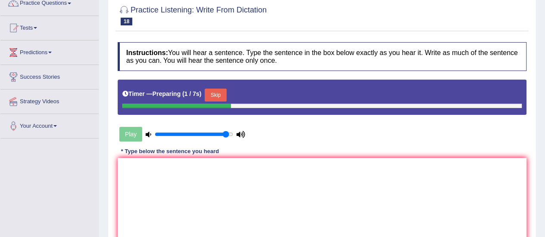
scroll to position [131, 0]
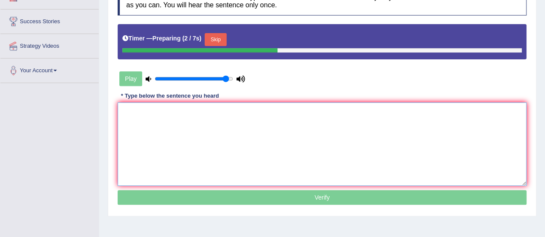
click at [462, 131] on textarea at bounding box center [322, 145] width 409 height 84
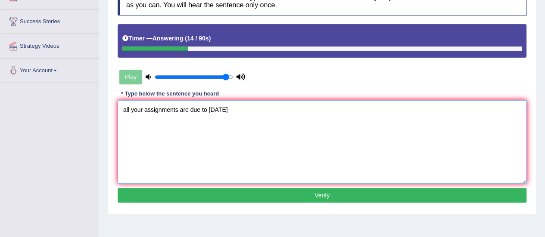
click at [127, 108] on textarea "all your assignments are due to [DATE]" at bounding box center [322, 142] width 409 height 84
click at [237, 111] on textarea "All your assignments are due to [DATE]" at bounding box center [322, 142] width 409 height 84
type textarea "All your assignments are due to [DATE]."
click at [264, 196] on button "Verify" at bounding box center [322, 195] width 409 height 15
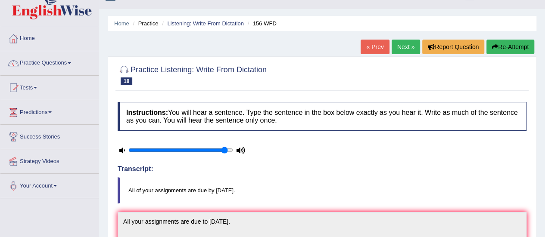
scroll to position [16, 0]
click at [407, 46] on link "Next »" at bounding box center [406, 47] width 28 height 15
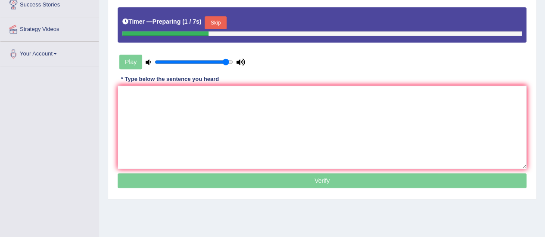
scroll to position [152, 0]
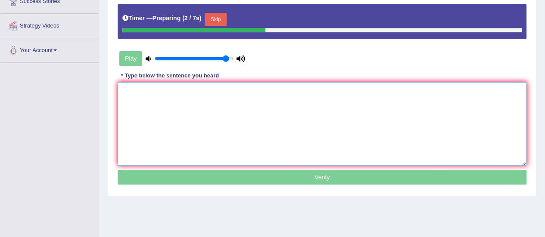
click at [403, 110] on textarea at bounding box center [322, 124] width 409 height 84
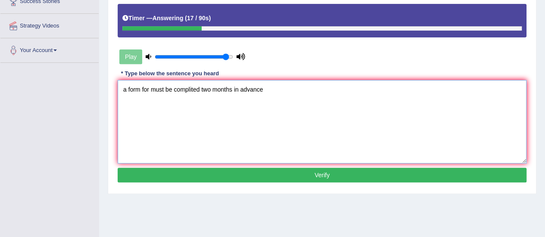
click at [126, 90] on textarea "a form for must be complited two months in advance" at bounding box center [322, 122] width 409 height 84
click at [150, 88] on textarea "A form for must be complited two months in advance" at bounding box center [322, 122] width 409 height 84
click at [153, 87] on textarea "A form for application must be complited two months in advance" at bounding box center [322, 122] width 409 height 84
click at [293, 90] on textarea "A form for application must be complited two months in advance" at bounding box center [322, 122] width 409 height 84
click at [149, 88] on textarea "A form for application must be complited two months in advance." at bounding box center [322, 122] width 409 height 84
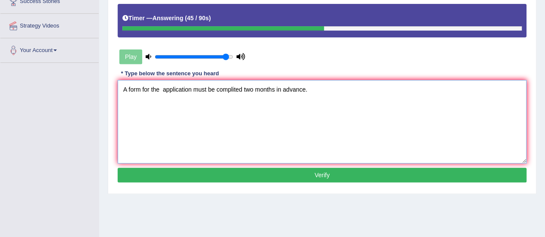
type textarea "A form for the application must be complited two months in advance."
click at [263, 173] on button "Verify" at bounding box center [322, 175] width 409 height 15
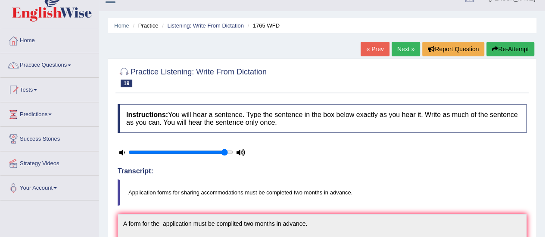
scroll to position [8, 0]
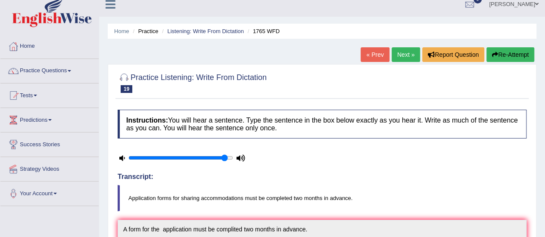
click at [405, 60] on link "Next »" at bounding box center [406, 54] width 28 height 15
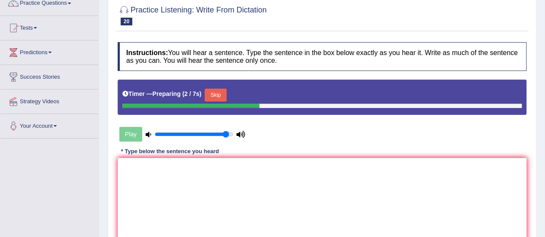
scroll to position [103, 0]
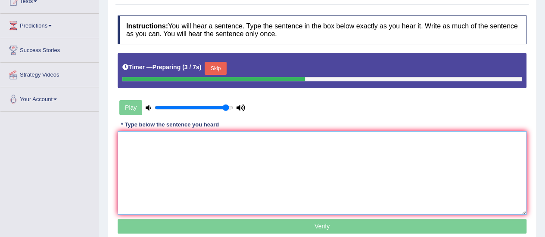
click at [458, 160] on textarea at bounding box center [322, 173] width 409 height 84
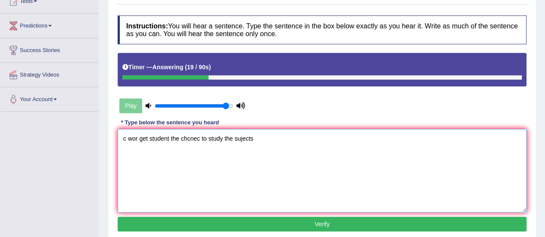
click at [126, 139] on textarea "c wor get student the chcnec to study the sujects" at bounding box center [322, 171] width 409 height 84
click at [143, 137] on textarea "course wor get student the chcnec to study the sujects" at bounding box center [322, 171] width 409 height 84
click at [150, 137] on textarea "coursewor get student the chcnec to study the sujects" at bounding box center [322, 171] width 409 height 84
click at [126, 137] on textarea "coursework get student the chcnec to study the sujects" at bounding box center [322, 171] width 409 height 84
click at [187, 138] on textarea "Coursework get student the chcnec to study the sujects" at bounding box center [322, 171] width 409 height 84
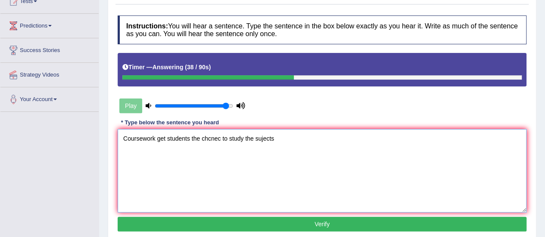
click at [222, 138] on textarea "Coursework get students the chcnec to study the sujects" at bounding box center [322, 171] width 409 height 84
click at [274, 138] on textarea "Coursework get students the chance to study the sujects" at bounding box center [322, 171] width 409 height 84
click at [154, 138] on textarea "Coursework get students the chance to study the sujects." at bounding box center [322, 171] width 409 height 84
click at [203, 137] on textarea "Coursework courseworks get students the chance to study the sujects." at bounding box center [322, 171] width 409 height 84
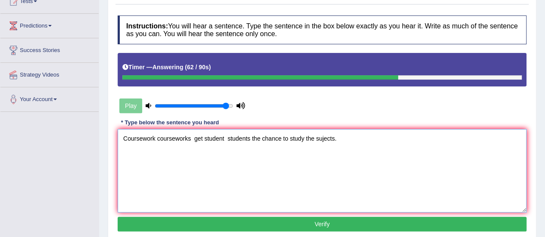
click at [281, 138] on textarea "Coursework courseworks get student students the chance to study the sujects." at bounding box center [322, 171] width 409 height 84
type textarea "Coursework courseworks get student students the chance chances to study the suj…"
click at [325, 222] on button "Verify" at bounding box center [322, 224] width 409 height 15
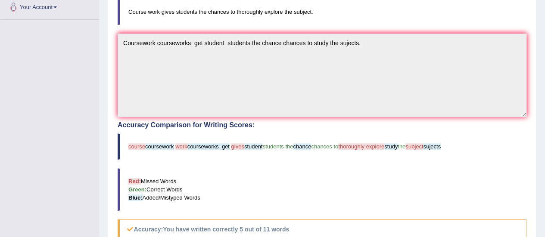
scroll to position [258, 0]
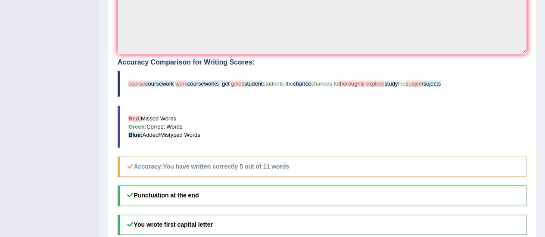
drag, startPoint x: 535, startPoint y: 19, endPoint x: 548, endPoint y: 3, distance: 19.9
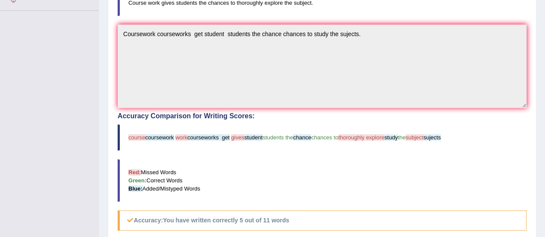
scroll to position [0, 0]
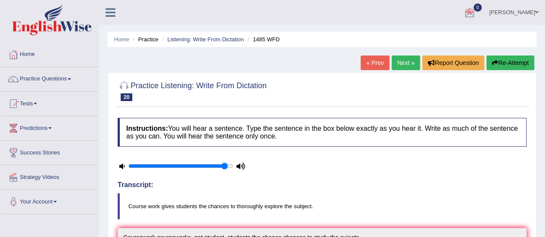
click at [403, 62] on link "Next »" at bounding box center [406, 63] width 28 height 15
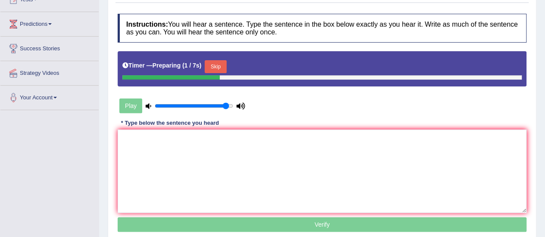
scroll to position [121, 0]
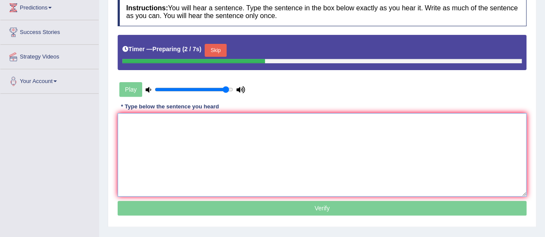
click at [447, 136] on textarea at bounding box center [322, 155] width 409 height 84
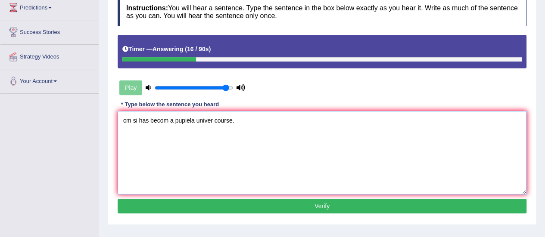
click at [126, 119] on textarea "cm si has becom a pupiela univer course." at bounding box center [322, 153] width 409 height 84
click at [177, 119] on textarea "Computer science si has becom a pupiela univer course." at bounding box center [322, 153] width 409 height 84
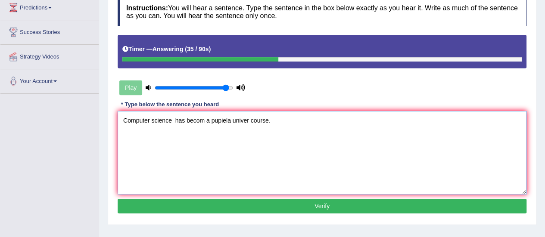
click at [203, 120] on textarea "Computer science has becom a pupiela univer course." at bounding box center [322, 153] width 409 height 84
click at [234, 120] on textarea "Computer science has become a pupiela univer course." at bounding box center [322, 153] width 409 height 84
click at [252, 122] on textarea "Computer science has become a popular univer course." at bounding box center [322, 153] width 409 height 84
click at [253, 119] on textarea "Computer science has become a popular univer course." at bounding box center [322, 153] width 409 height 84
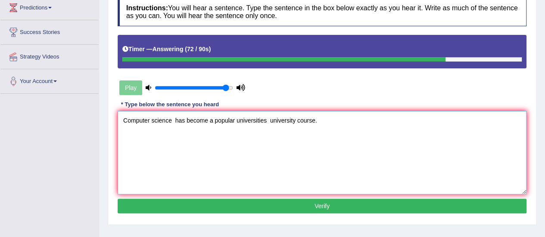
click at [174, 120] on textarea "Computer science has become a popular universities university course." at bounding box center [322, 153] width 409 height 84
type textarea "Computer science sciences has become a popular universities university course."
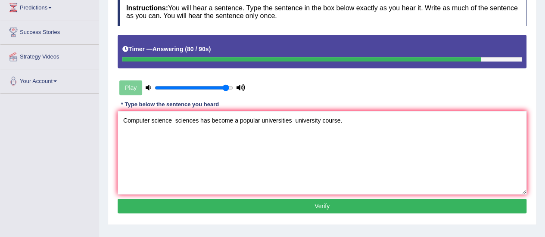
click at [272, 203] on button "Verify" at bounding box center [322, 206] width 409 height 15
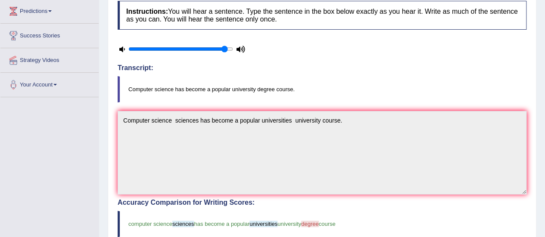
scroll to position [44, 0]
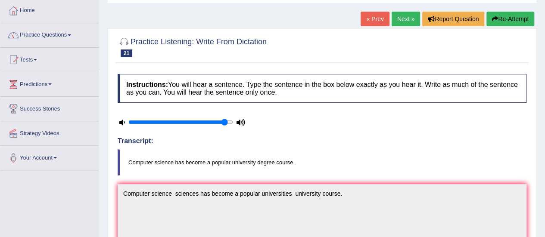
click at [407, 19] on link "Next »" at bounding box center [406, 19] width 28 height 15
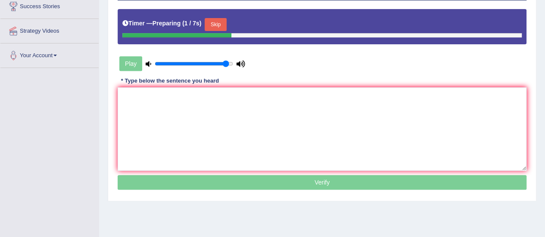
scroll to position [153, 0]
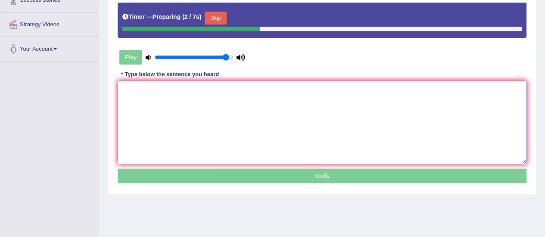
click at [439, 123] on textarea at bounding box center [322, 123] width 409 height 84
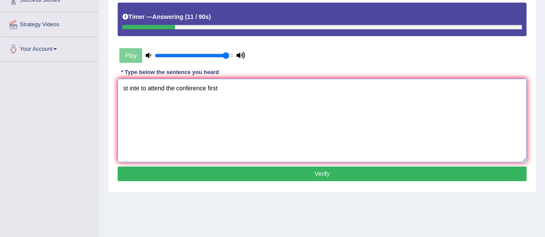
click at [128, 87] on textarea "st inte to attend the conference first" at bounding box center [322, 121] width 409 height 84
click at [159, 87] on textarea "Students inte to attend the conference first" at bounding box center [322, 121] width 409 height 84
click at [242, 87] on textarea "Students intending to attend the conference first" at bounding box center [322, 121] width 409 height 84
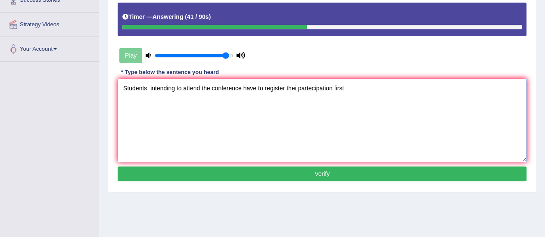
click at [343, 87] on textarea "Students intending to attend the conference have to register thei partecipation…" at bounding box center [322, 121] width 409 height 84
click at [296, 87] on textarea "Students intending to attend the conference have to register thei partecipation…" at bounding box center [322, 121] width 409 height 84
type textarea "Students intending to attend the conference have to register their partecipatio…"
click at [316, 173] on button "Verify" at bounding box center [322, 174] width 409 height 15
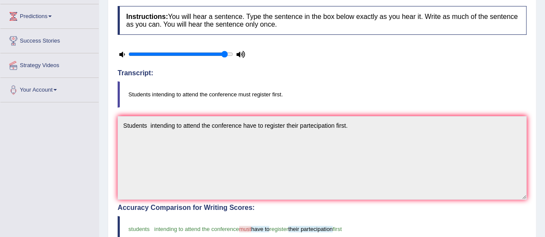
scroll to position [111, 0]
